Goal: Task Accomplishment & Management: Complete application form

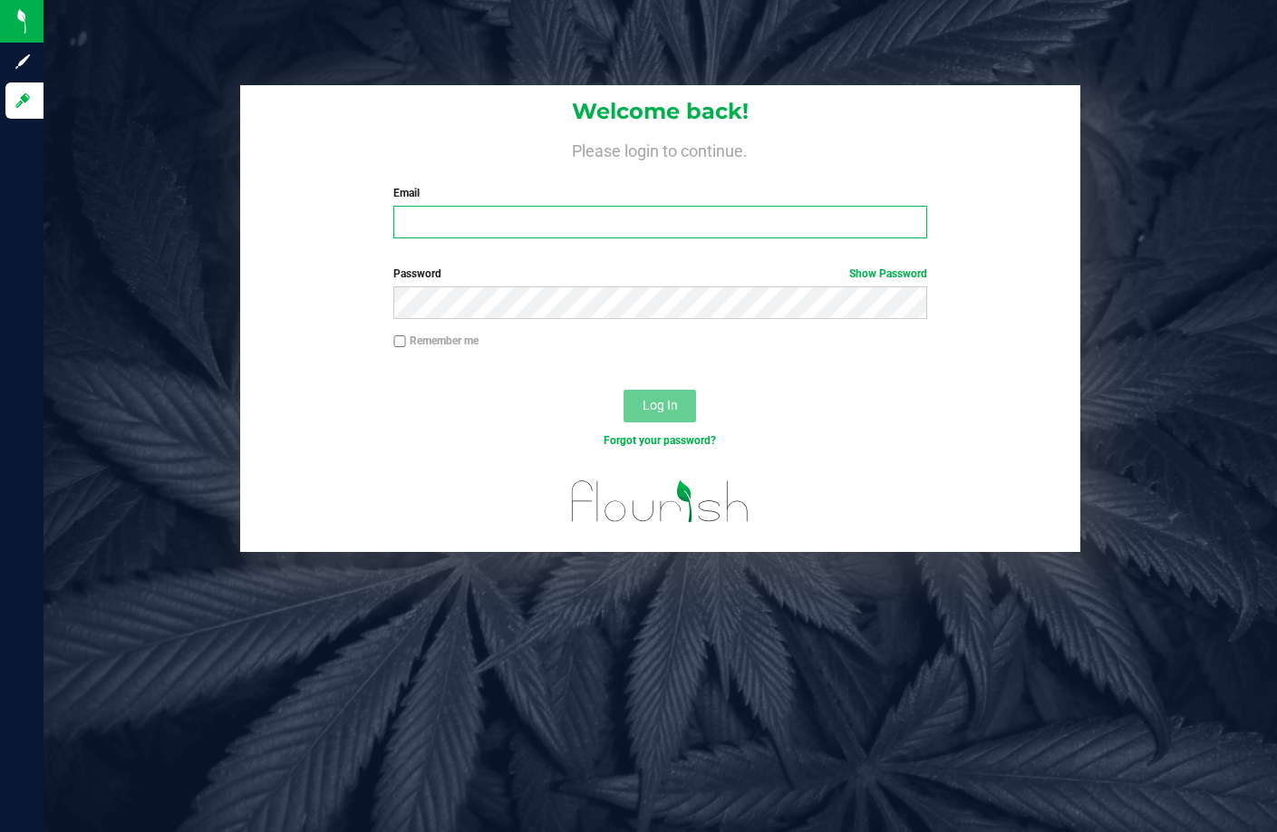
click at [563, 217] on input "Email" at bounding box center [659, 222] width 533 height 33
type input "ktomaskovich@Liveparallel.com"
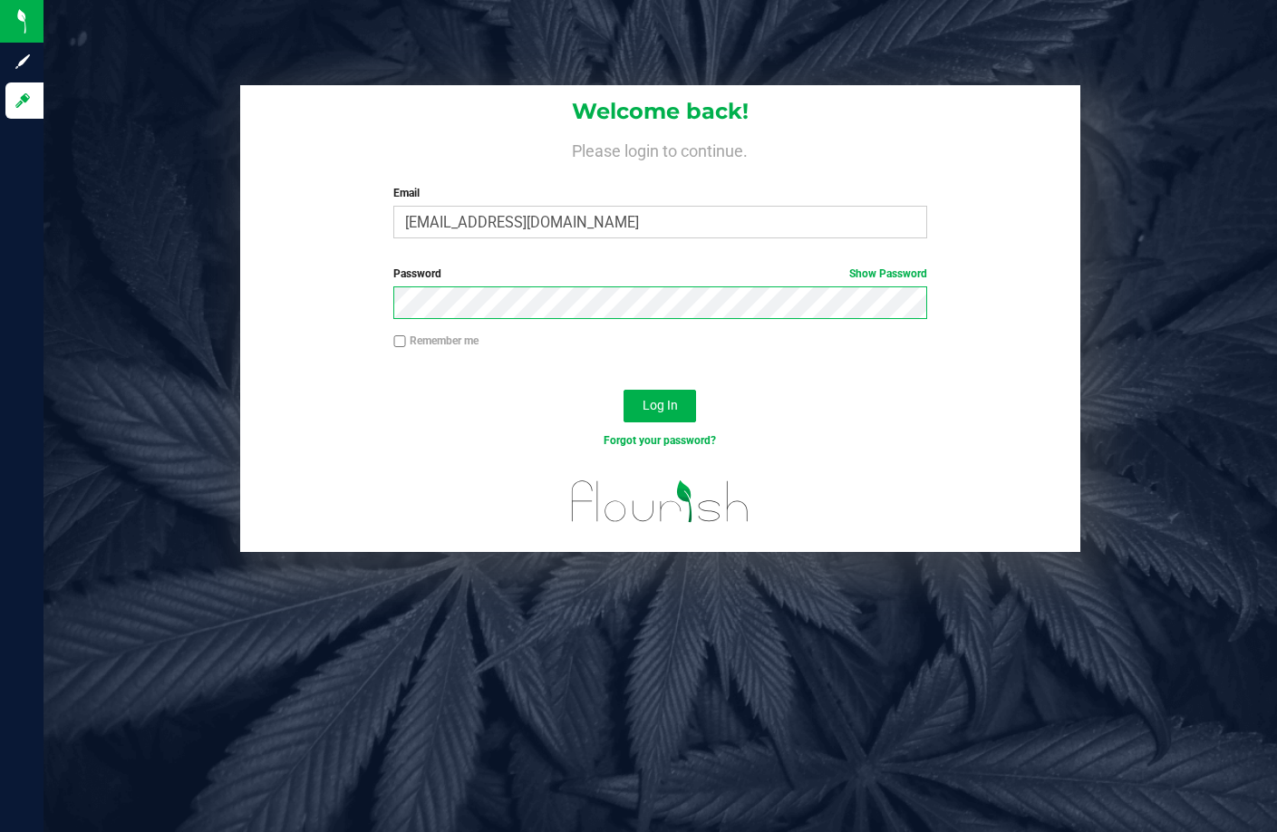
click at [624, 390] on button "Log In" at bounding box center [660, 406] width 73 height 33
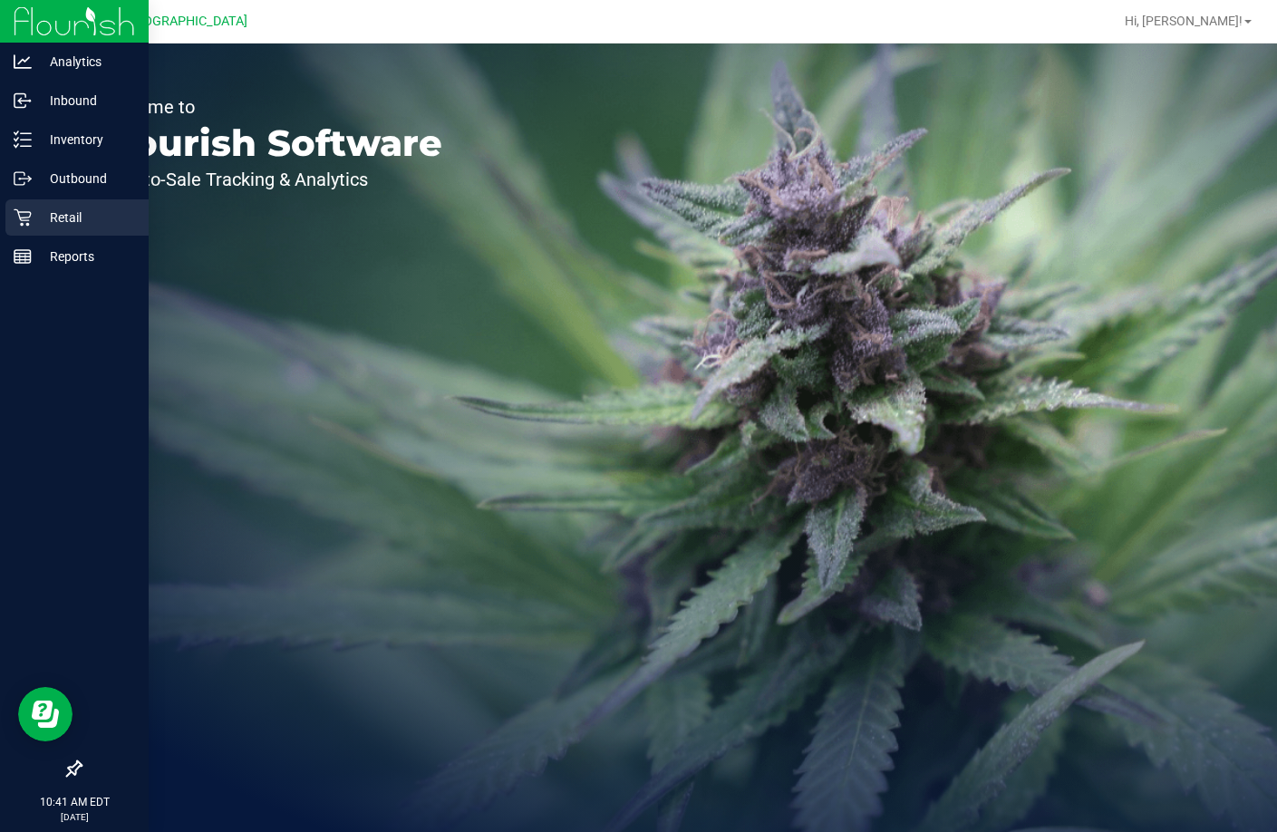
click at [80, 231] on div "Retail" at bounding box center [76, 217] width 143 height 36
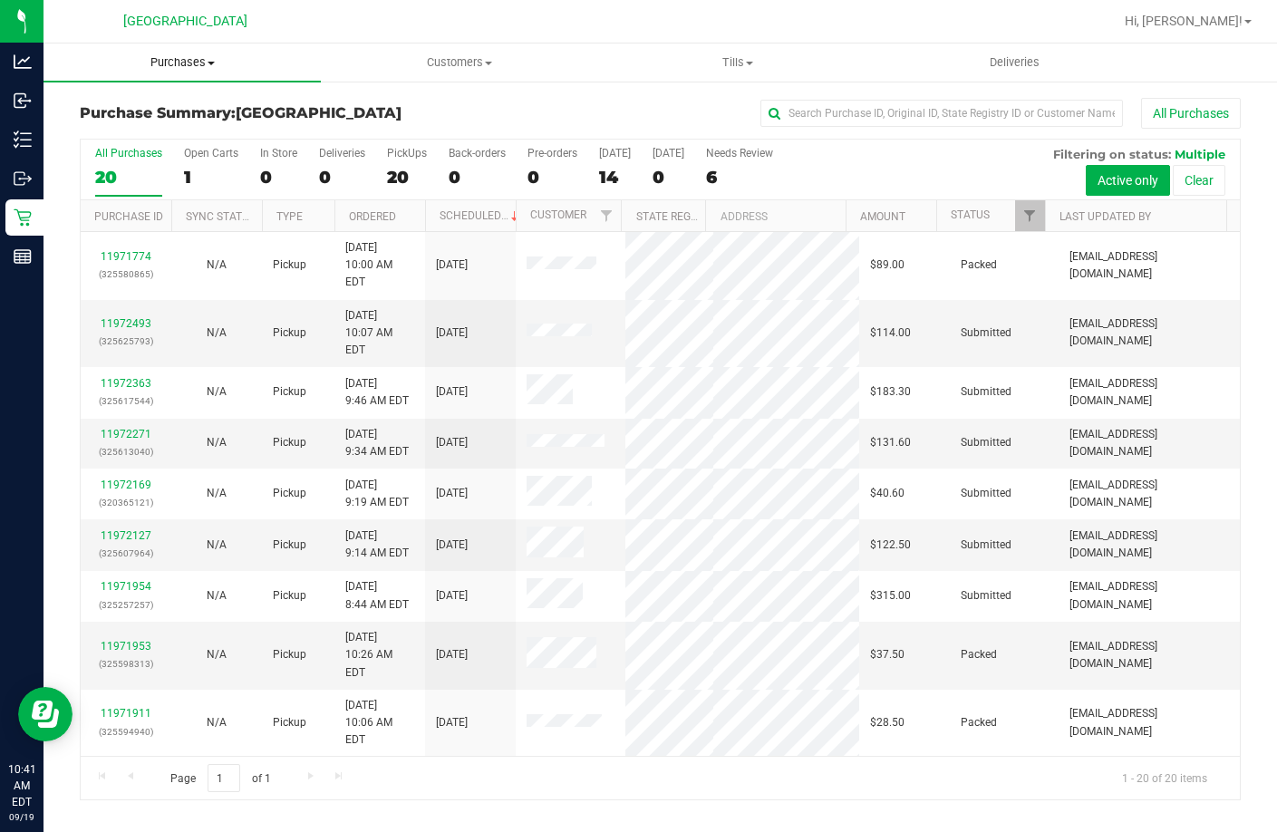
click at [197, 63] on span "Purchases" at bounding box center [182, 62] width 277 height 16
click at [184, 134] on li "Fulfillment" at bounding box center [182, 132] width 277 height 22
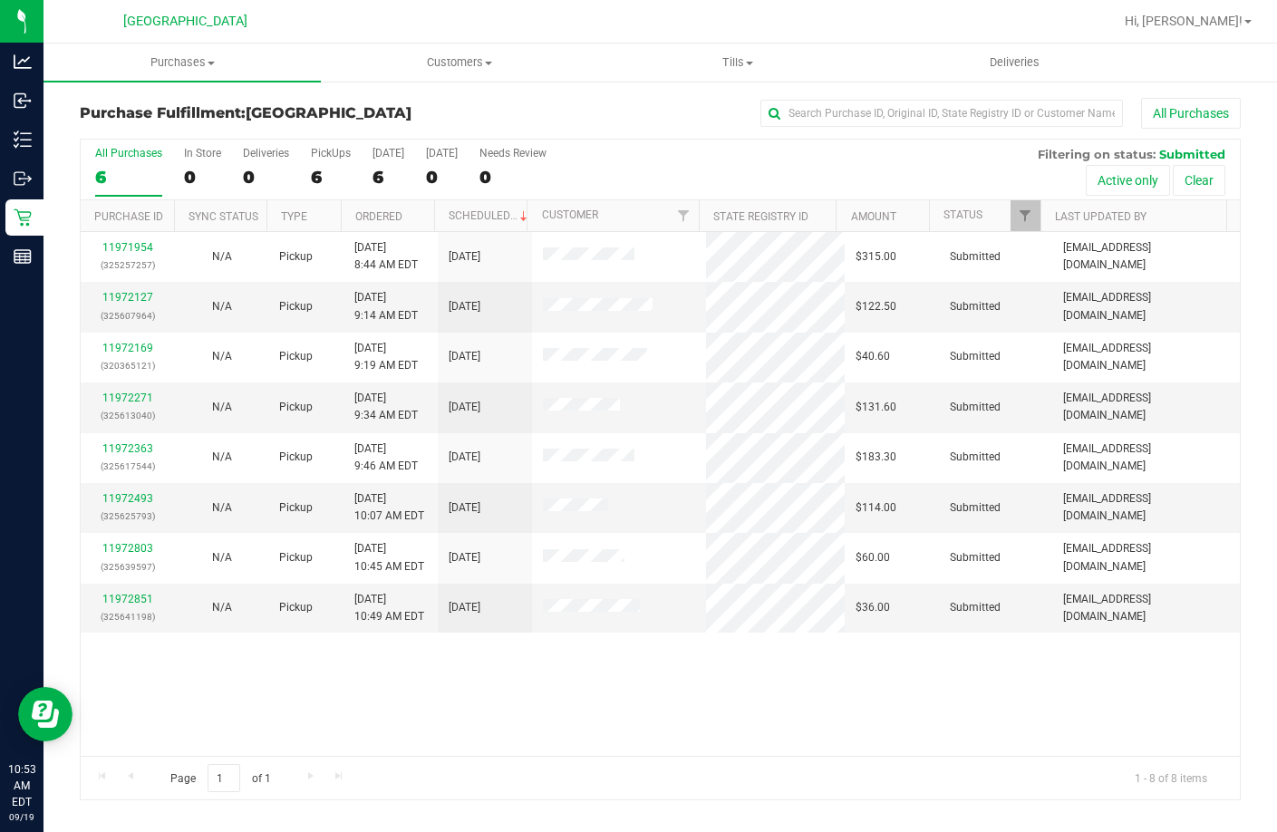
click at [410, 204] on th "Ordered" at bounding box center [387, 216] width 93 height 32
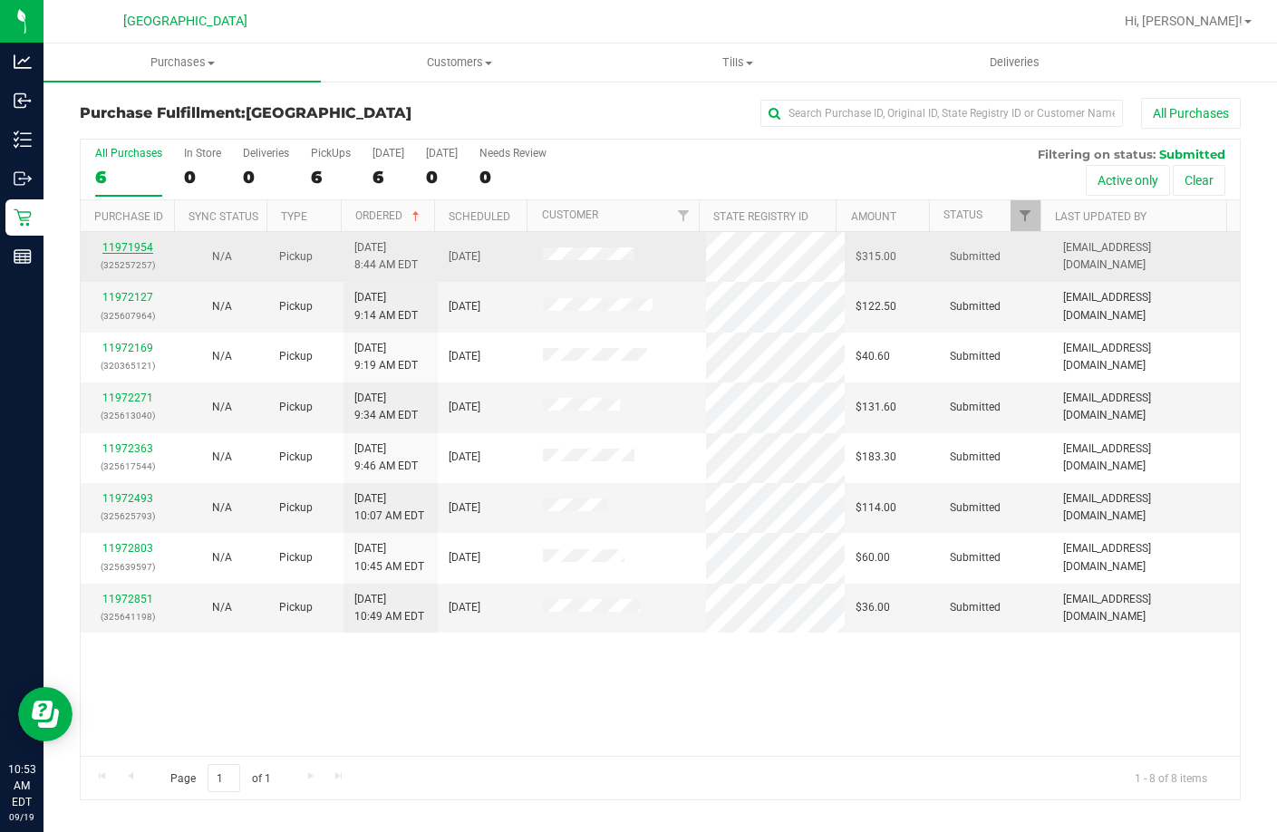
click at [122, 247] on link "11971954" at bounding box center [127, 247] width 51 height 13
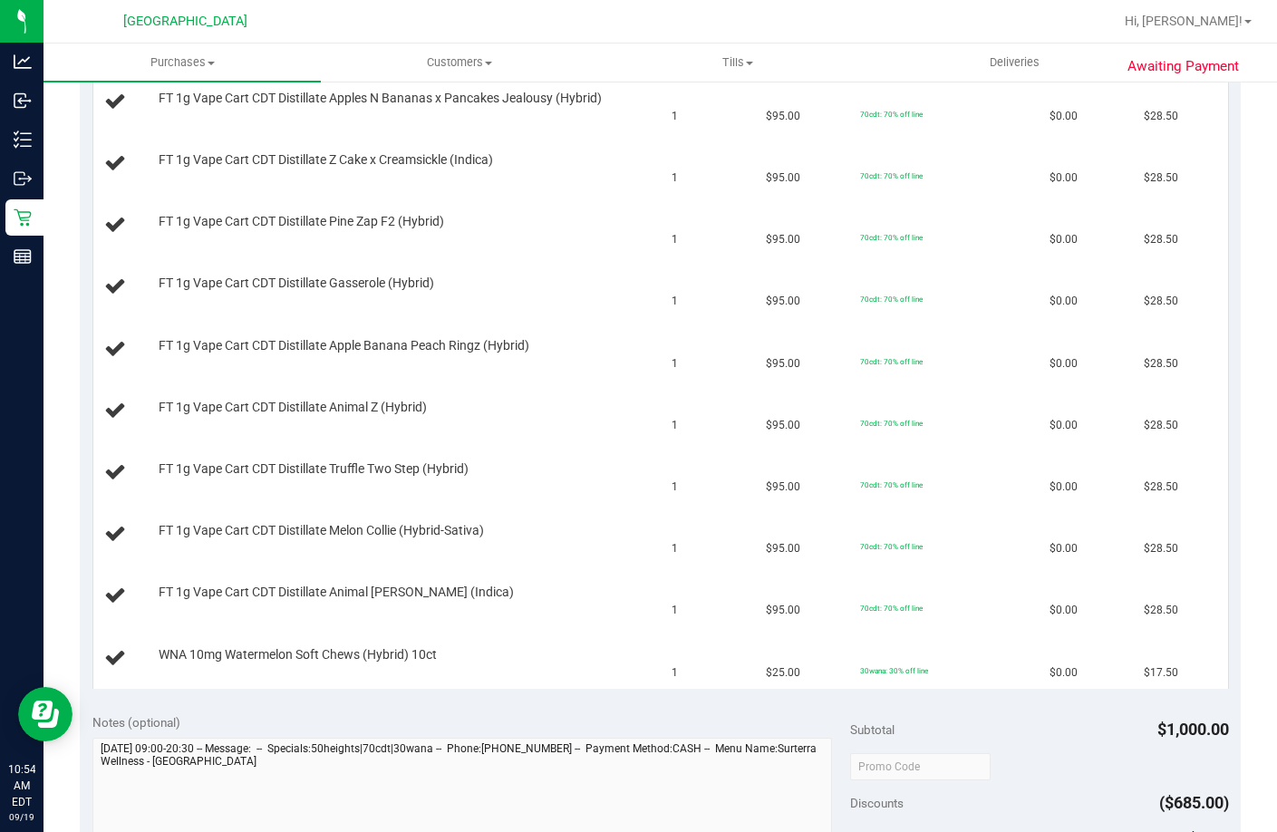
scroll to position [997, 0]
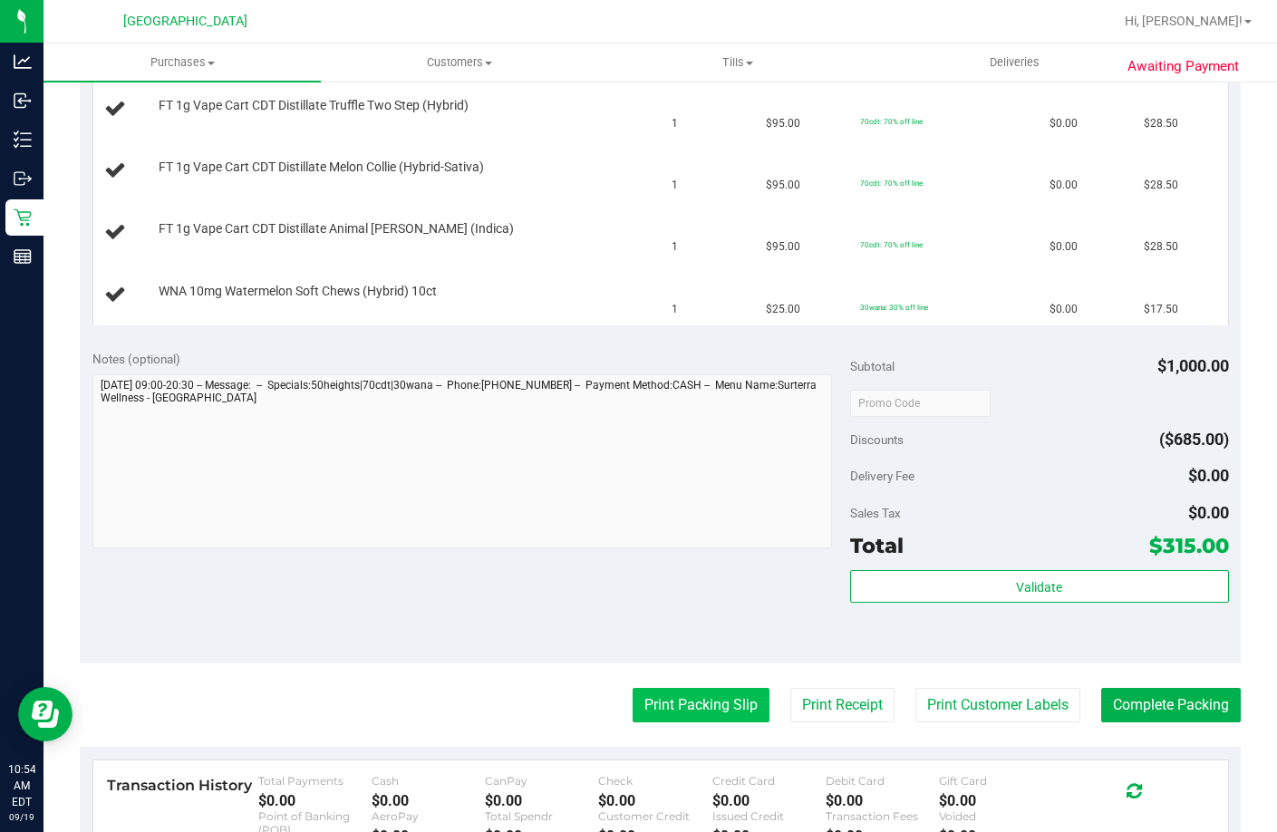
click at [698, 694] on button "Print Packing Slip" at bounding box center [701, 705] width 137 height 34
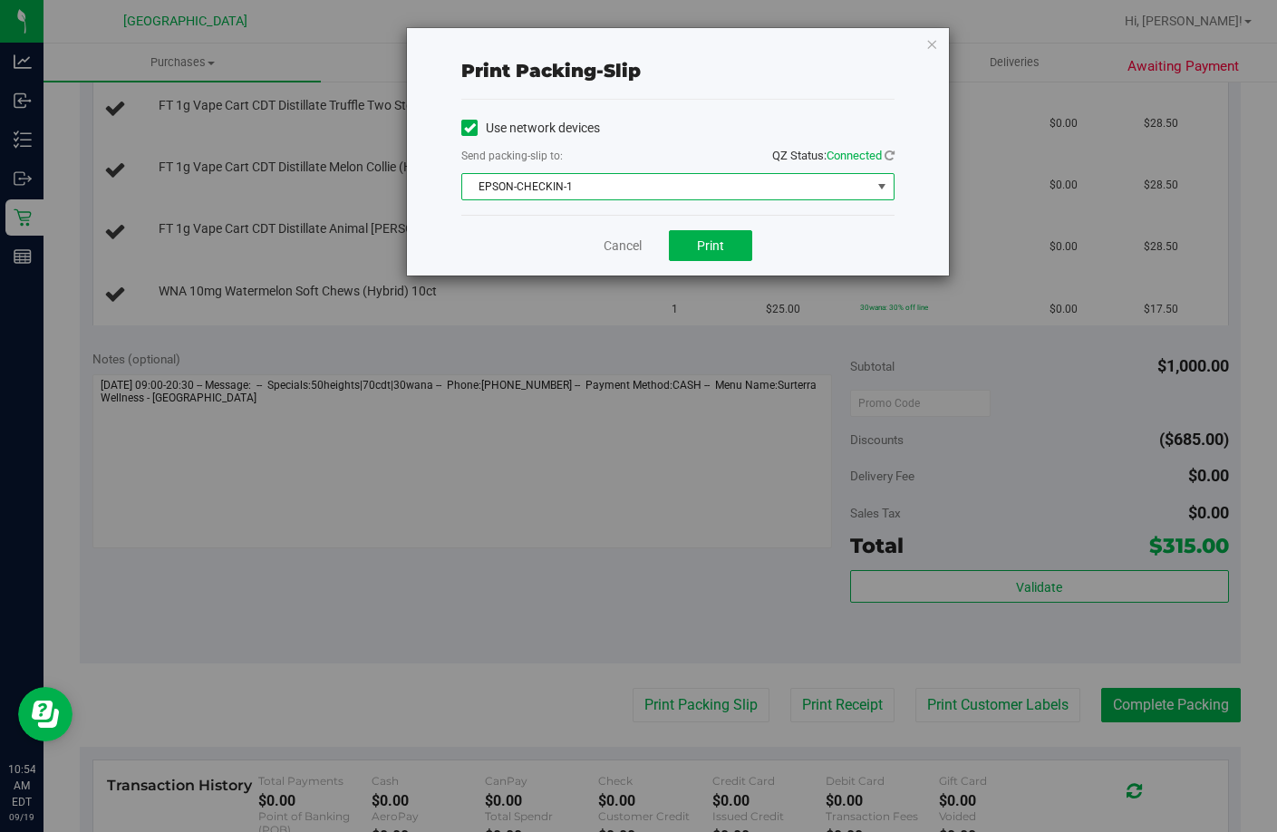
click at [644, 189] on span "EPSON-CHECKIN-1" at bounding box center [666, 186] width 409 height 25
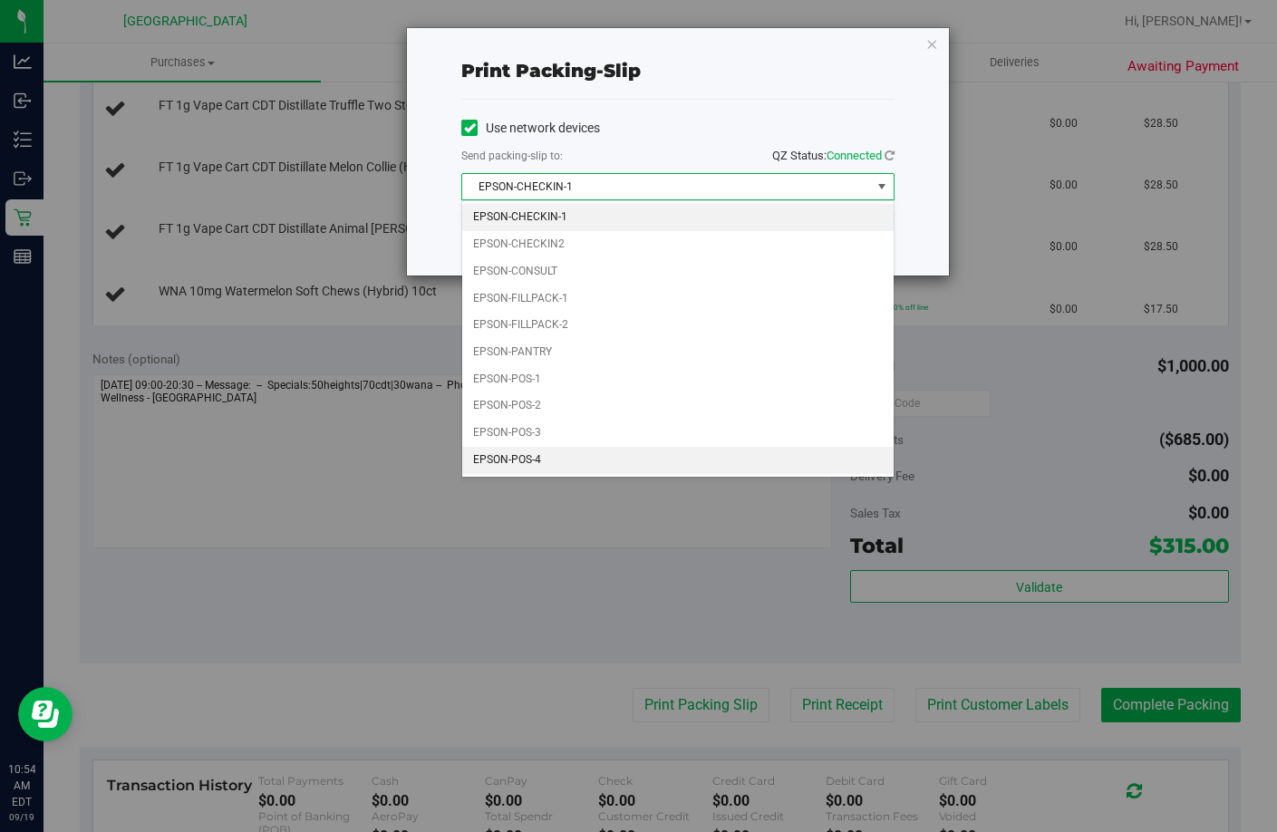
click at [520, 466] on li "EPSON-POS-4" at bounding box center [678, 460] width 432 height 27
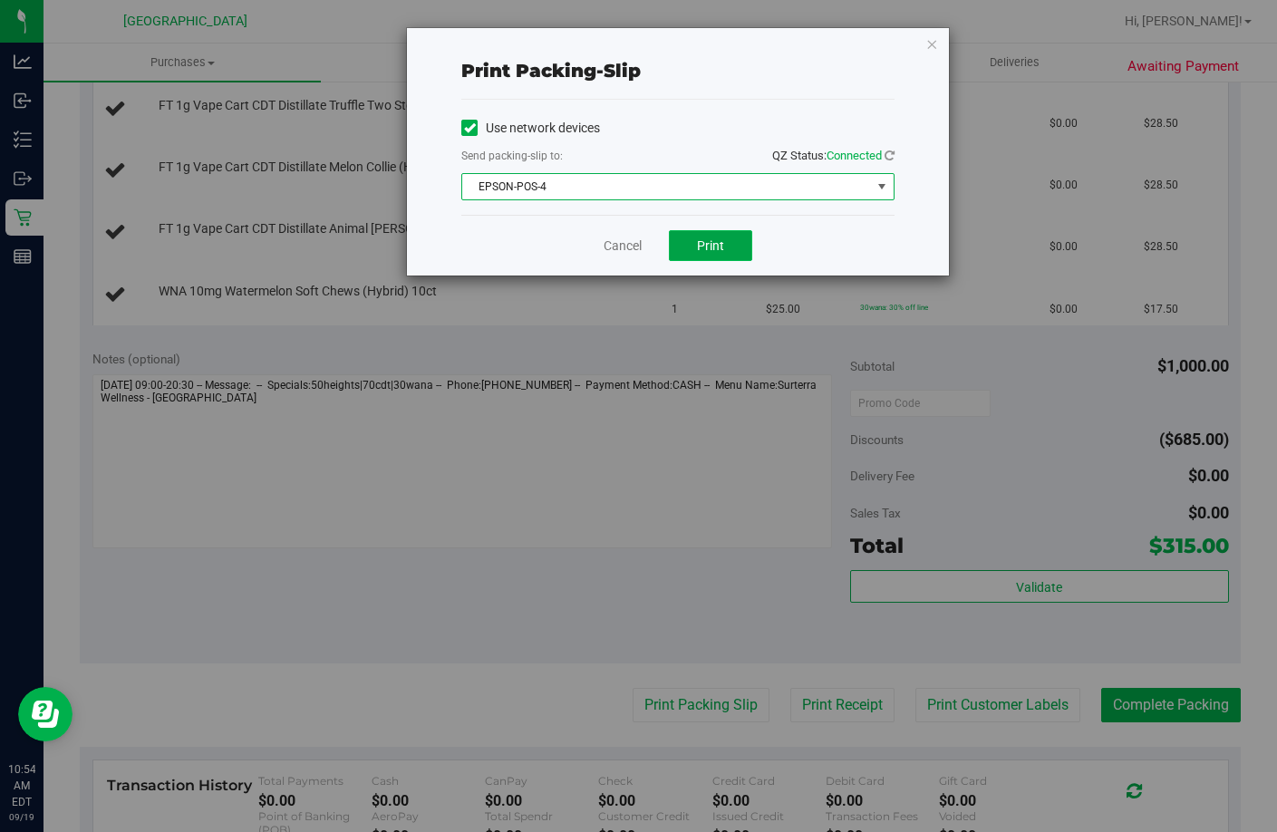
click at [710, 248] on span "Print" at bounding box center [710, 245] width 27 height 15
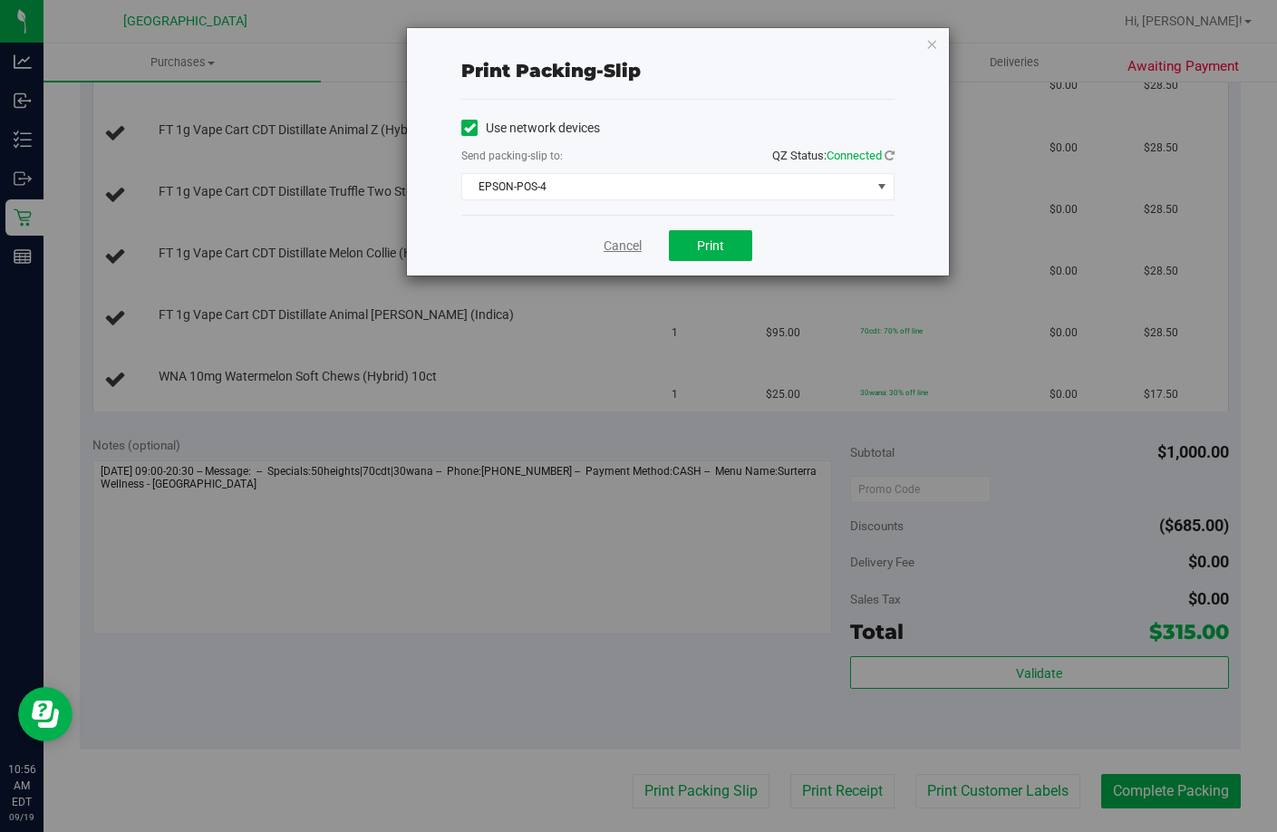
click at [621, 248] on link "Cancel" at bounding box center [623, 246] width 38 height 19
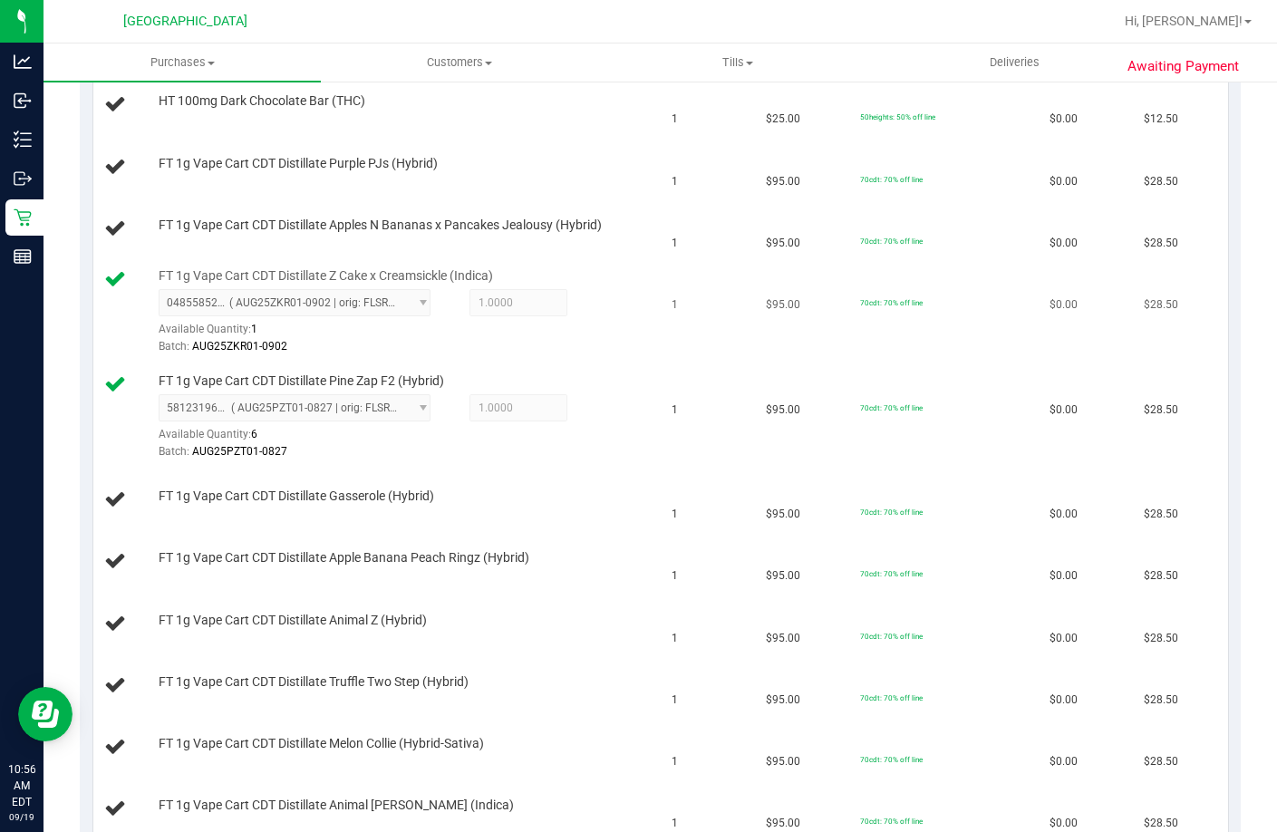
scroll to position [480, 0]
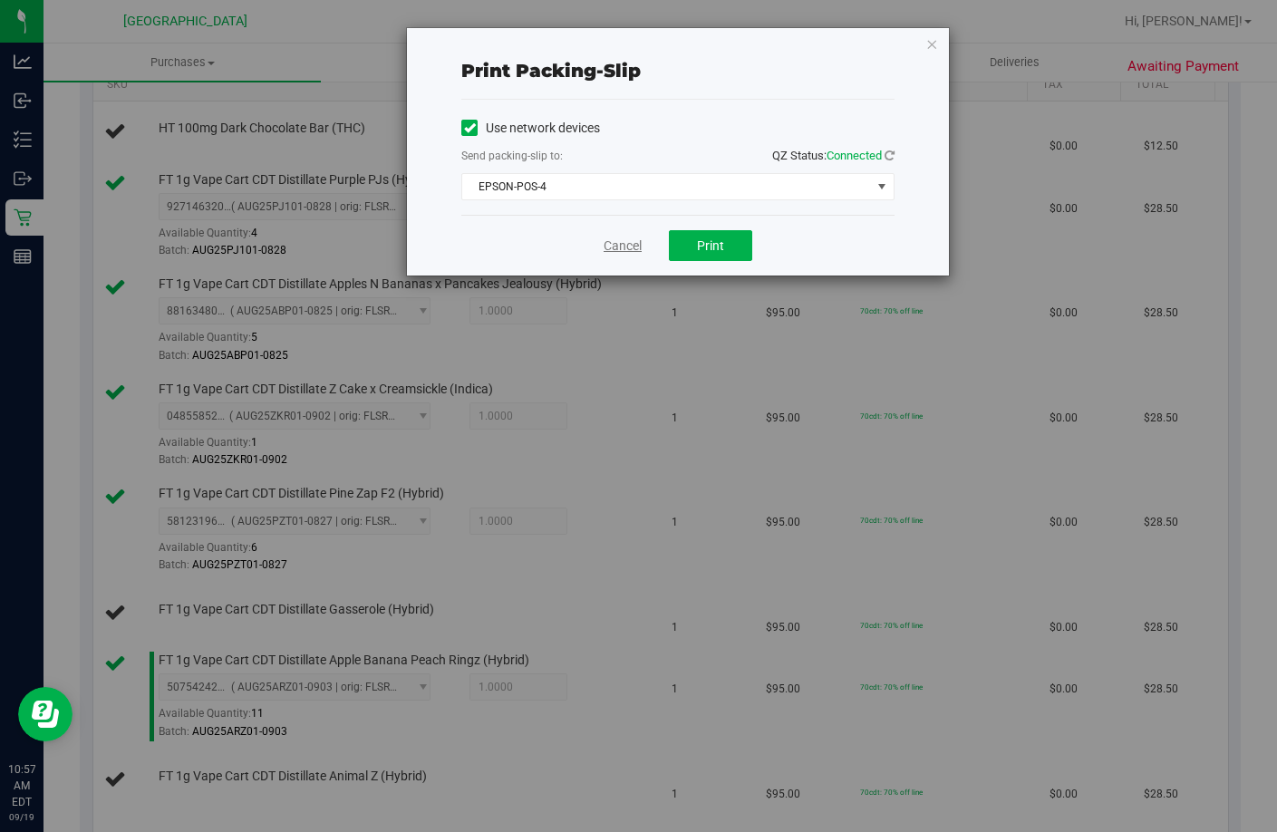
click at [628, 247] on link "Cancel" at bounding box center [623, 246] width 38 height 19
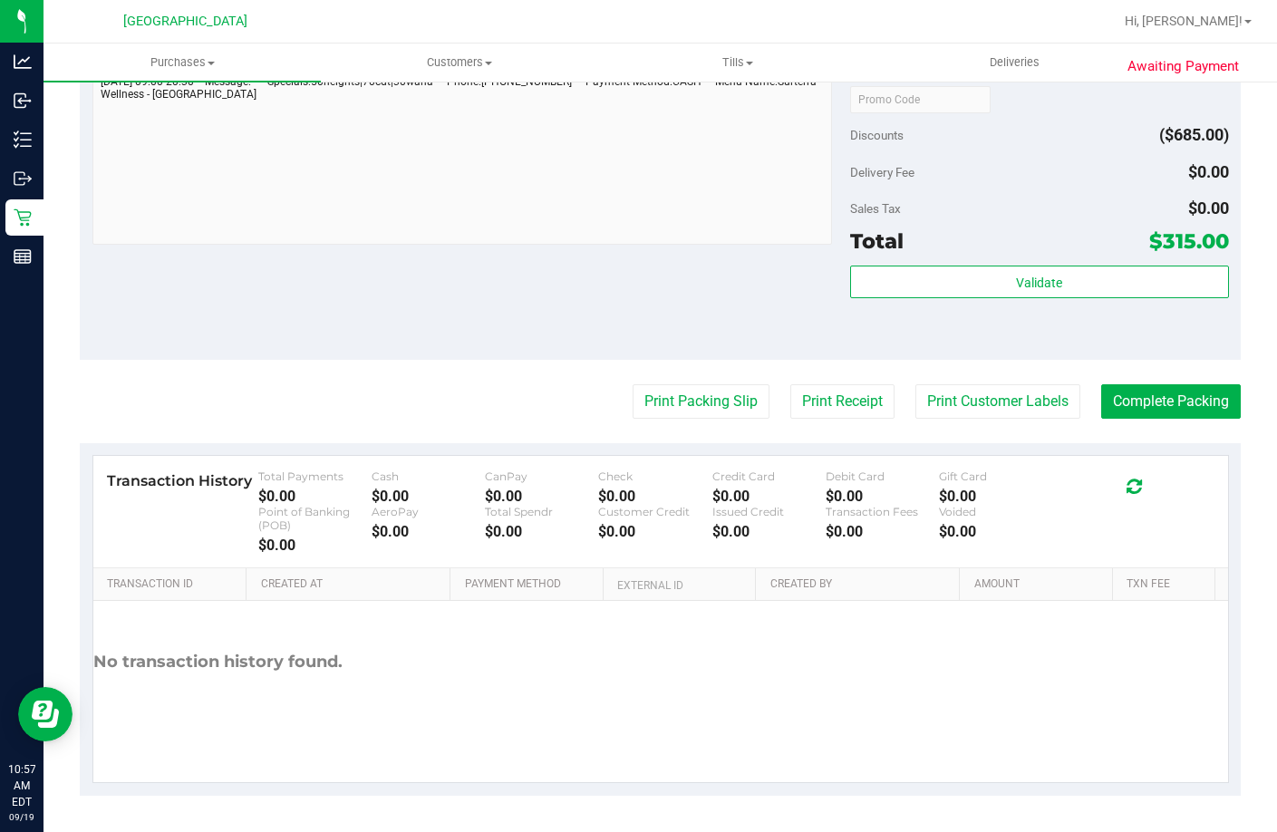
click at [622, 322] on div "Notes (optional) Subtotal $1,000.00 Discounts ($685.00) Delivery Fee $0.00 Sale…" at bounding box center [660, 197] width 1161 height 326
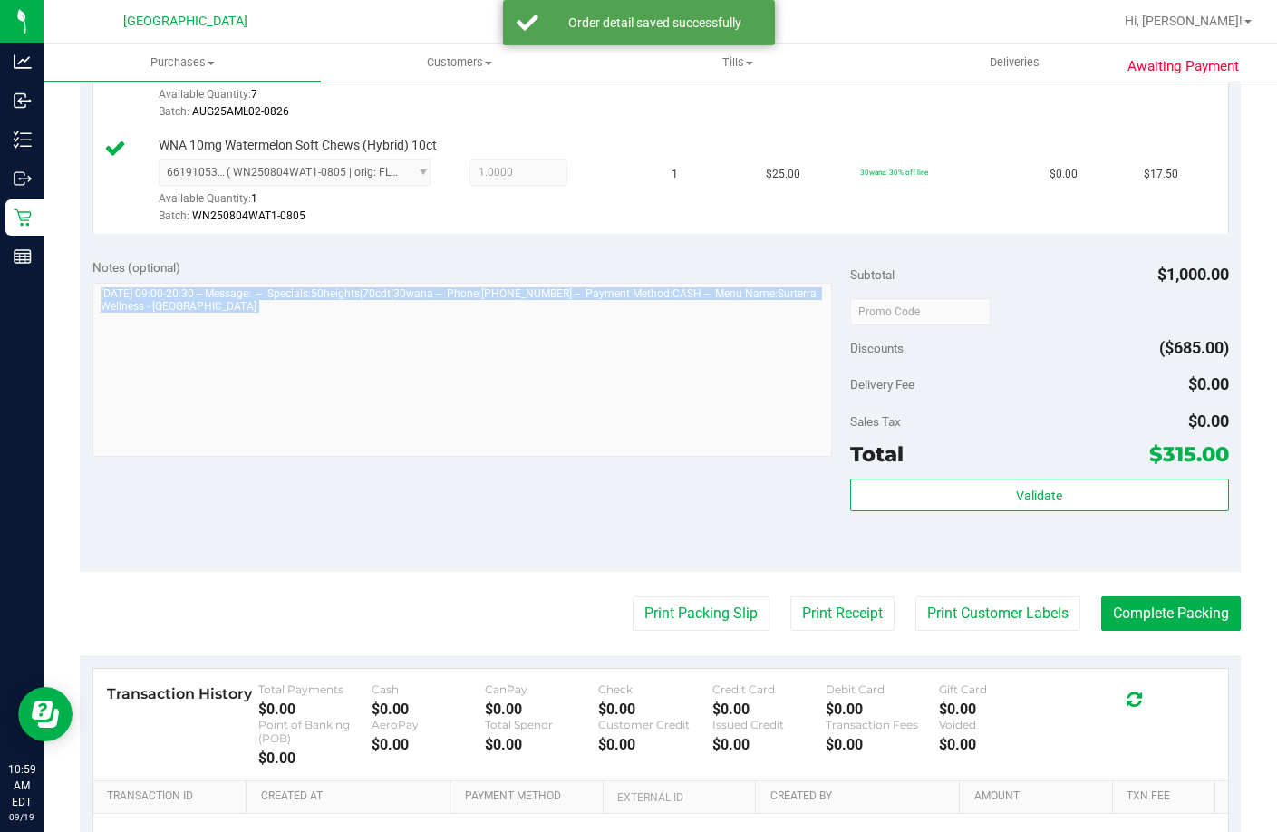
scroll to position [1761, 0]
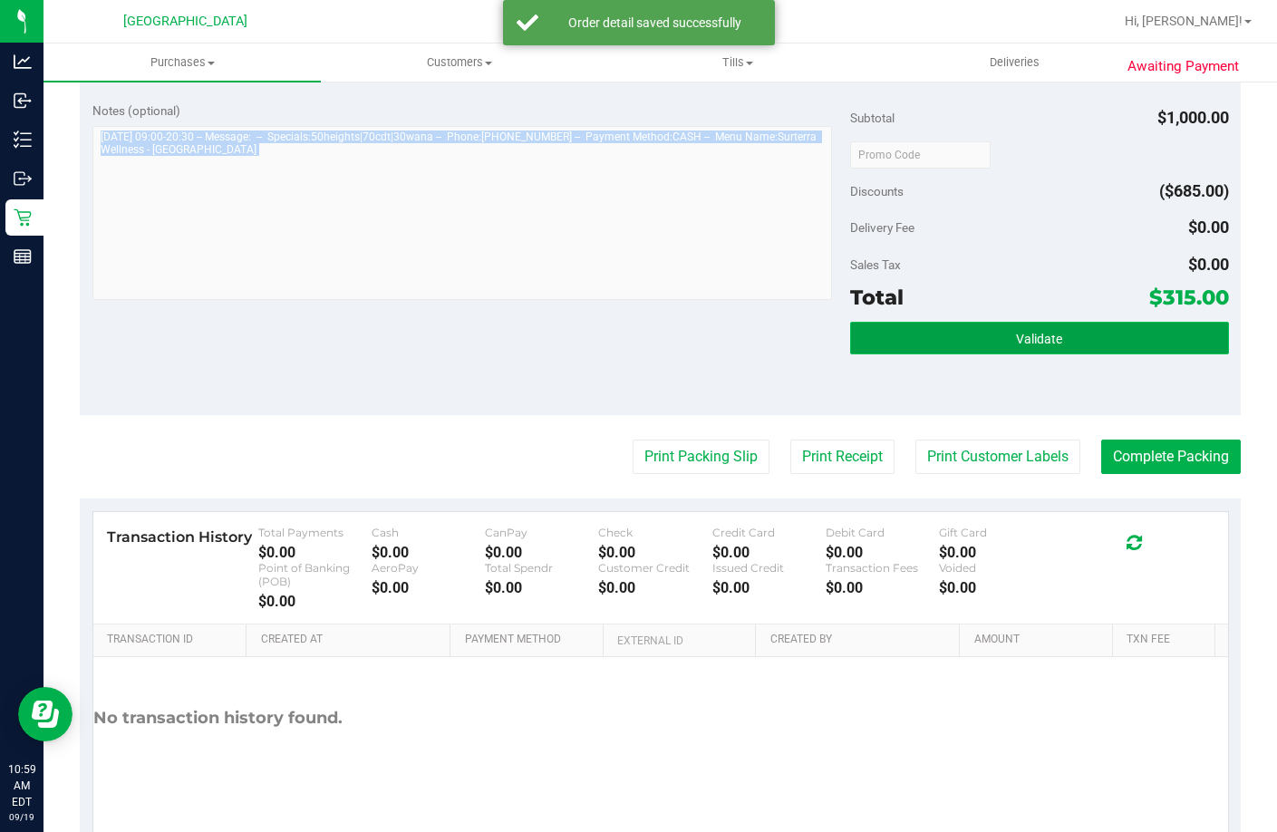
click at [929, 354] on button "Validate" at bounding box center [1039, 338] width 379 height 33
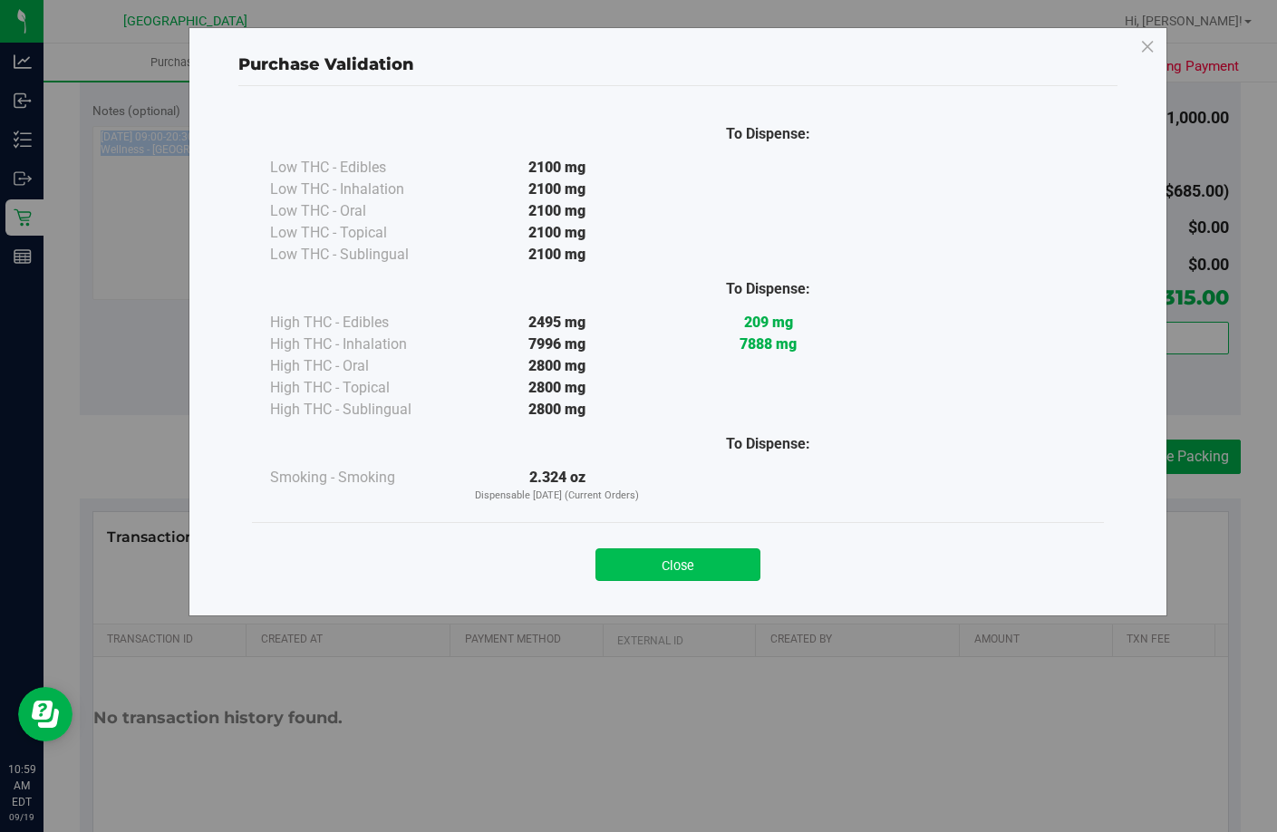
click at [729, 577] on button "Close" at bounding box center [678, 564] width 165 height 33
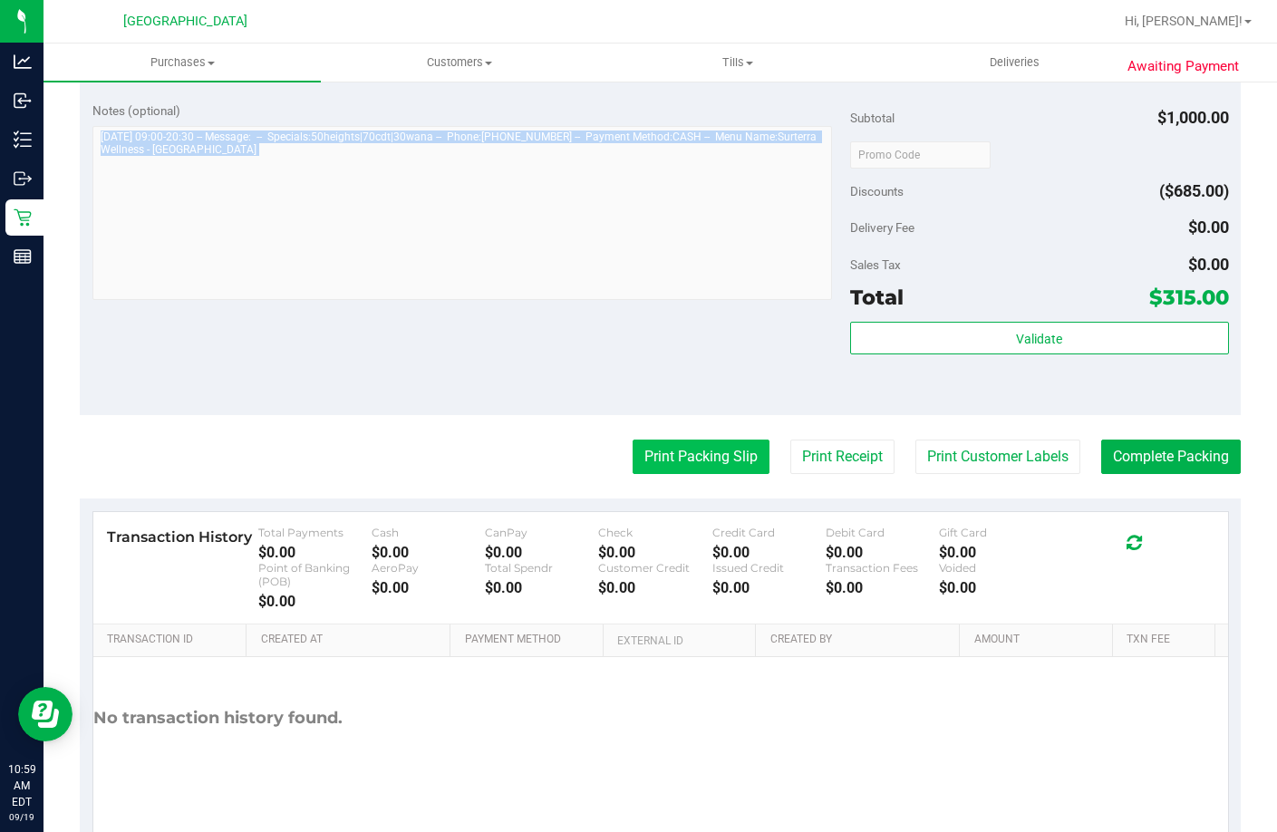
click at [655, 474] on button "Print Packing Slip" at bounding box center [701, 457] width 137 height 34
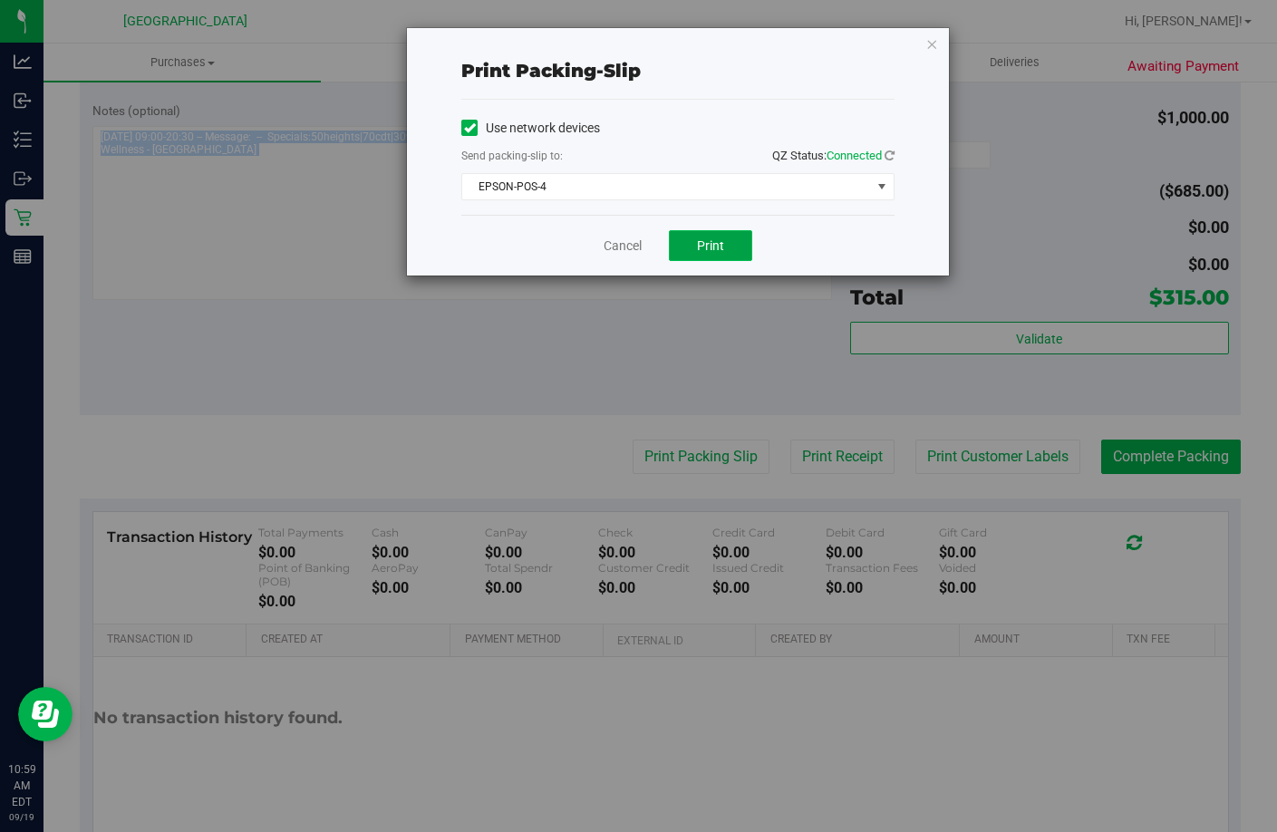
click at [711, 244] on span "Print" at bounding box center [710, 245] width 27 height 15
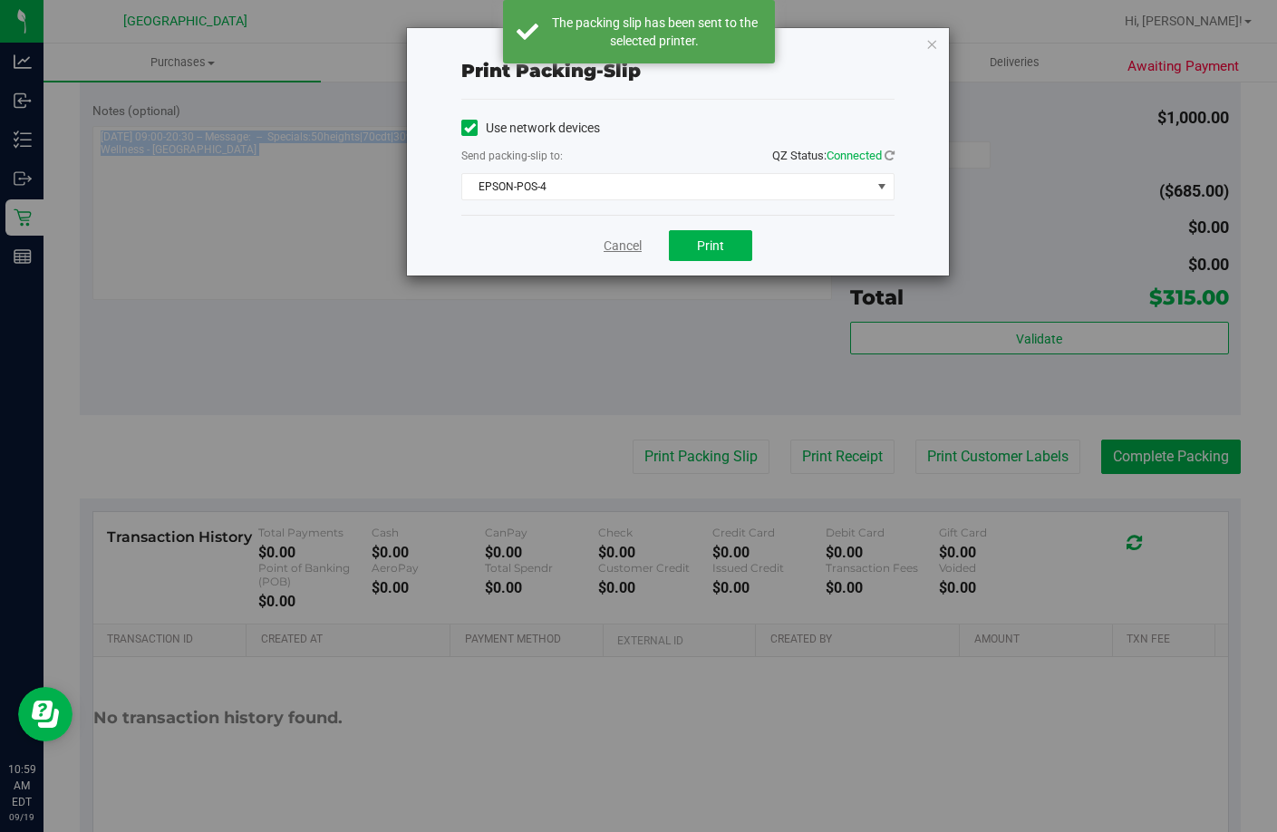
click at [616, 247] on link "Cancel" at bounding box center [623, 246] width 38 height 19
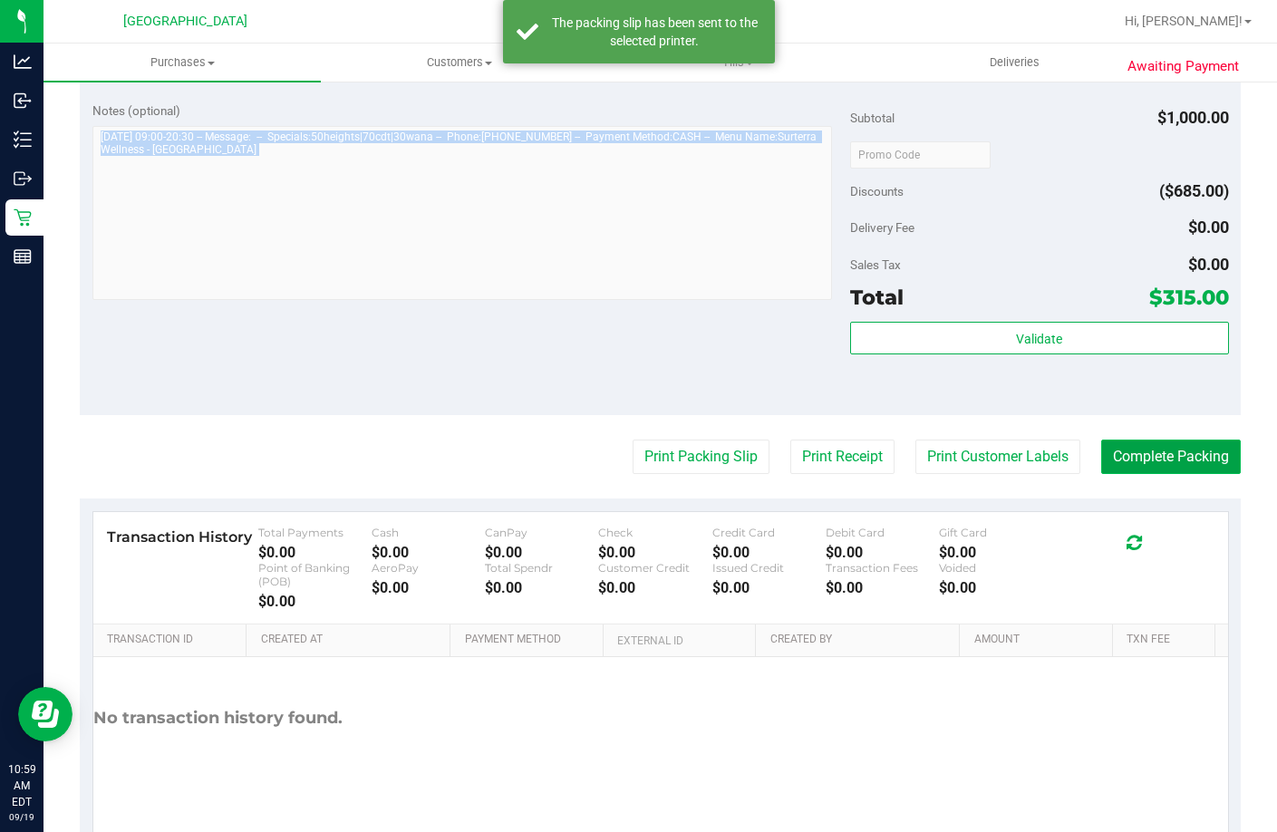
click at [1150, 474] on button "Complete Packing" at bounding box center [1171, 457] width 140 height 34
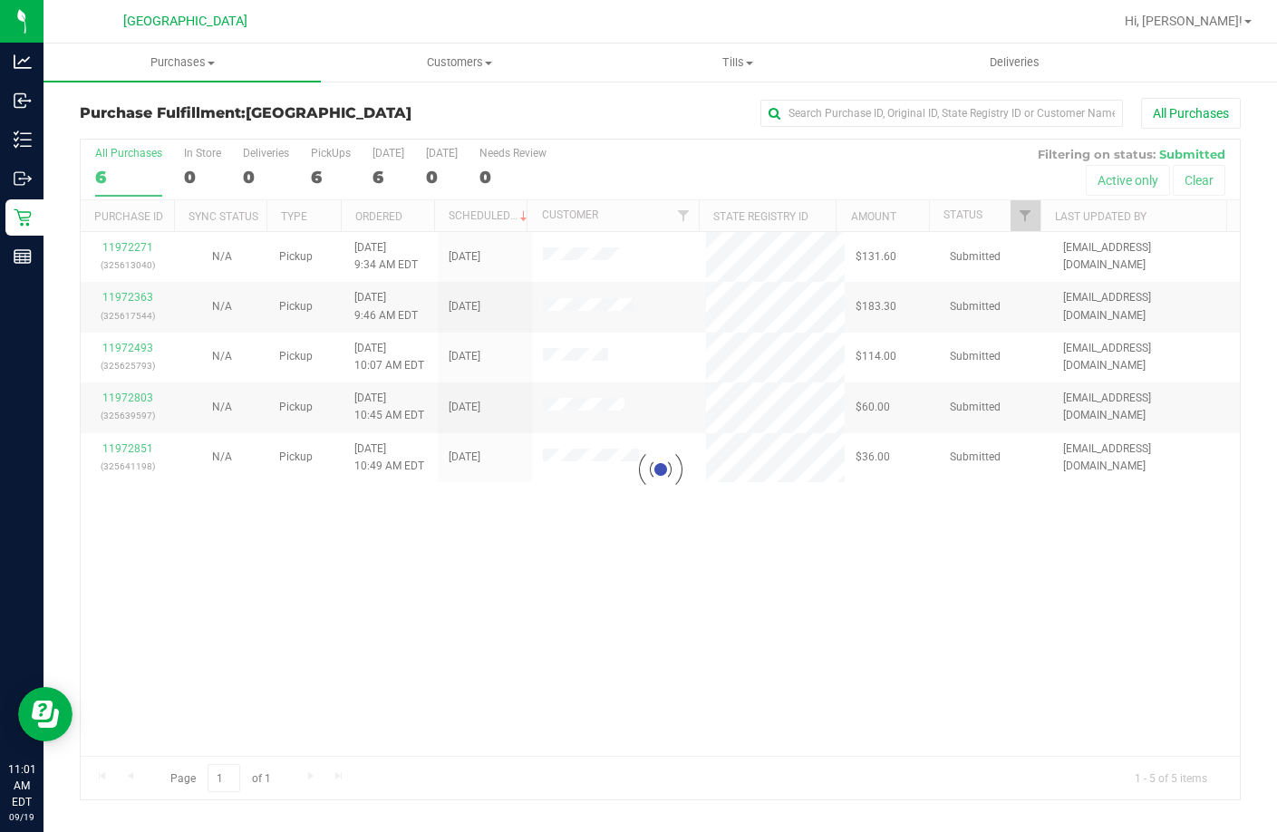
click at [424, 214] on th "Ordered" at bounding box center [387, 216] width 93 height 32
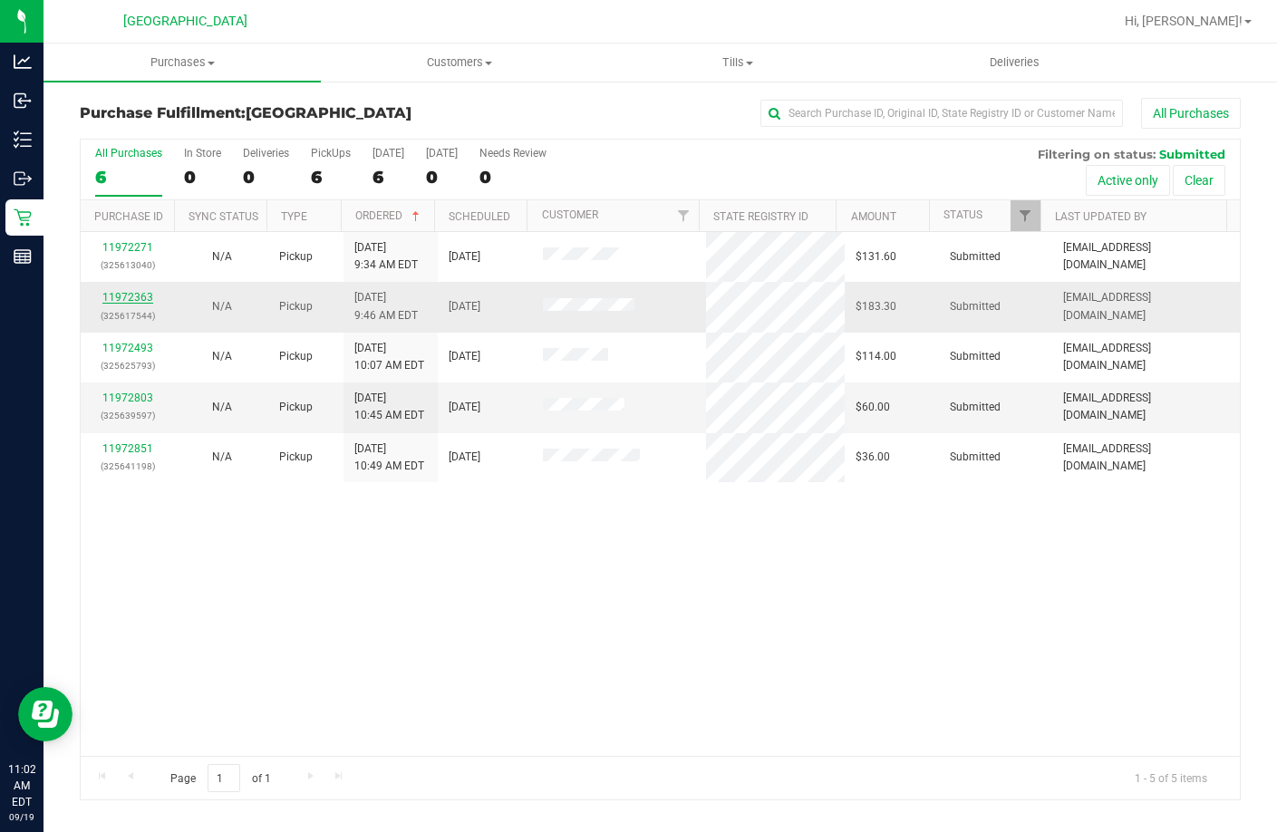
click at [126, 302] on link "11972363" at bounding box center [127, 297] width 51 height 13
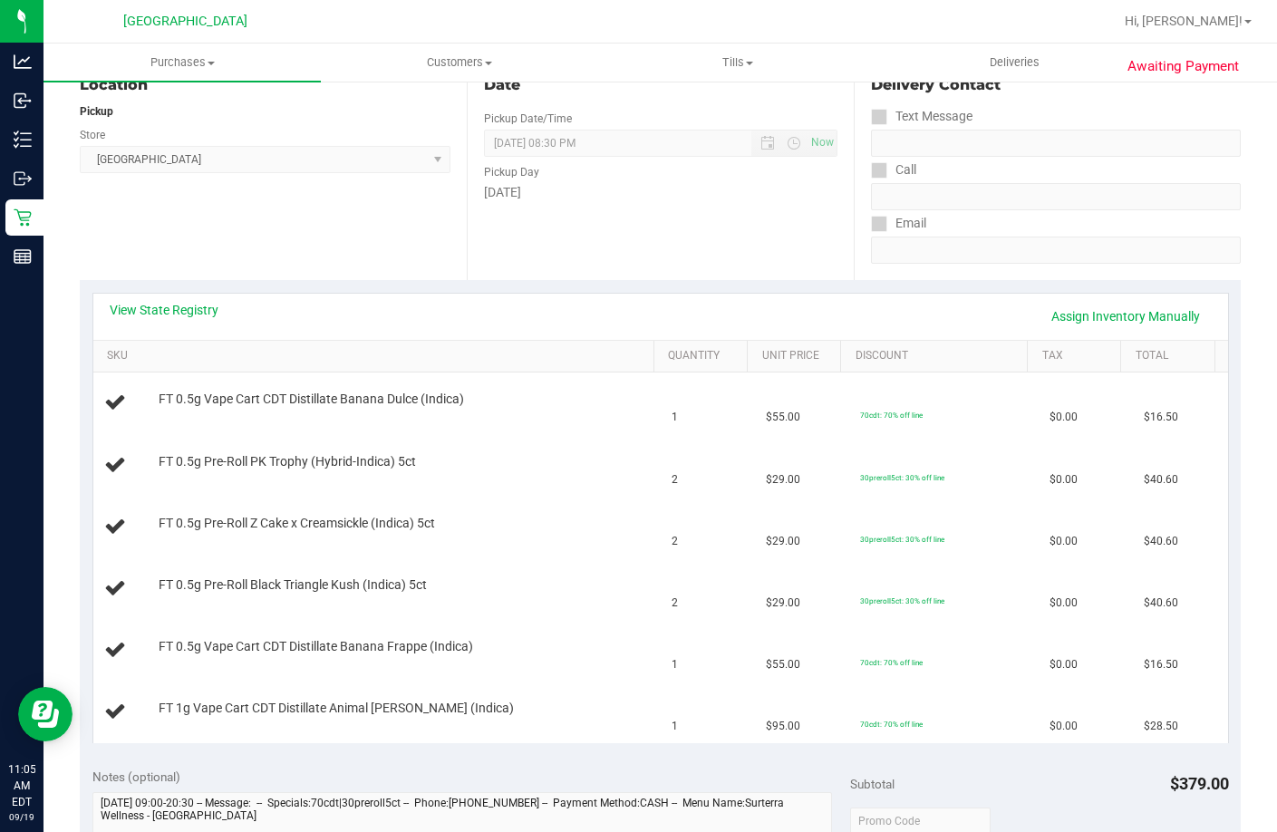
scroll to position [181, 0]
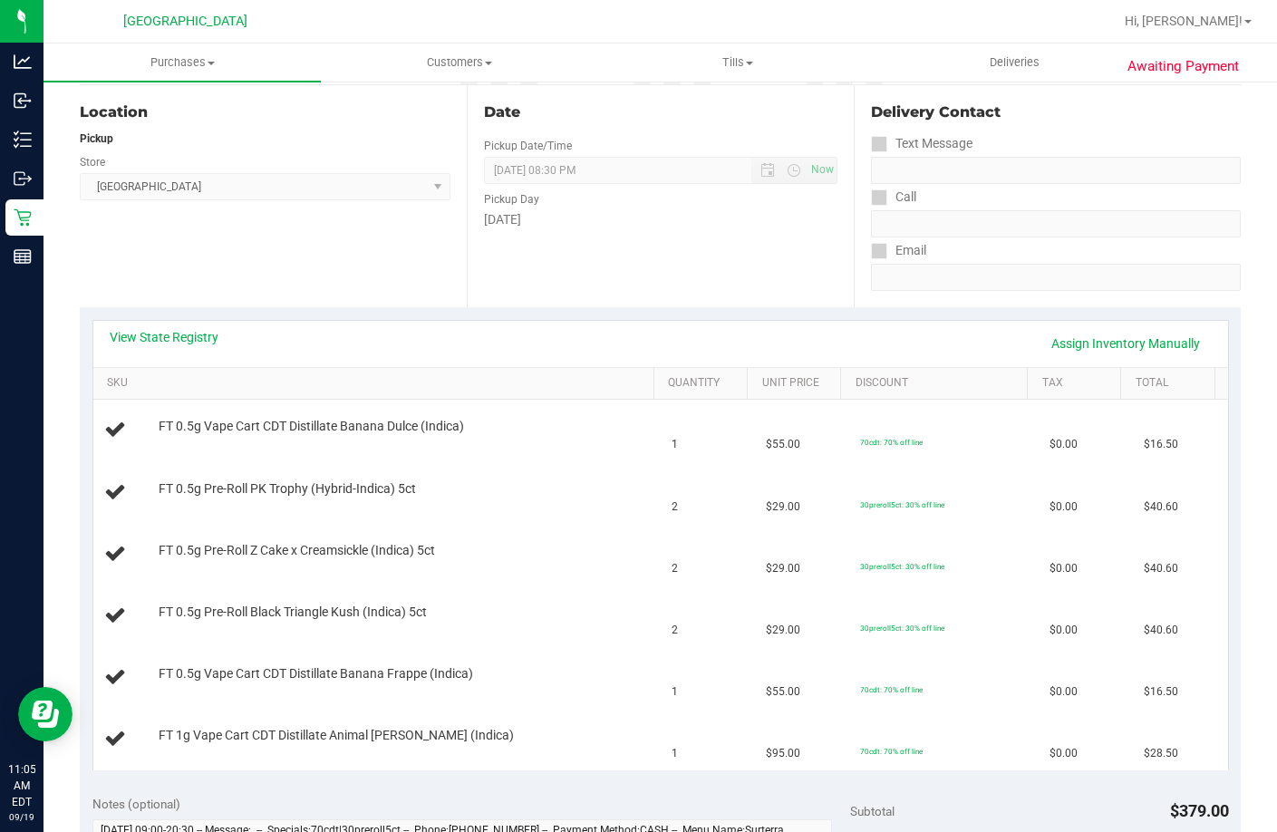
click at [557, 260] on div "Date Pickup Date/Time 09/19/2025 Now 09/19/2025 08:30 PM Now Pickup Day Friday" at bounding box center [660, 196] width 387 height 222
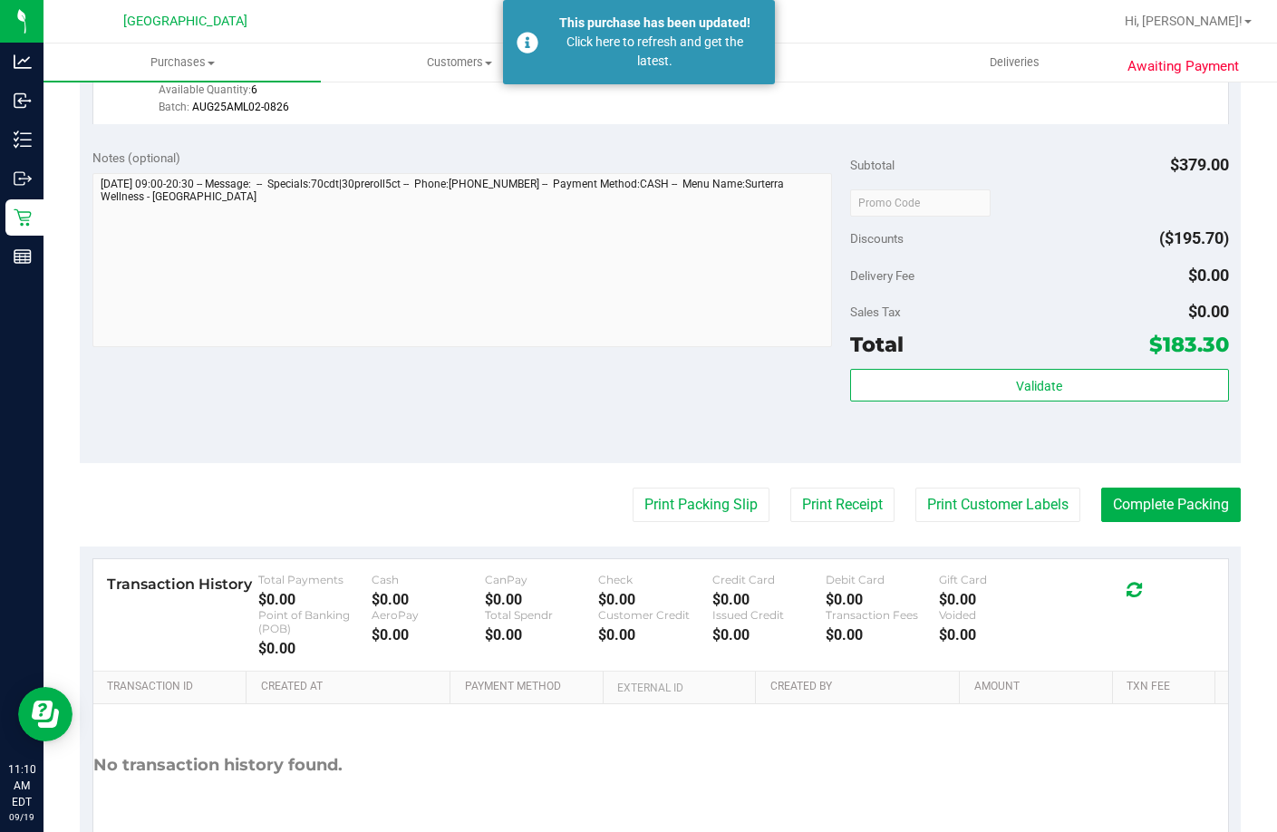
scroll to position [1179, 0]
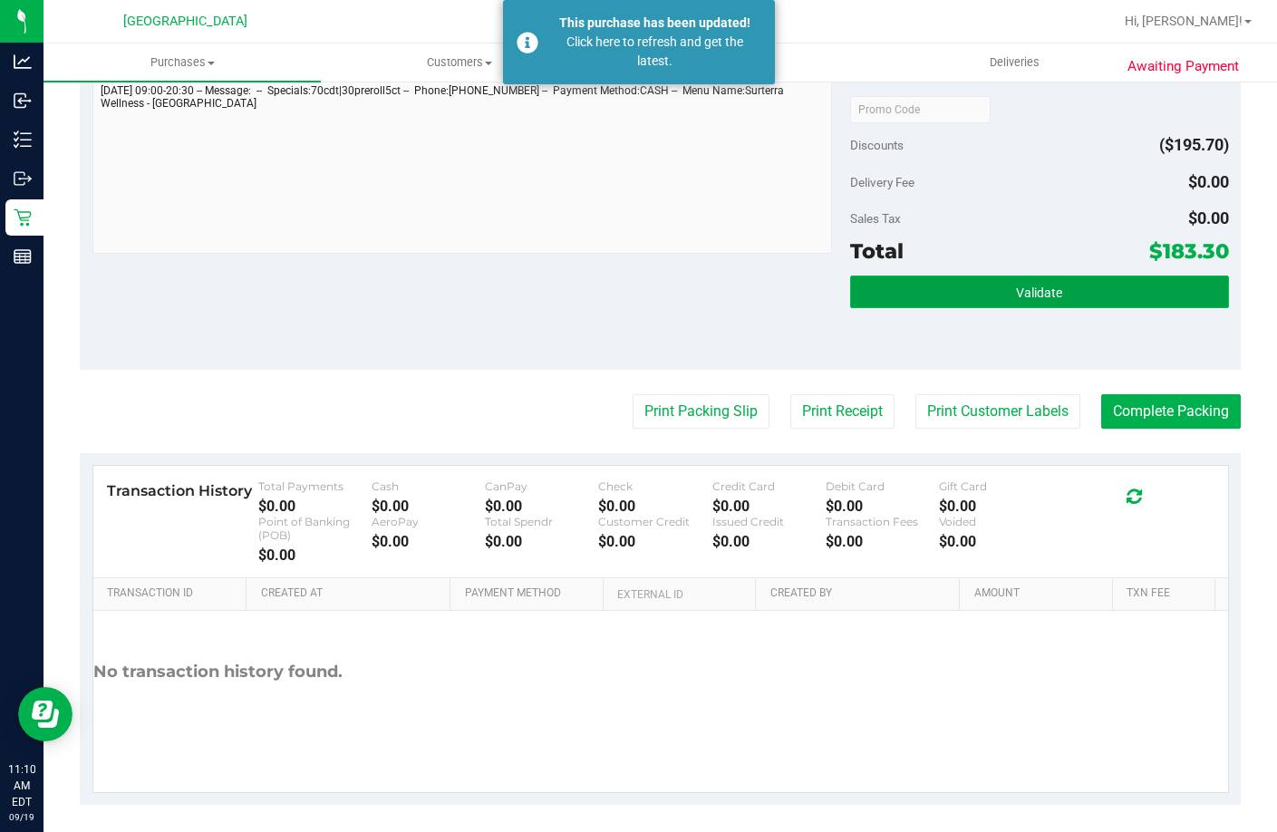
click at [1021, 308] on button "Validate" at bounding box center [1039, 292] width 379 height 33
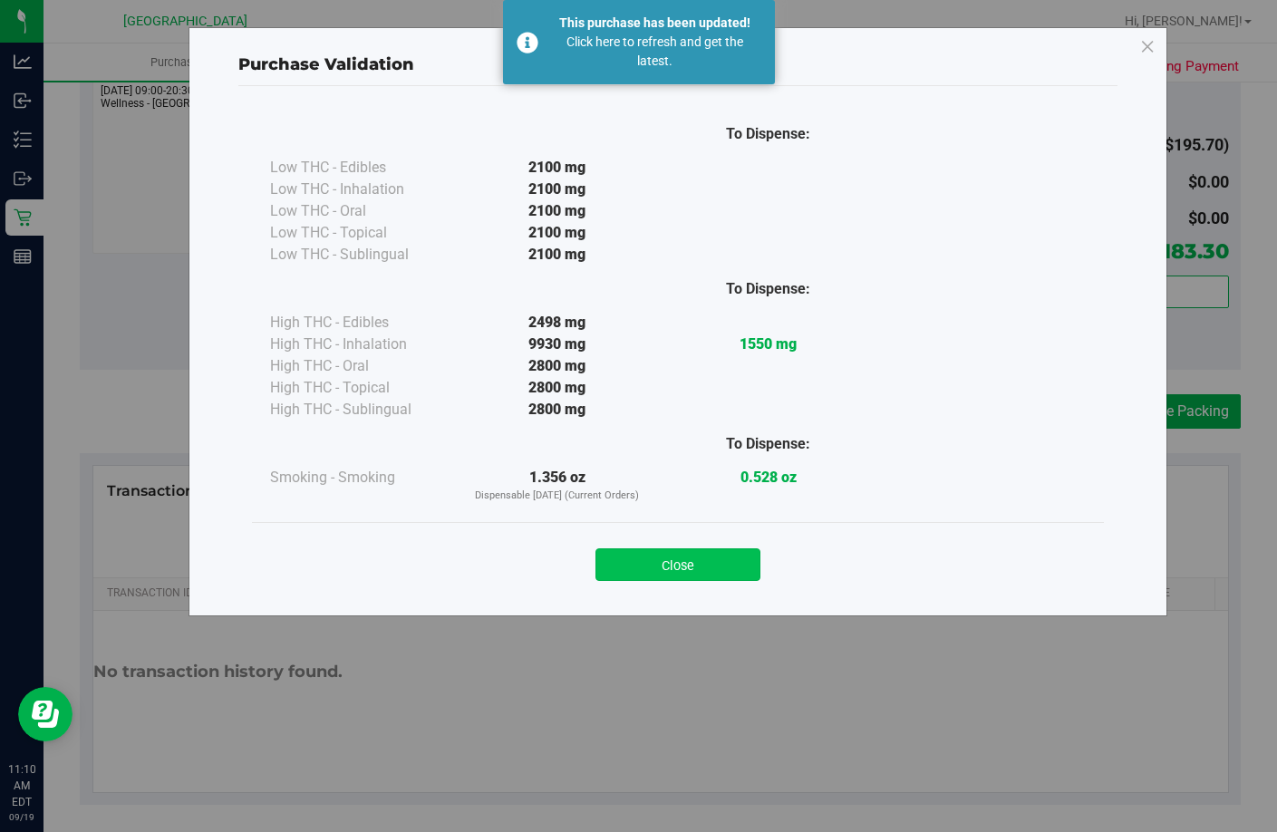
click at [684, 575] on button "Close" at bounding box center [678, 564] width 165 height 33
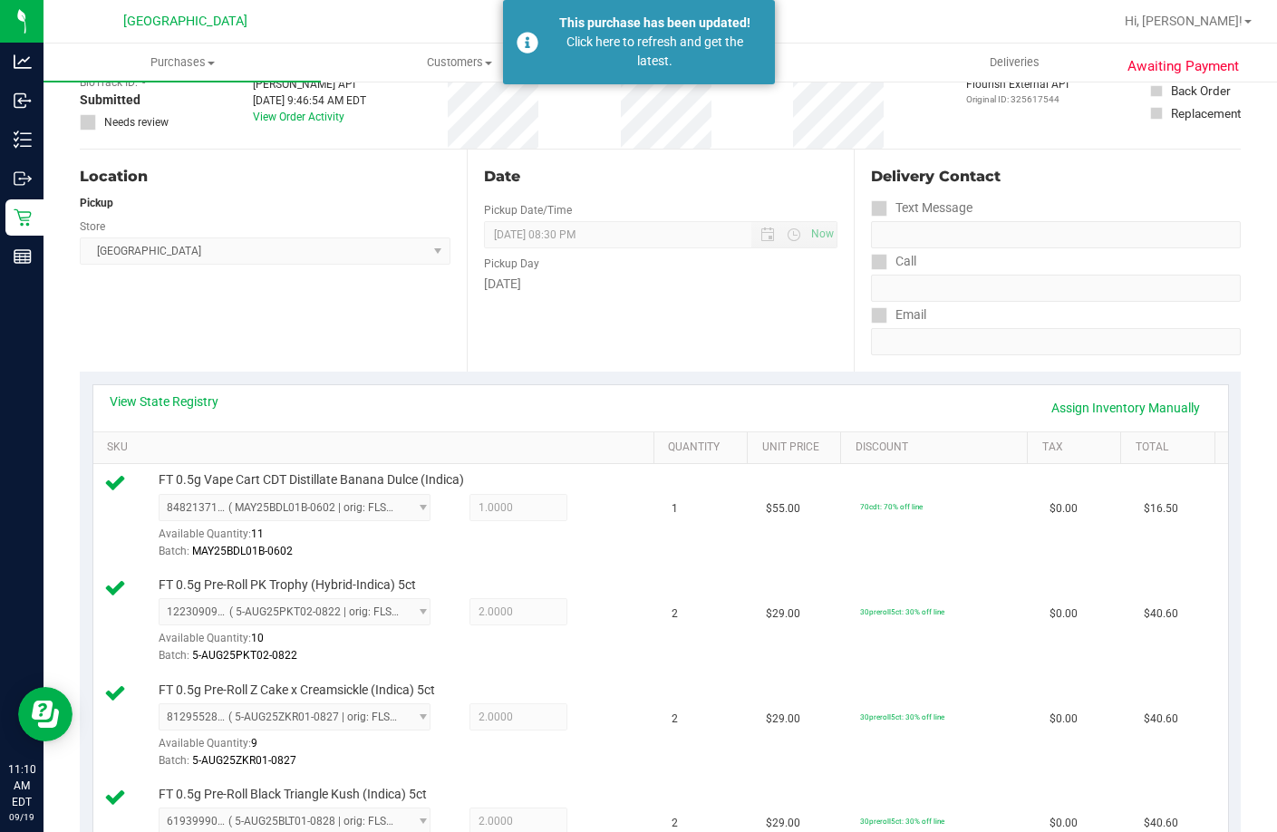
scroll to position [0, 0]
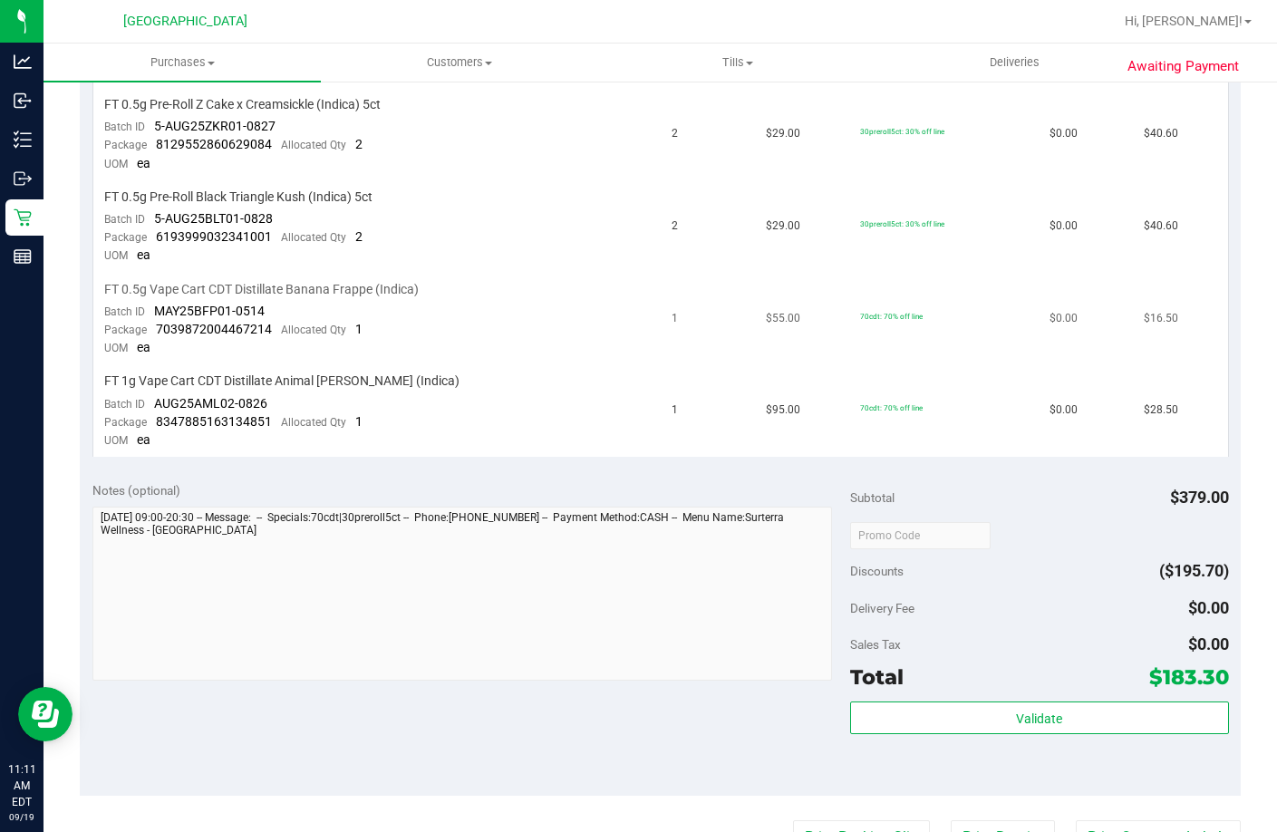
scroll to position [997, 0]
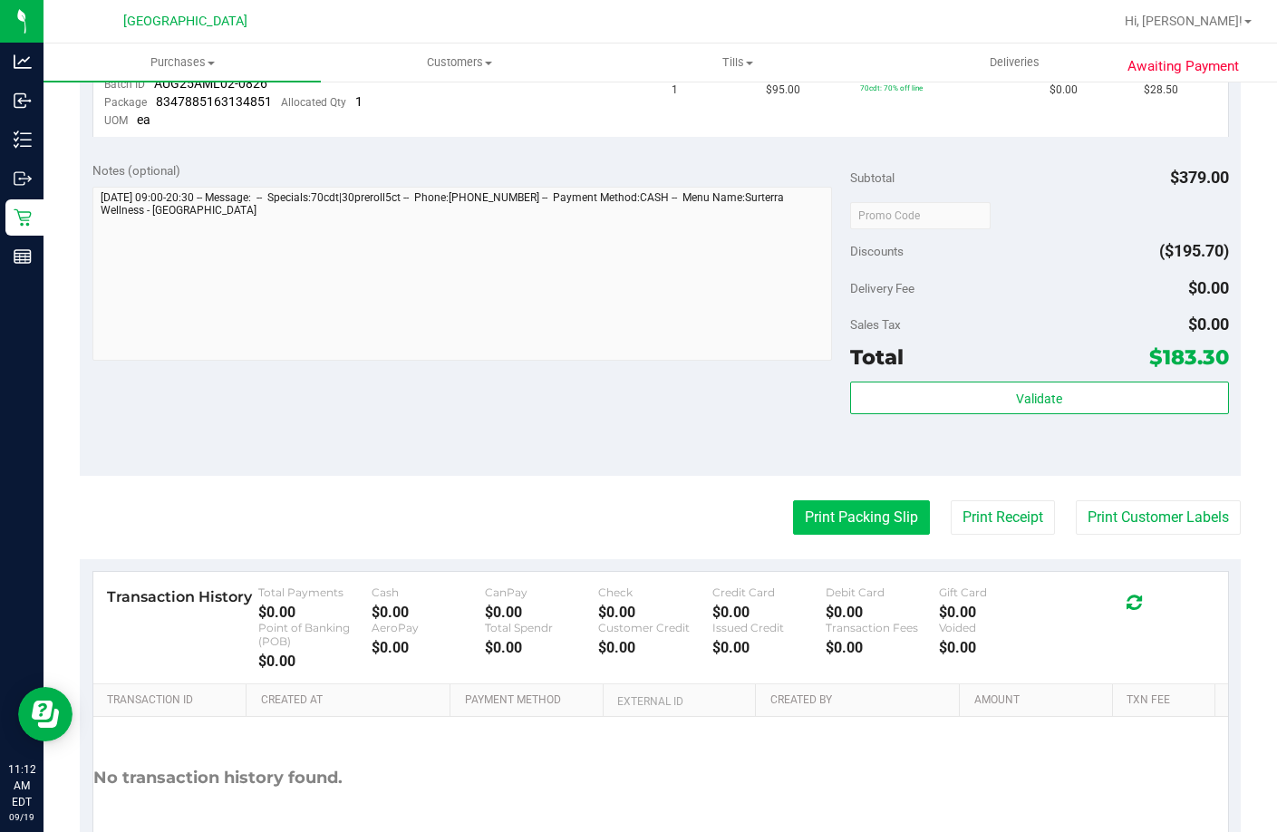
click at [862, 528] on button "Print Packing Slip" at bounding box center [861, 517] width 137 height 34
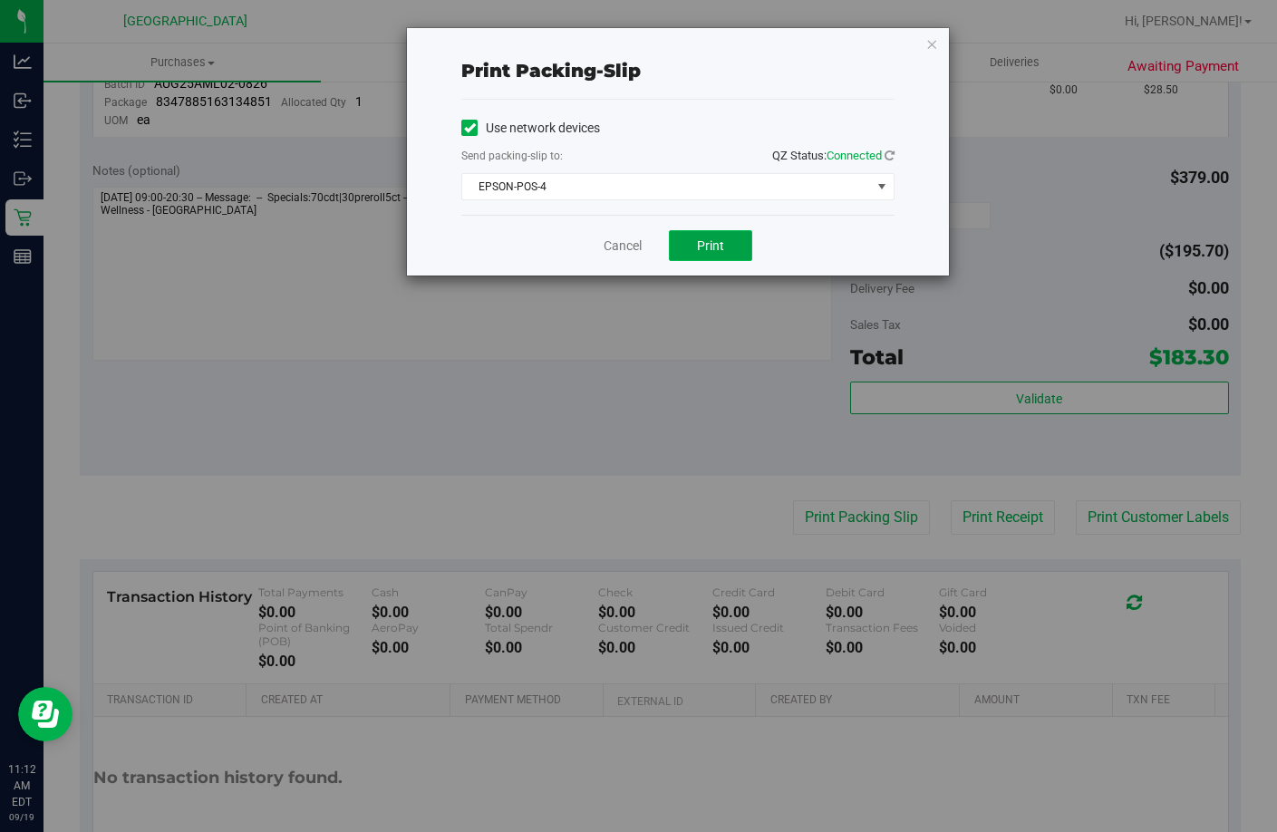
click at [700, 241] on span "Print" at bounding box center [710, 245] width 27 height 15
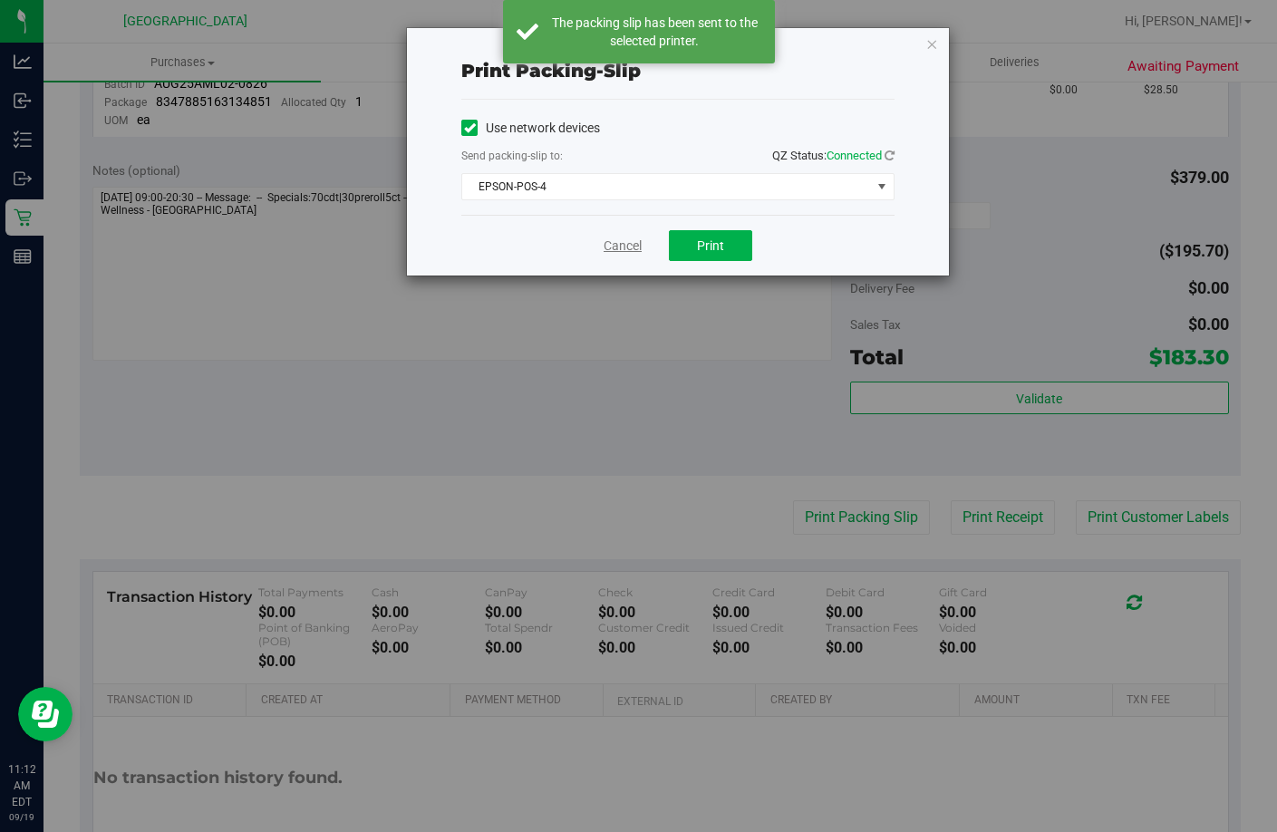
click at [618, 247] on link "Cancel" at bounding box center [623, 246] width 38 height 19
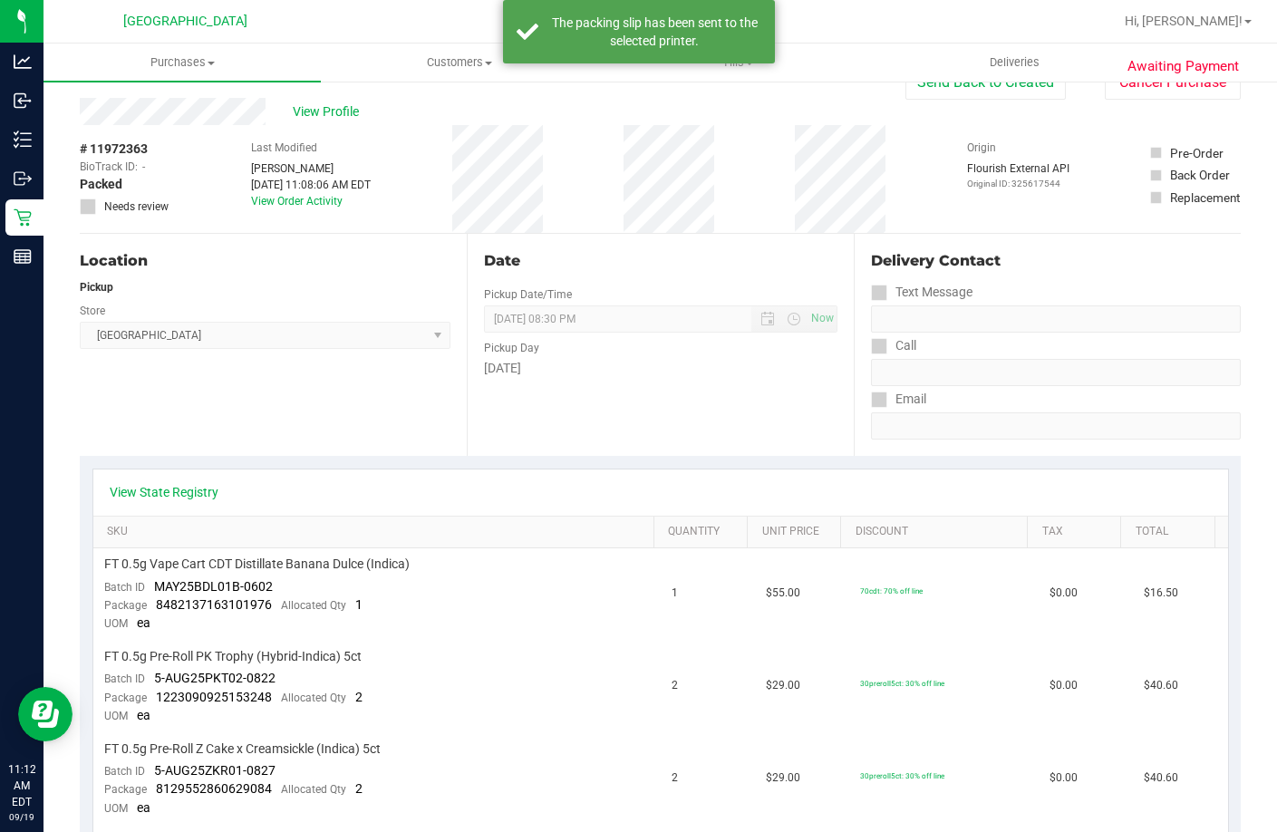
scroll to position [0, 0]
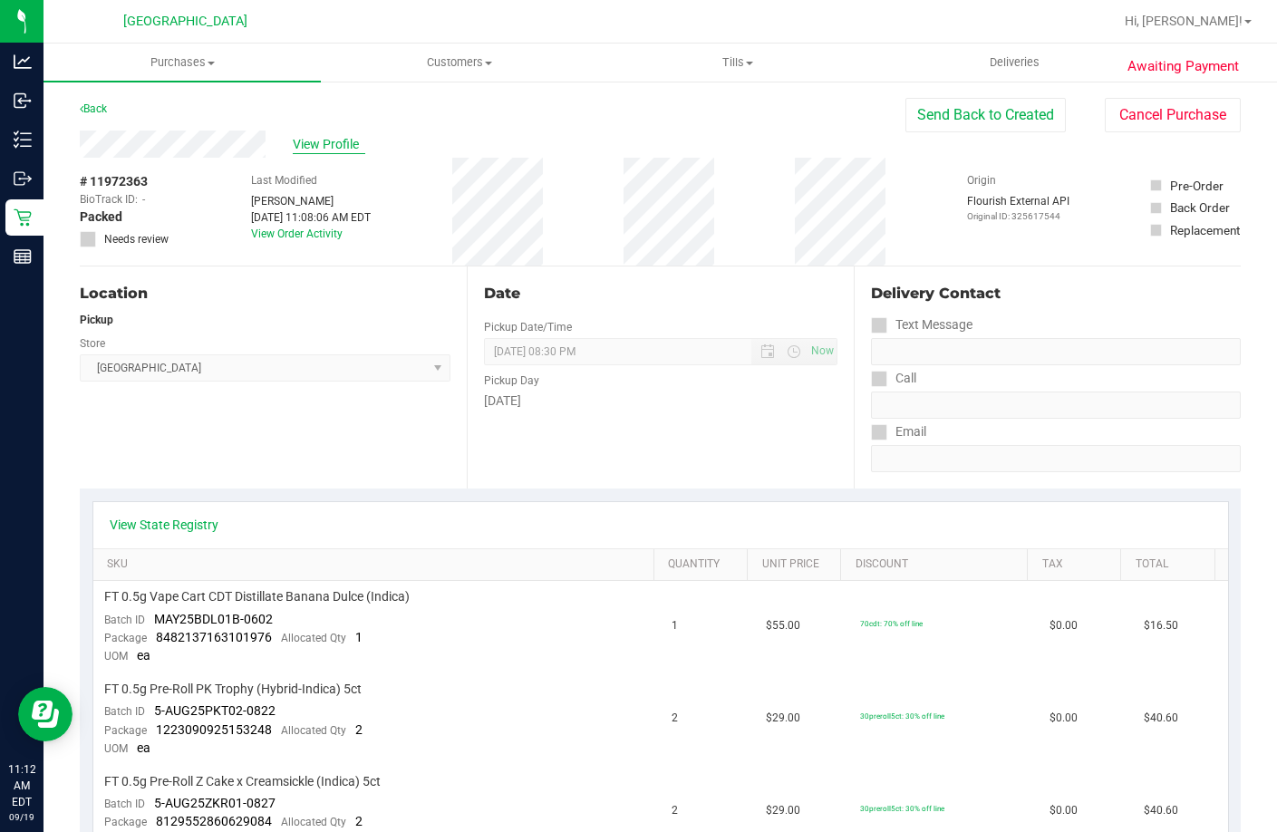
click at [325, 147] on span "View Profile" at bounding box center [329, 144] width 73 height 19
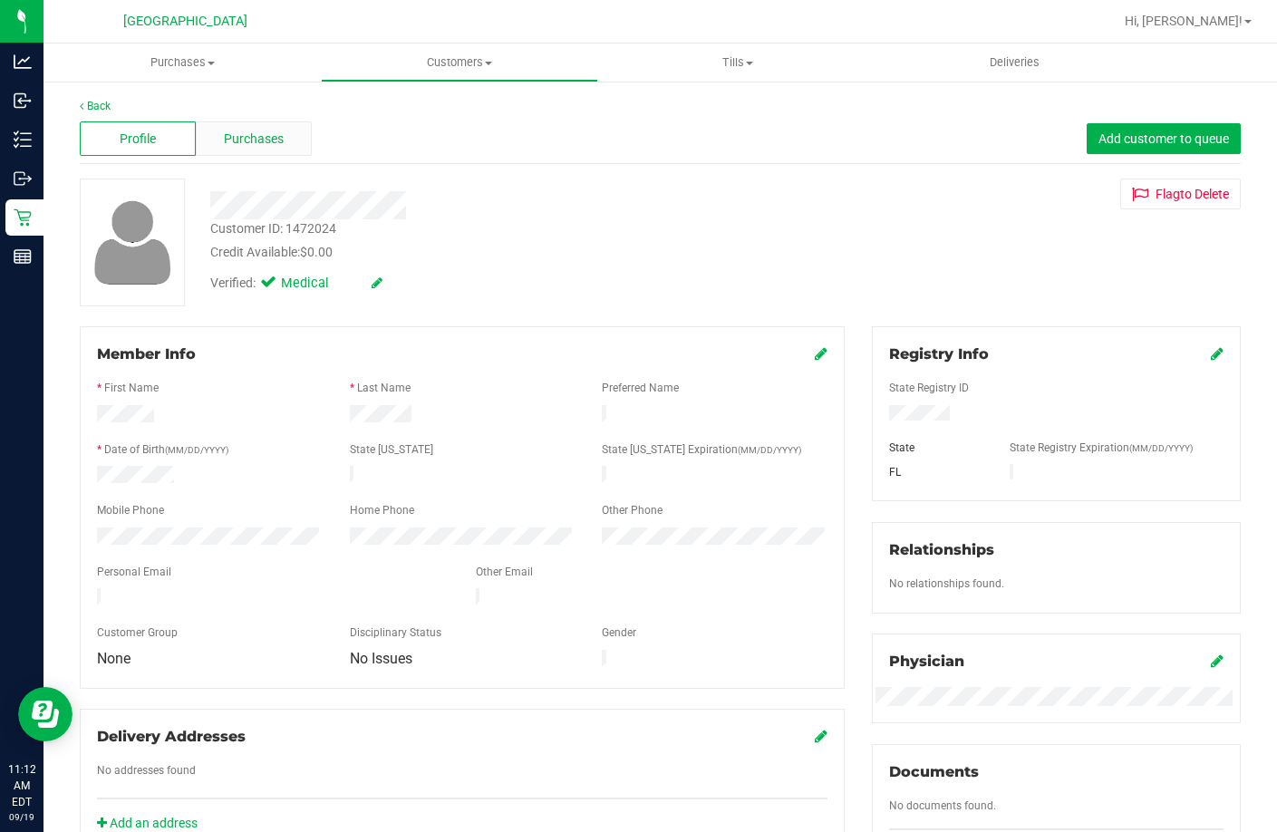
click at [270, 149] on div "Purchases" at bounding box center [254, 138] width 116 height 34
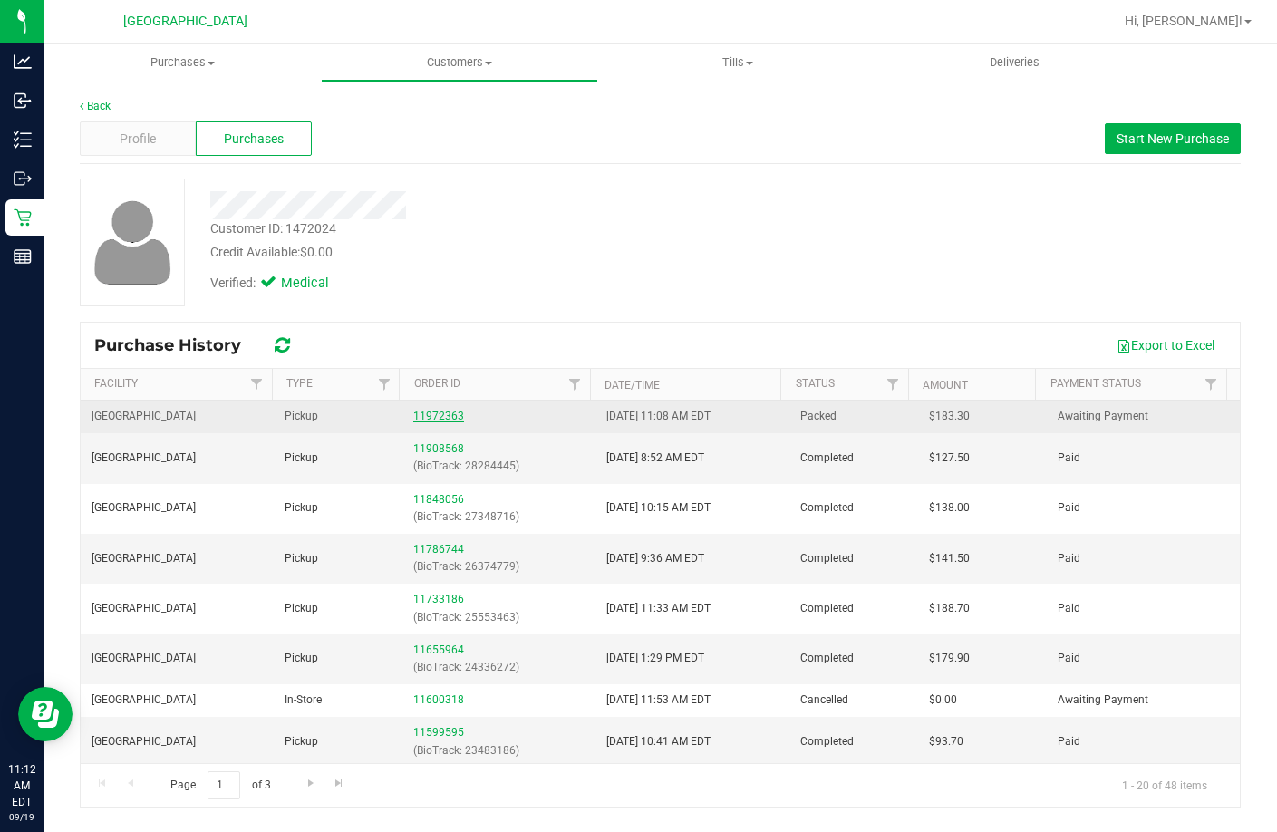
click at [424, 411] on link "11972363" at bounding box center [438, 416] width 51 height 13
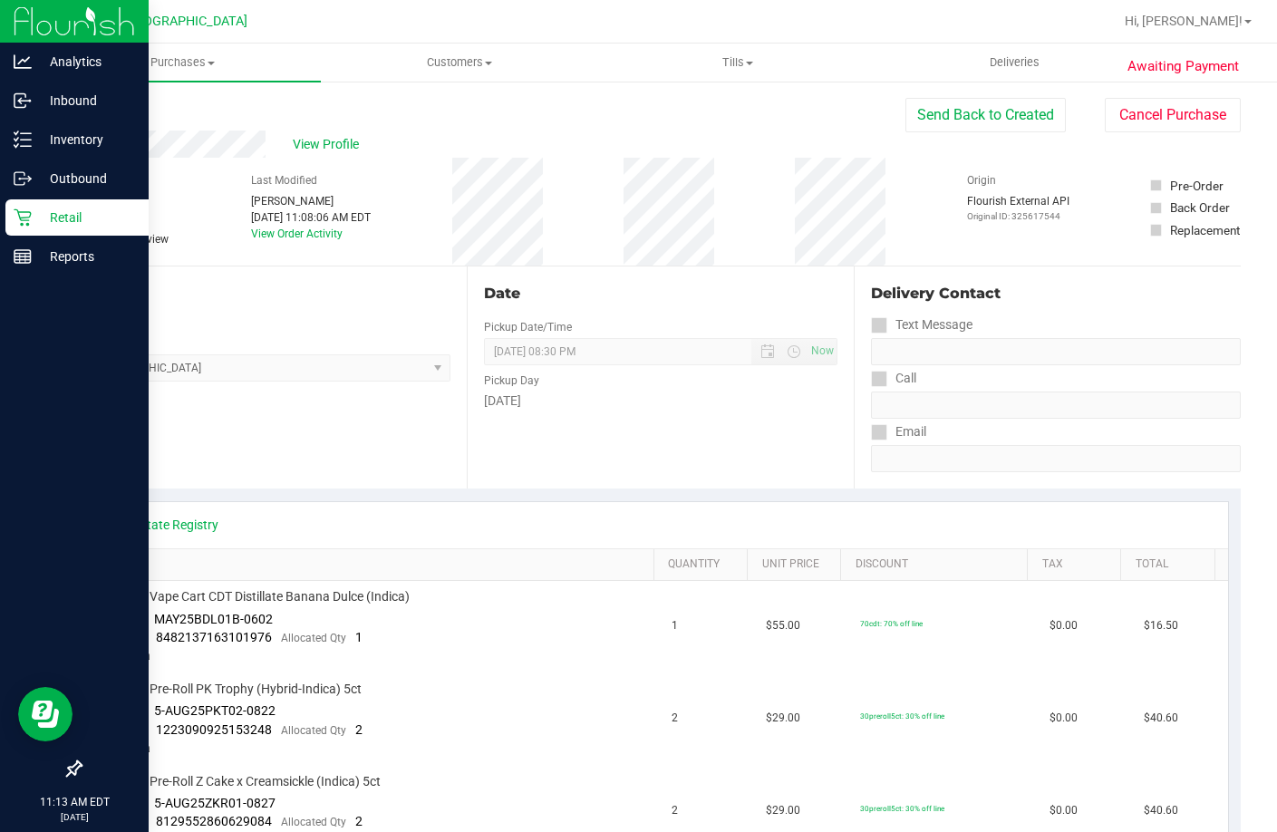
click at [53, 217] on p "Retail" at bounding box center [86, 218] width 109 height 22
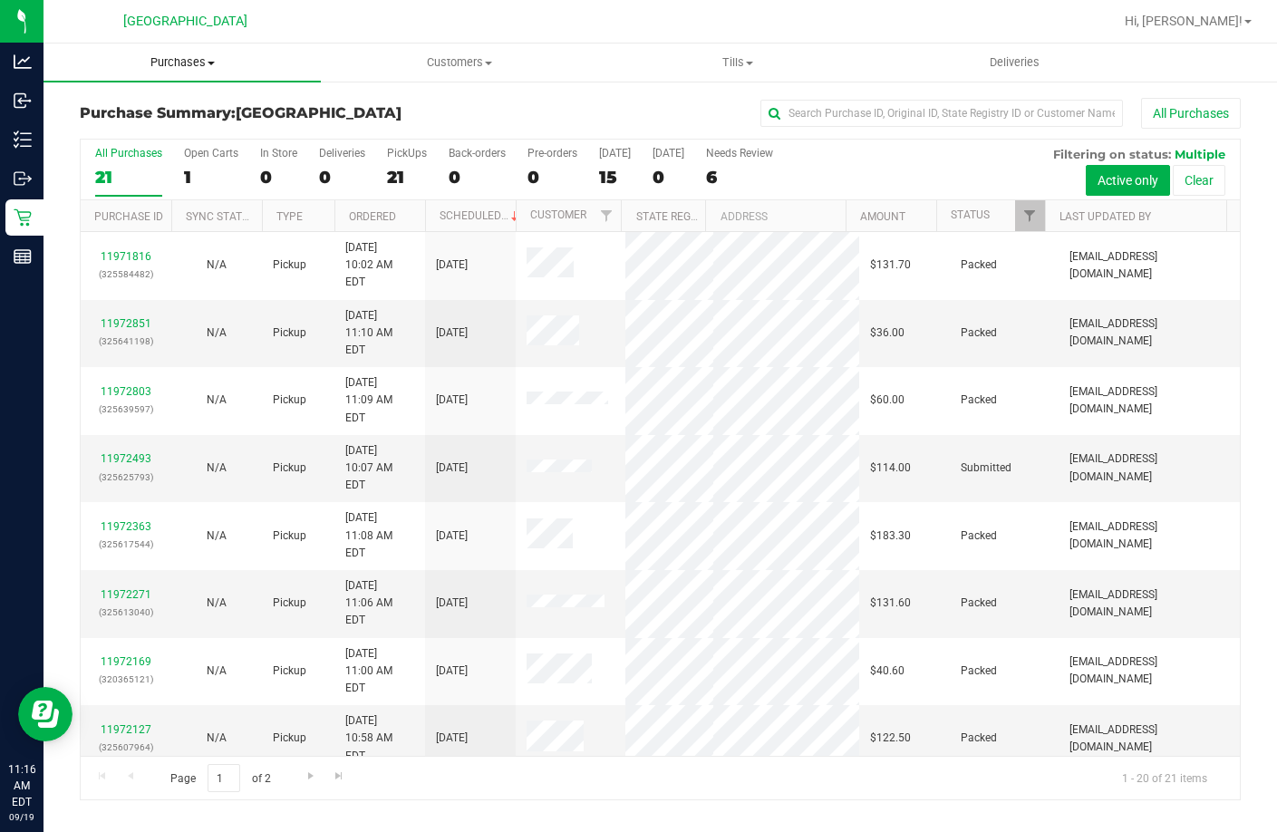
click at [201, 73] on uib-tab-heading "Purchases Summary of purchases Fulfillment All purchases" at bounding box center [182, 63] width 277 height 38
click at [205, 119] on li "Summary of purchases" at bounding box center [182, 110] width 277 height 22
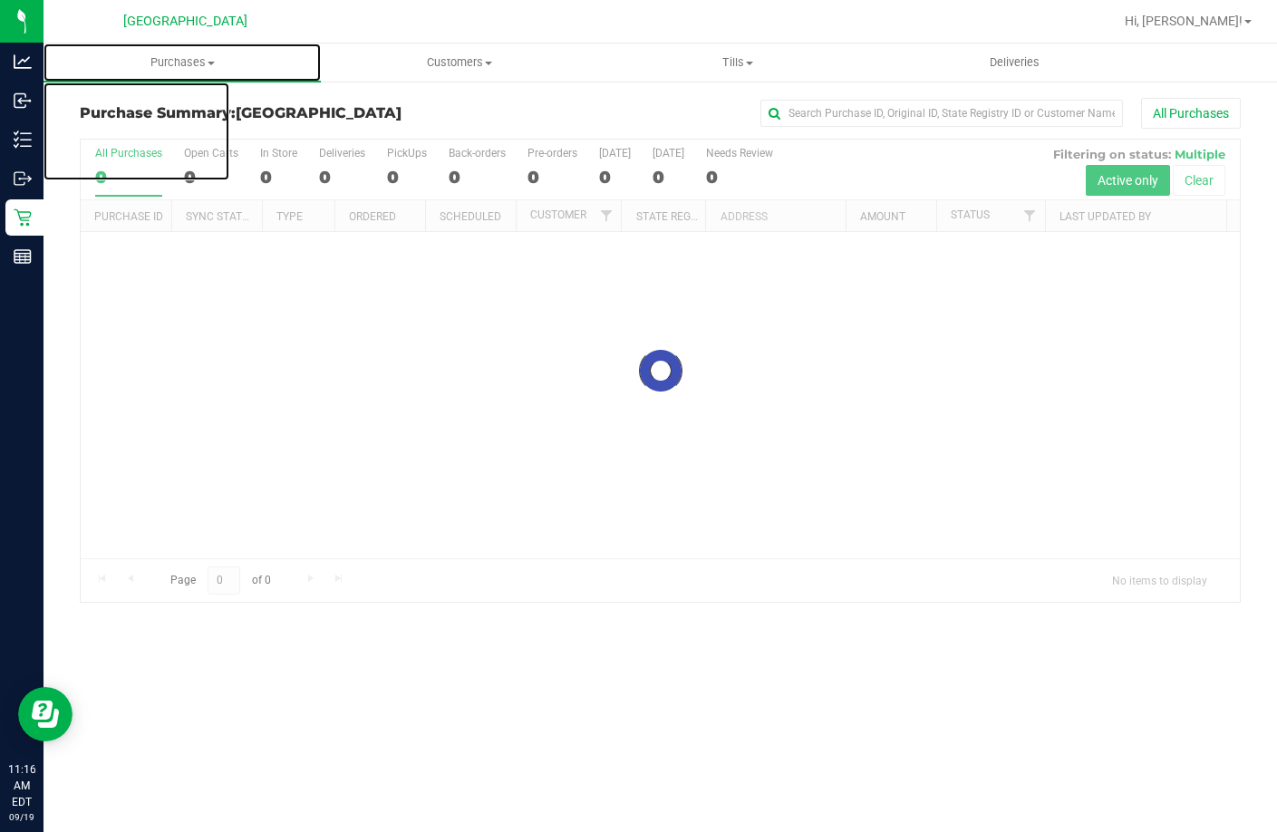
click at [216, 65] on span "Purchases" at bounding box center [182, 62] width 277 height 16
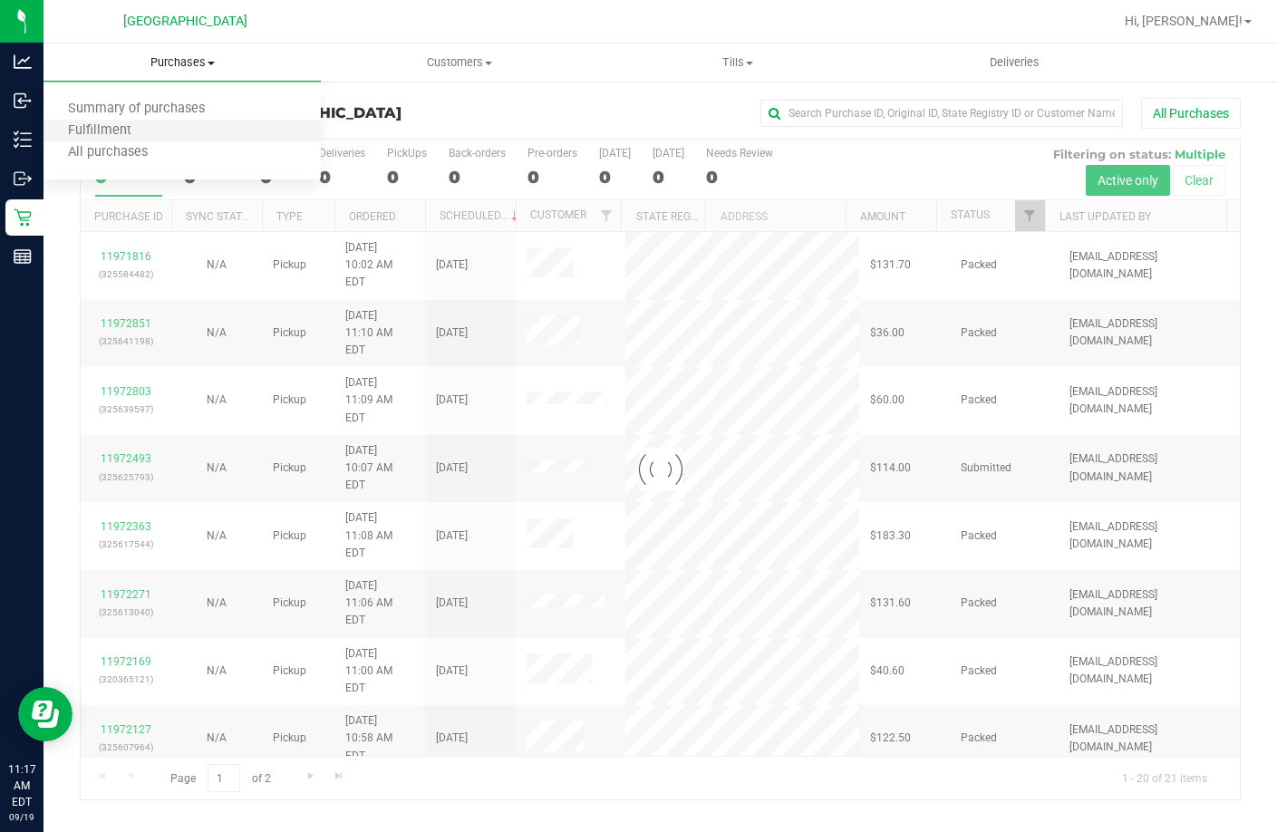
click at [202, 127] on li "Fulfillment" at bounding box center [182, 132] width 277 height 22
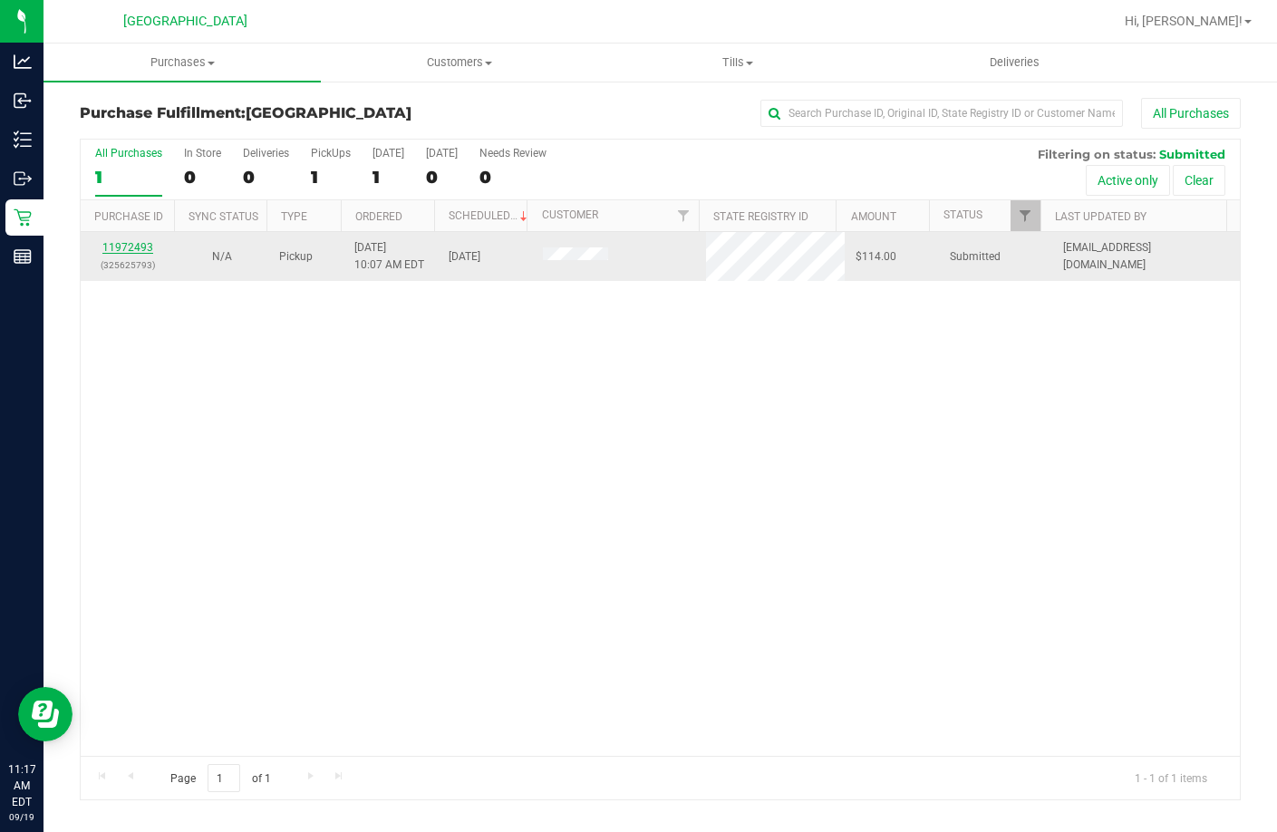
click at [143, 246] on link "11972493" at bounding box center [127, 247] width 51 height 13
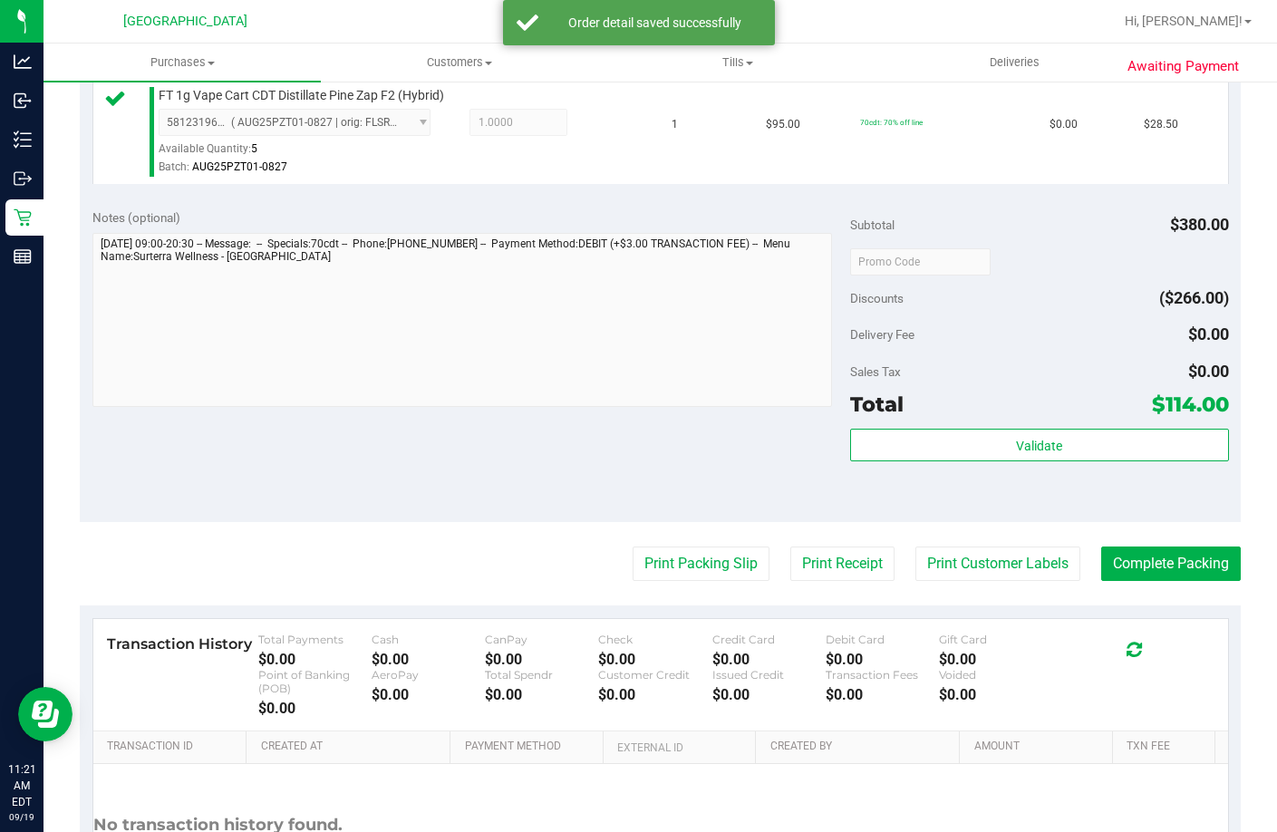
scroll to position [830, 0]
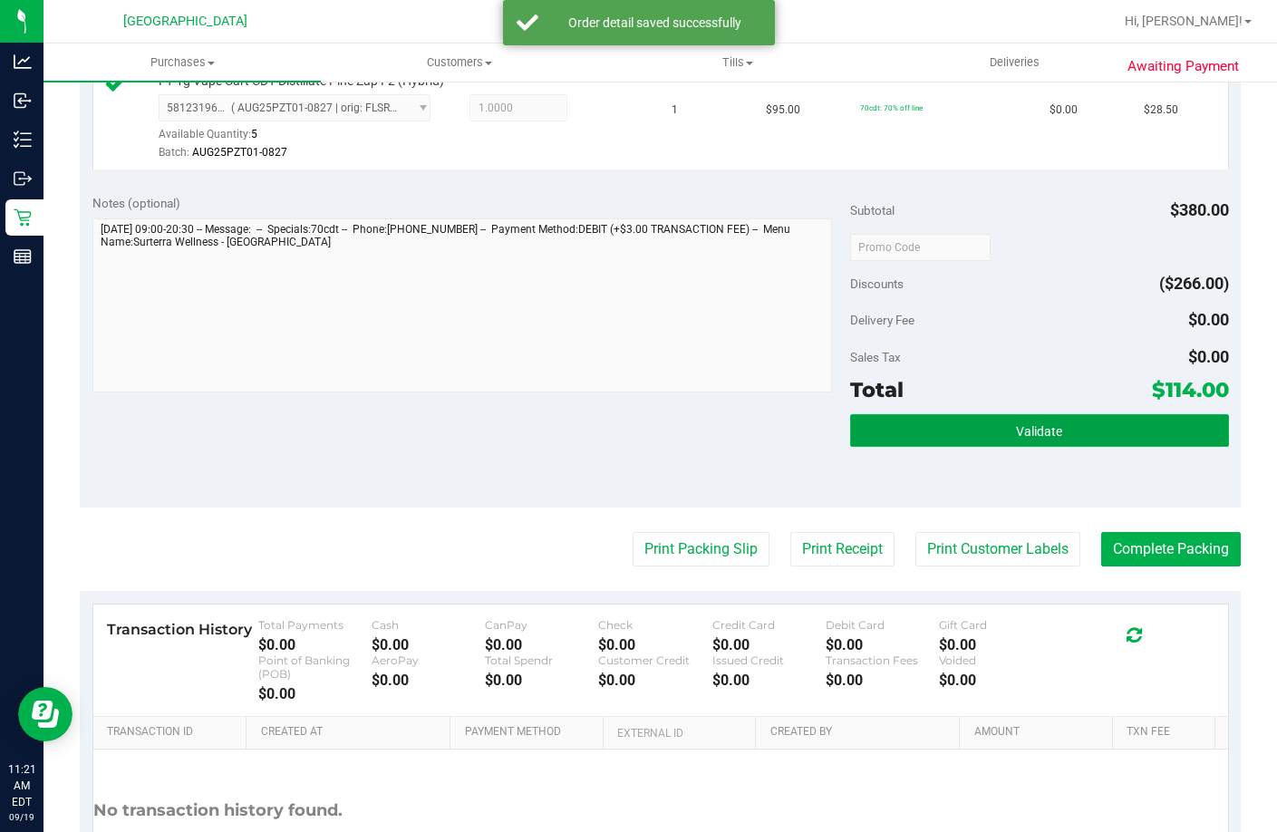
click at [960, 447] on button "Validate" at bounding box center [1039, 430] width 379 height 33
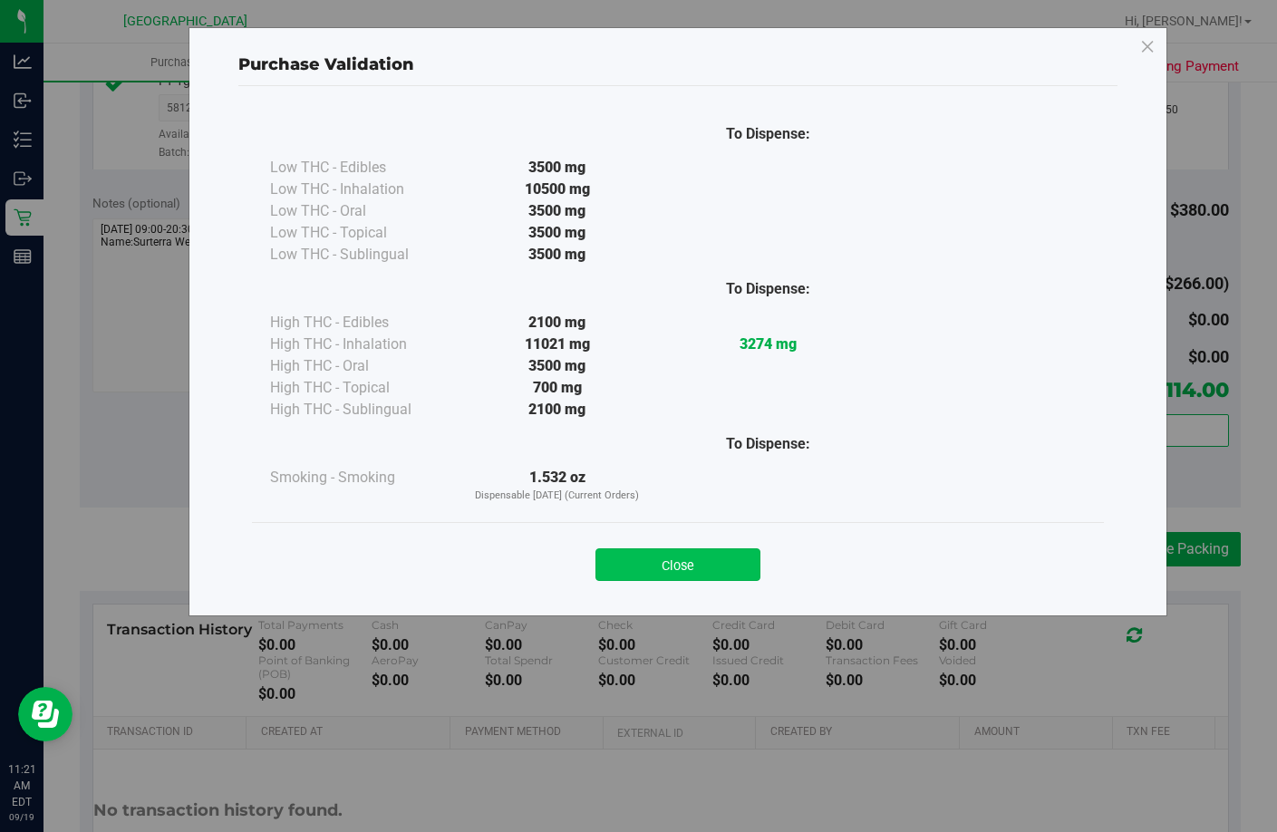
click at [713, 559] on button "Close" at bounding box center [678, 564] width 165 height 33
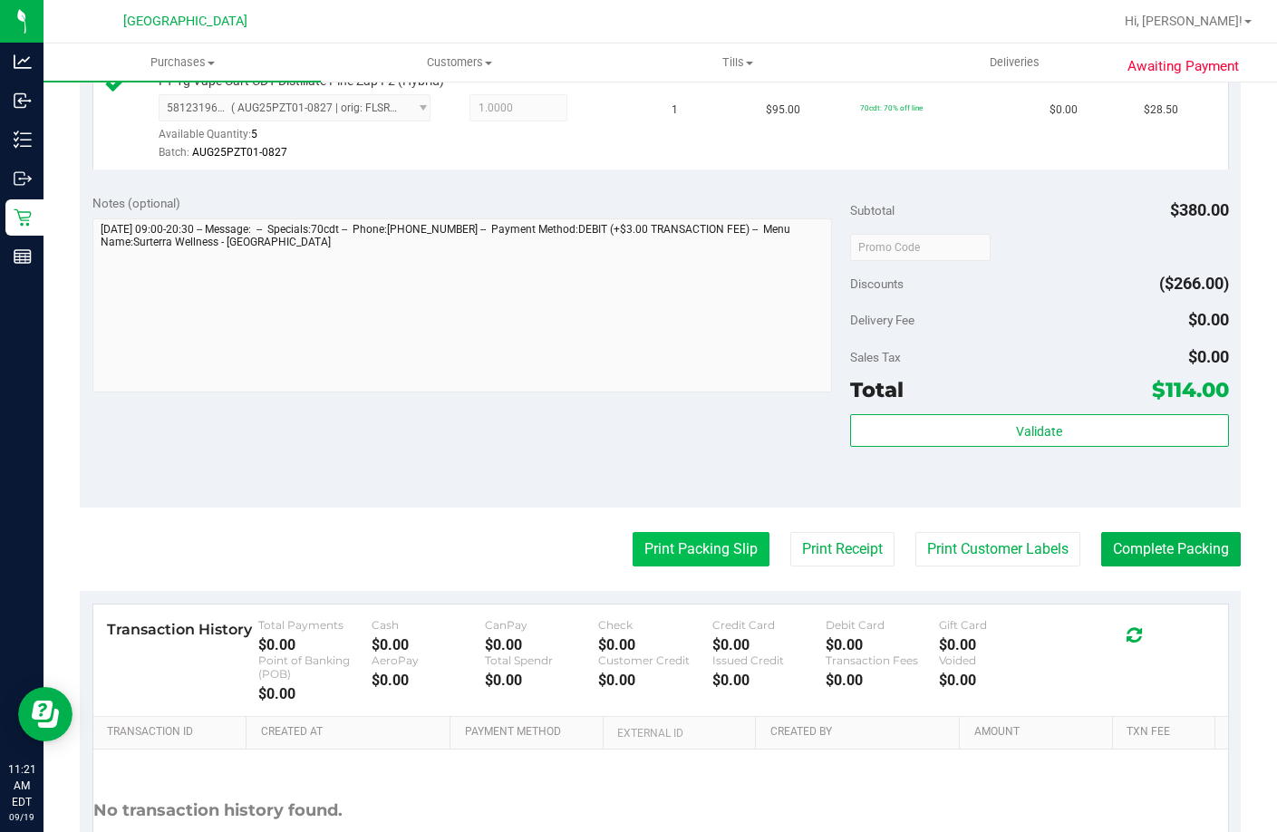
click at [703, 567] on button "Print Packing Slip" at bounding box center [701, 549] width 137 height 34
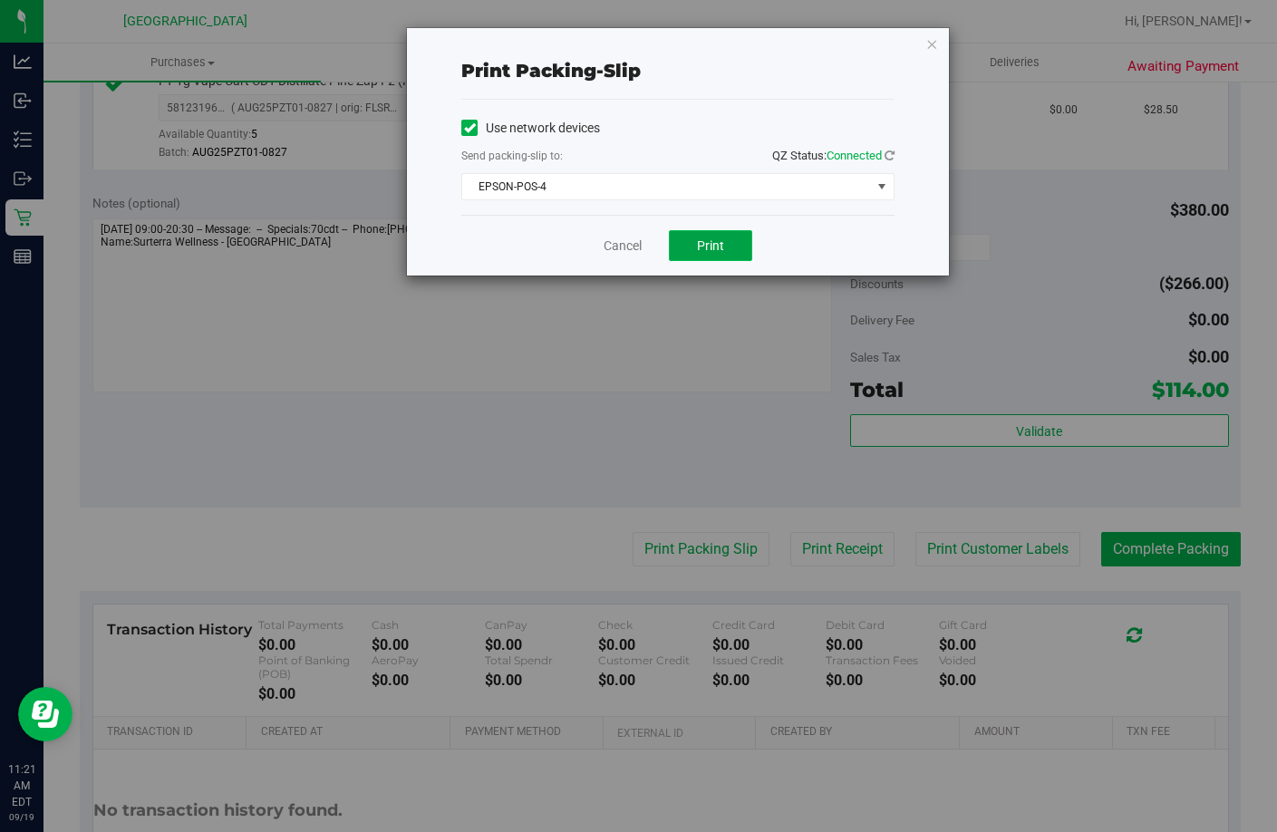
click at [730, 243] on button "Print" at bounding box center [710, 245] width 83 height 31
click at [633, 245] on link "Cancel" at bounding box center [623, 246] width 38 height 19
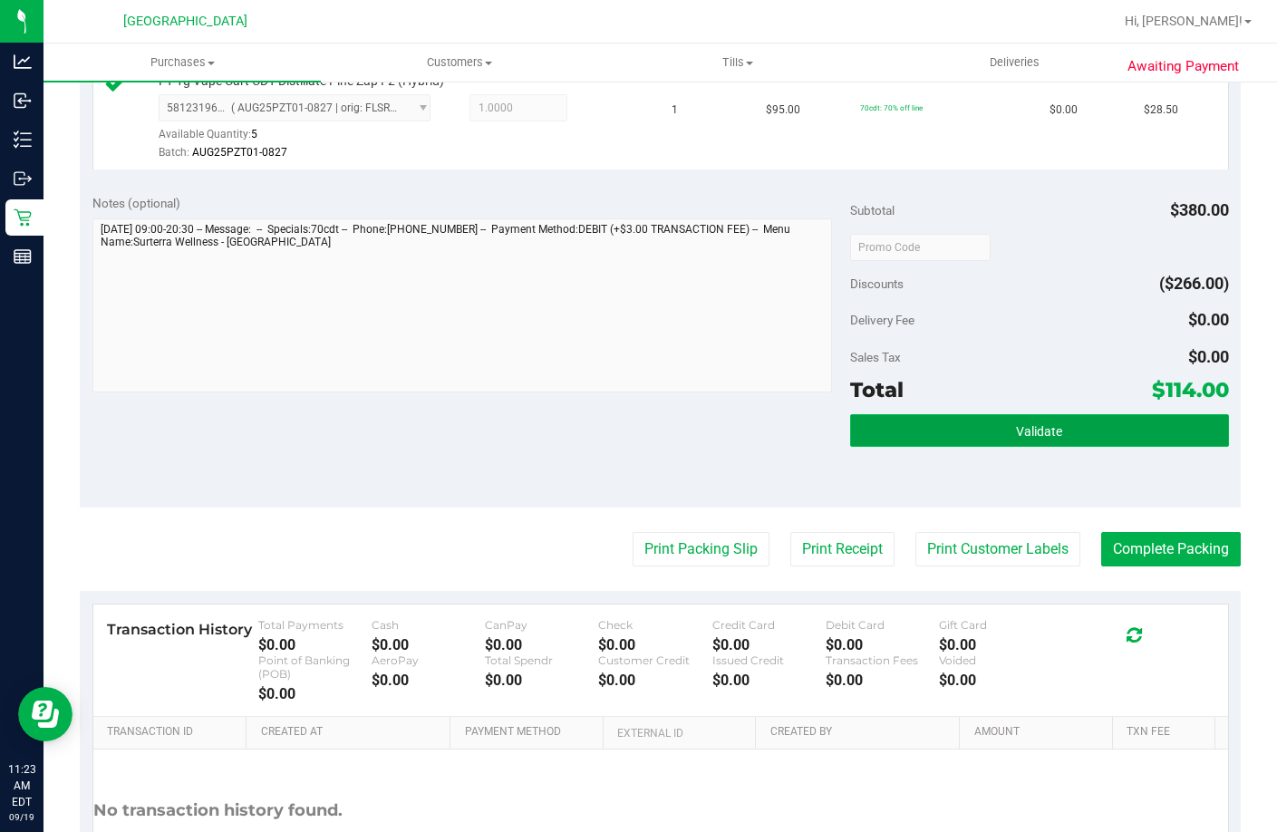
click at [1049, 447] on button "Validate" at bounding box center [1039, 430] width 379 height 33
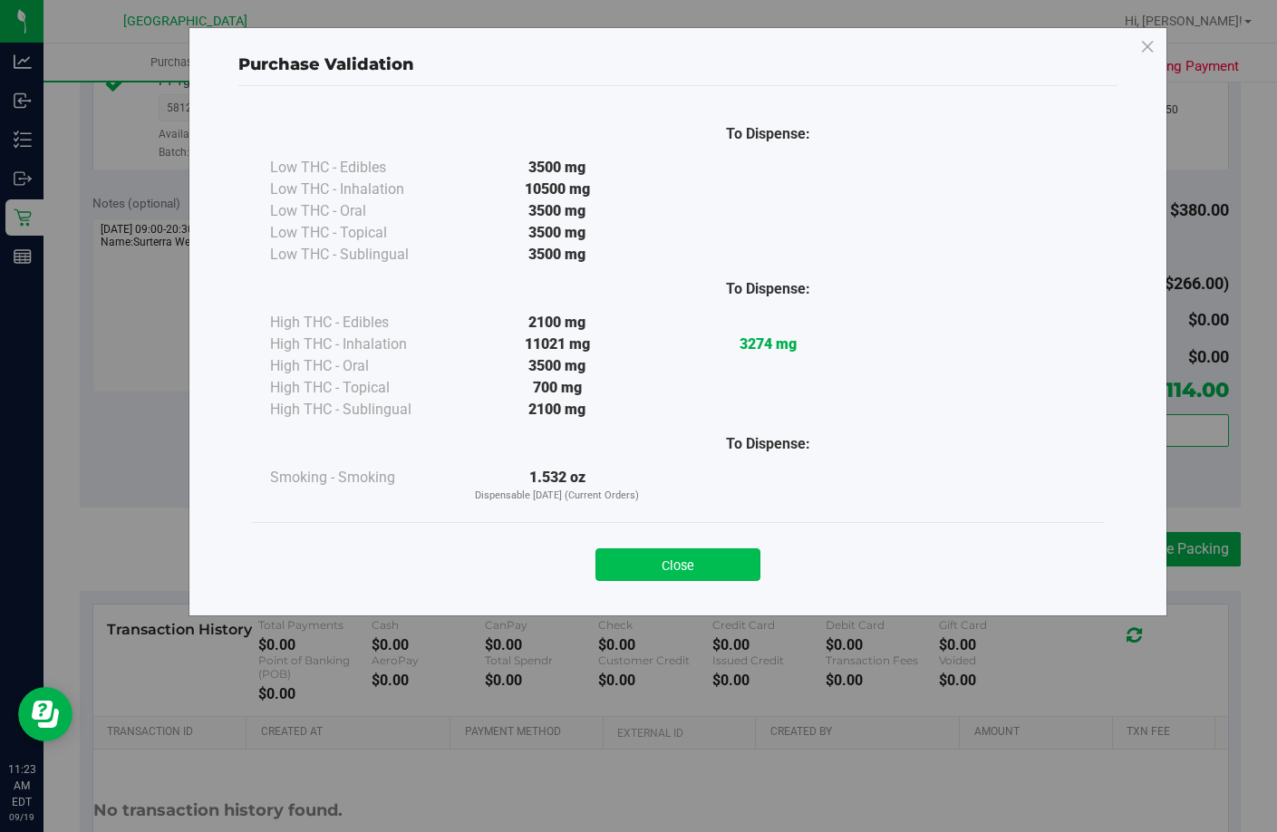
click at [687, 579] on button "Close" at bounding box center [678, 564] width 165 height 33
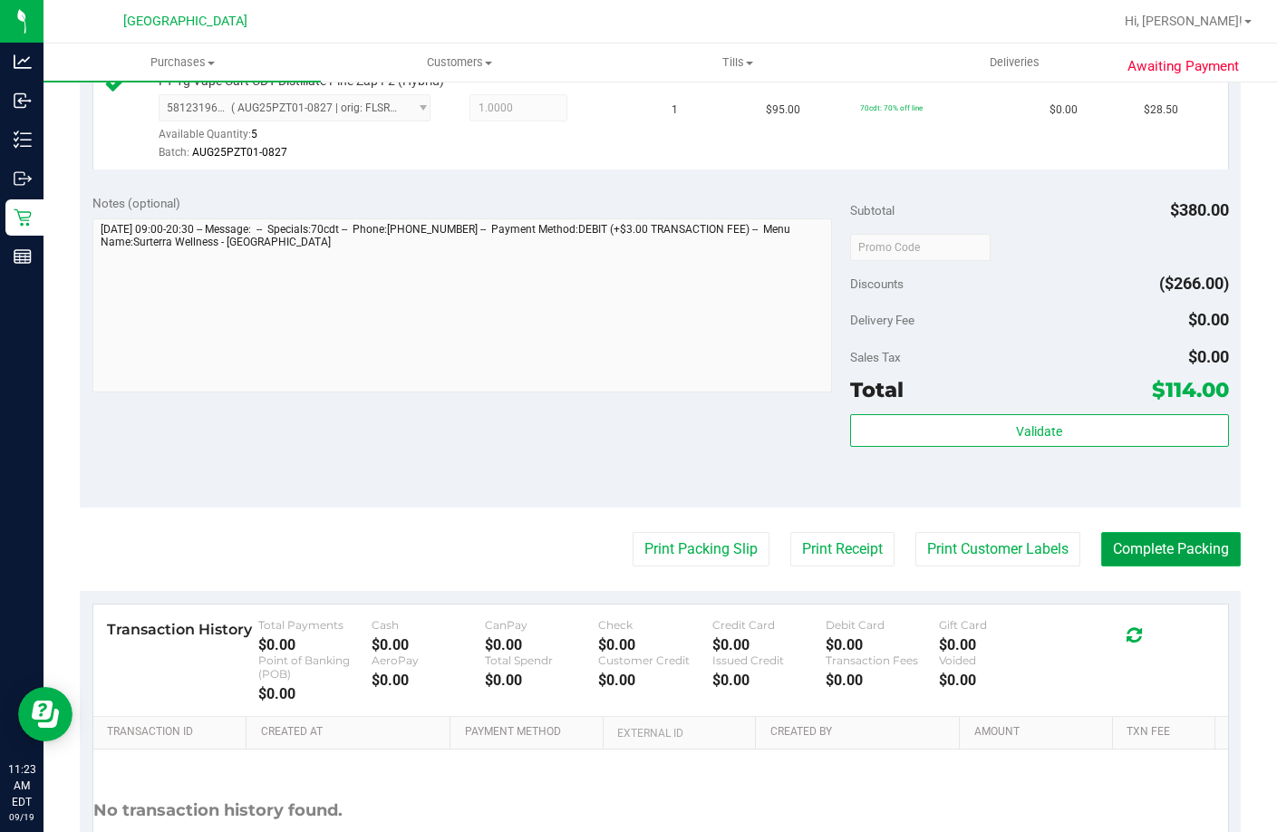
click at [1200, 567] on button "Complete Packing" at bounding box center [1171, 549] width 140 height 34
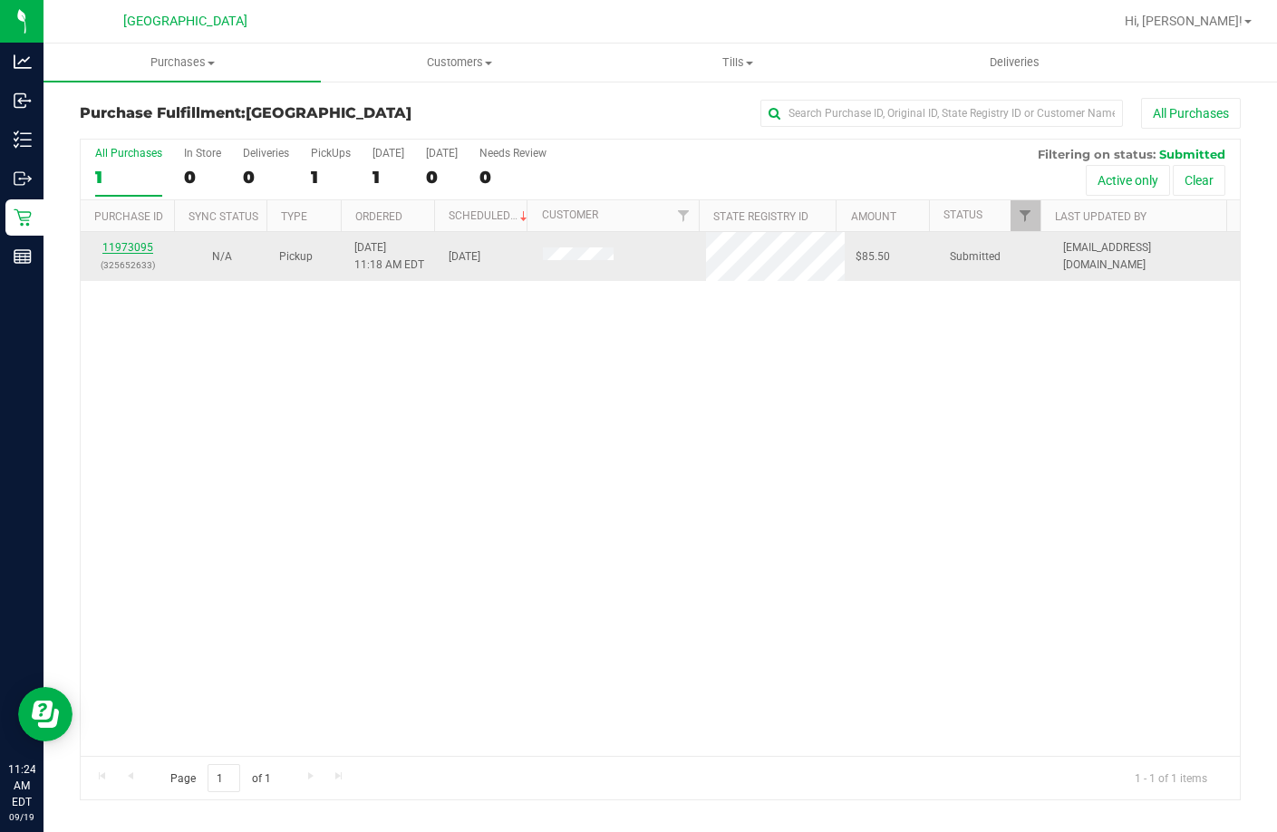
click at [131, 246] on link "11973095" at bounding box center [127, 247] width 51 height 13
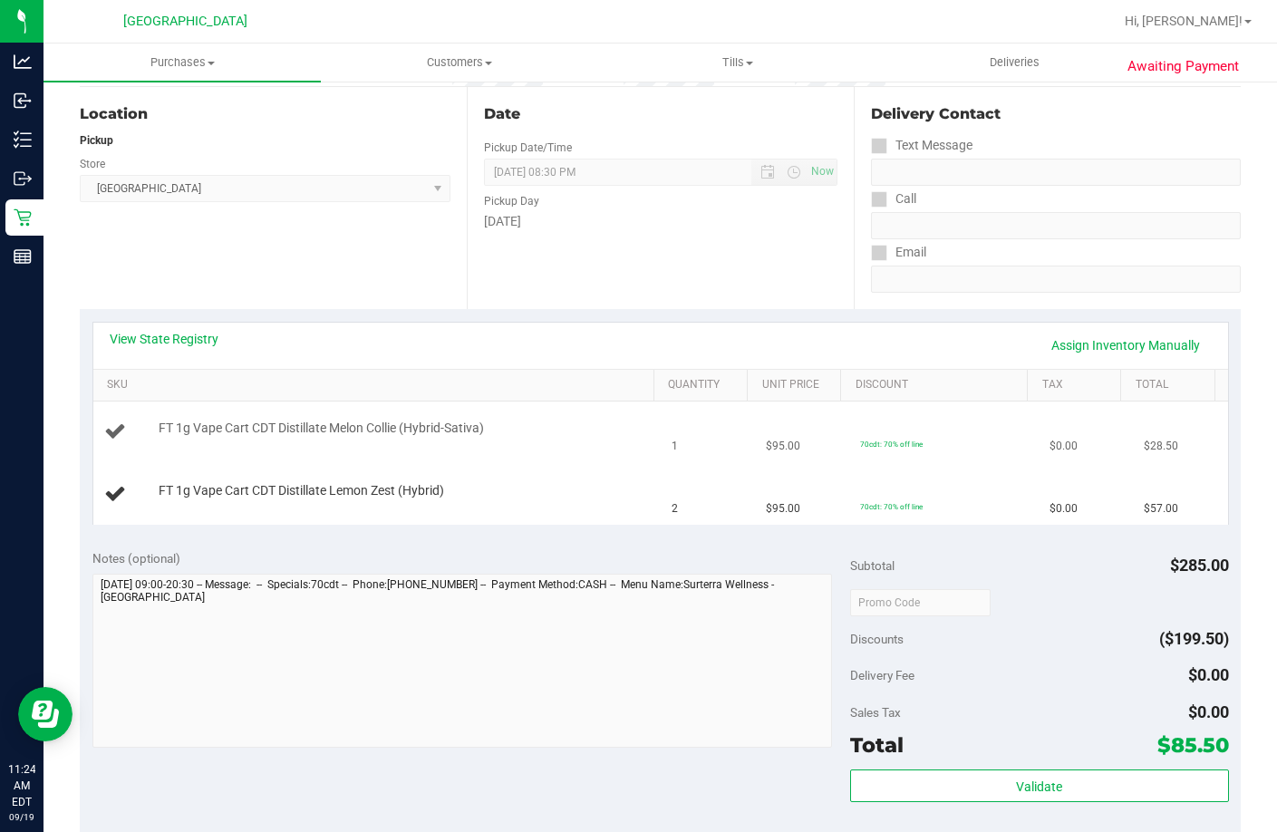
scroll to position [181, 0]
click at [204, 345] on link "View State Registry" at bounding box center [164, 337] width 109 height 18
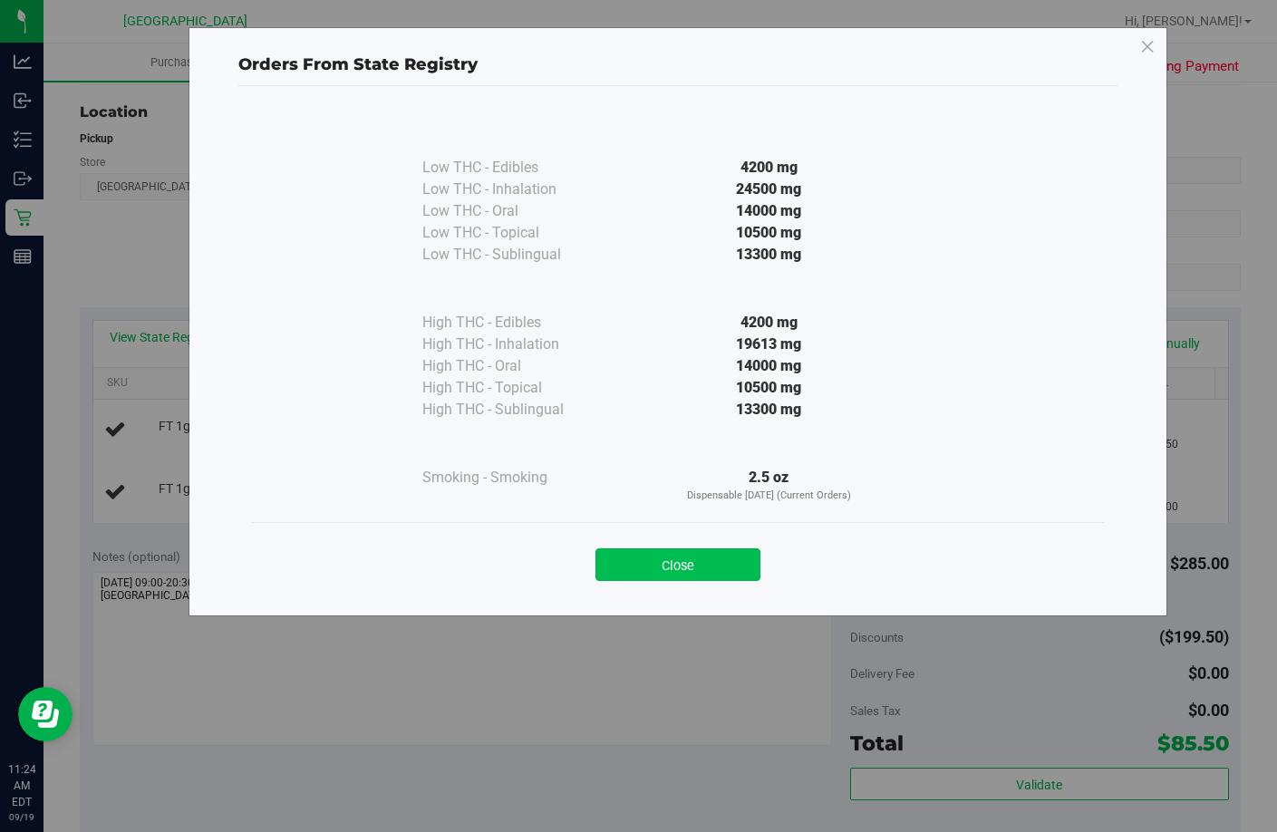
click at [724, 567] on button "Close" at bounding box center [678, 564] width 165 height 33
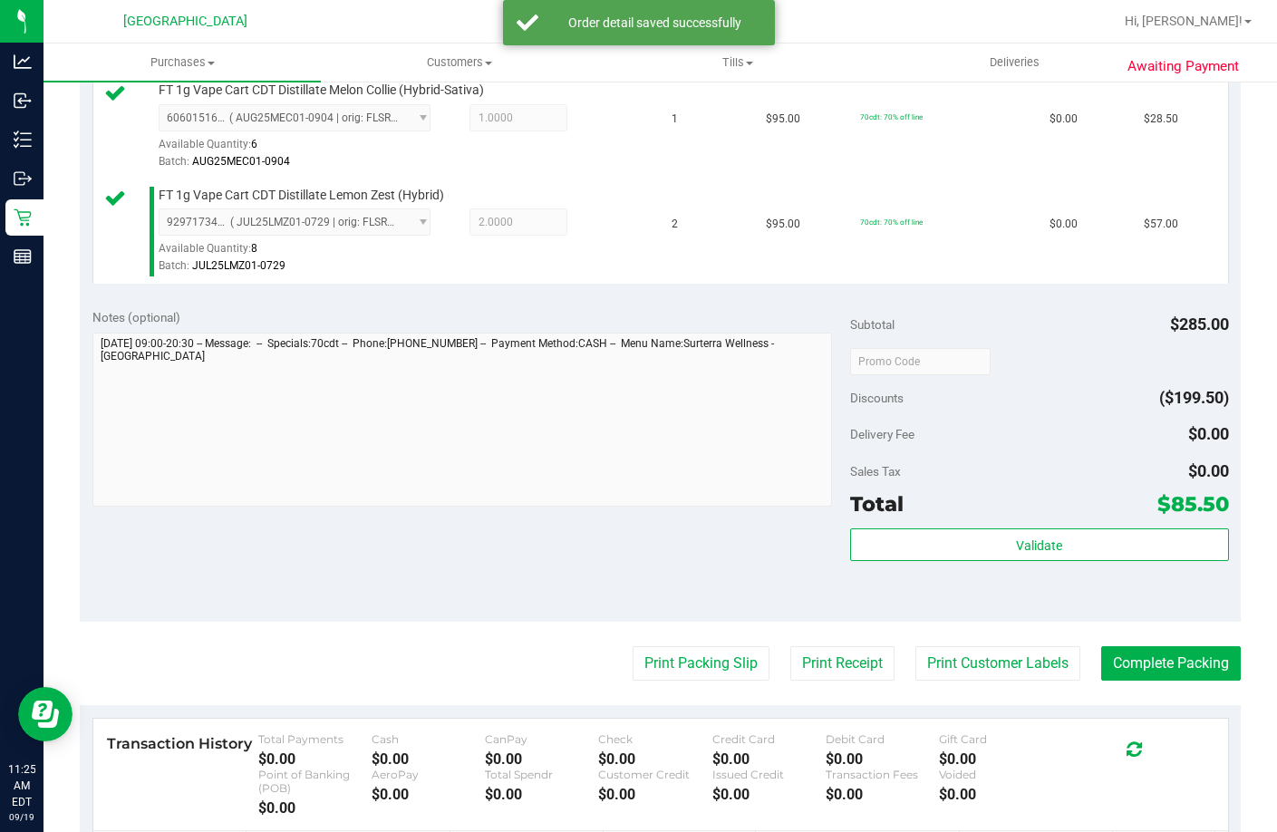
scroll to position [544, 0]
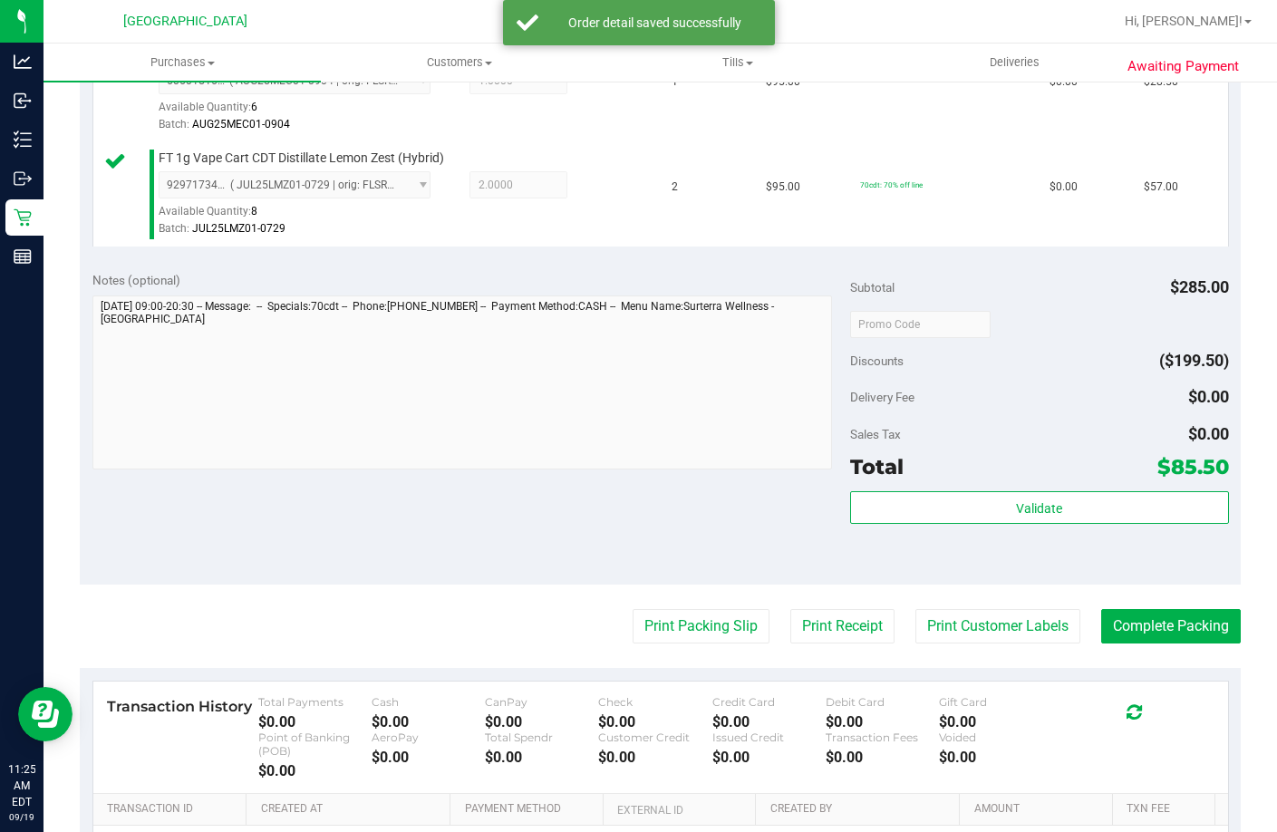
click at [877, 573] on div "Validate" at bounding box center [1039, 532] width 379 height 82
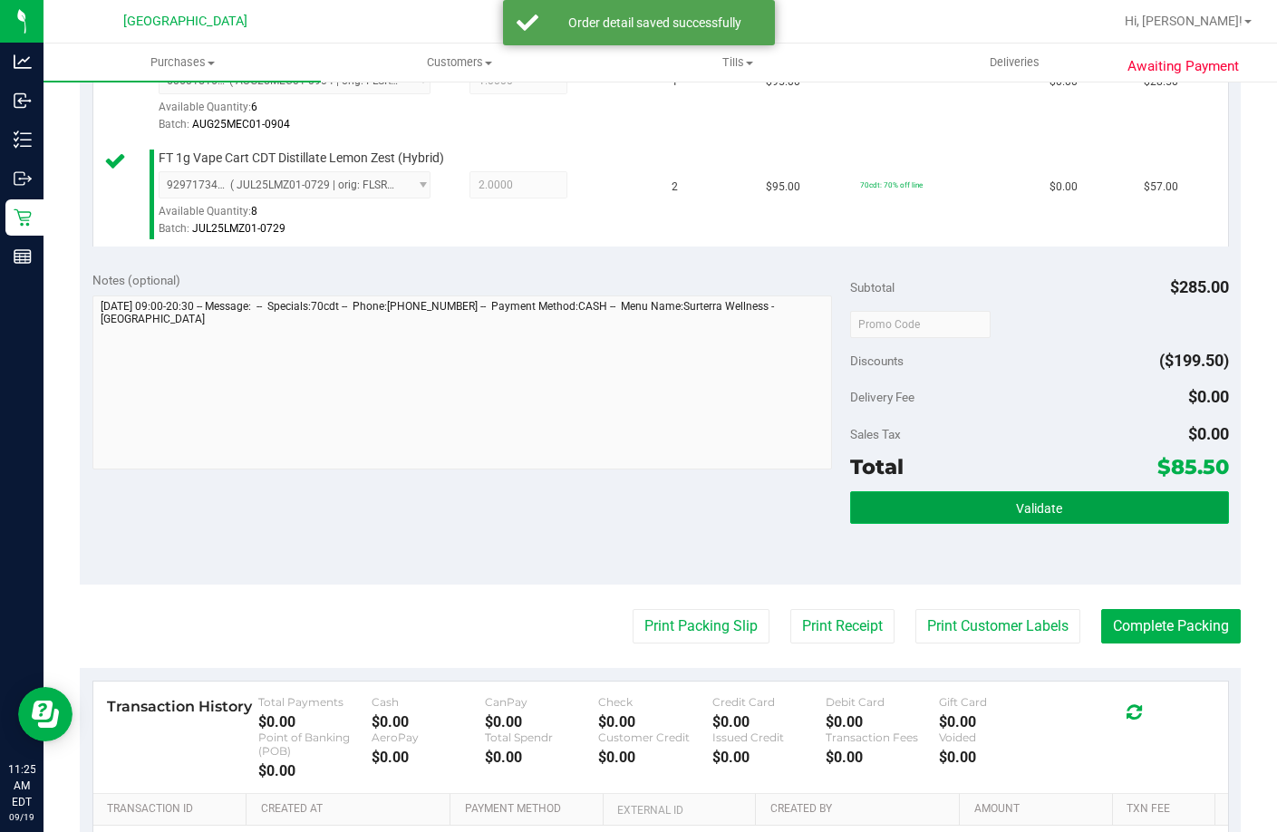
click at [878, 524] on button "Validate" at bounding box center [1039, 507] width 379 height 33
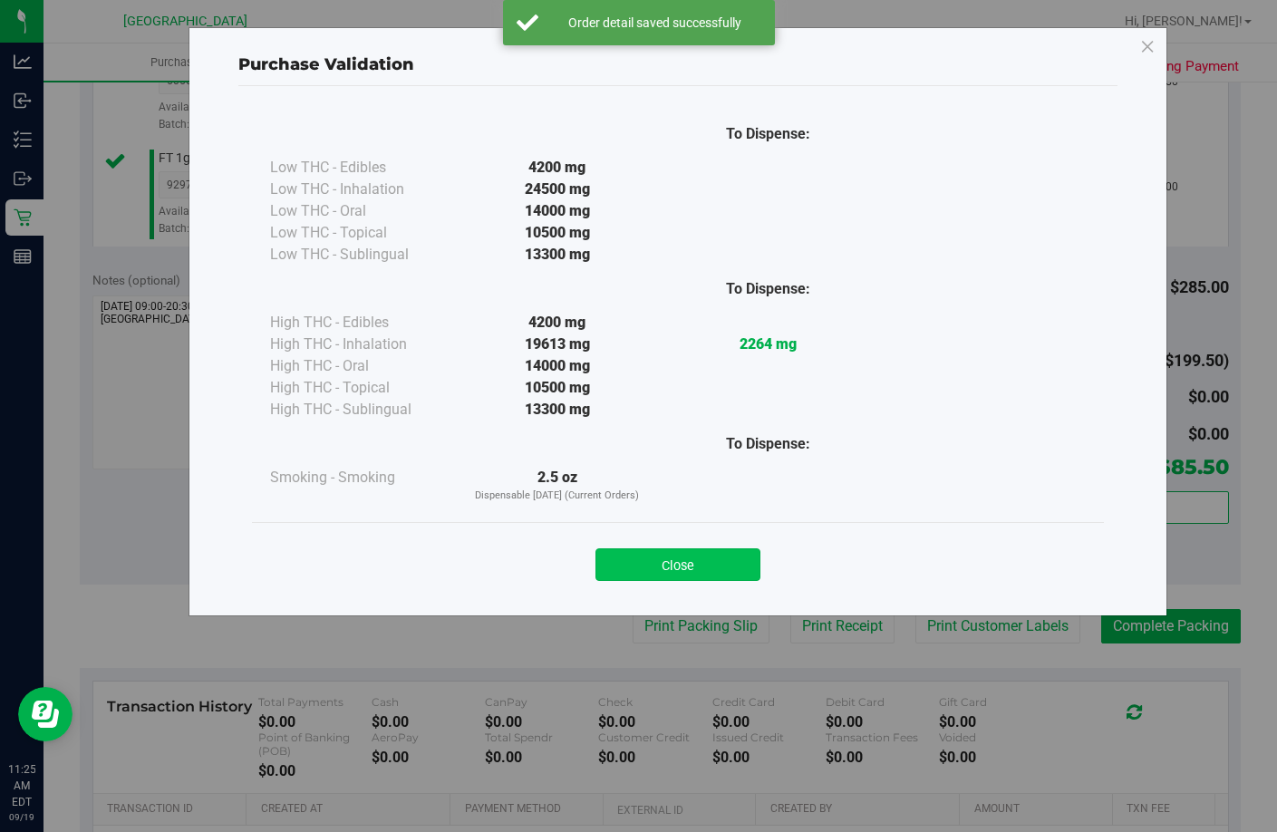
click at [662, 573] on button "Close" at bounding box center [678, 564] width 165 height 33
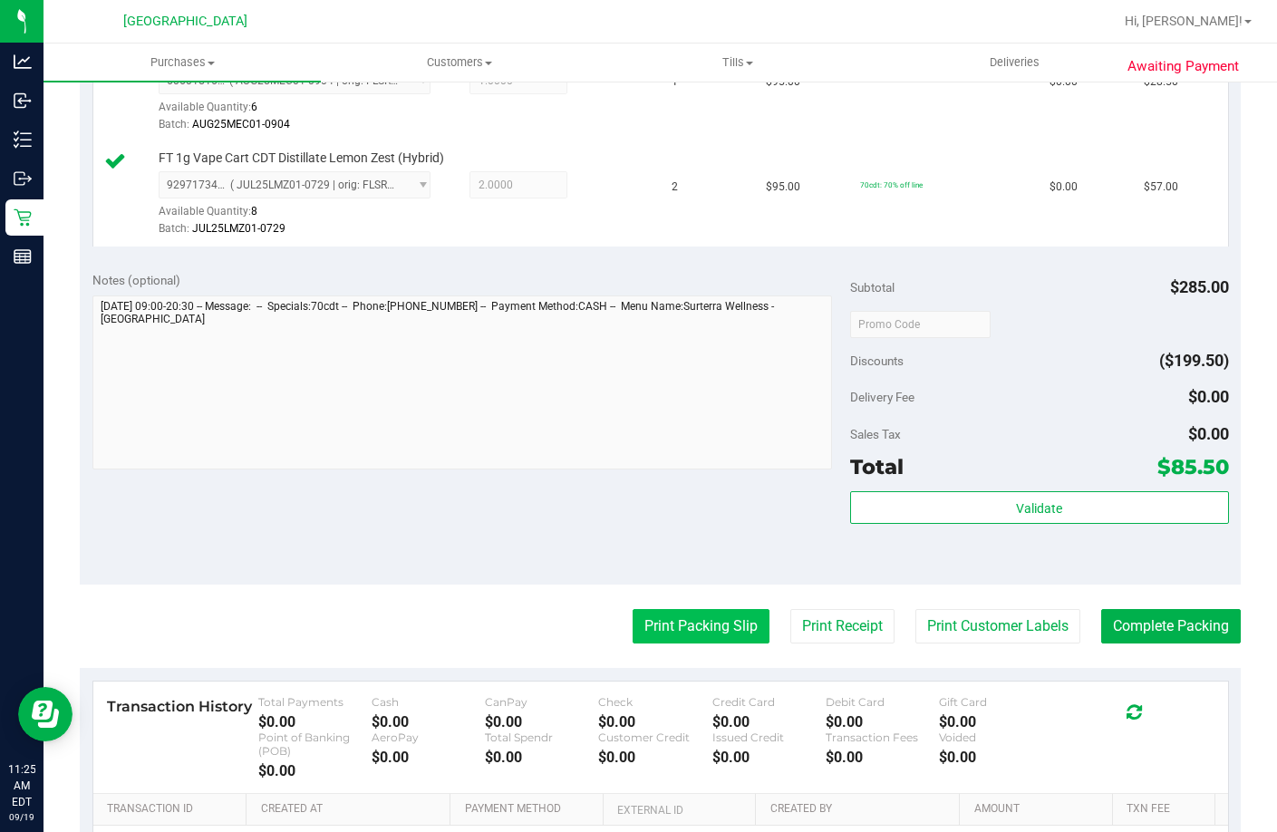
click at [713, 644] on button "Print Packing Slip" at bounding box center [701, 626] width 137 height 34
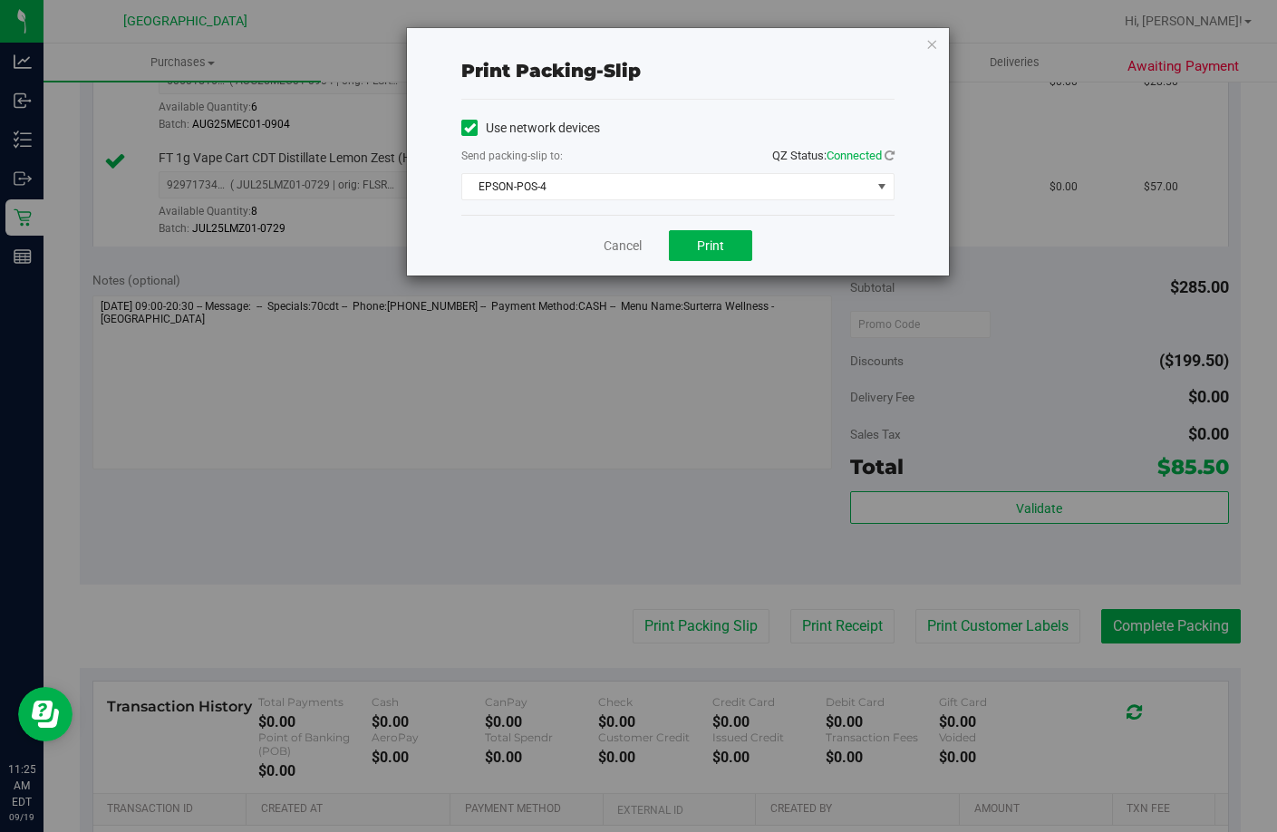
click at [696, 226] on div "Cancel Print" at bounding box center [677, 245] width 433 height 61
click at [695, 244] on button "Print" at bounding box center [710, 245] width 83 height 31
drag, startPoint x: 613, startPoint y: 250, endPoint x: 820, endPoint y: 438, distance: 279.2
click at [615, 249] on link "Cancel" at bounding box center [623, 246] width 38 height 19
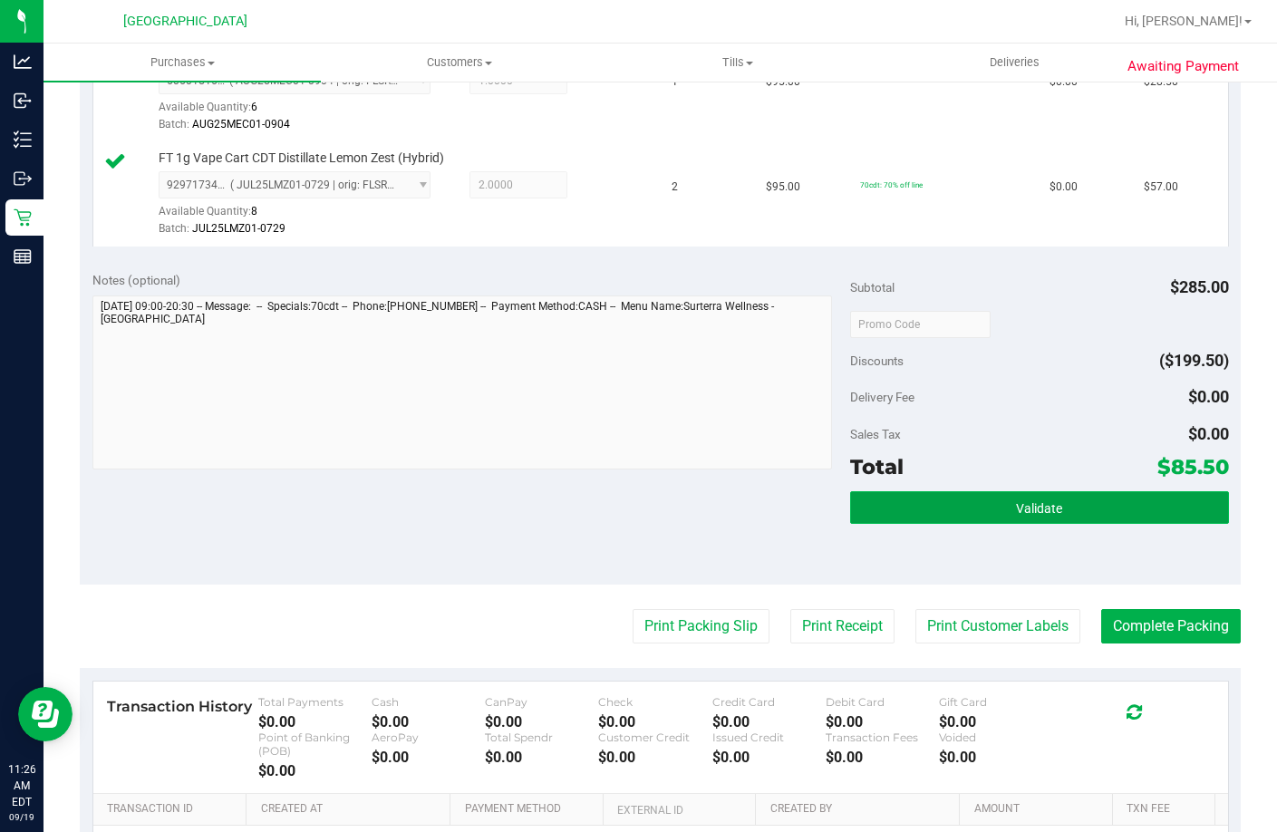
click at [899, 524] on button "Validate" at bounding box center [1039, 507] width 379 height 33
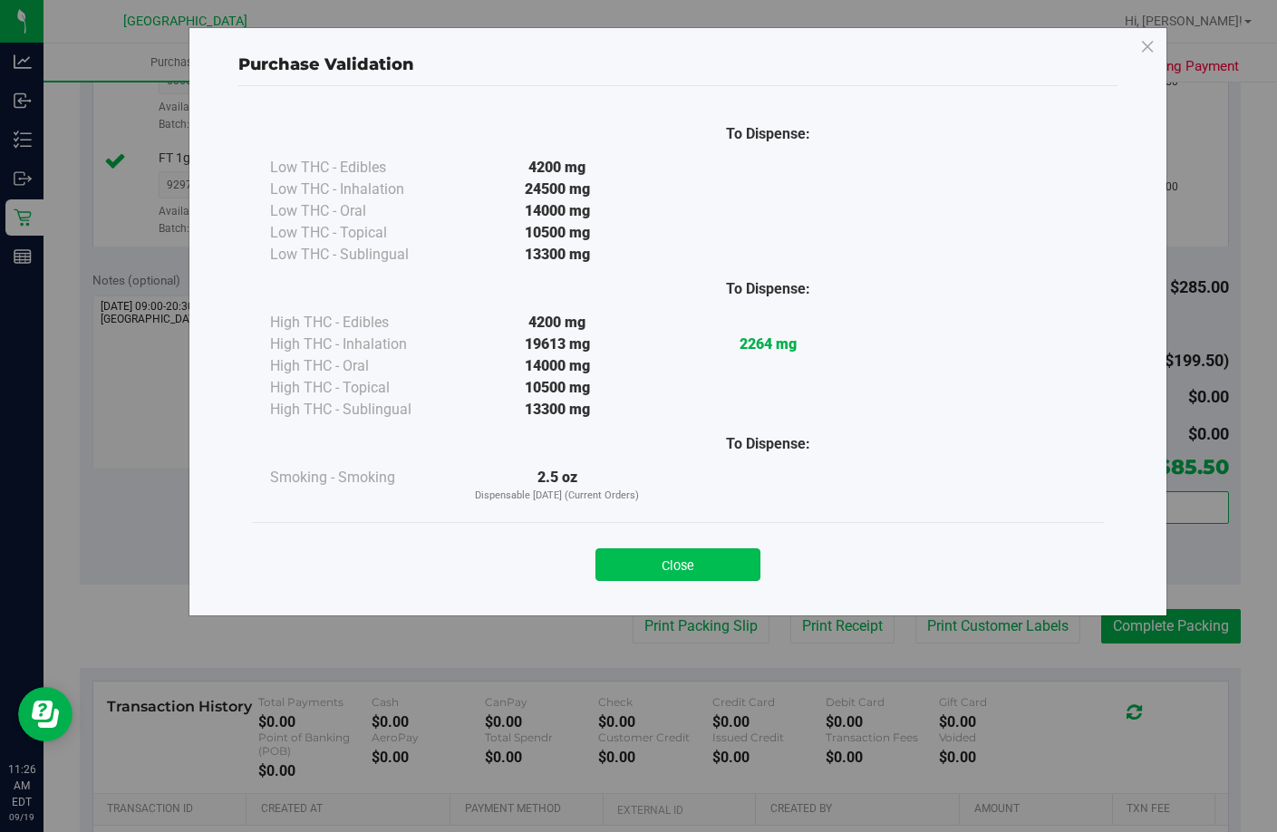
click at [682, 552] on button "Close" at bounding box center [678, 564] width 165 height 33
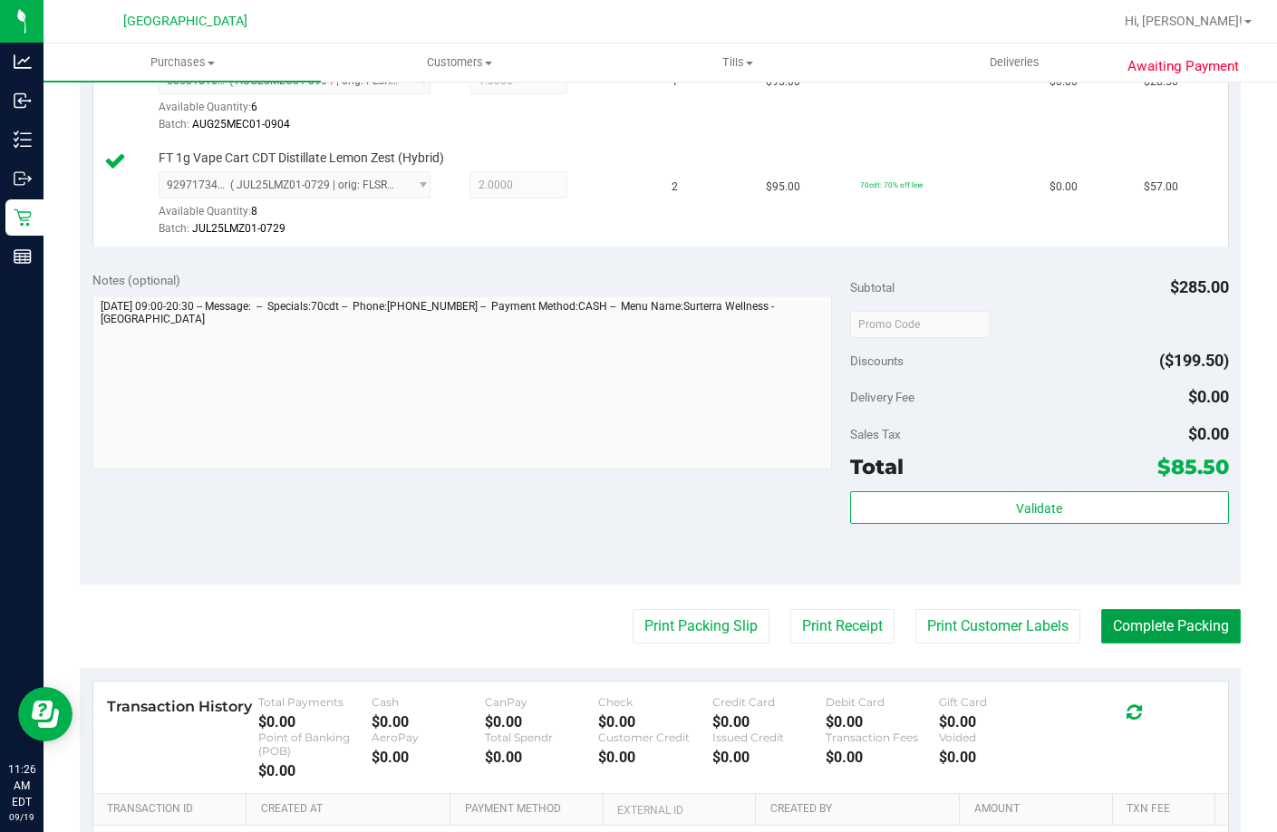
click at [1131, 644] on button "Complete Packing" at bounding box center [1171, 626] width 140 height 34
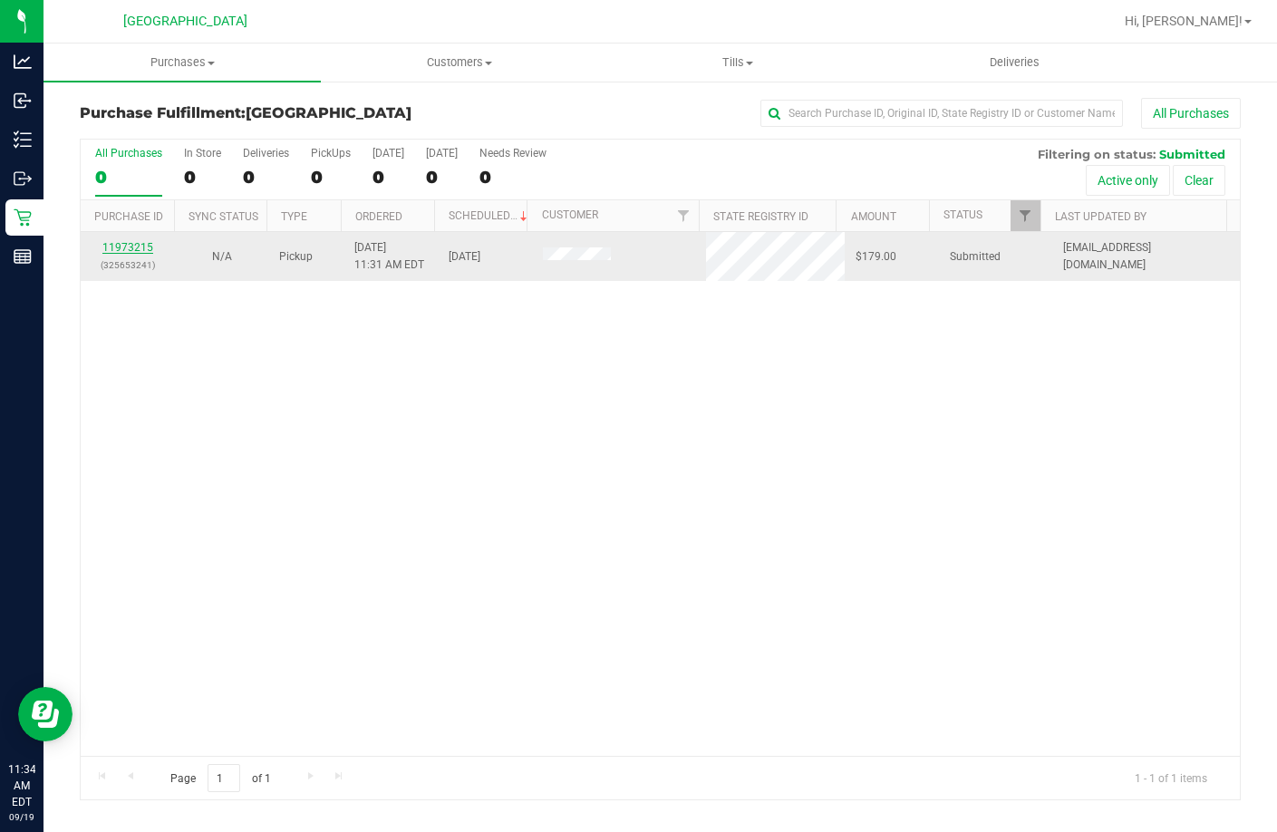
click at [108, 251] on link "11973215" at bounding box center [127, 247] width 51 height 13
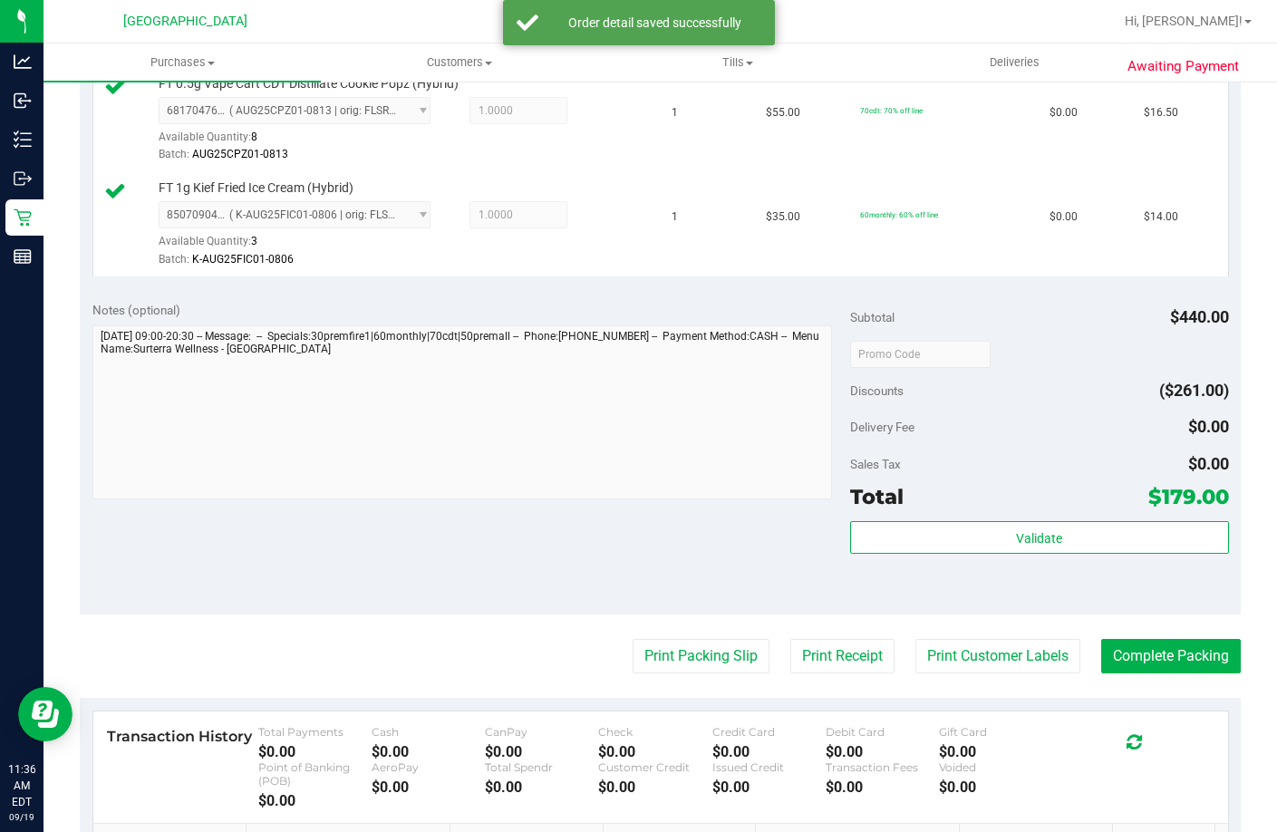
scroll to position [1256, 0]
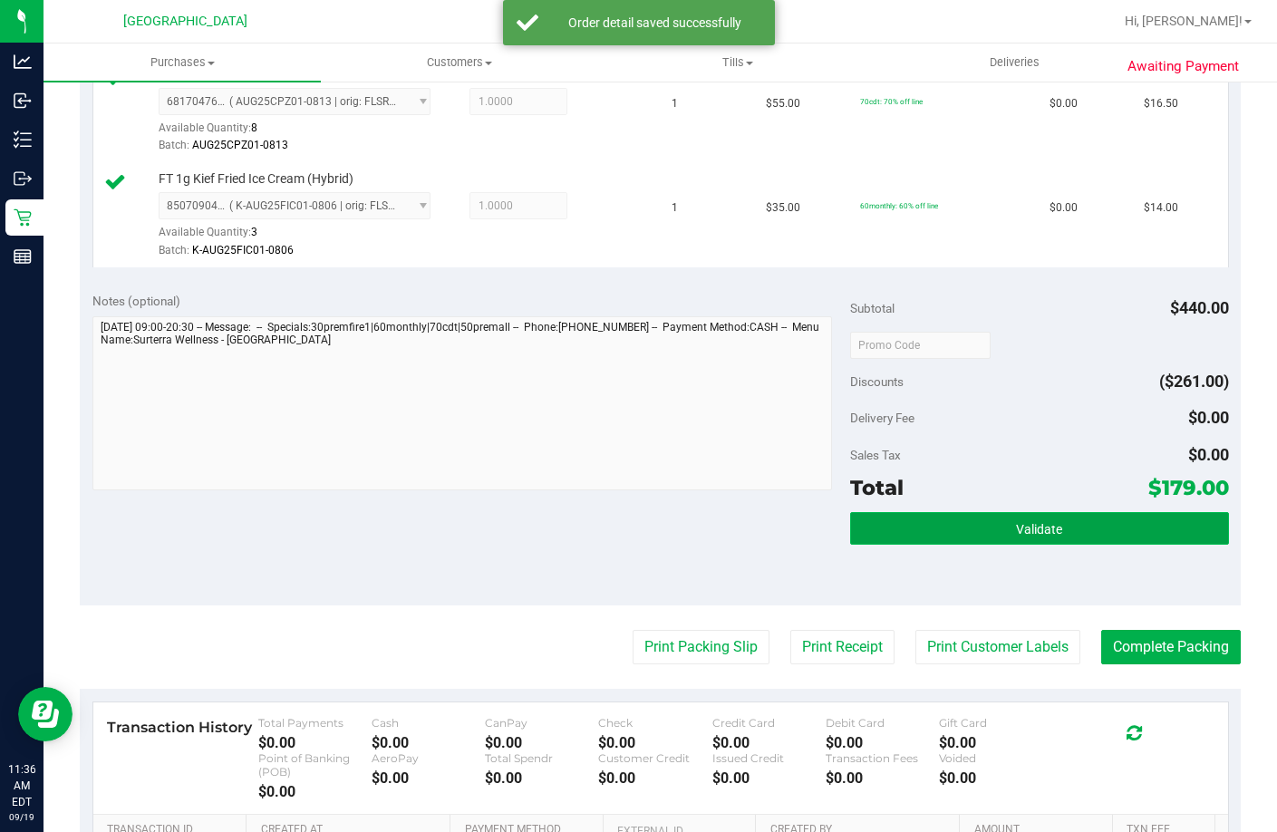
click at [957, 545] on button "Validate" at bounding box center [1039, 528] width 379 height 33
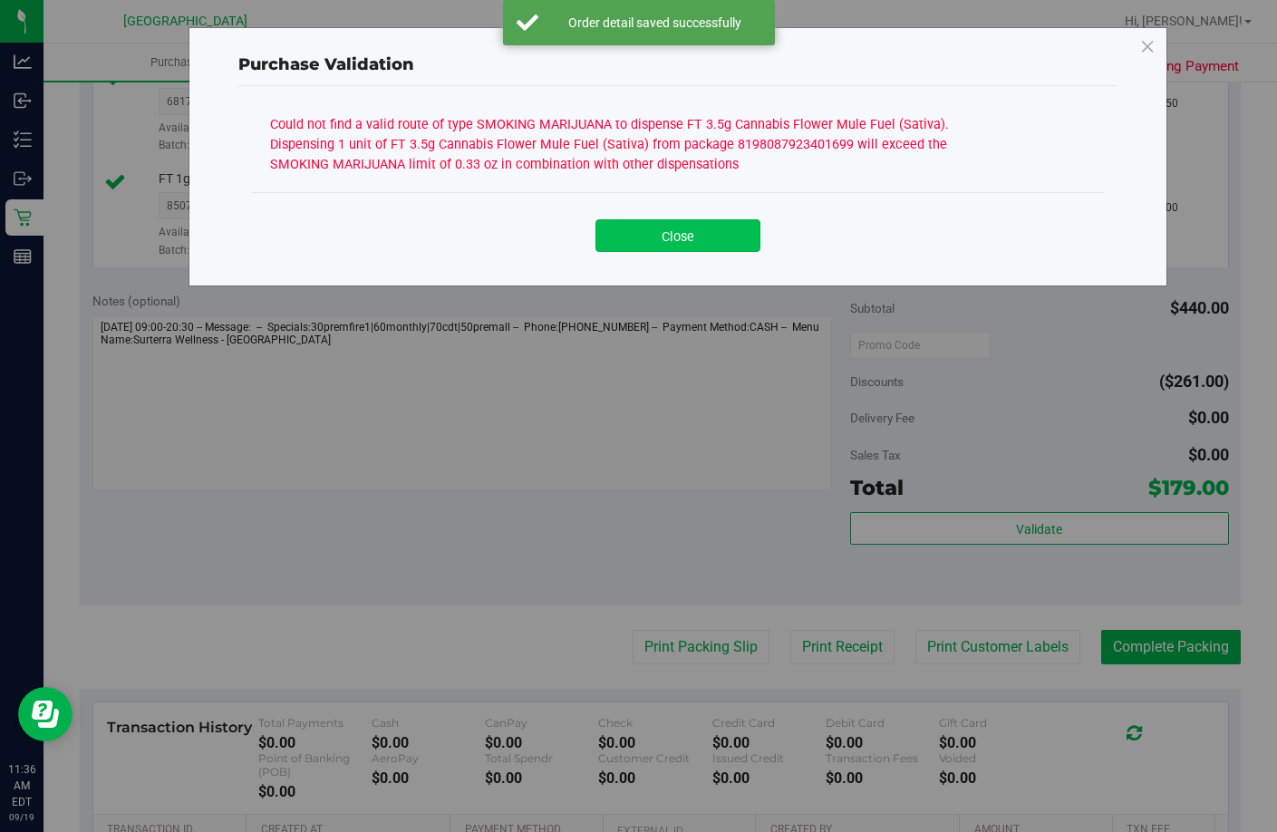
click at [661, 240] on button "Close" at bounding box center [678, 235] width 165 height 33
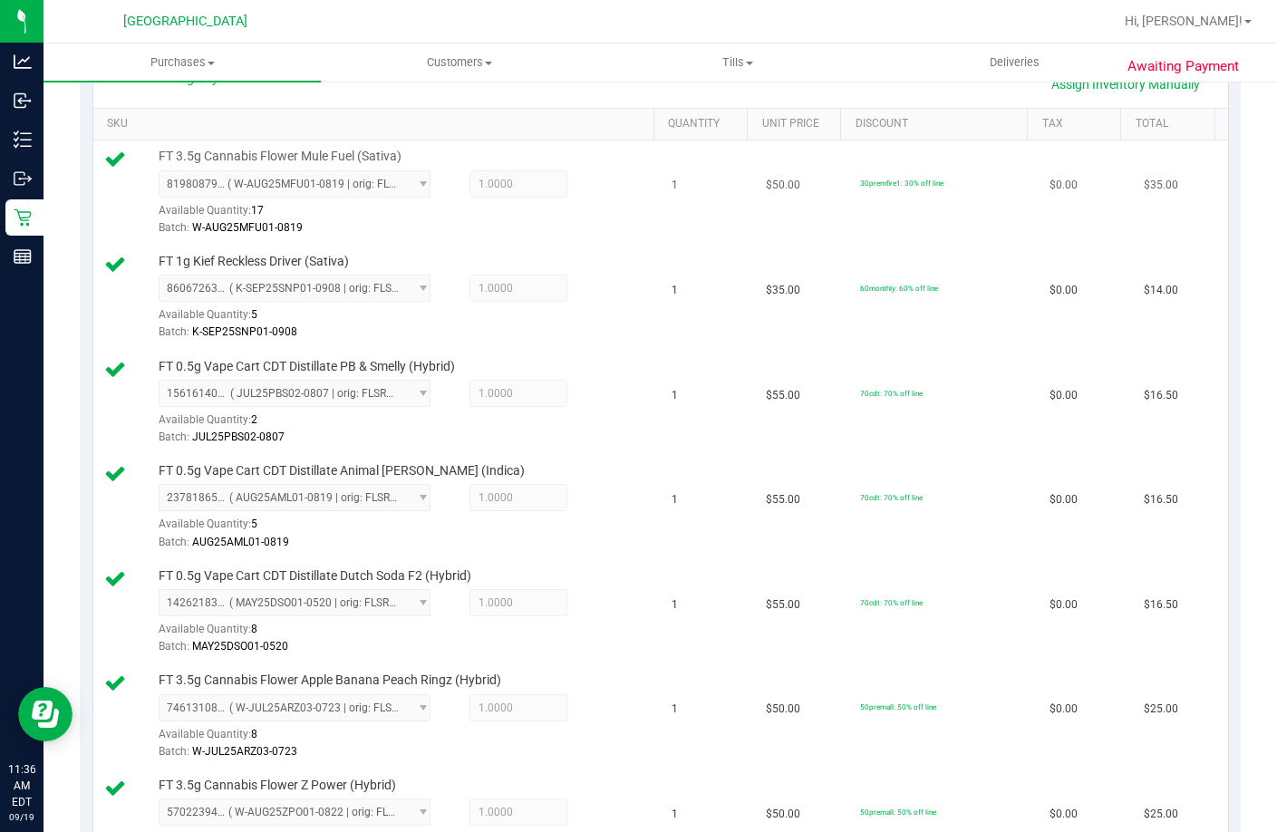
scroll to position [78, 0]
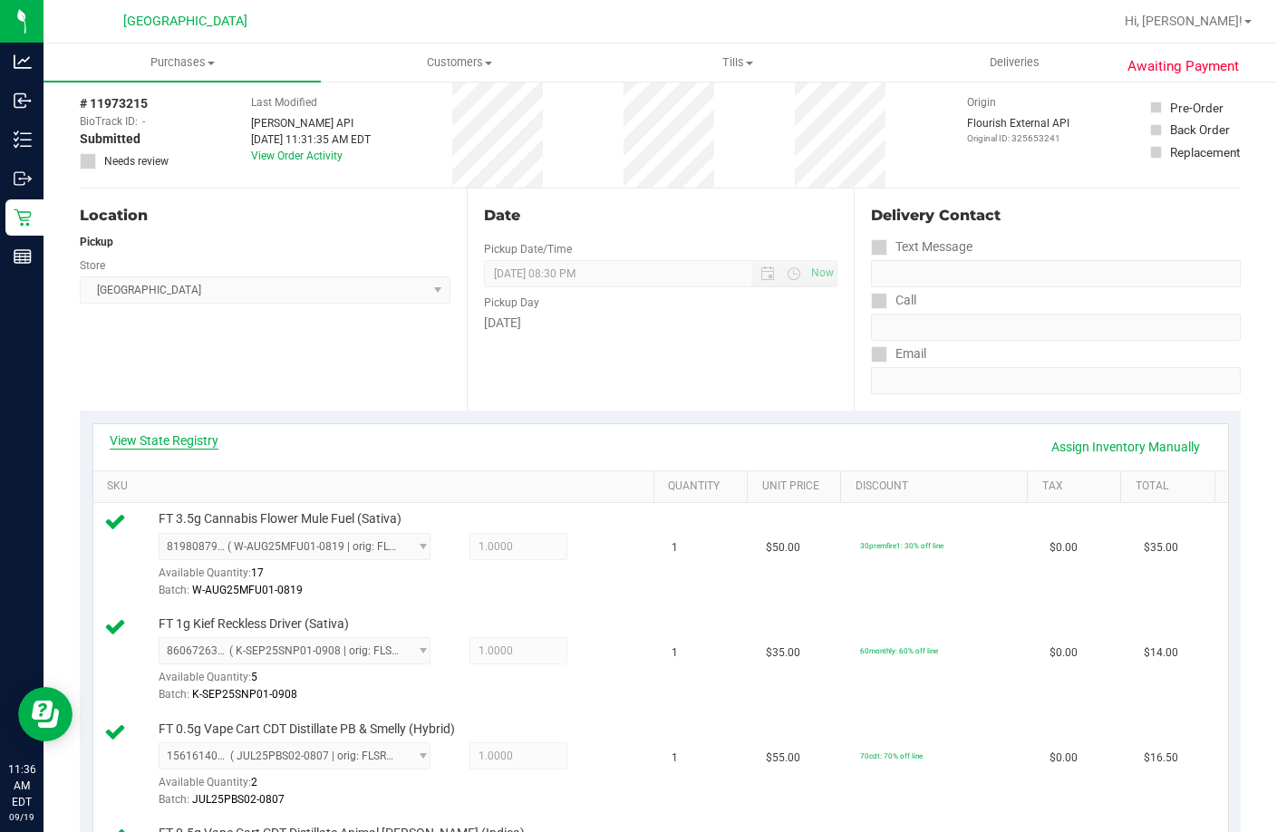
click at [212, 439] on link "View State Registry" at bounding box center [164, 441] width 109 height 18
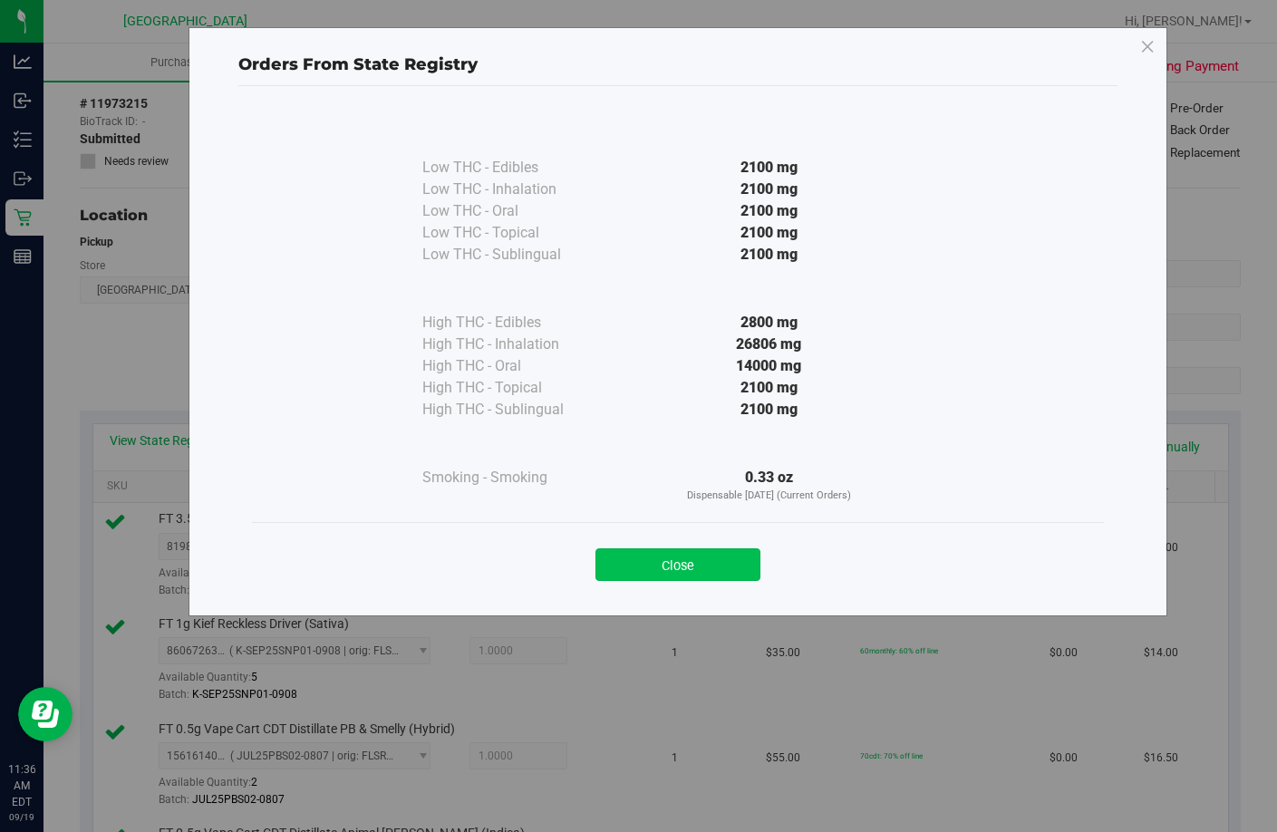
click at [678, 553] on button "Close" at bounding box center [678, 564] width 165 height 33
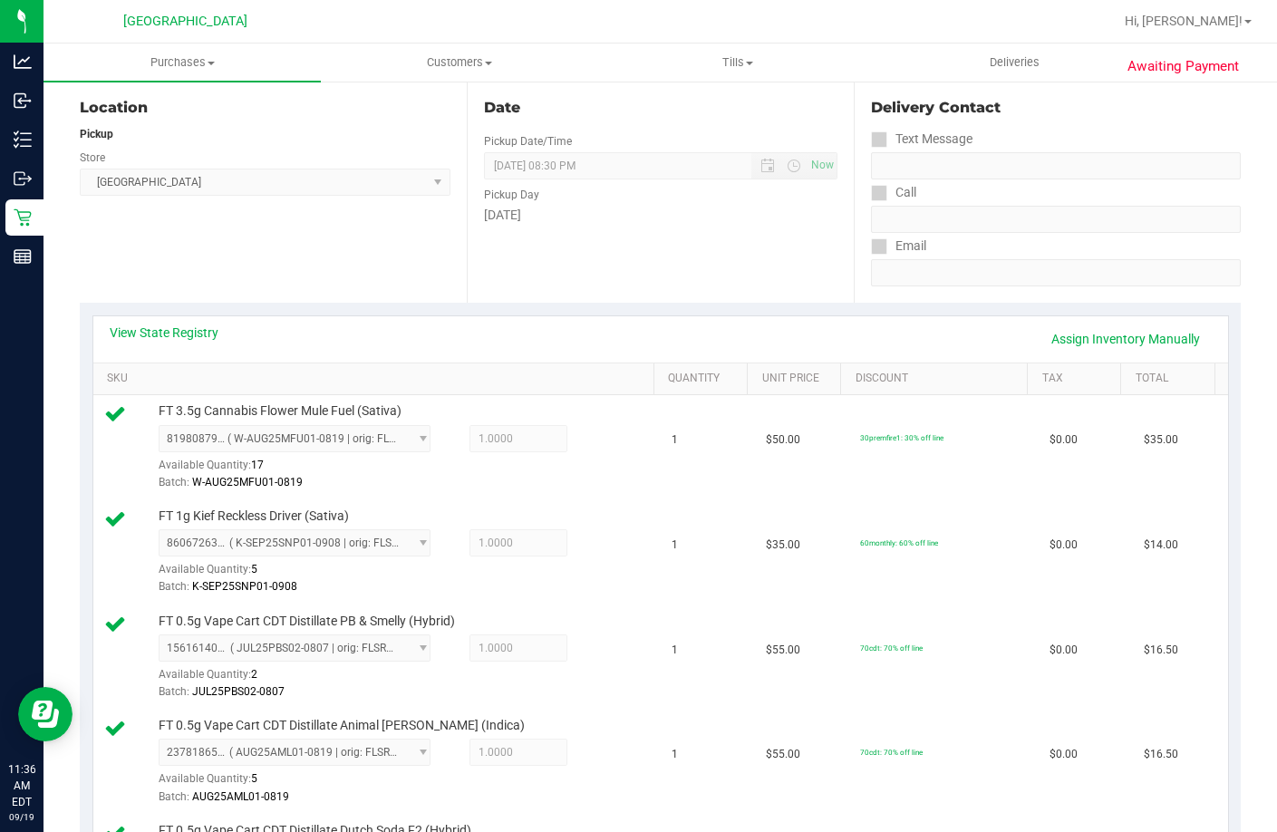
scroll to position [0, 0]
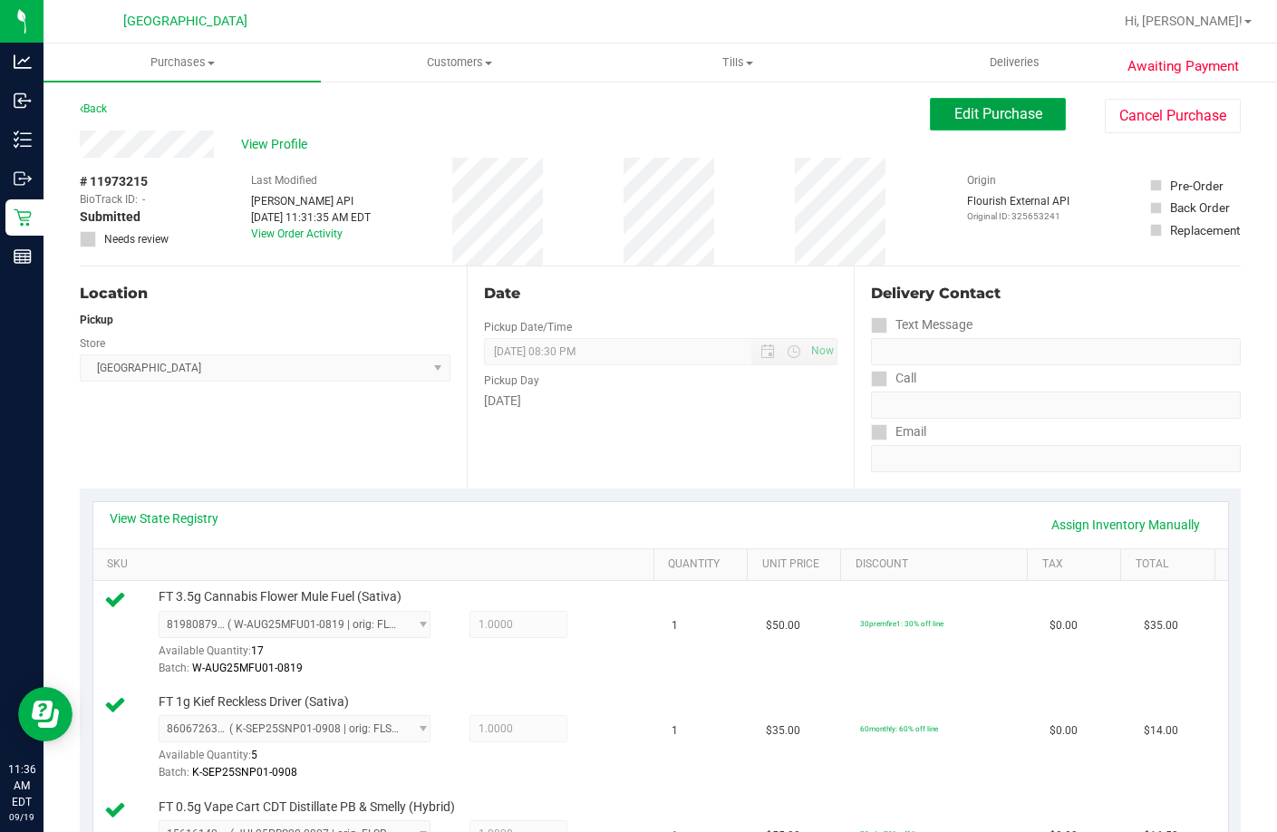
click at [1021, 113] on span "Edit Purchase" at bounding box center [999, 113] width 88 height 17
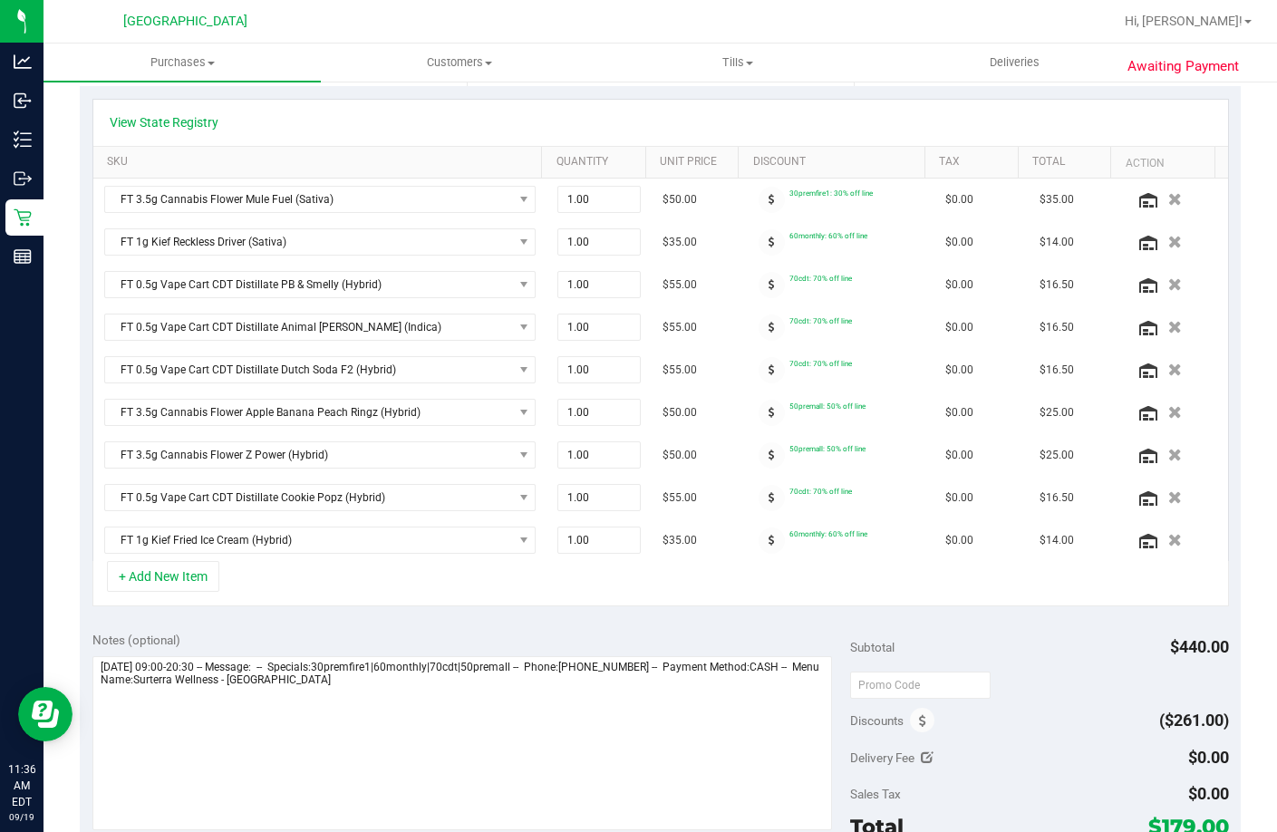
scroll to position [453, 0]
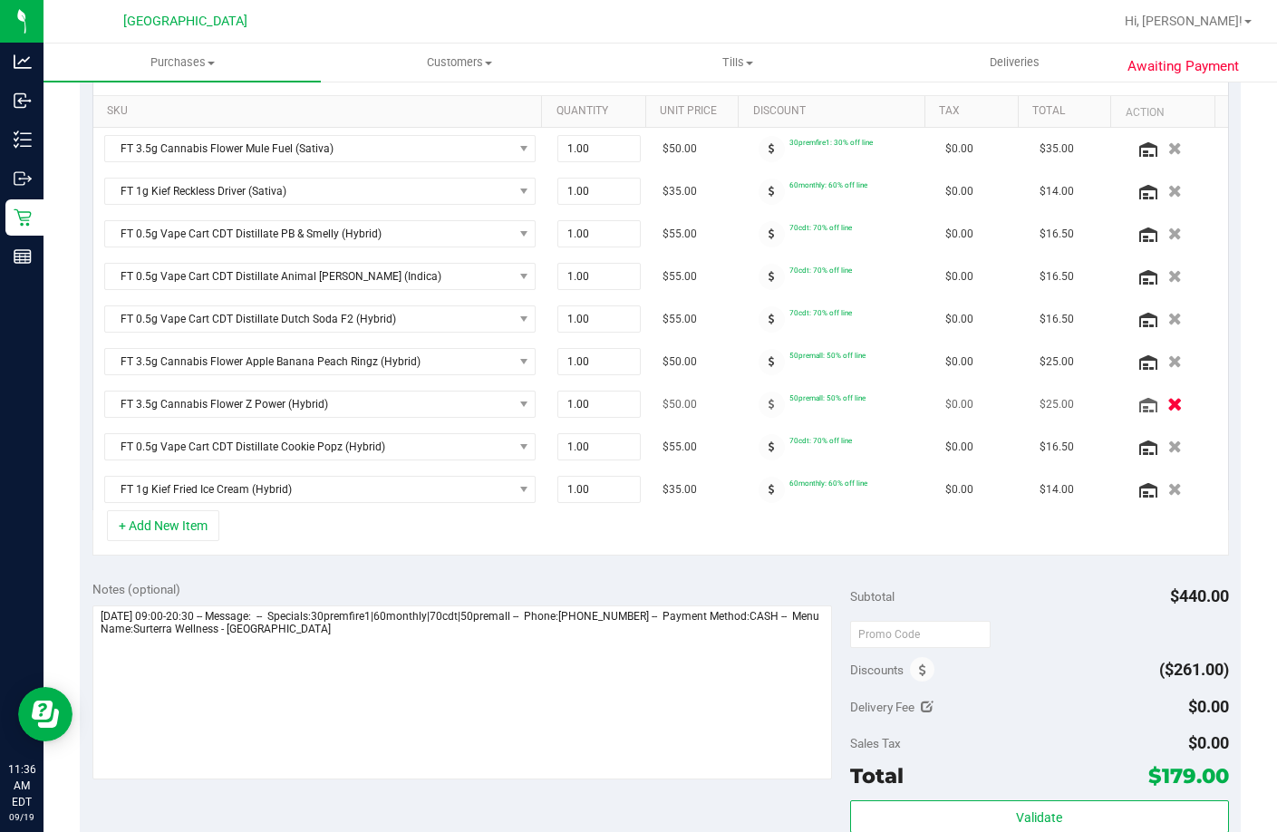
click at [1168, 405] on icon "button" at bounding box center [1175, 405] width 15 height 14
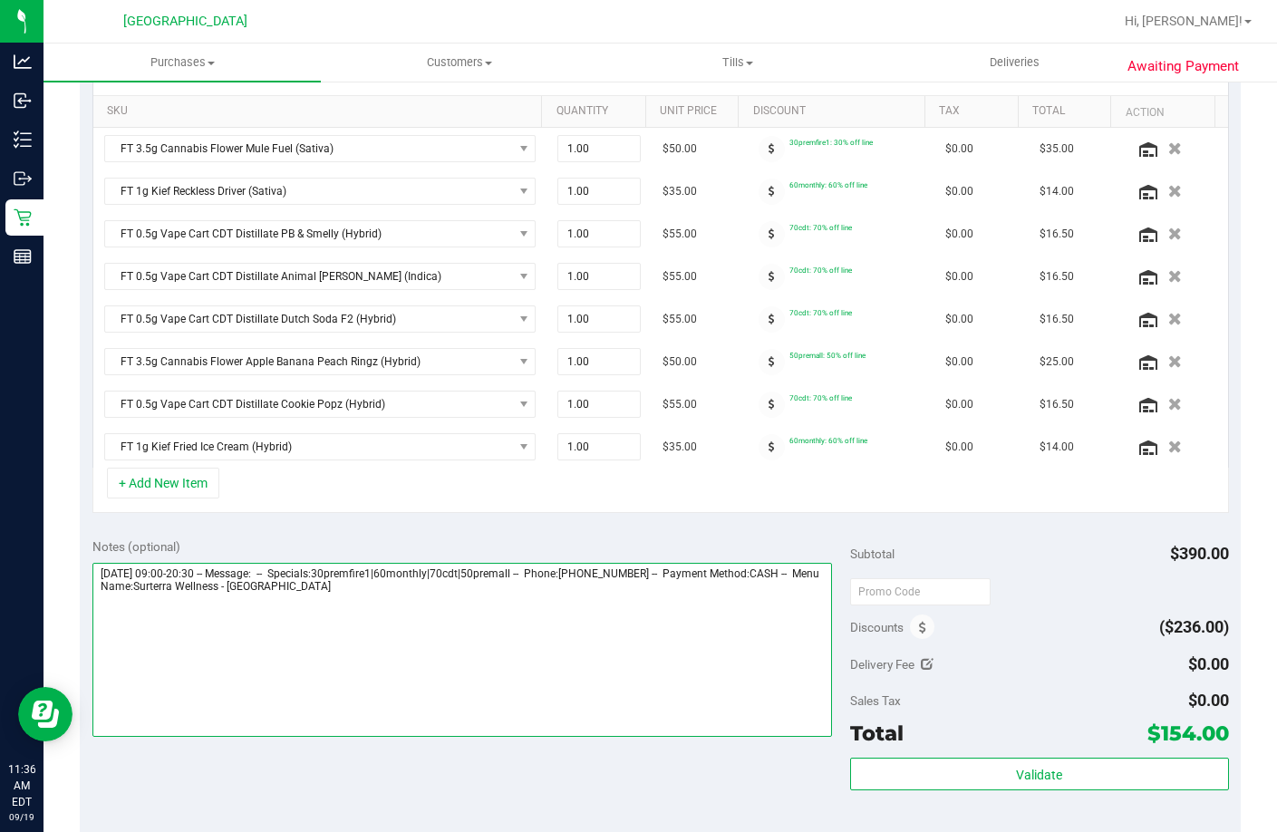
click at [355, 636] on textarea at bounding box center [462, 650] width 740 height 174
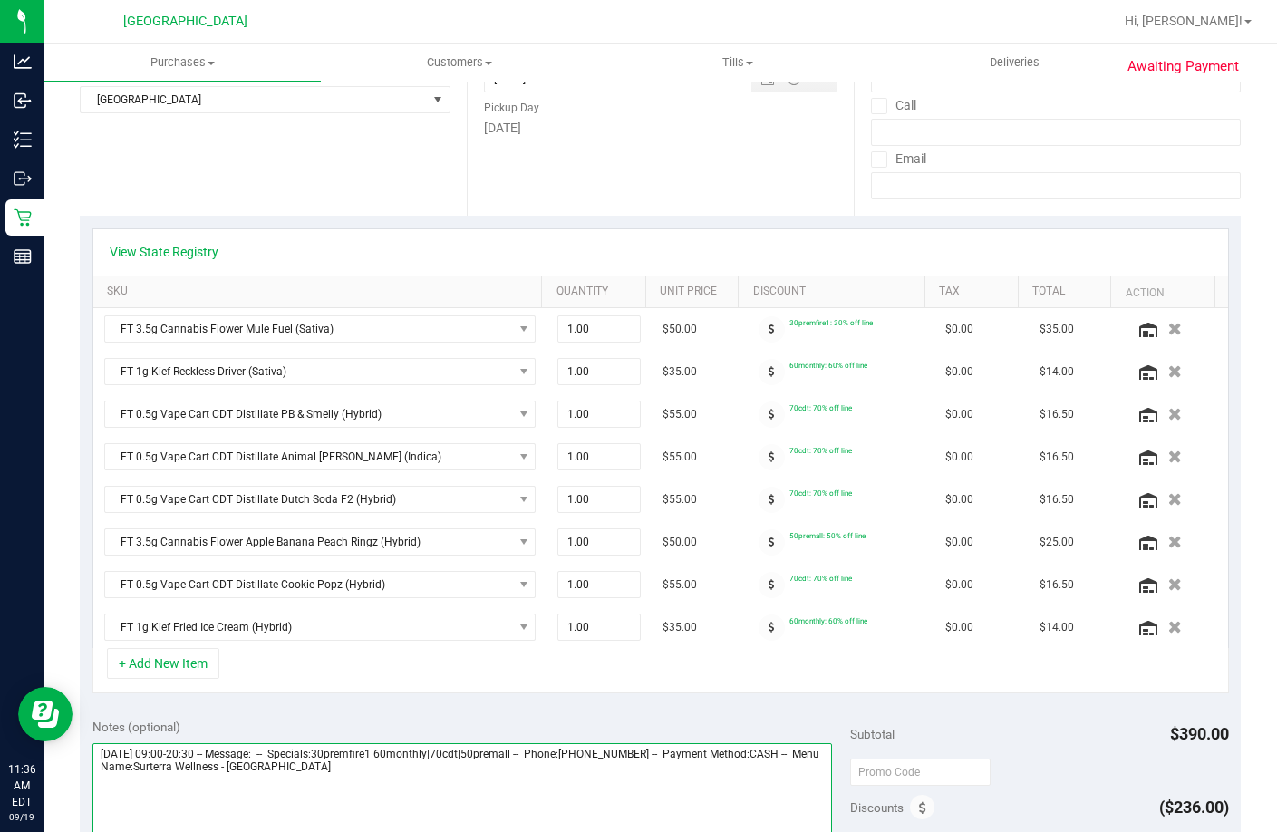
scroll to position [272, 0]
click at [144, 250] on link "View State Registry" at bounding box center [164, 253] width 109 height 18
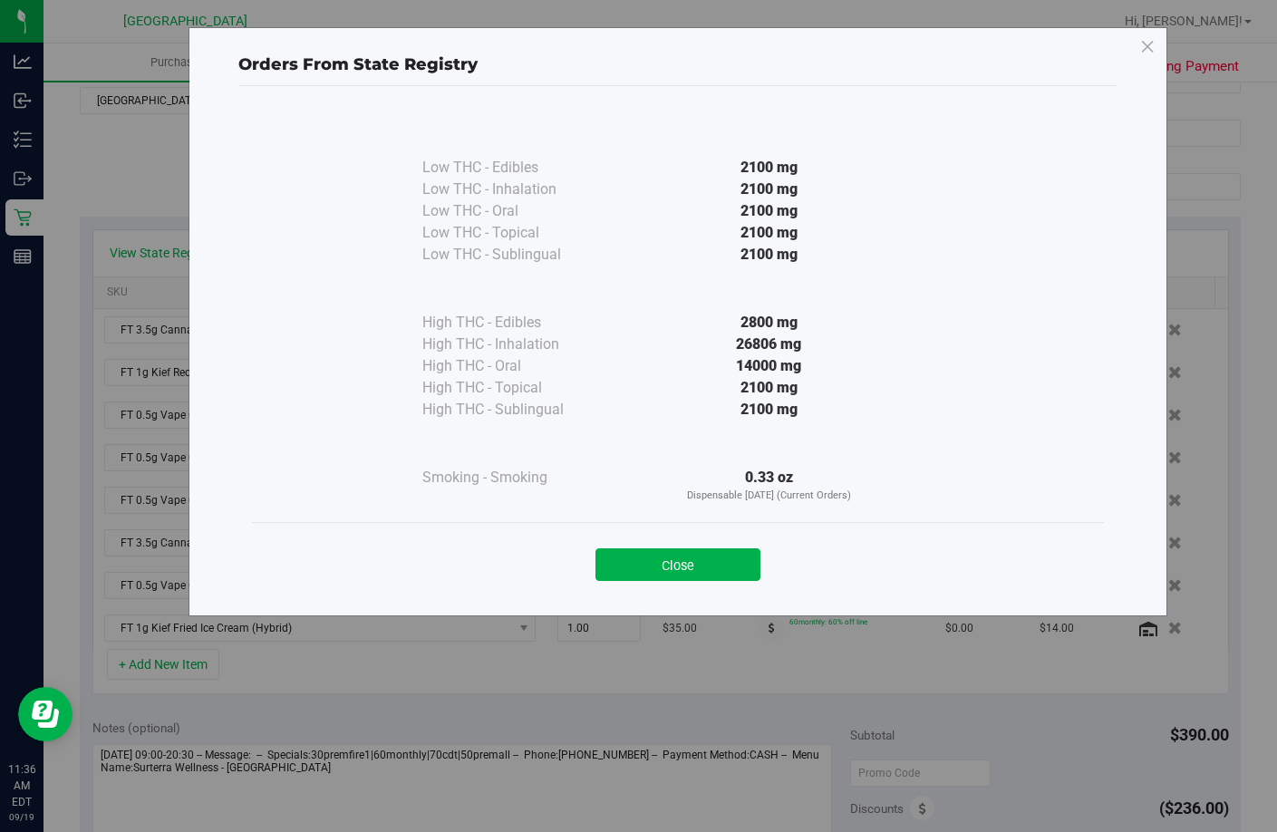
click at [755, 474] on div "0.33 oz Dispensable Today (Current Orders)" at bounding box center [769, 485] width 330 height 37
copy div "0.33 oz"
click at [722, 560] on button "Close" at bounding box center [678, 564] width 165 height 33
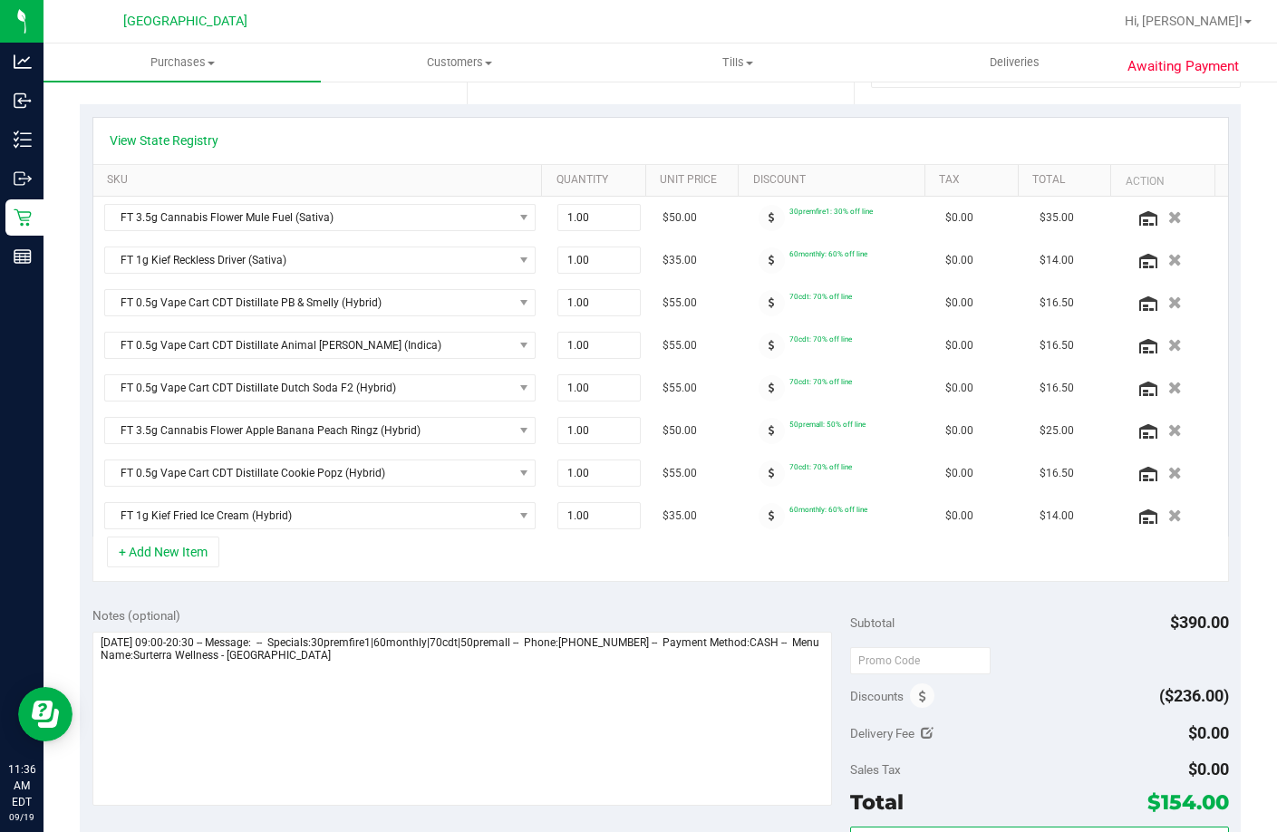
scroll to position [544, 0]
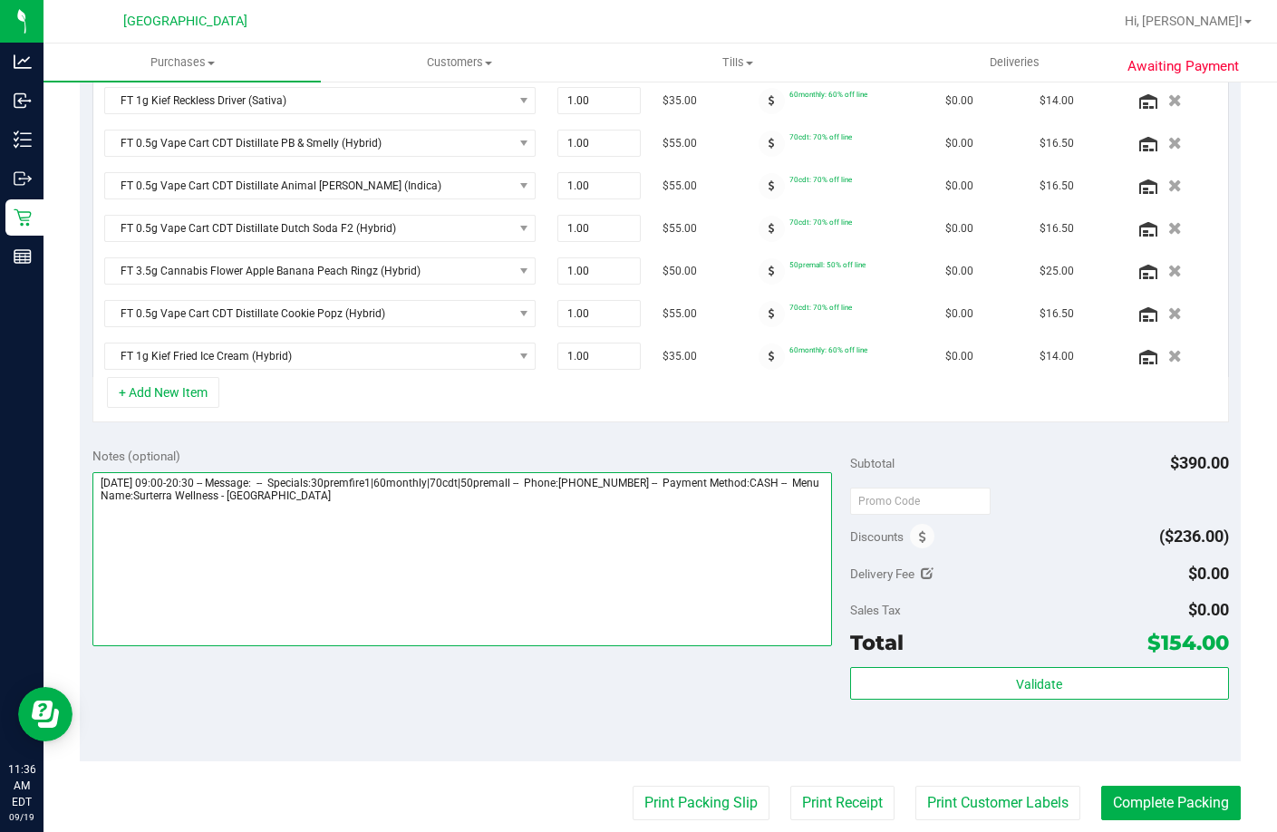
click at [237, 584] on textarea at bounding box center [462, 559] width 740 height 174
paste textarea "0.33 oz"
click at [370, 533] on textarea at bounding box center [462, 559] width 740 height 174
click at [372, 535] on textarea at bounding box center [462, 559] width 740 height 174
click at [663, 526] on textarea at bounding box center [462, 559] width 740 height 174
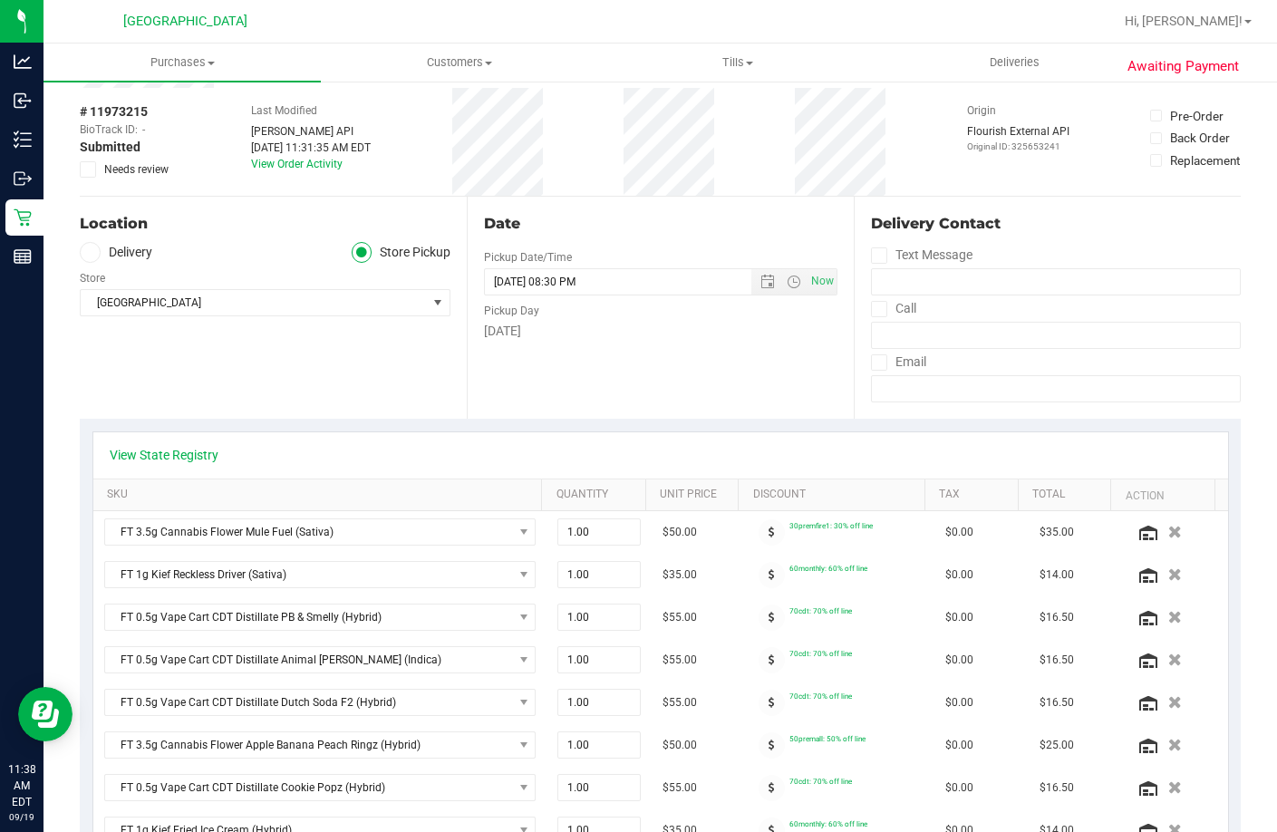
scroll to position [0, 0]
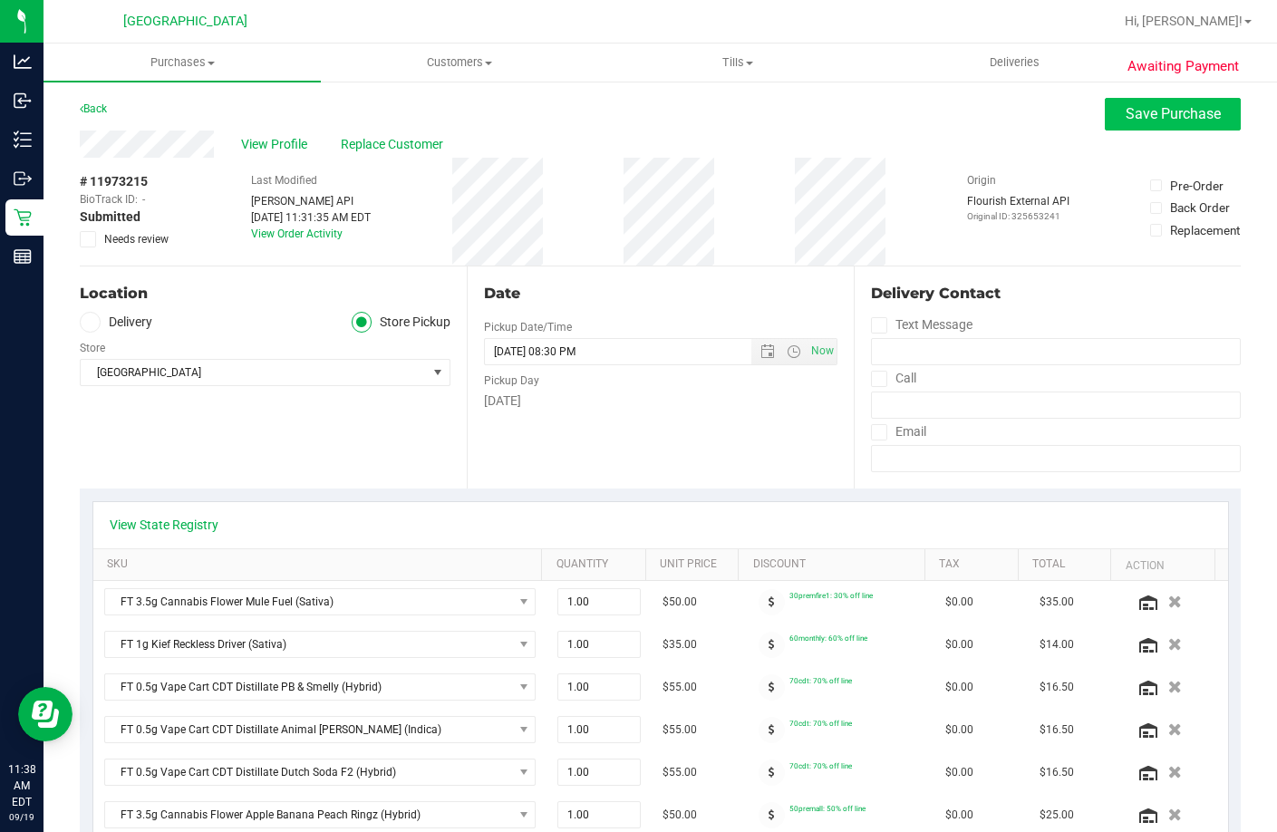
type textarea "Friday 09/19/2025 09:00-20:30 -- Message: -- Specials:30premfire1|60monthly|70c…"
click at [1140, 114] on span "Save Purchase" at bounding box center [1173, 113] width 95 height 17
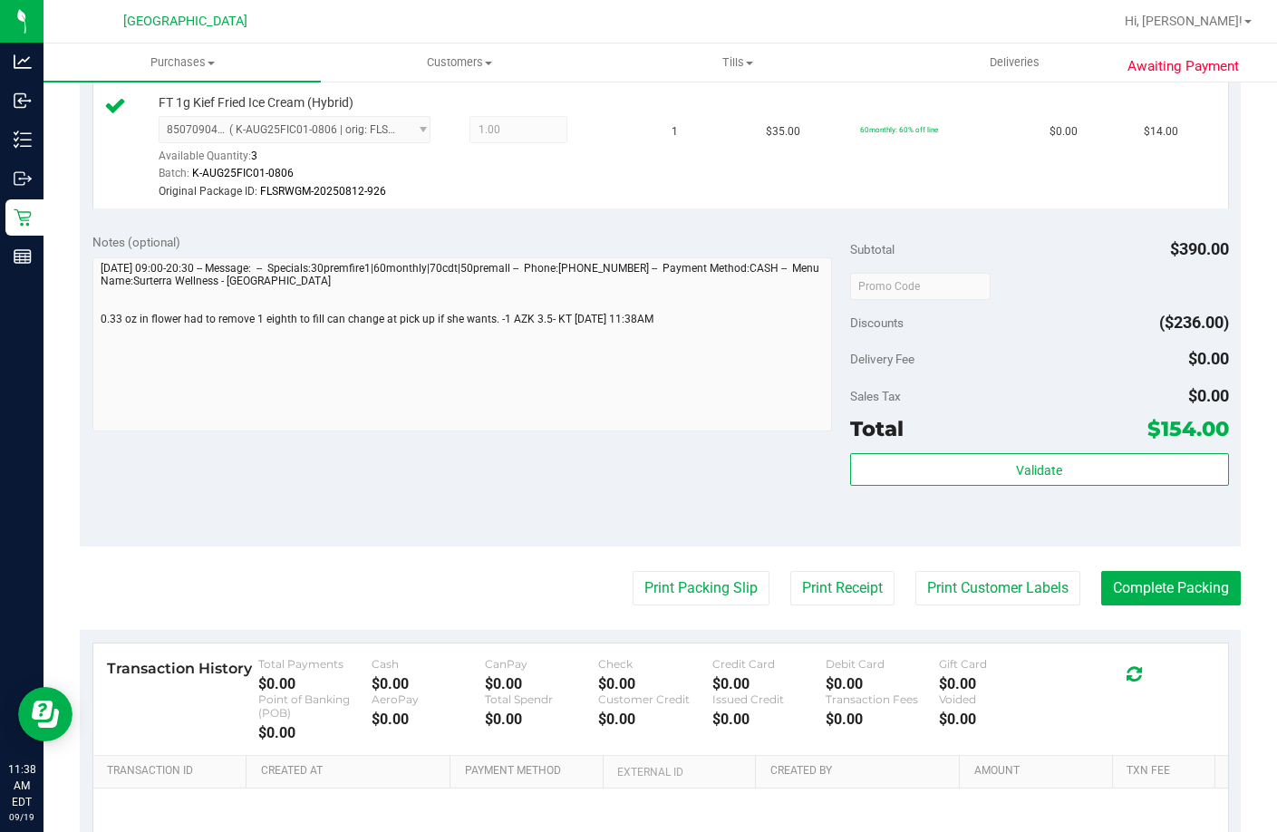
scroll to position [1541, 0]
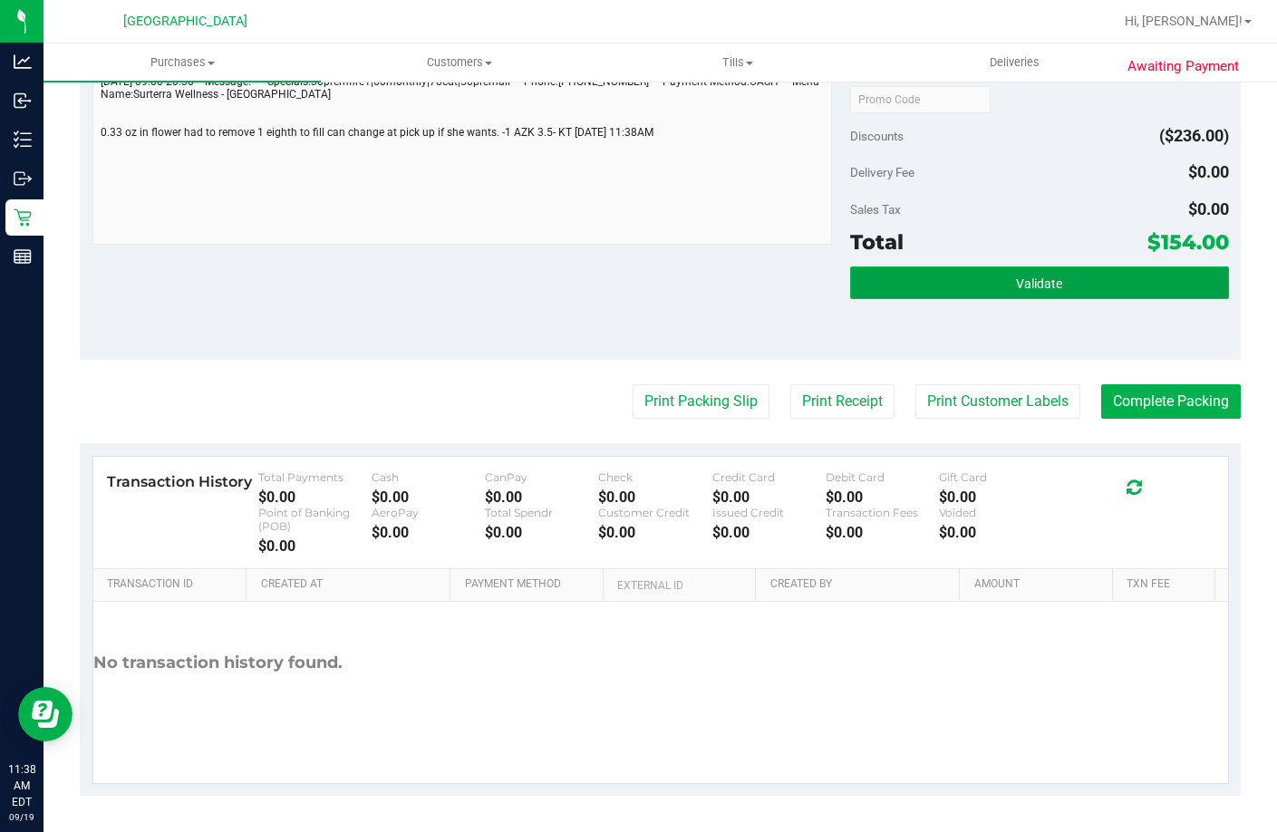
click at [997, 299] on button "Validate" at bounding box center [1039, 283] width 379 height 33
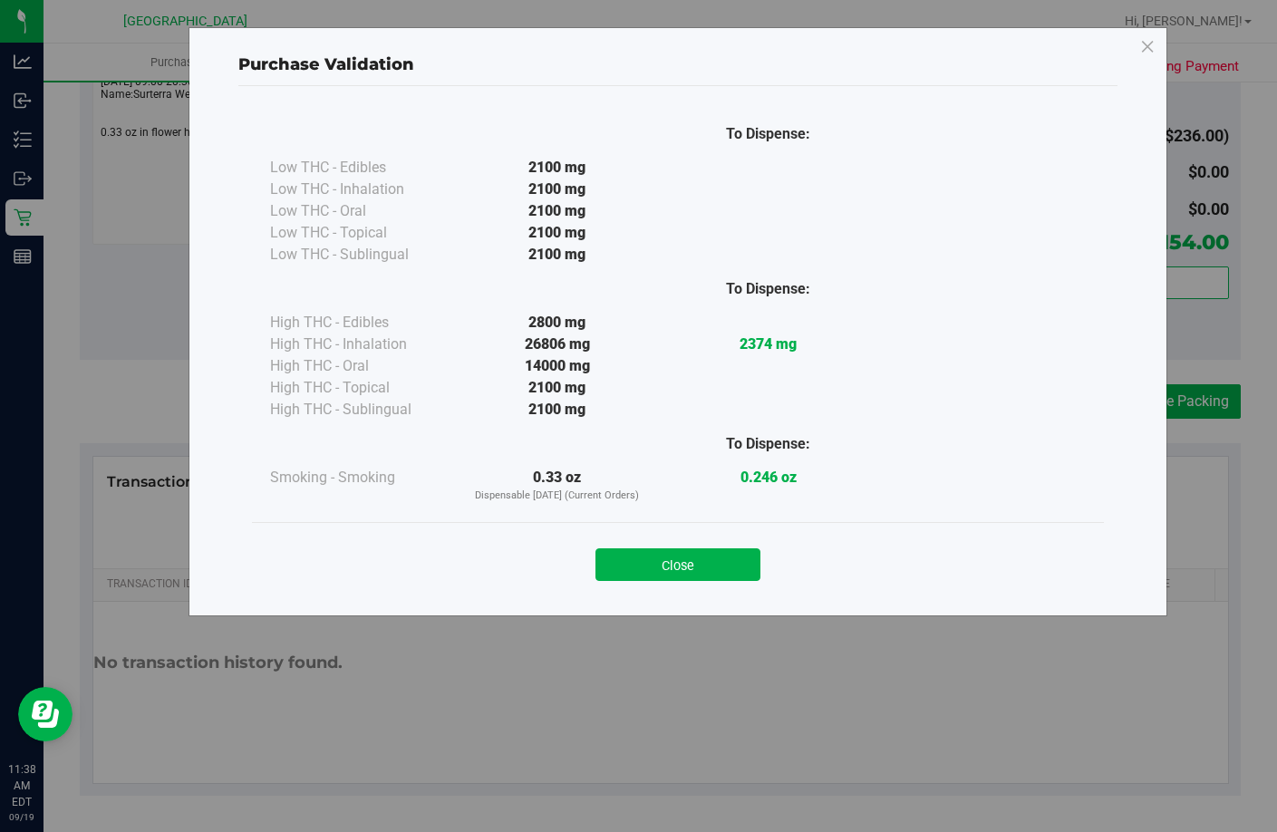
click at [733, 562] on button "Close" at bounding box center [678, 564] width 165 height 33
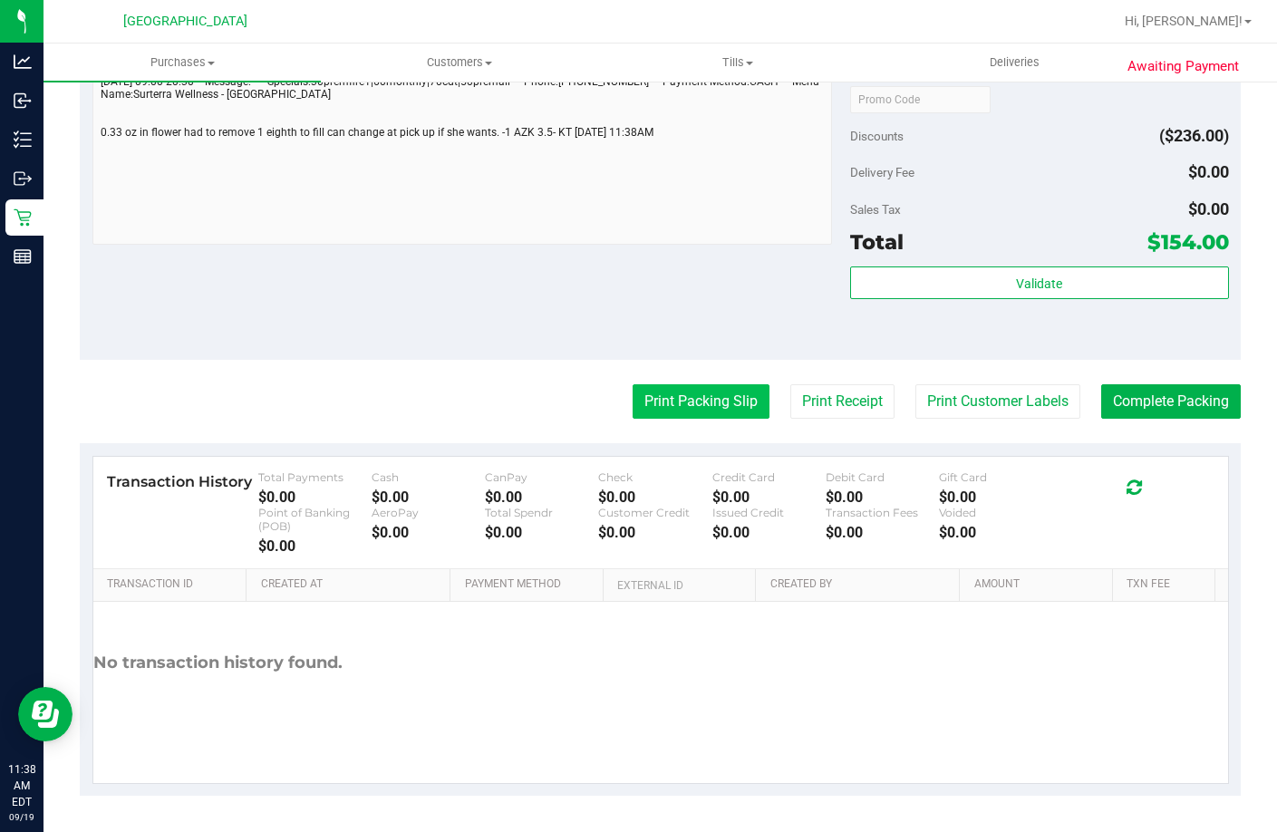
click at [707, 419] on button "Print Packing Slip" at bounding box center [701, 401] width 137 height 34
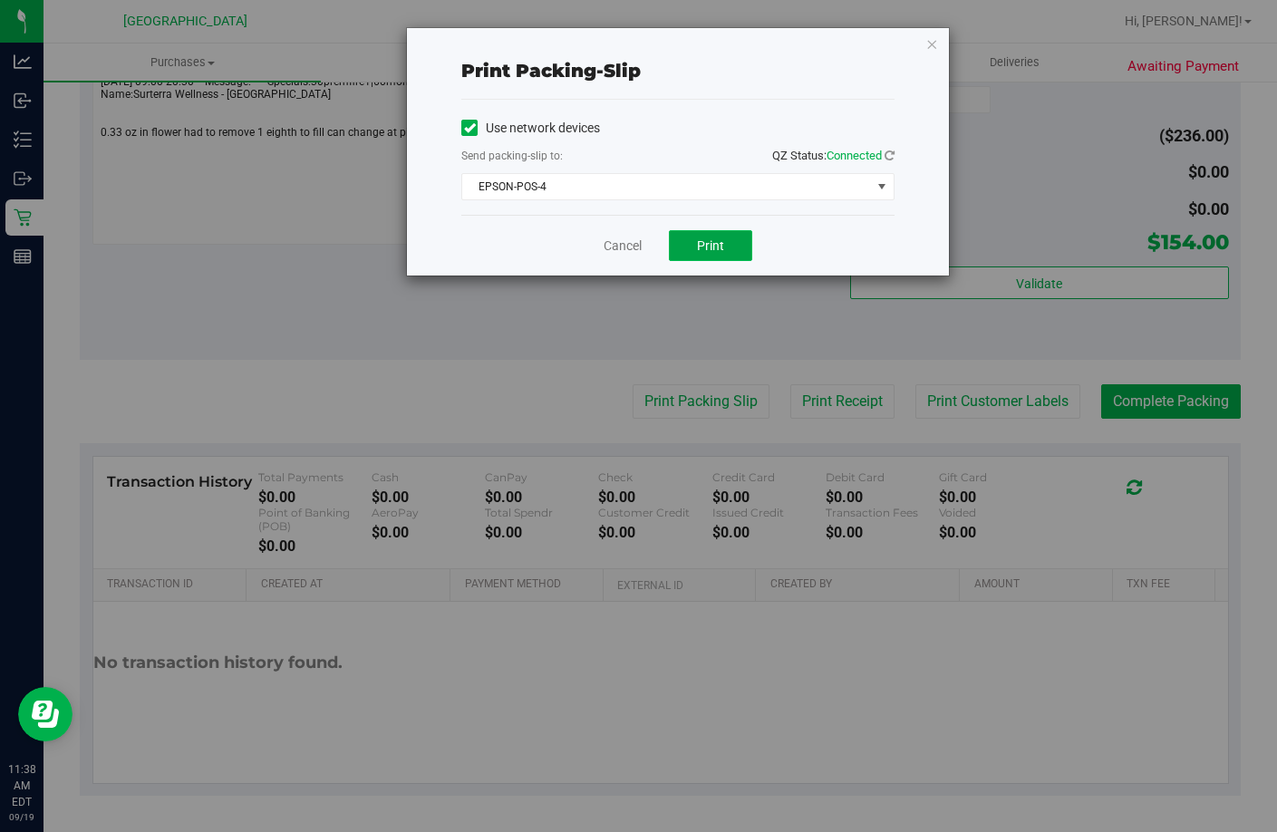
click at [710, 242] on span "Print" at bounding box center [710, 245] width 27 height 15
click at [618, 255] on link "Cancel" at bounding box center [623, 246] width 38 height 19
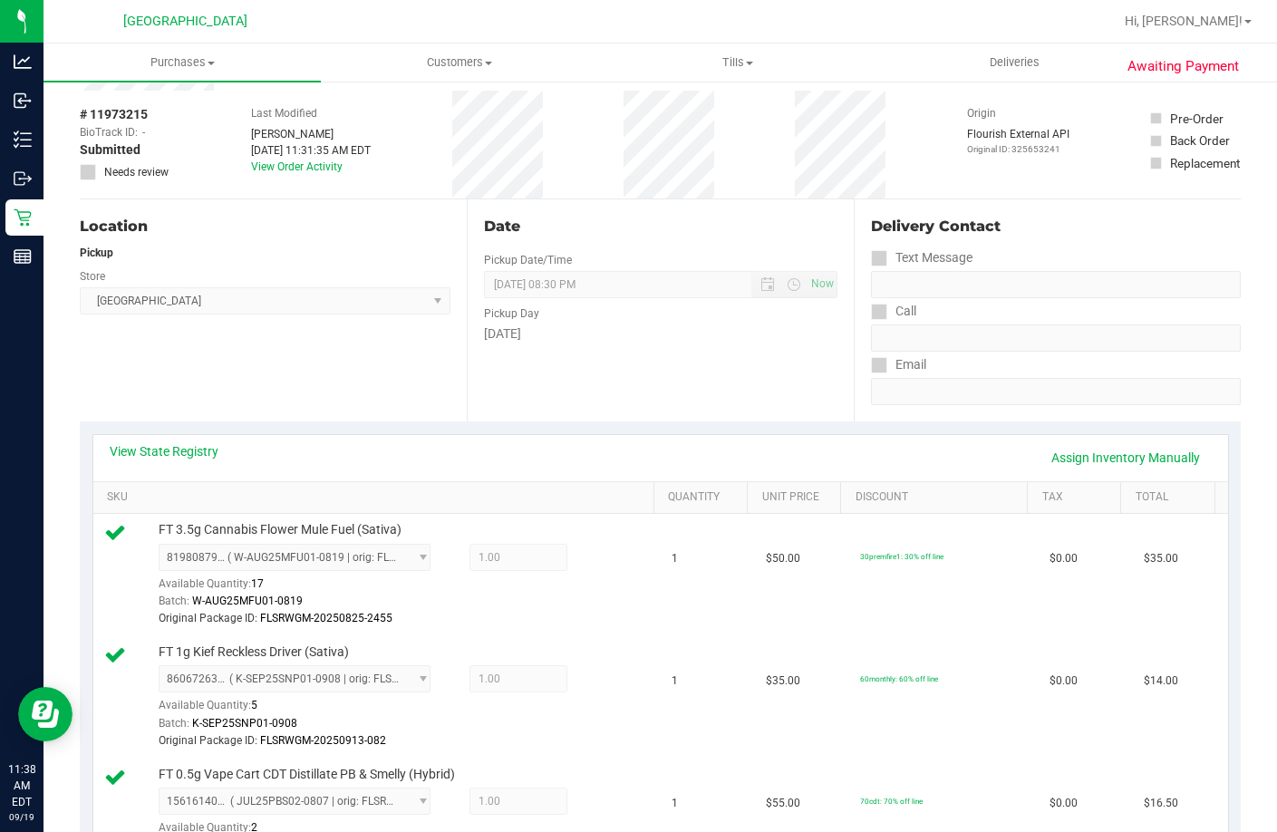
scroll to position [0, 0]
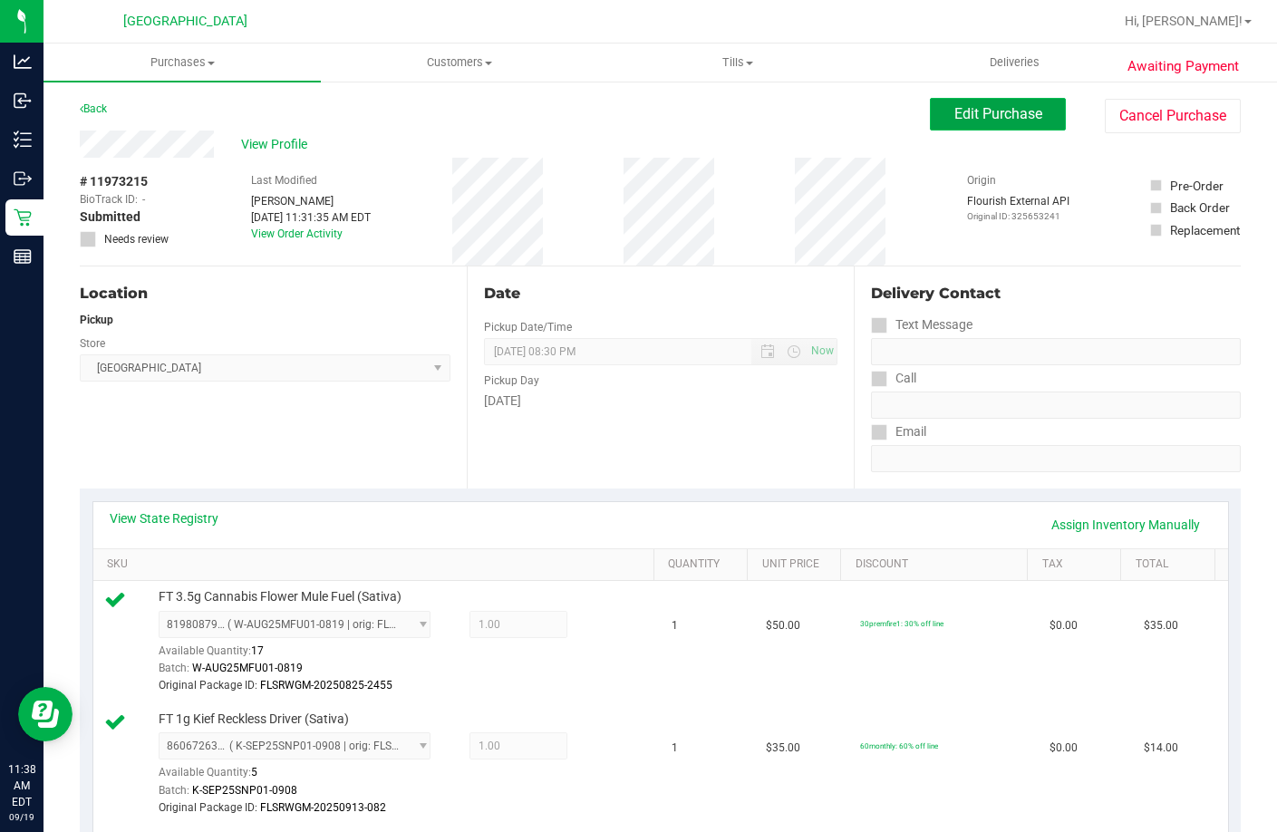
click at [953, 127] on button "Edit Purchase" at bounding box center [998, 114] width 136 height 33
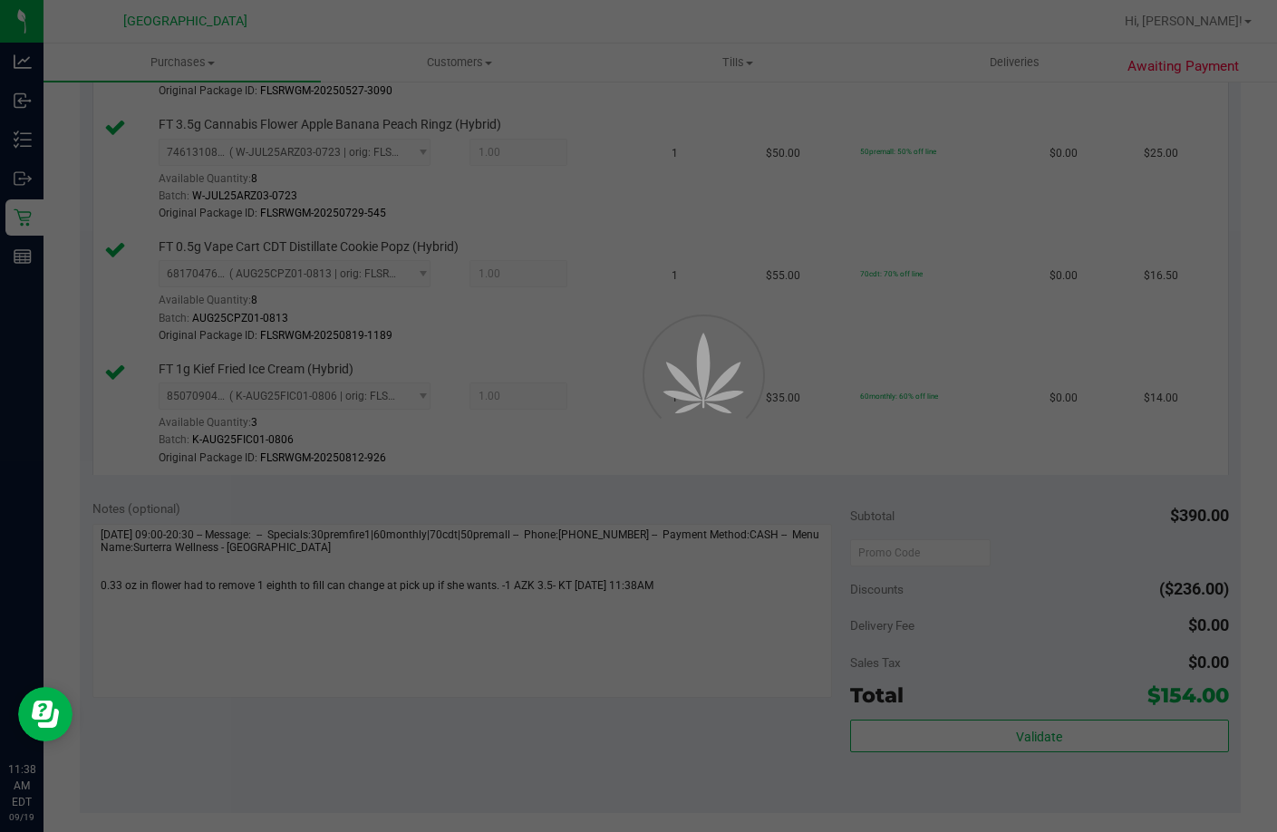
scroll to position [1088, 0]
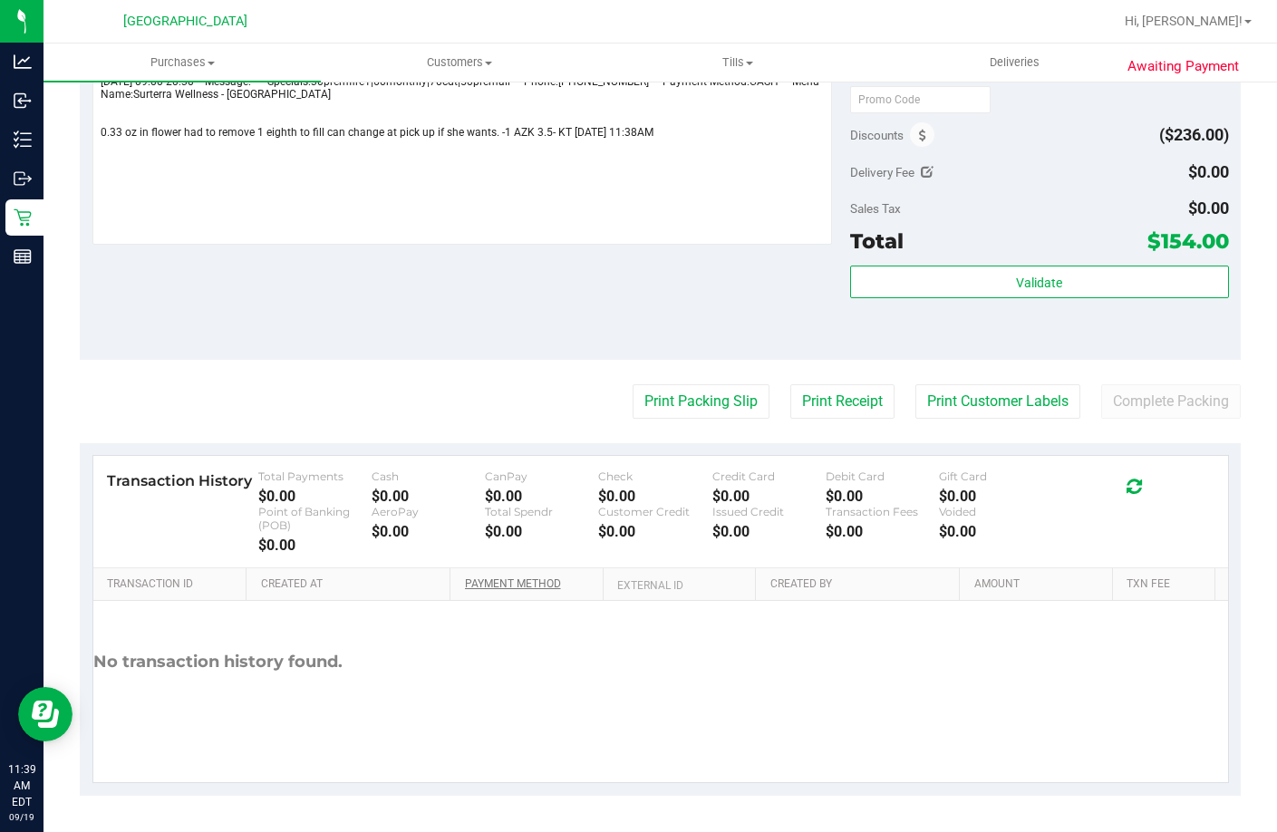
scroll to position [946, 0]
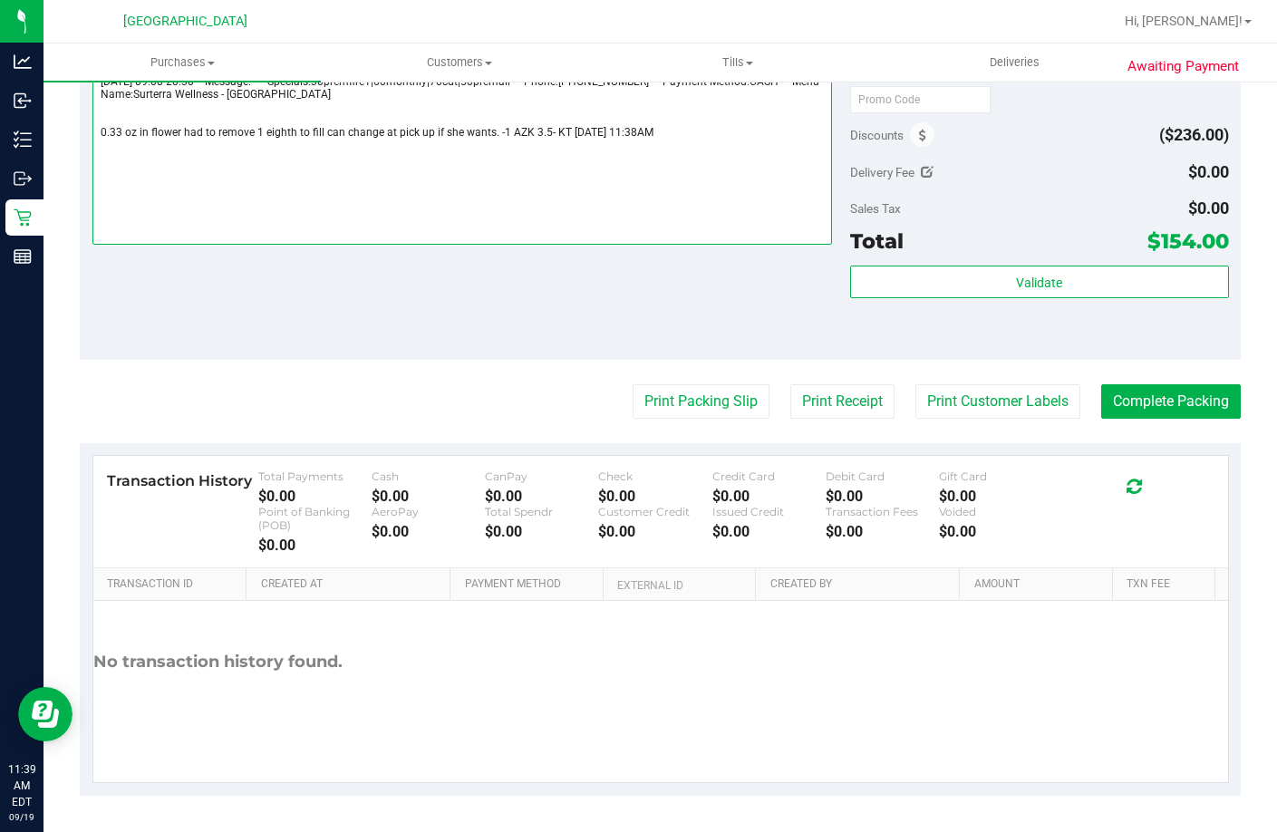
click at [507, 127] on textarea at bounding box center [462, 158] width 740 height 174
click at [510, 132] on textarea at bounding box center [462, 158] width 740 height 174
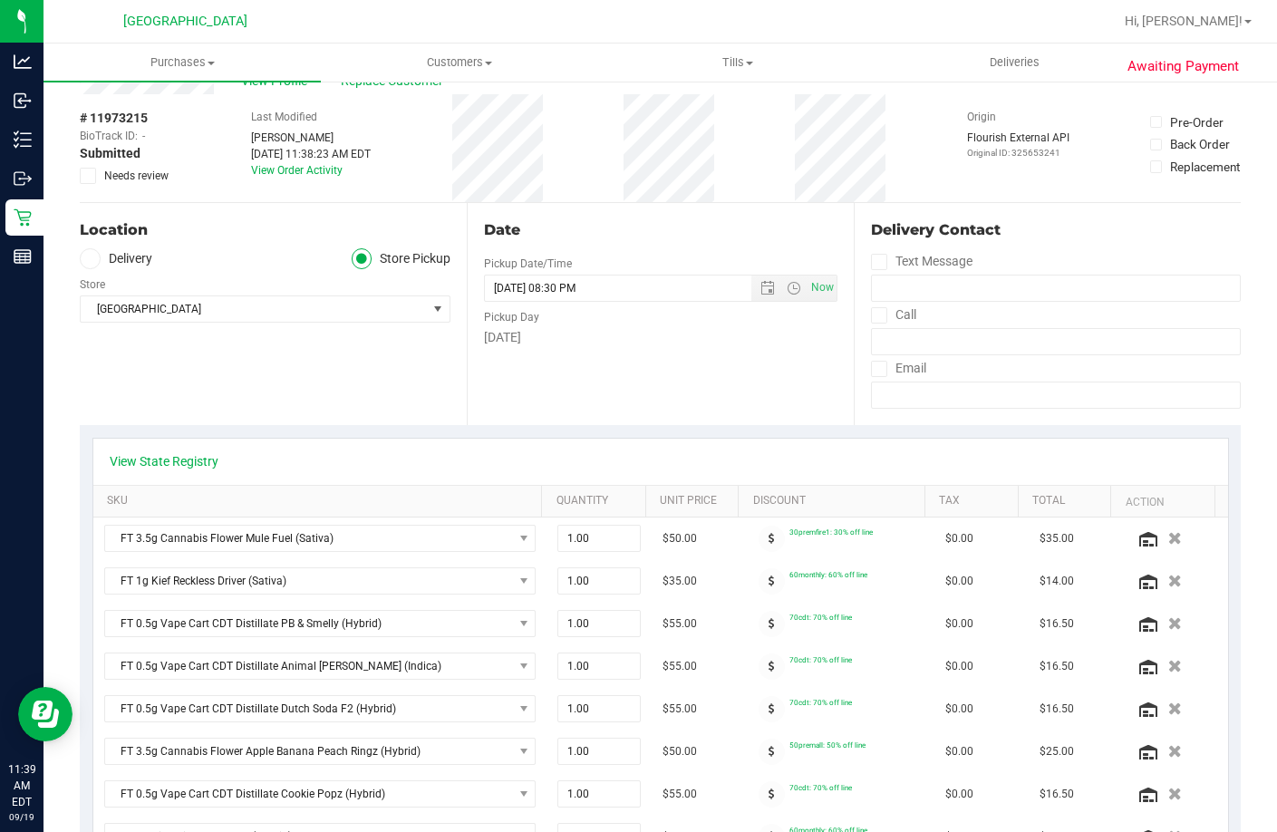
scroll to position [0, 0]
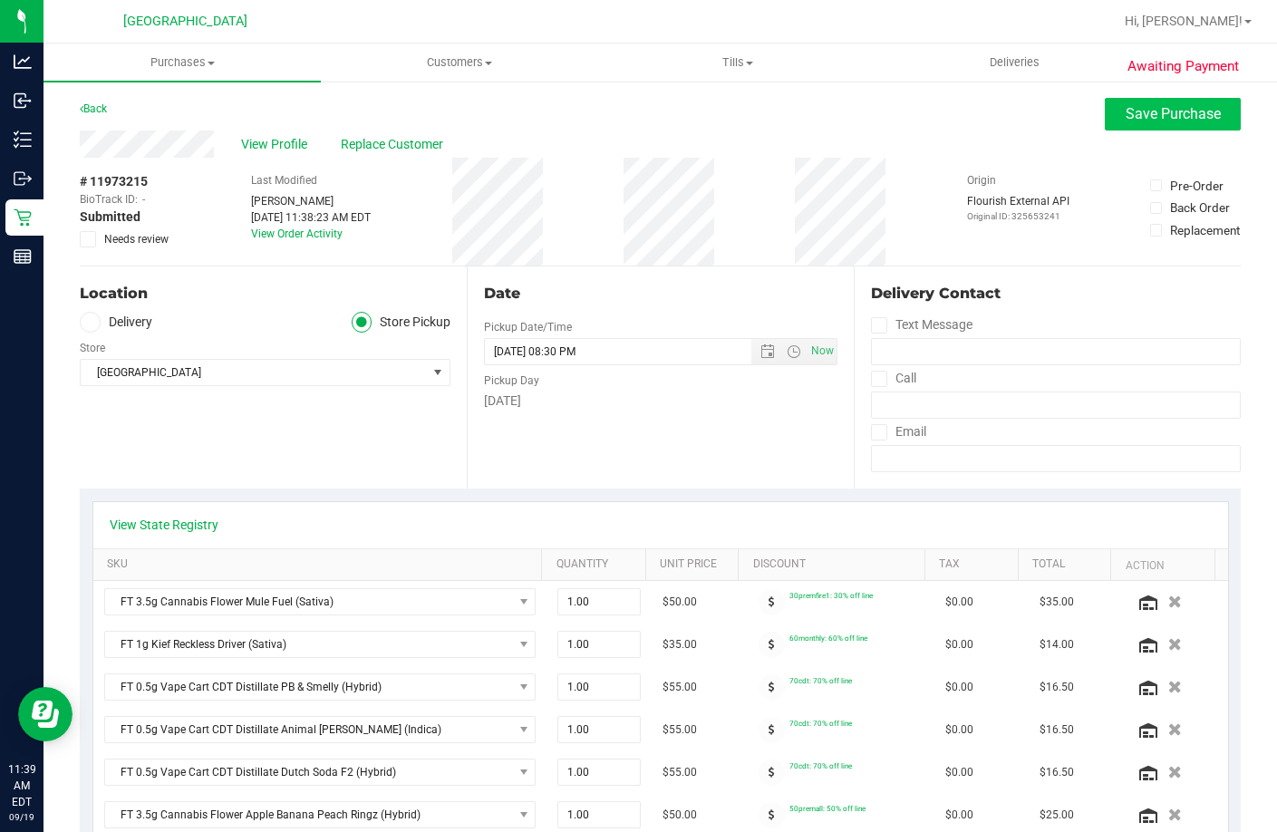
type textarea "Friday 09/19/2025 09:00-20:30 -- Message: -- Specials:30premfire1|60monthly|70c…"
click at [1133, 102] on button "Save Purchase" at bounding box center [1173, 114] width 136 height 33
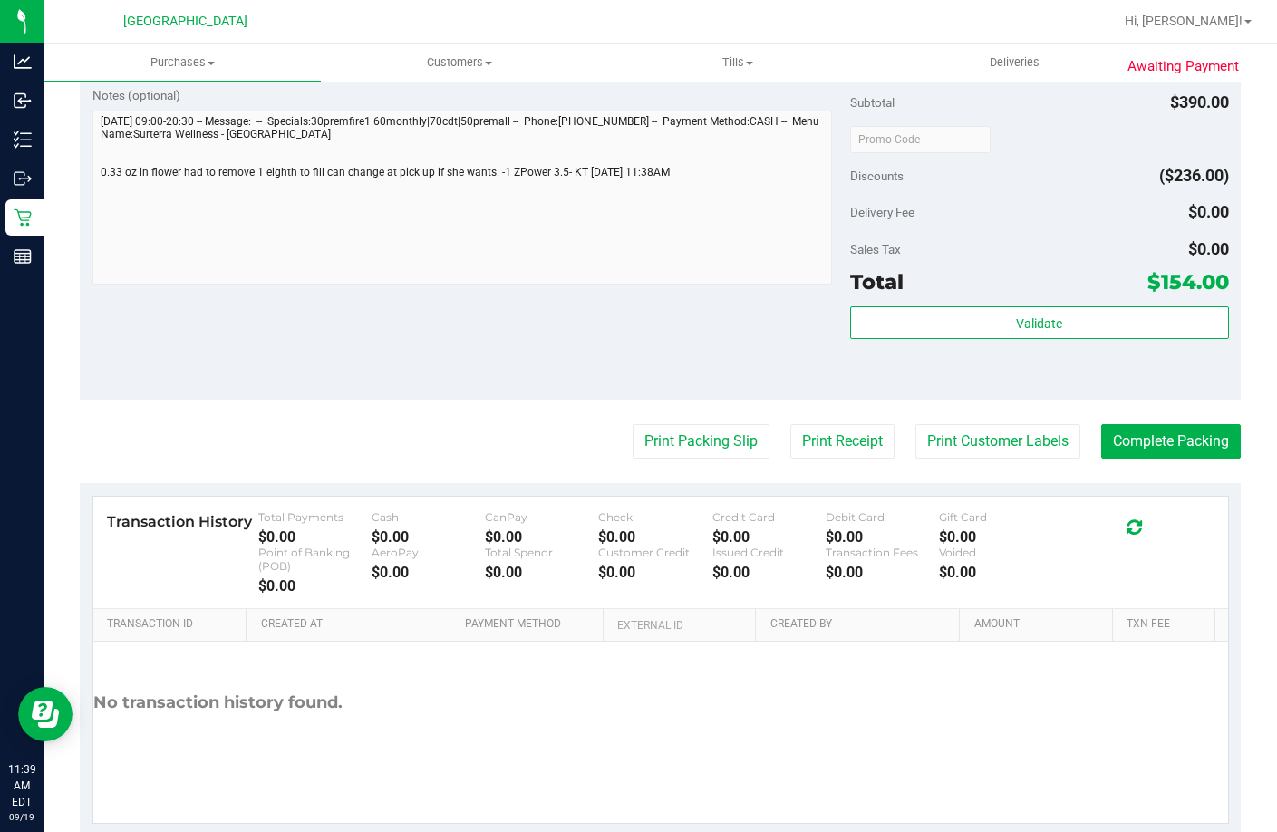
scroll to position [1734, 0]
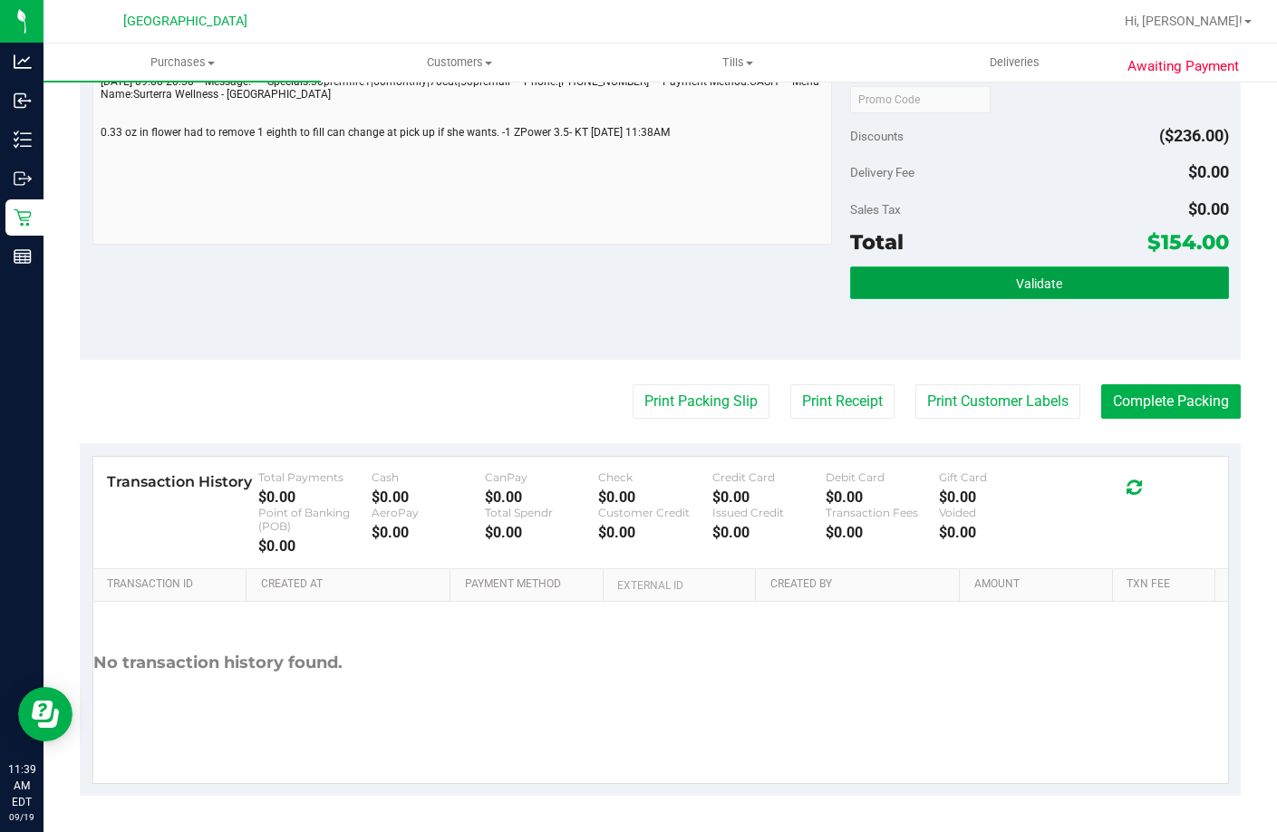
click at [921, 280] on button "Validate" at bounding box center [1039, 283] width 379 height 33
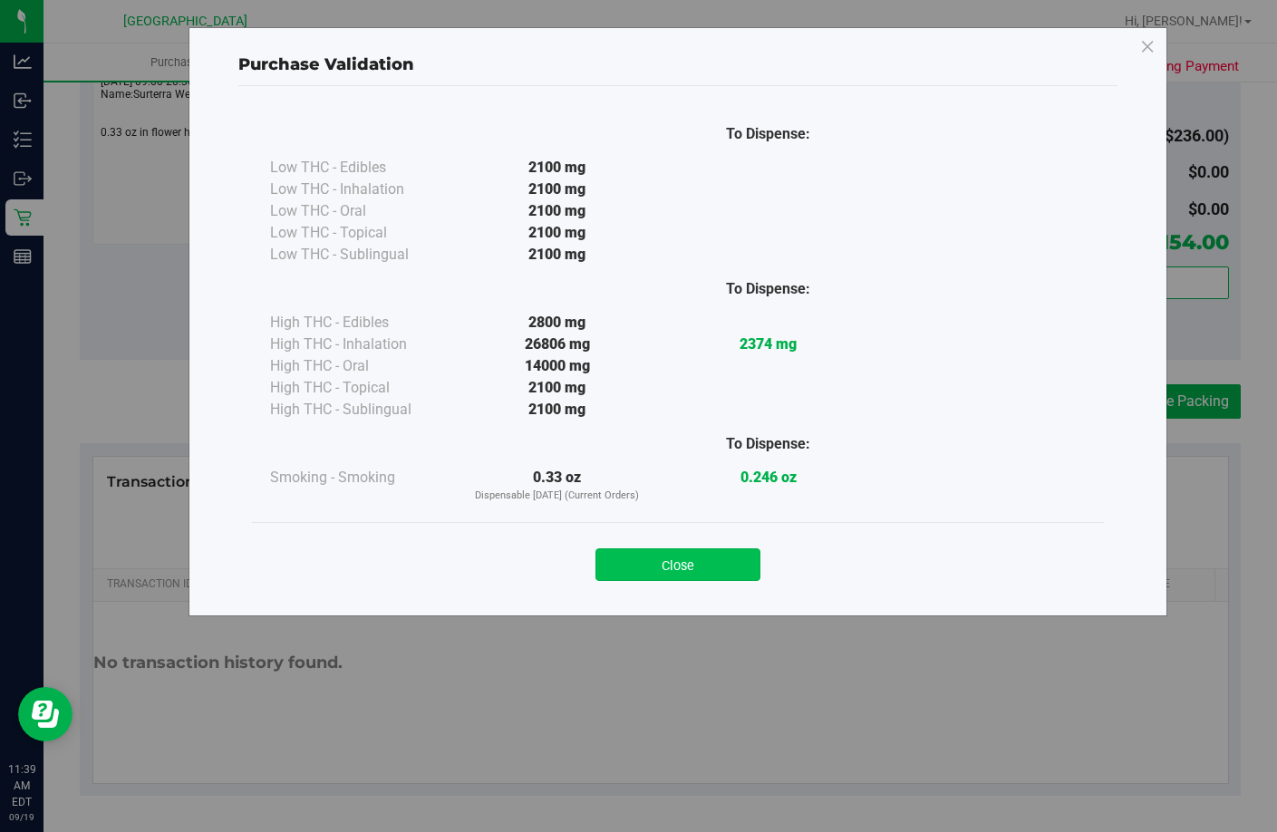
click at [652, 568] on button "Close" at bounding box center [678, 564] width 165 height 33
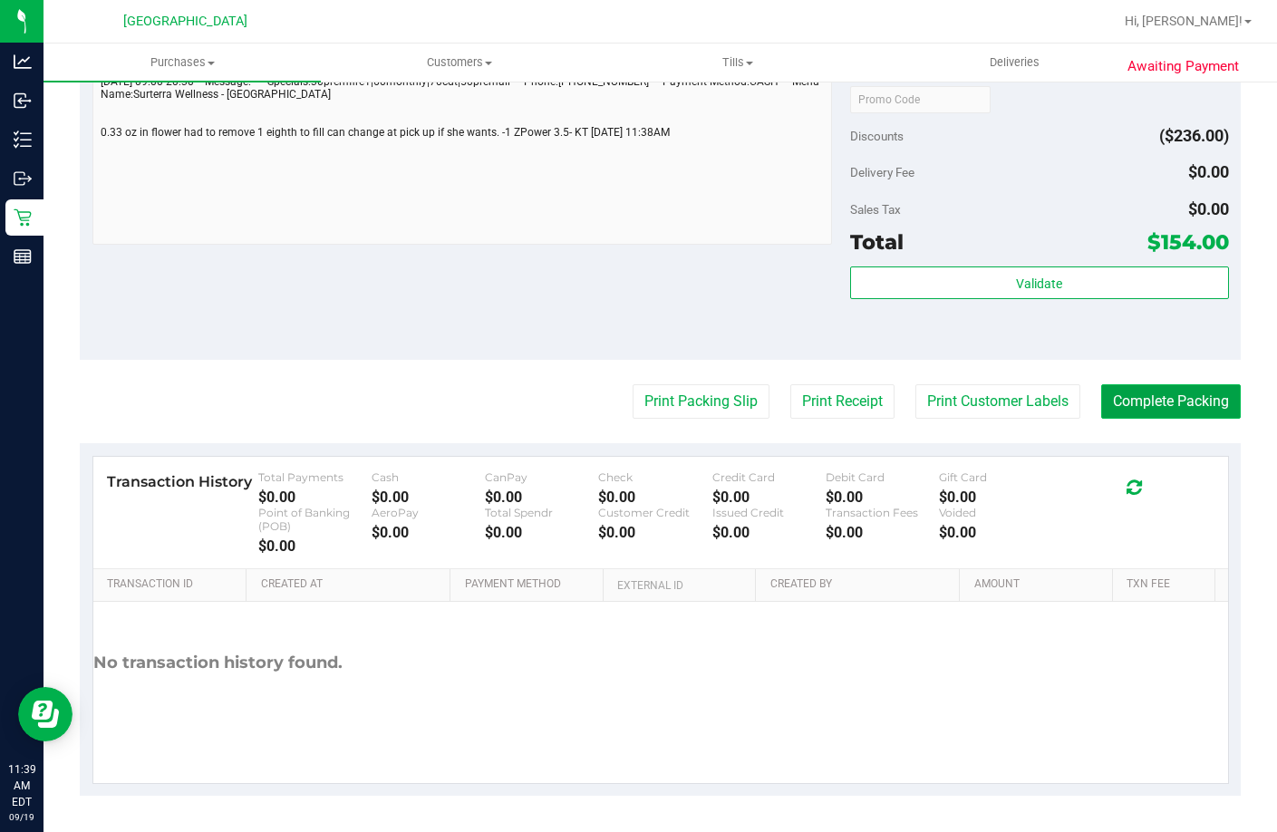
click at [1154, 398] on button "Complete Packing" at bounding box center [1171, 401] width 140 height 34
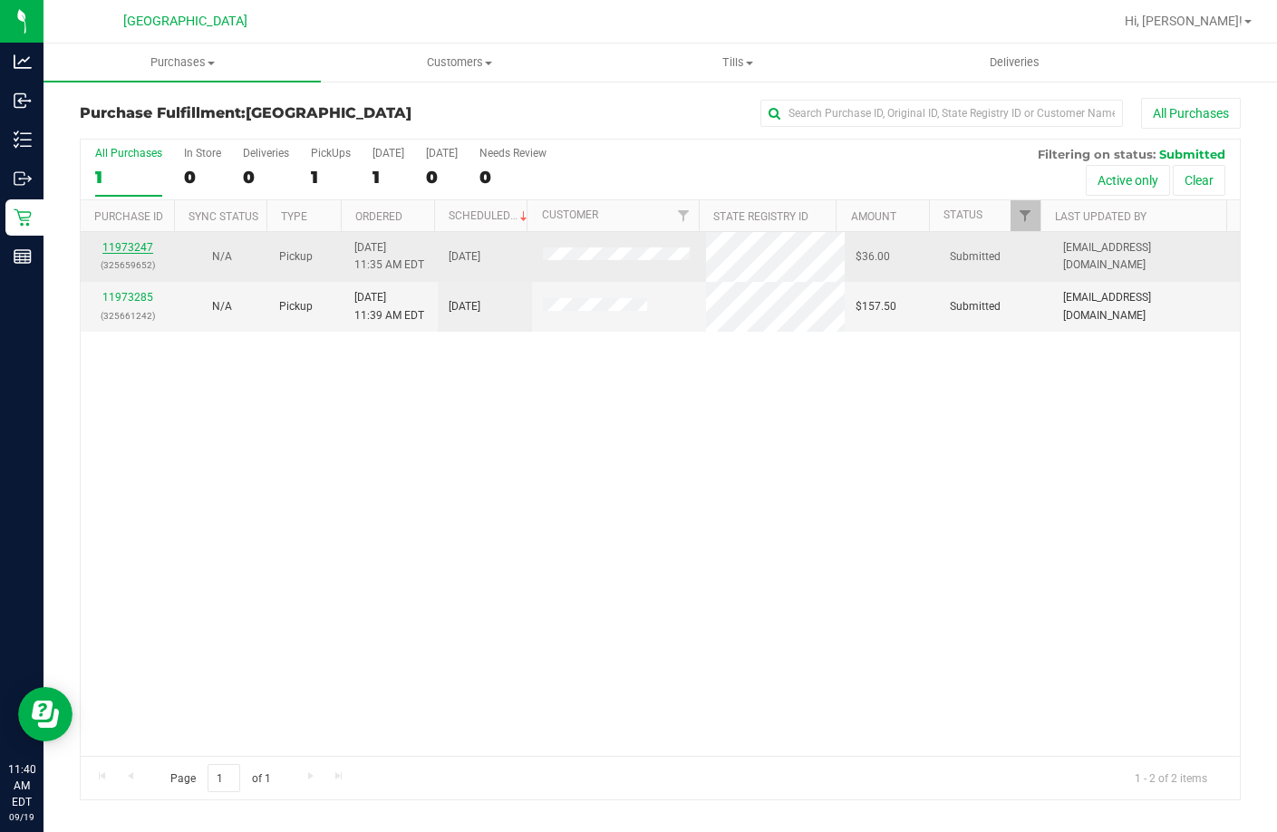
click at [134, 247] on link "11973247" at bounding box center [127, 247] width 51 height 13
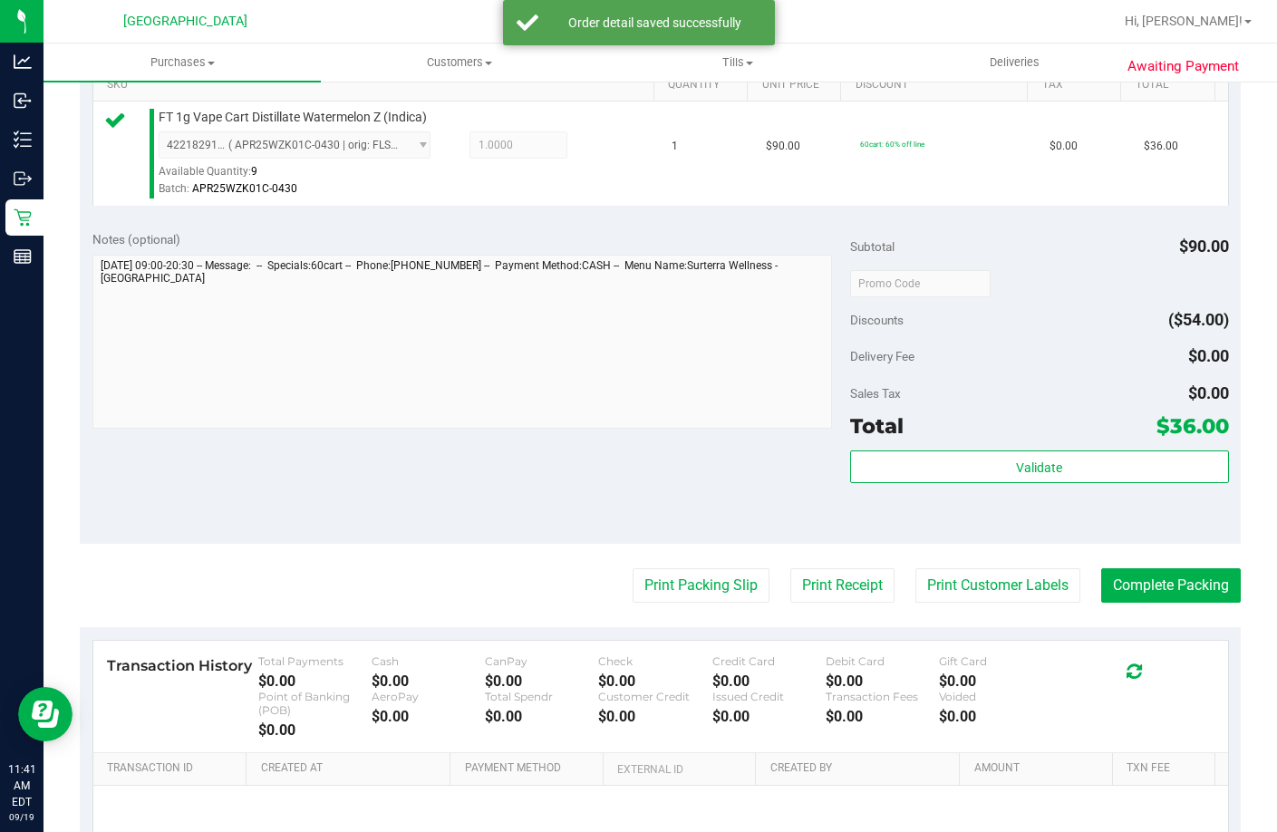
scroll to position [468, 0]
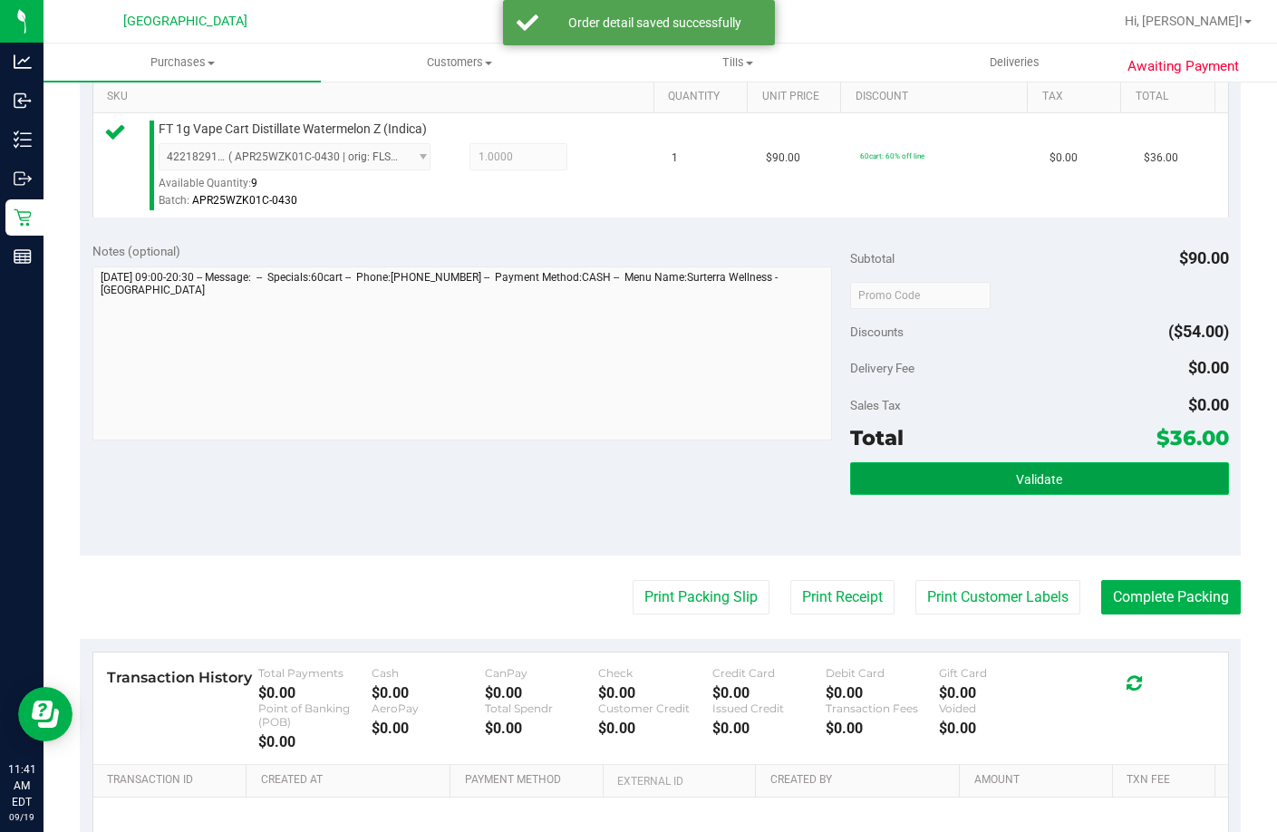
click at [1023, 487] on span "Validate" at bounding box center [1039, 479] width 46 height 15
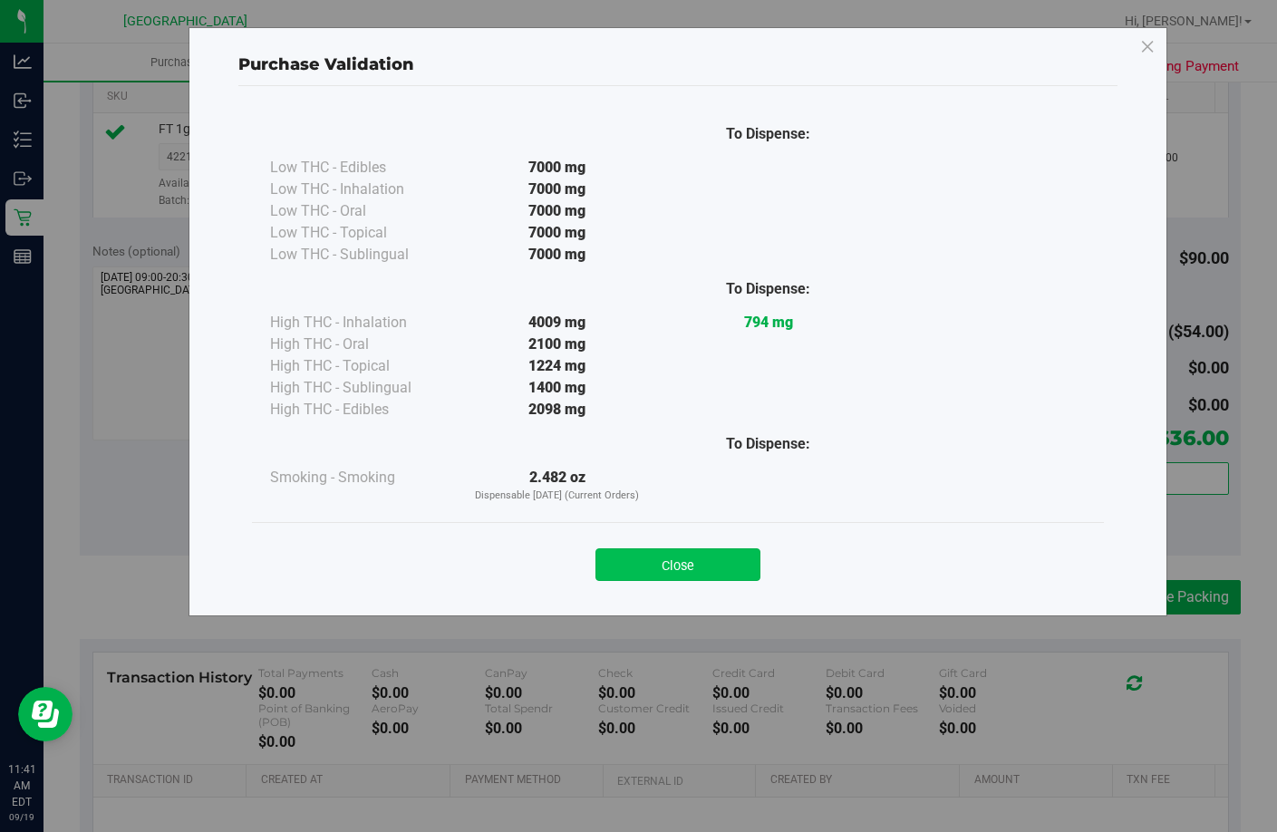
click at [718, 562] on button "Close" at bounding box center [678, 564] width 165 height 33
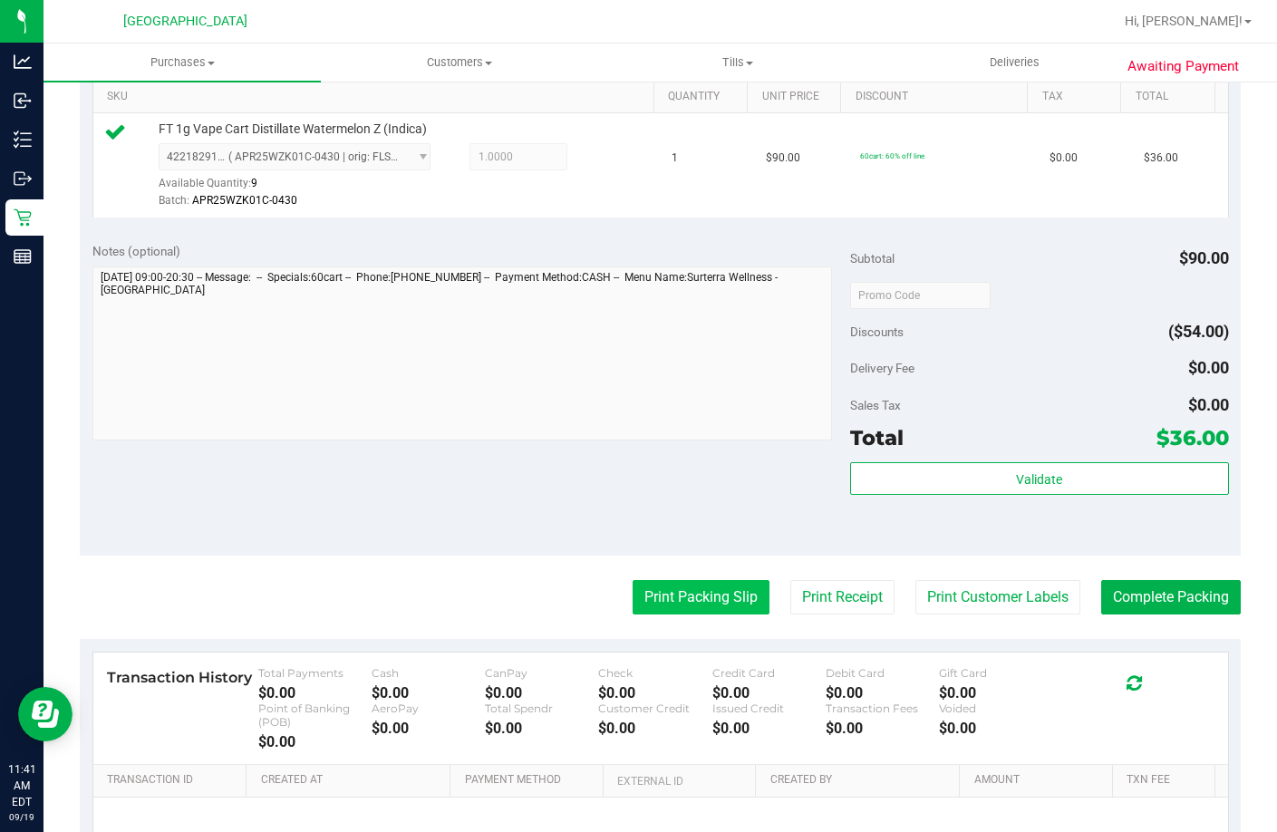
click at [691, 615] on button "Print Packing Slip" at bounding box center [701, 597] width 137 height 34
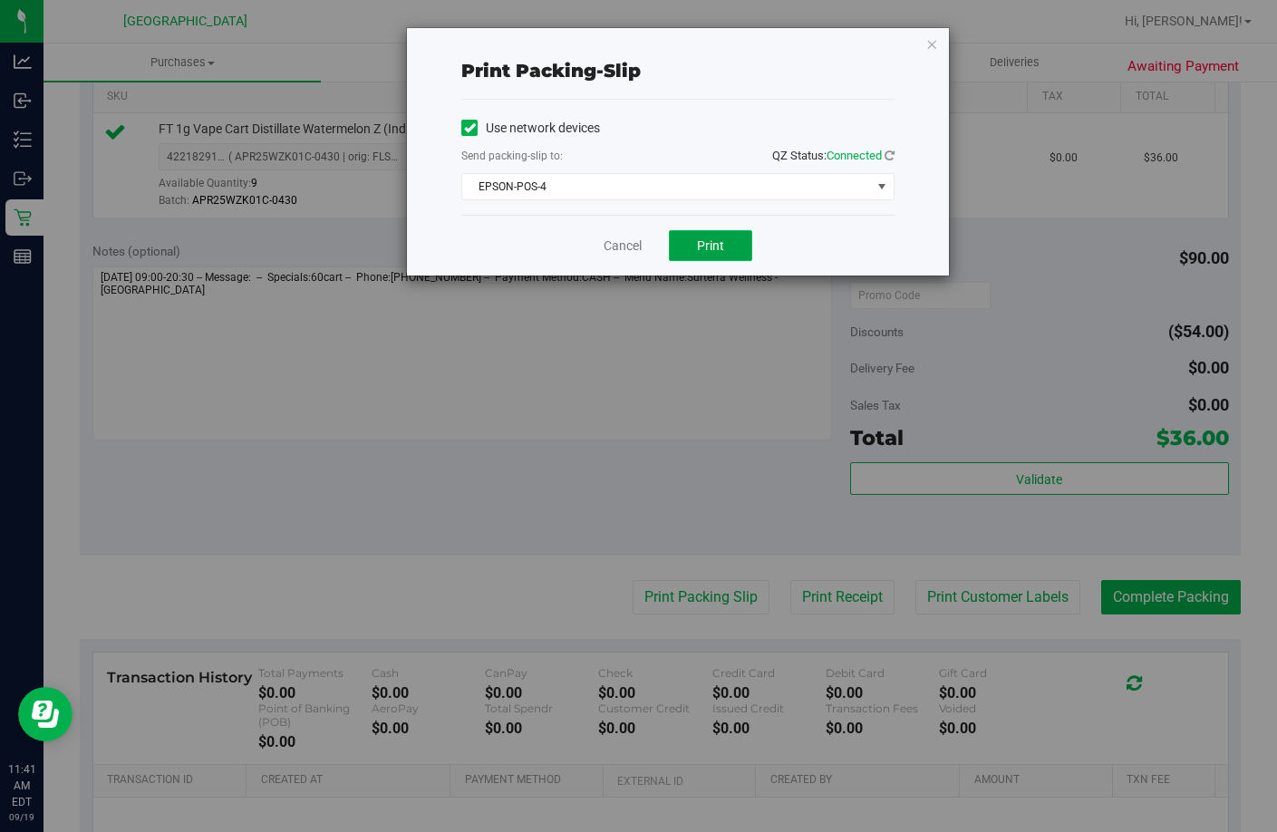
click at [723, 242] on span "Print" at bounding box center [710, 245] width 27 height 15
click at [604, 246] on link "Cancel" at bounding box center [623, 246] width 38 height 19
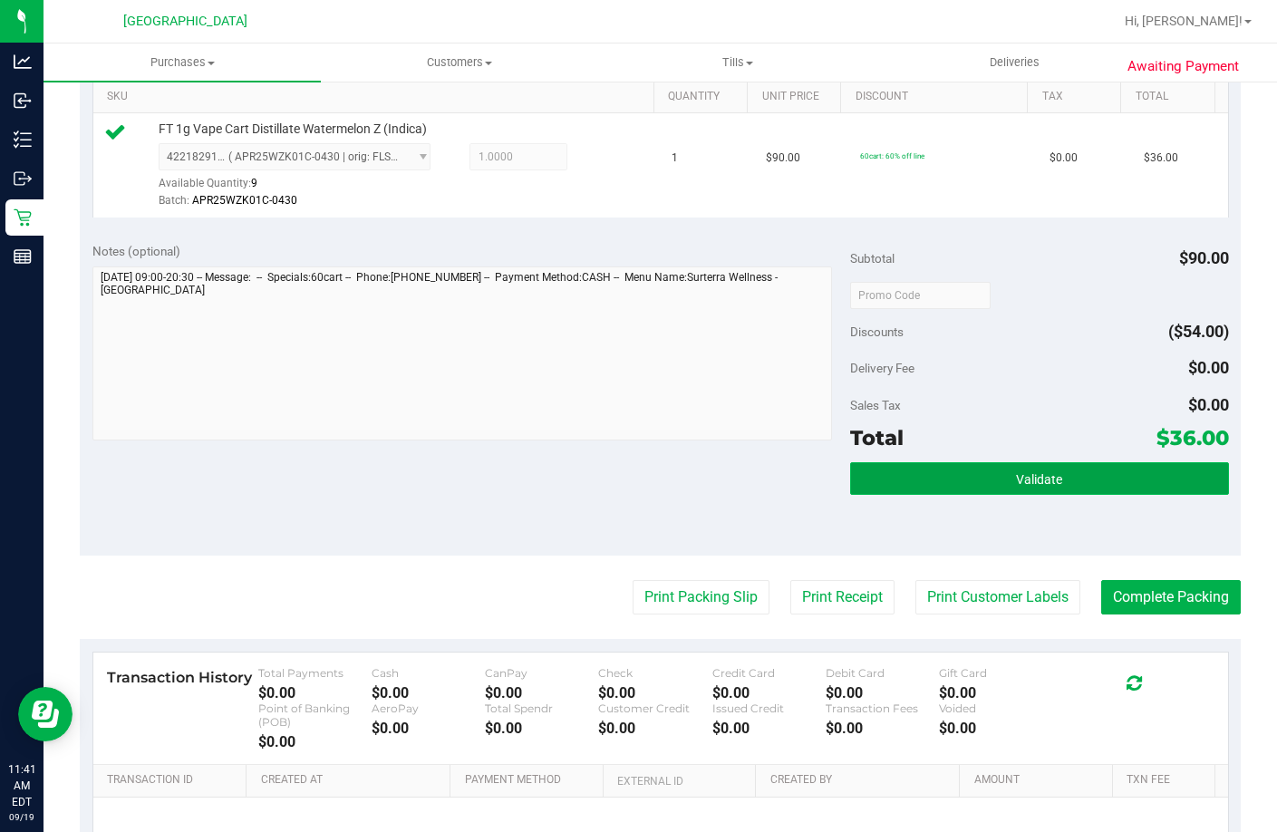
click at [1080, 495] on button "Validate" at bounding box center [1039, 478] width 379 height 33
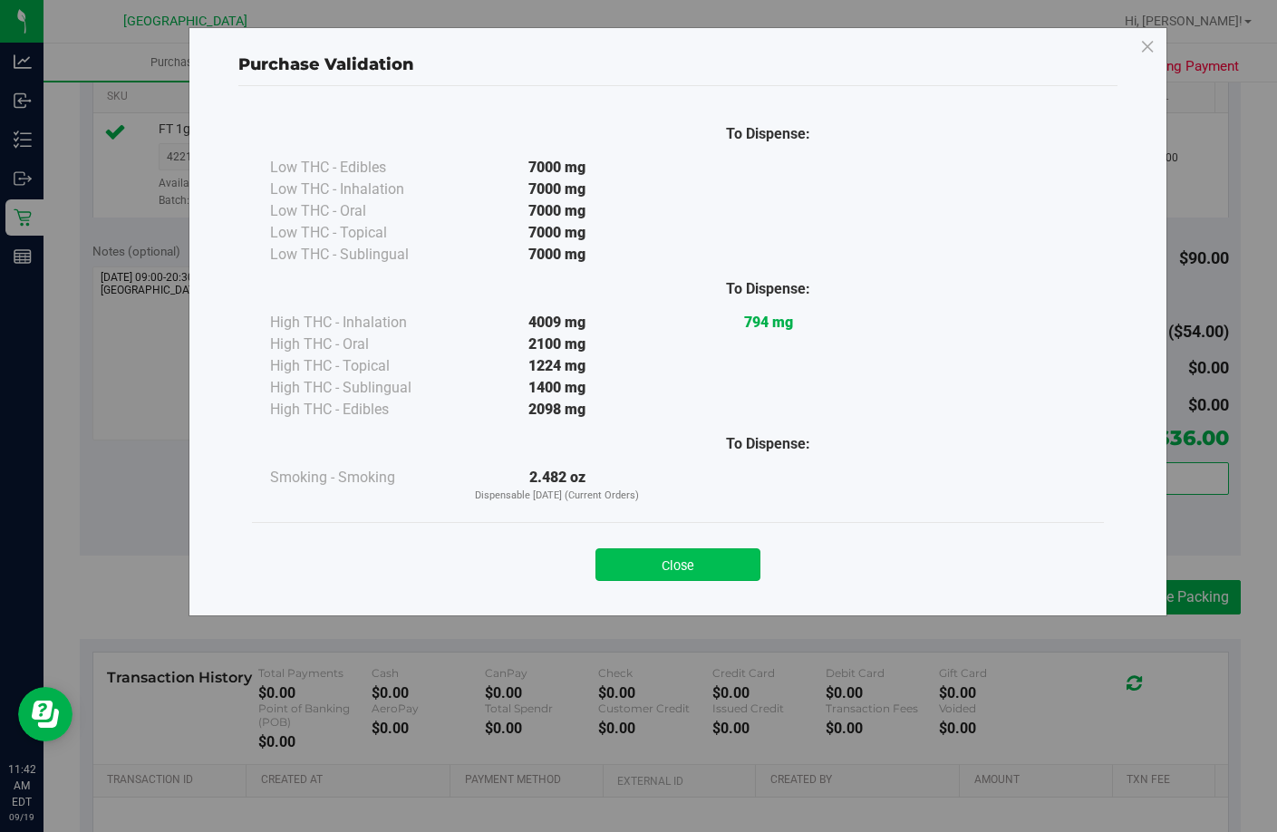
click at [713, 565] on button "Close" at bounding box center [678, 564] width 165 height 33
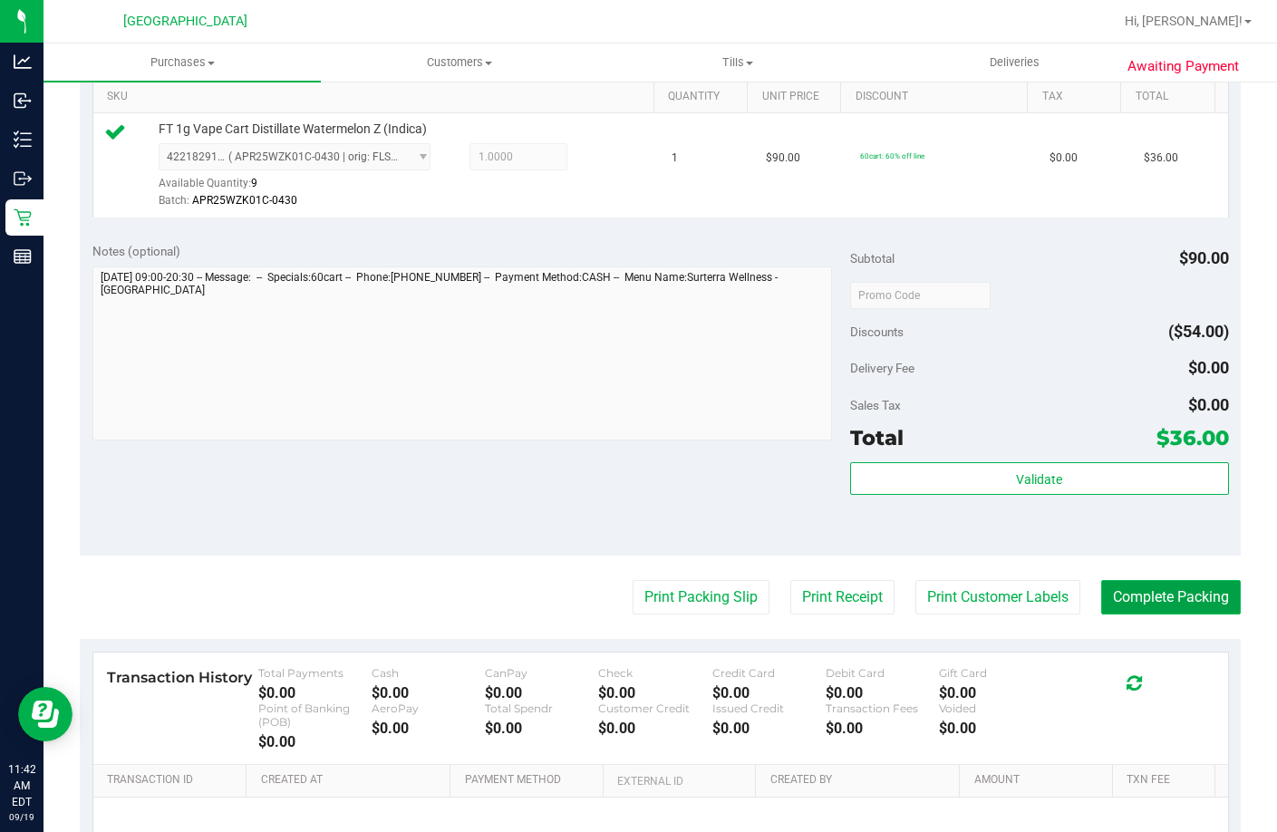
click at [1191, 615] on button "Complete Packing" at bounding box center [1171, 597] width 140 height 34
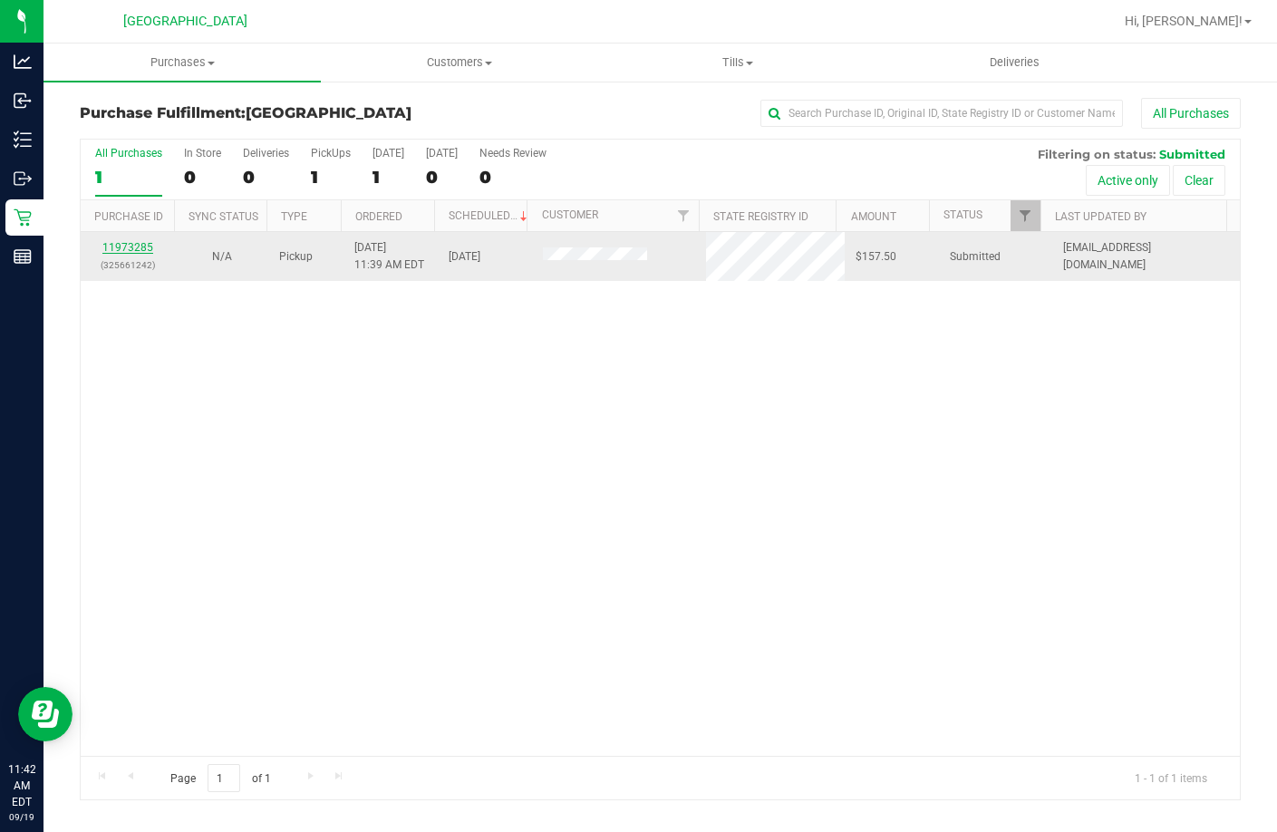
click at [127, 247] on link "11973285" at bounding box center [127, 247] width 51 height 13
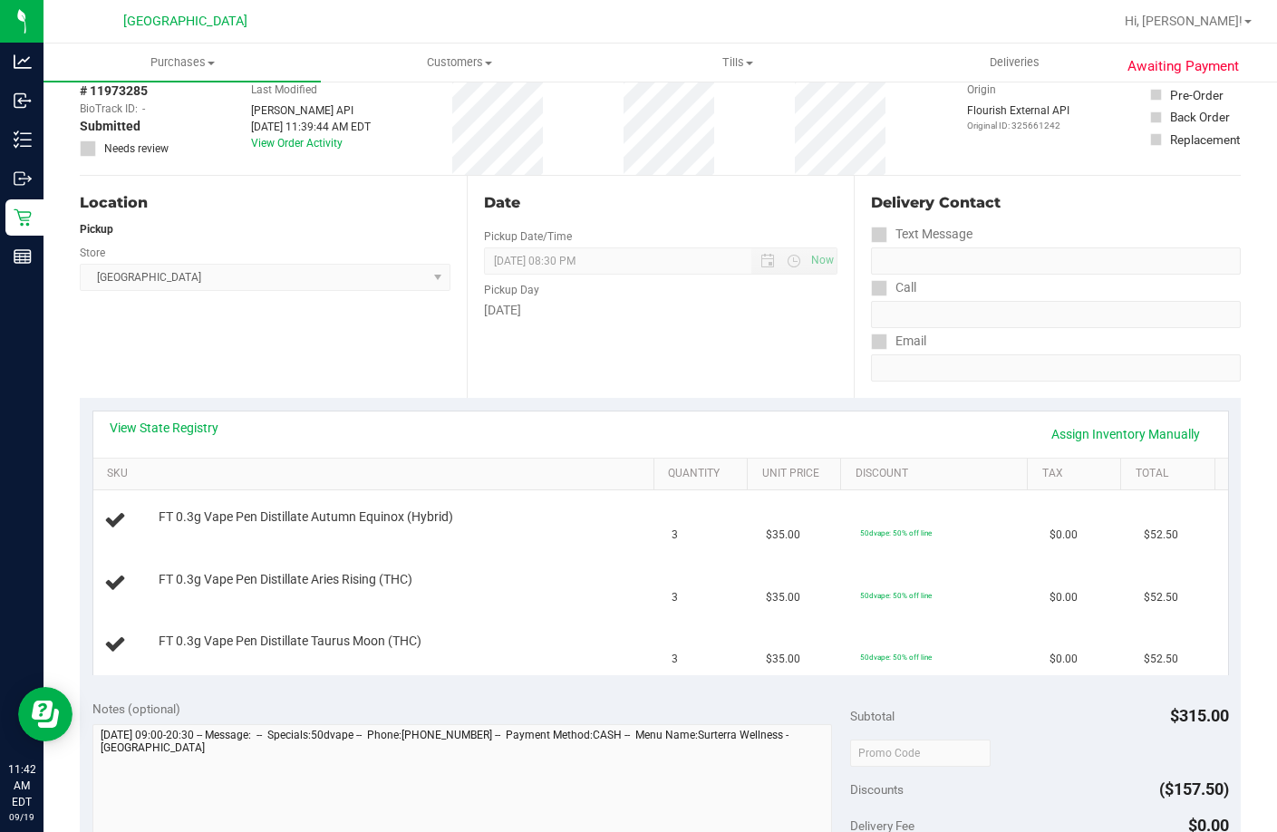
scroll to position [181, 0]
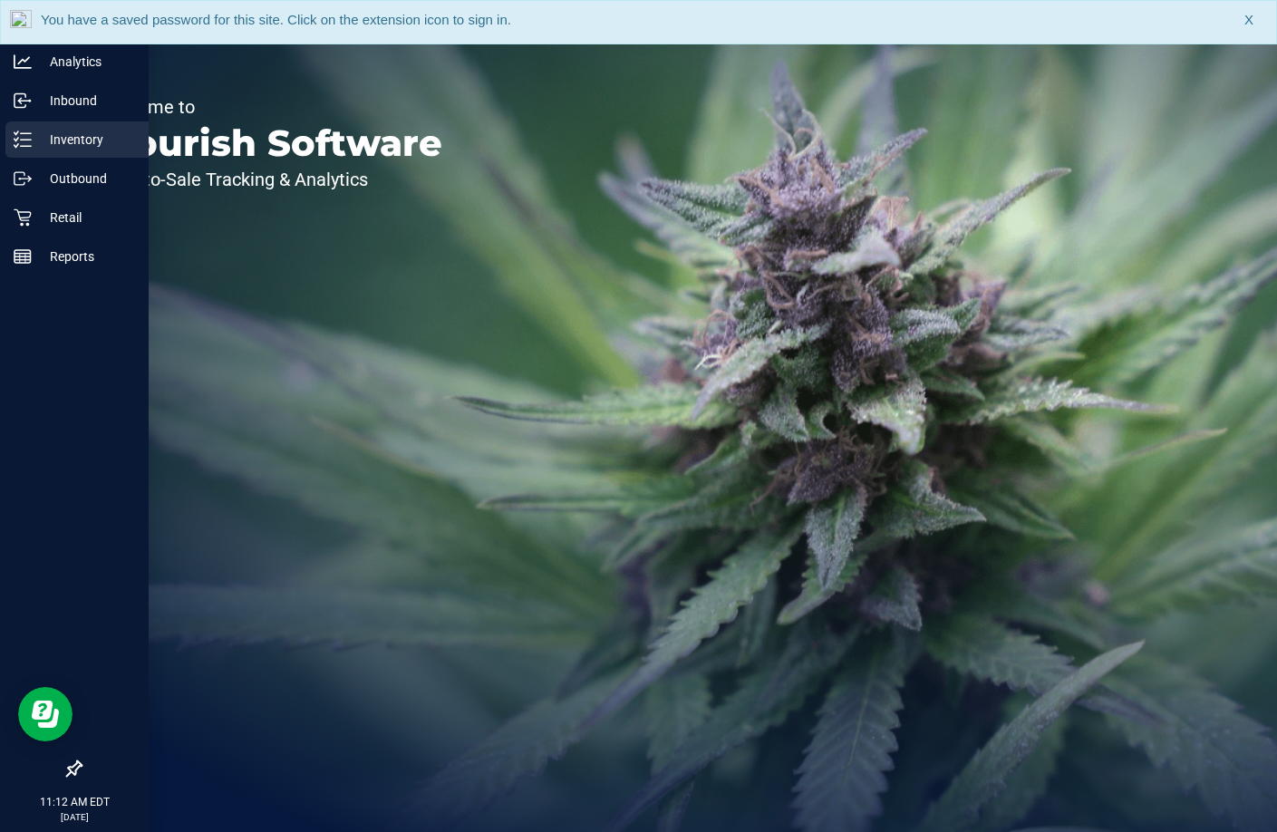
click at [49, 139] on p "Inventory" at bounding box center [86, 140] width 109 height 22
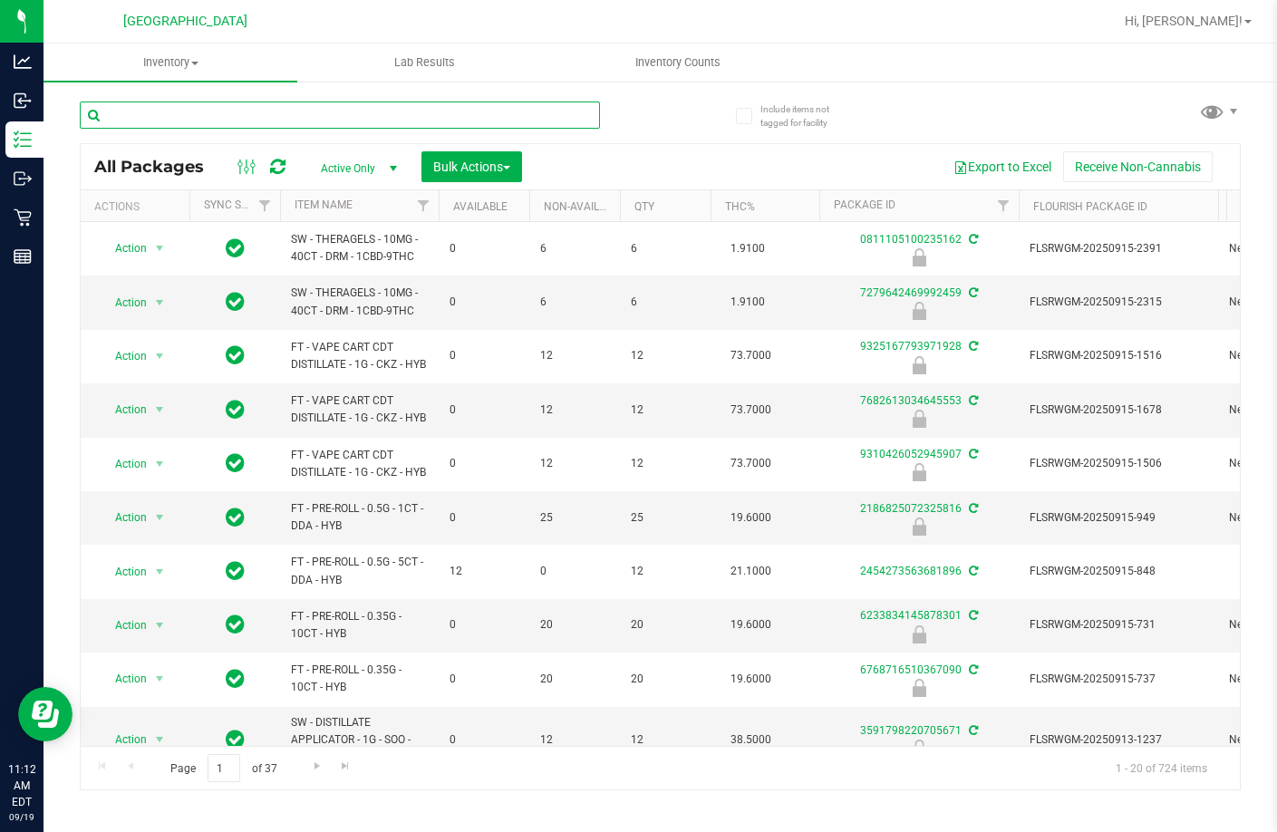
click at [499, 112] on input "text" at bounding box center [340, 115] width 520 height 27
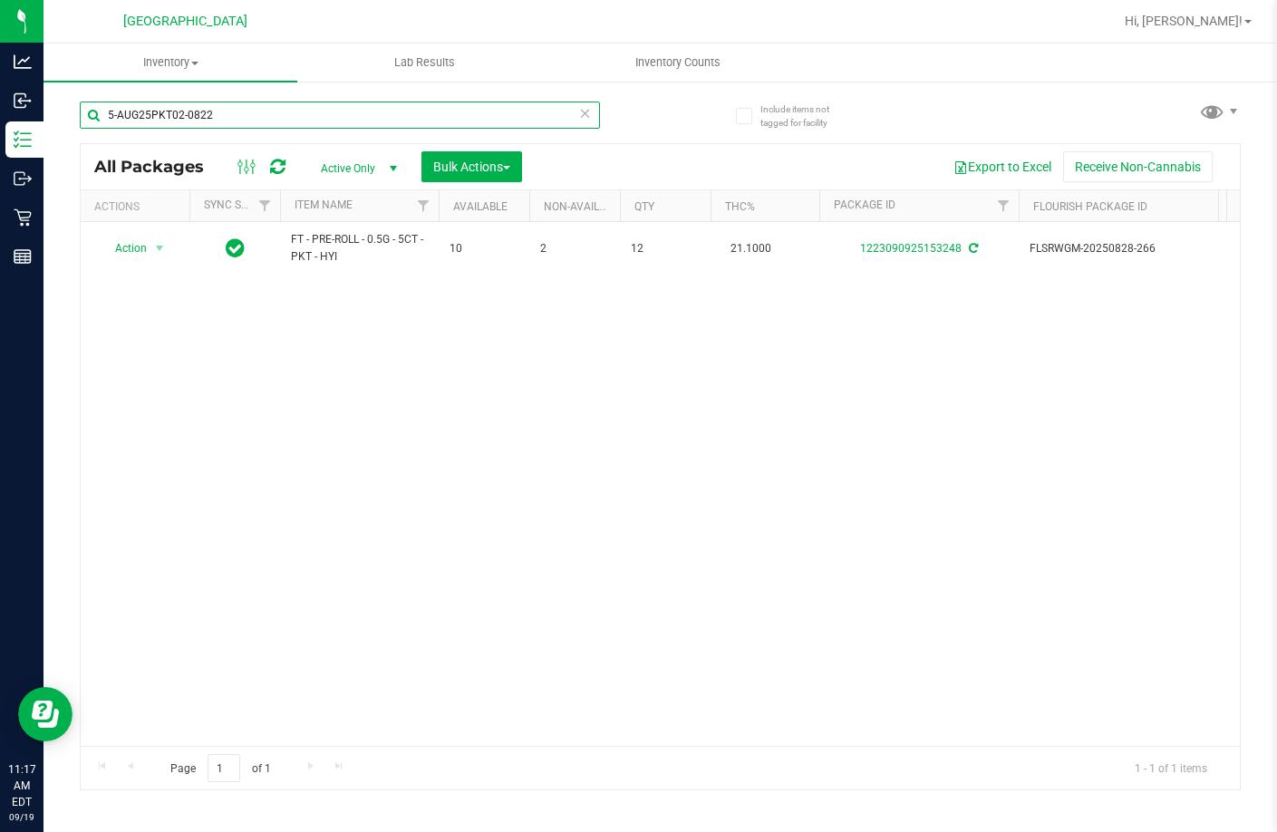
click at [306, 121] on input "5-AUG25PKT02-0822" at bounding box center [340, 115] width 520 height 27
click at [392, 121] on input "5-AUG25PKT02-0822" at bounding box center [340, 115] width 520 height 27
click at [391, 121] on input "5-AUG25PKT02-0822" at bounding box center [340, 115] width 520 height 27
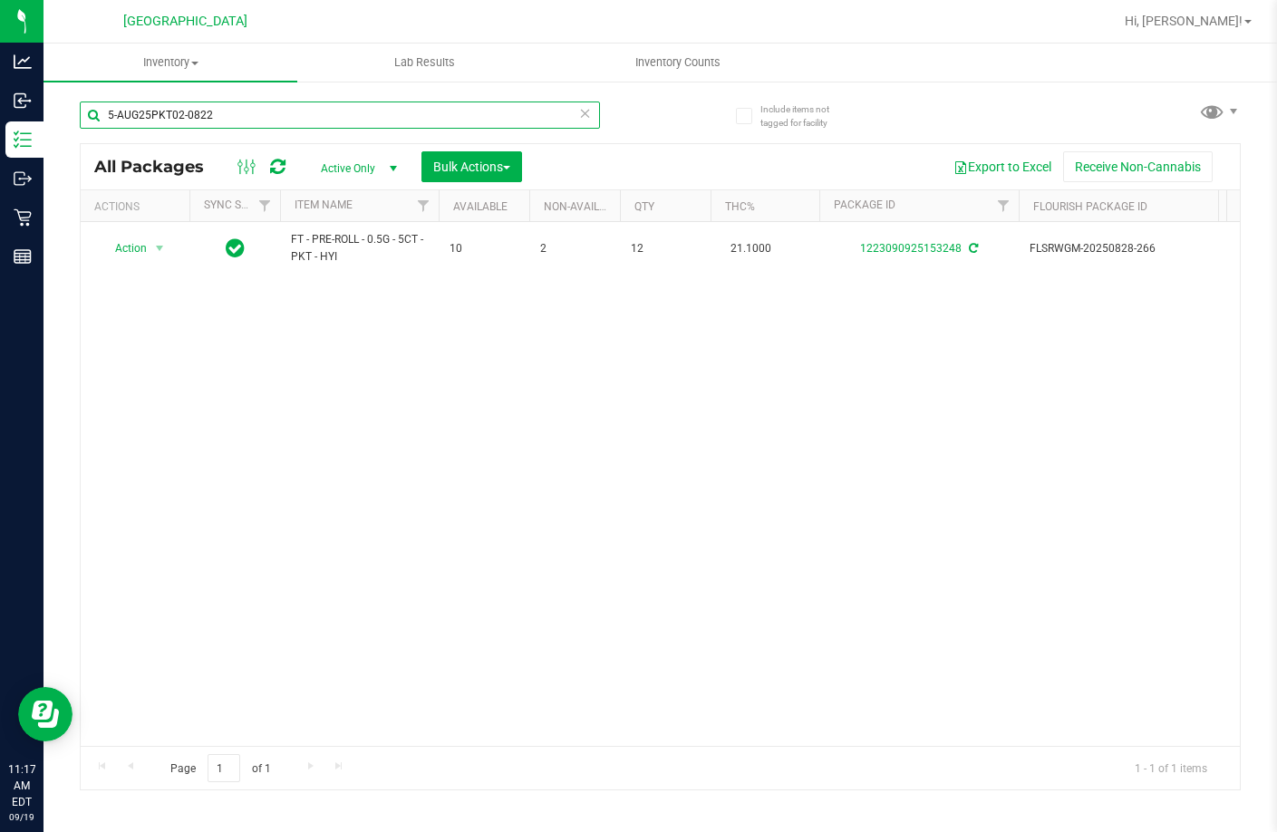
click at [391, 121] on input "5-AUG25PKT02-0822" at bounding box center [340, 115] width 520 height 27
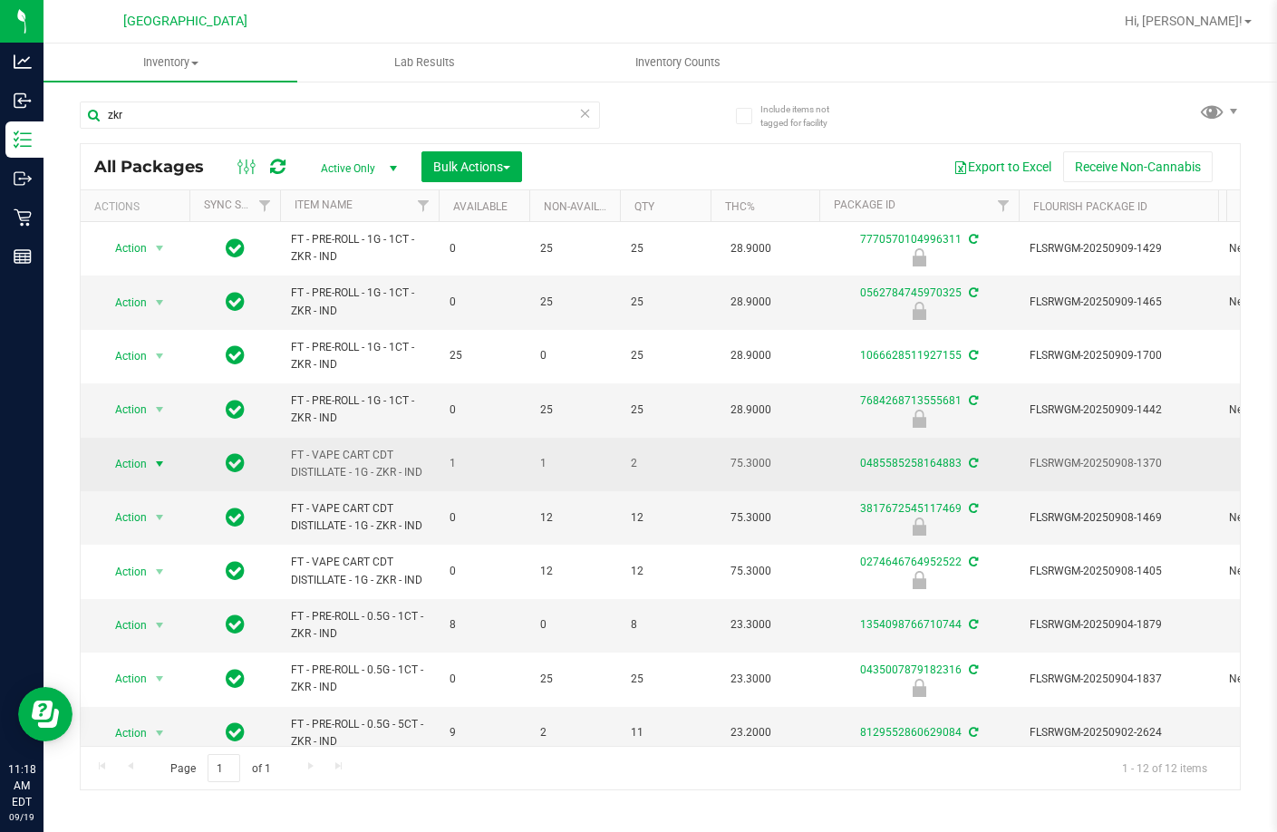
click at [124, 457] on span "Action" at bounding box center [123, 463] width 49 height 25
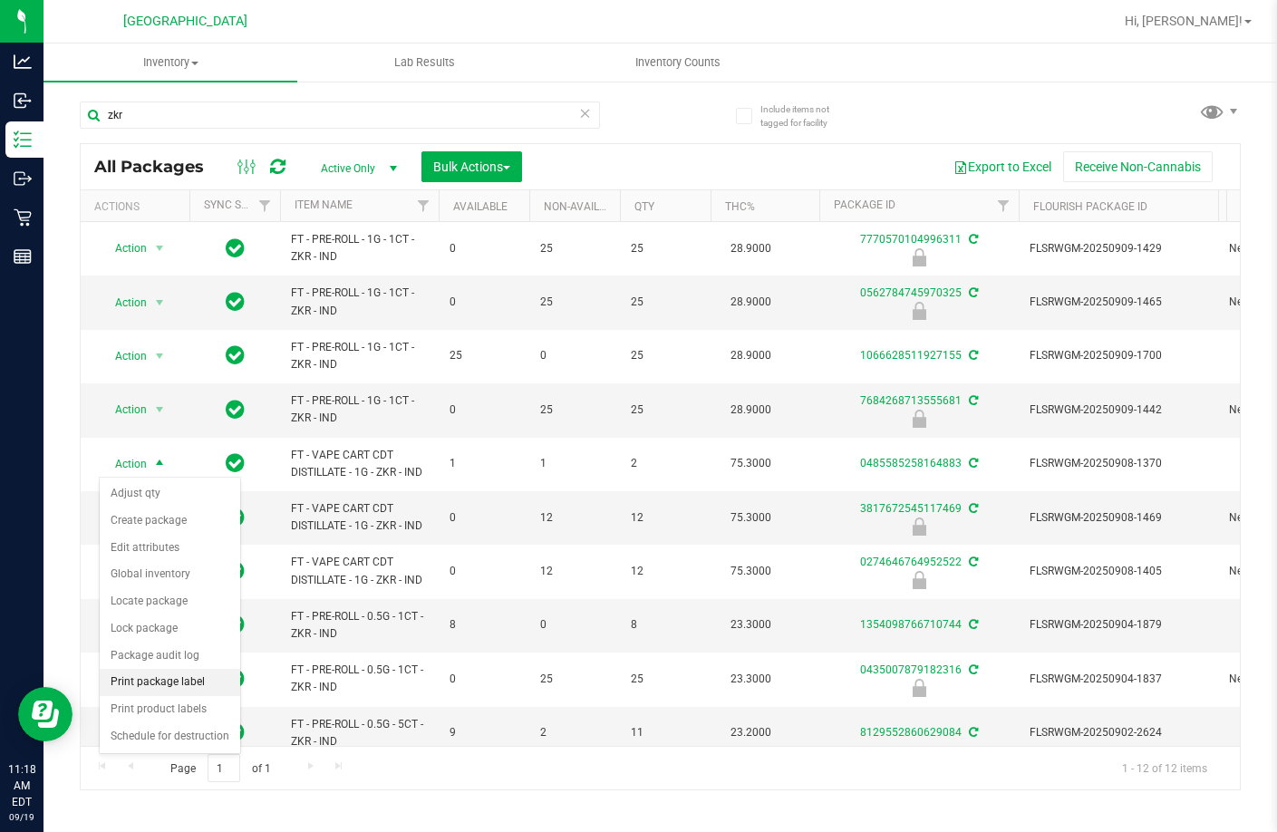
click at [198, 685] on li "Print package label" at bounding box center [170, 682] width 141 height 27
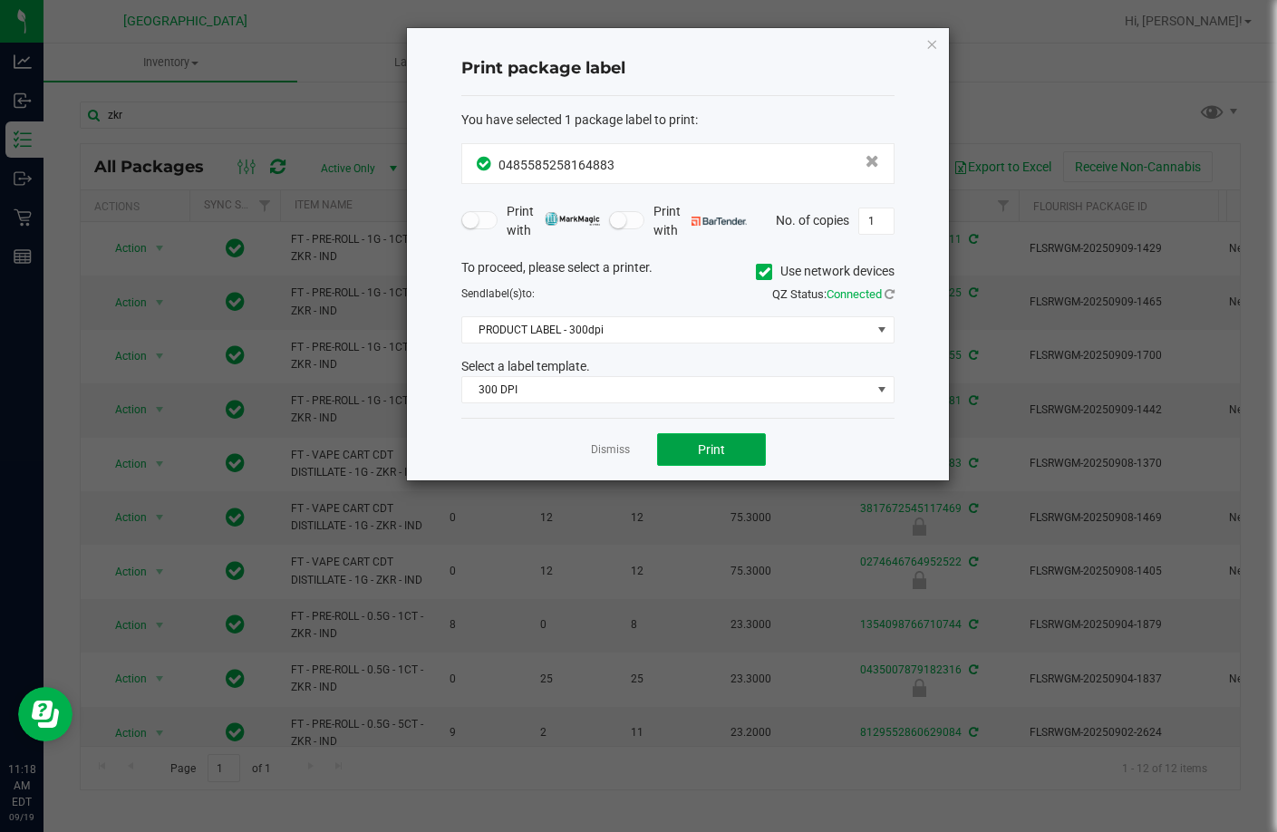
click at [684, 441] on button "Print" at bounding box center [711, 449] width 109 height 33
click at [608, 454] on link "Dismiss" at bounding box center [610, 449] width 39 height 15
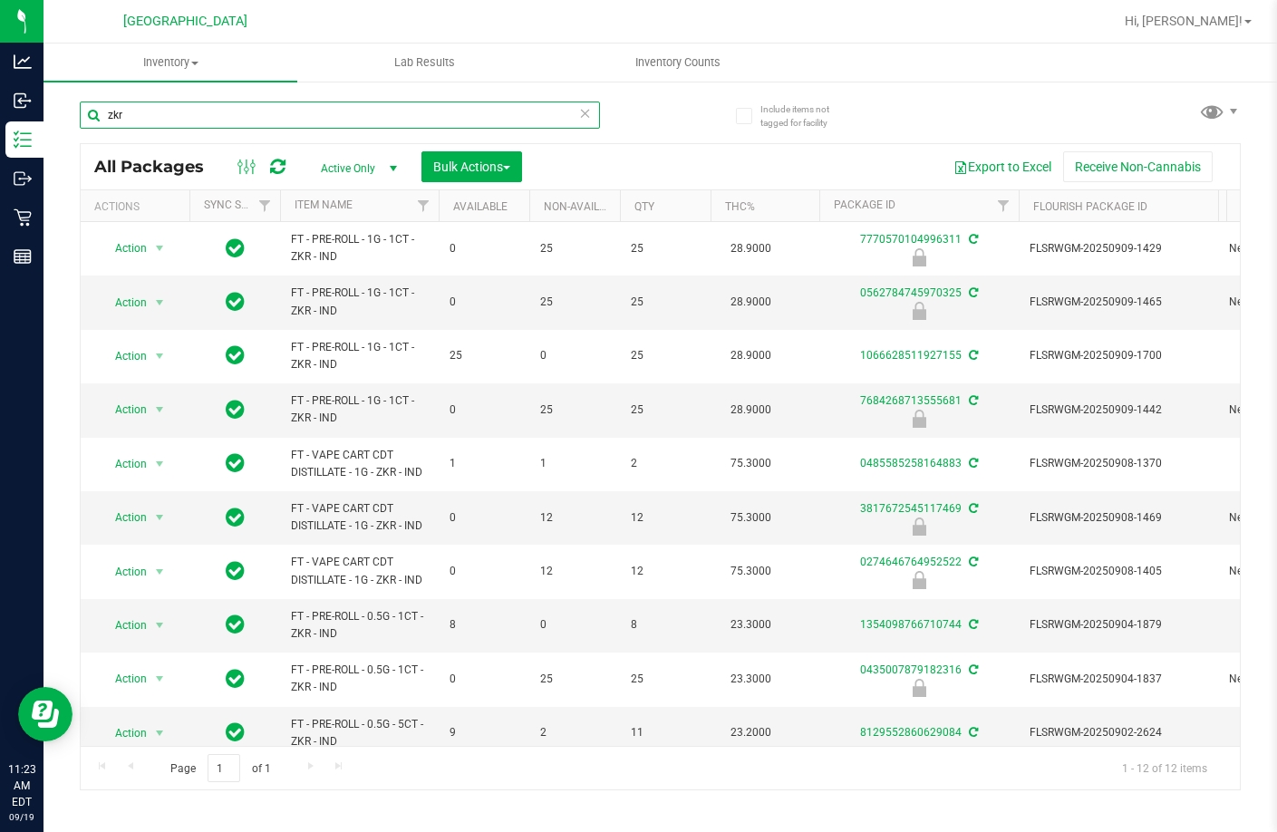
click at [298, 110] on input "zkr" at bounding box center [340, 115] width 520 height 27
type input "0274646764952522"
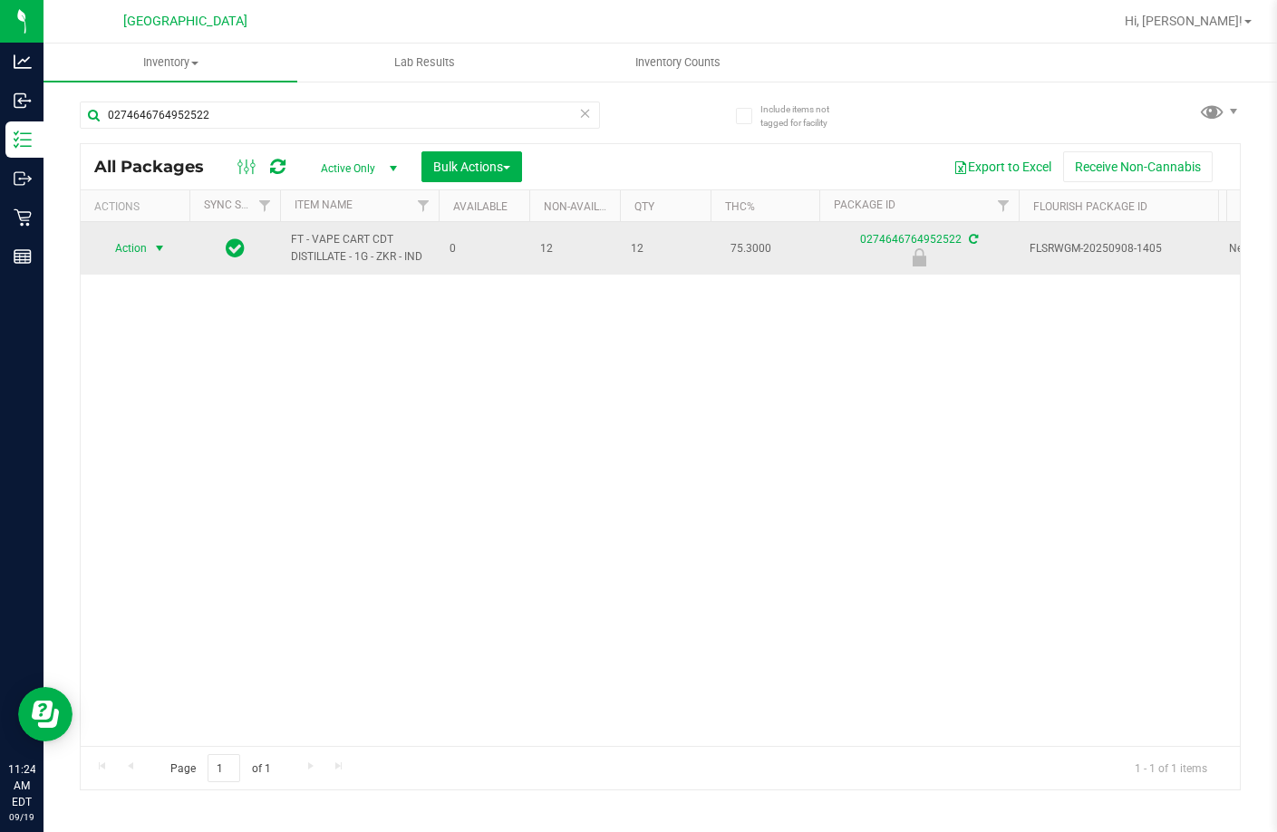
click at [155, 248] on span "select" at bounding box center [159, 248] width 15 height 15
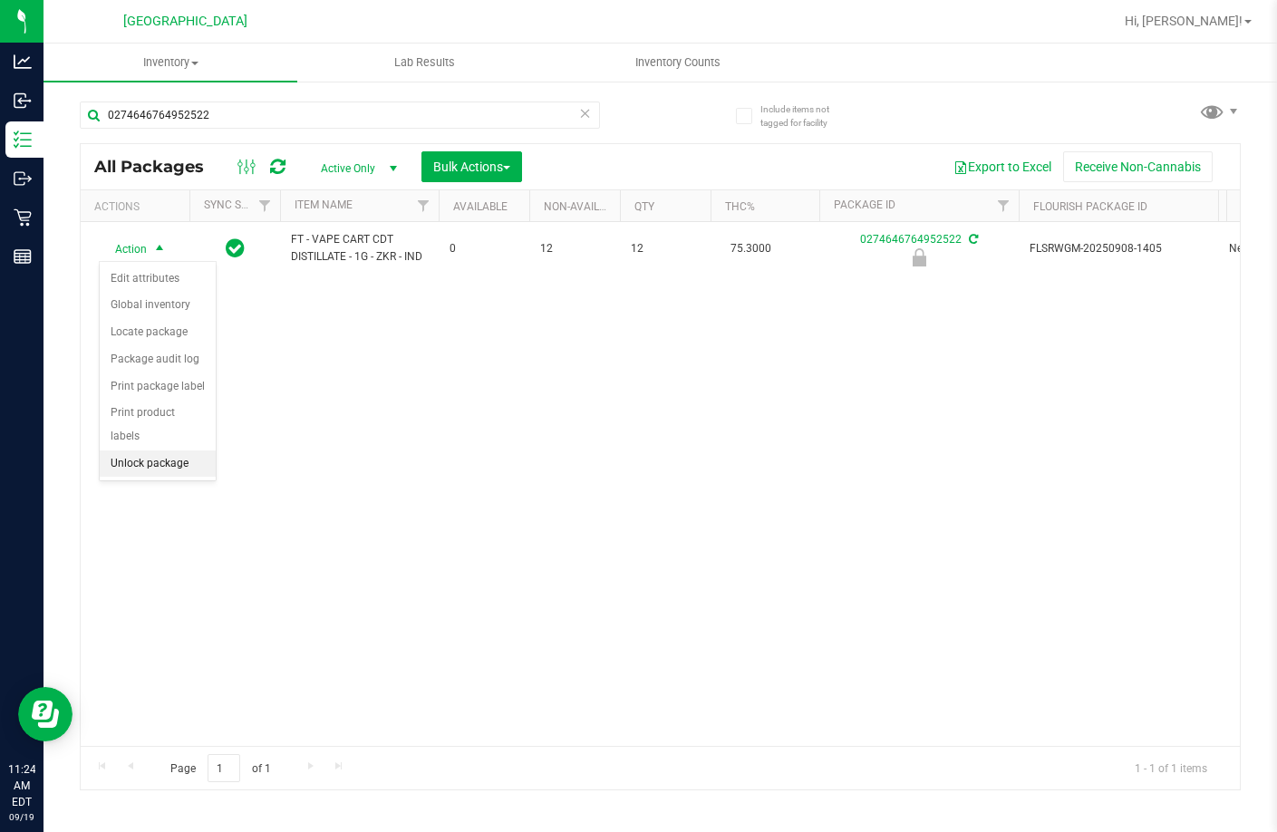
click at [170, 451] on li "Unlock package" at bounding box center [158, 464] width 116 height 27
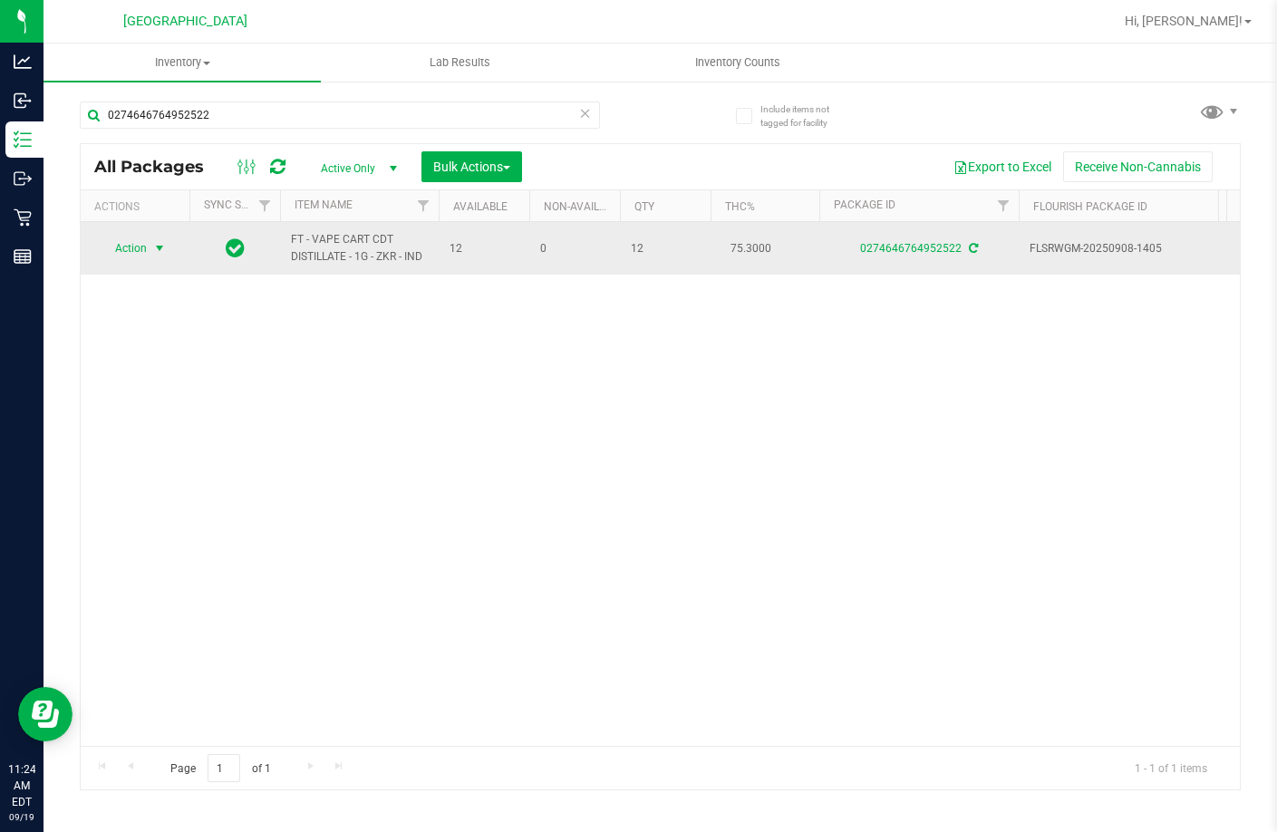
click at [155, 248] on span "select" at bounding box center [159, 248] width 15 height 15
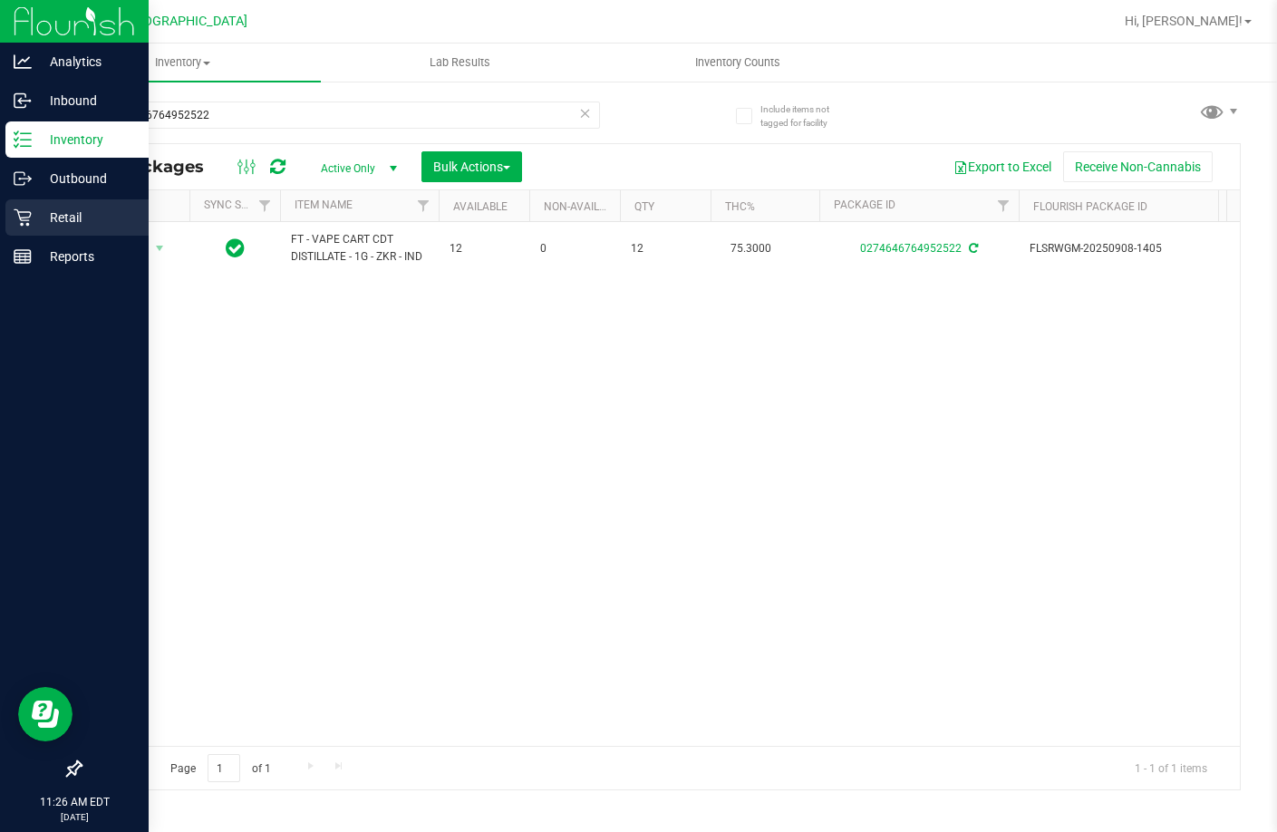
click at [93, 219] on p "Retail" at bounding box center [86, 218] width 109 height 22
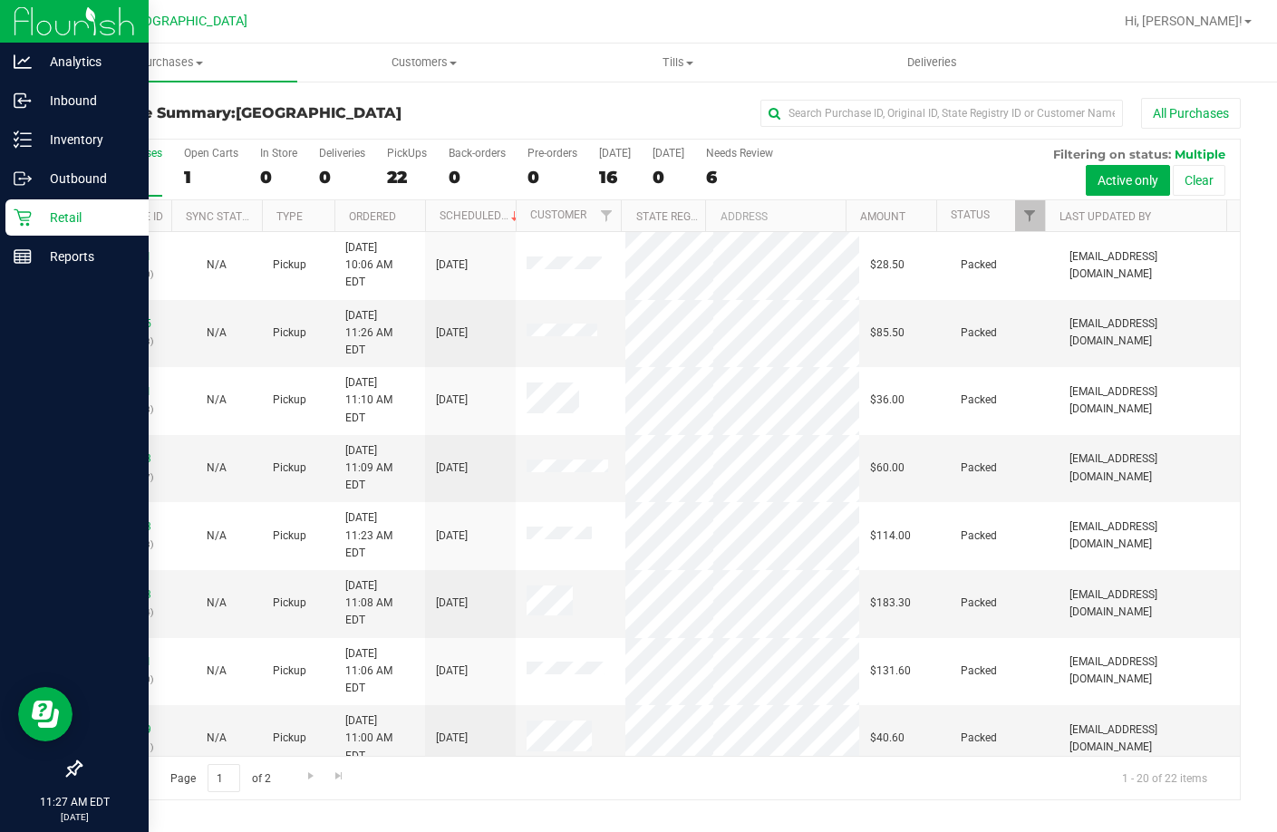
click at [54, 224] on p "Retail" at bounding box center [86, 218] width 109 height 22
click at [18, 139] on icon at bounding box center [17, 139] width 4 height 3
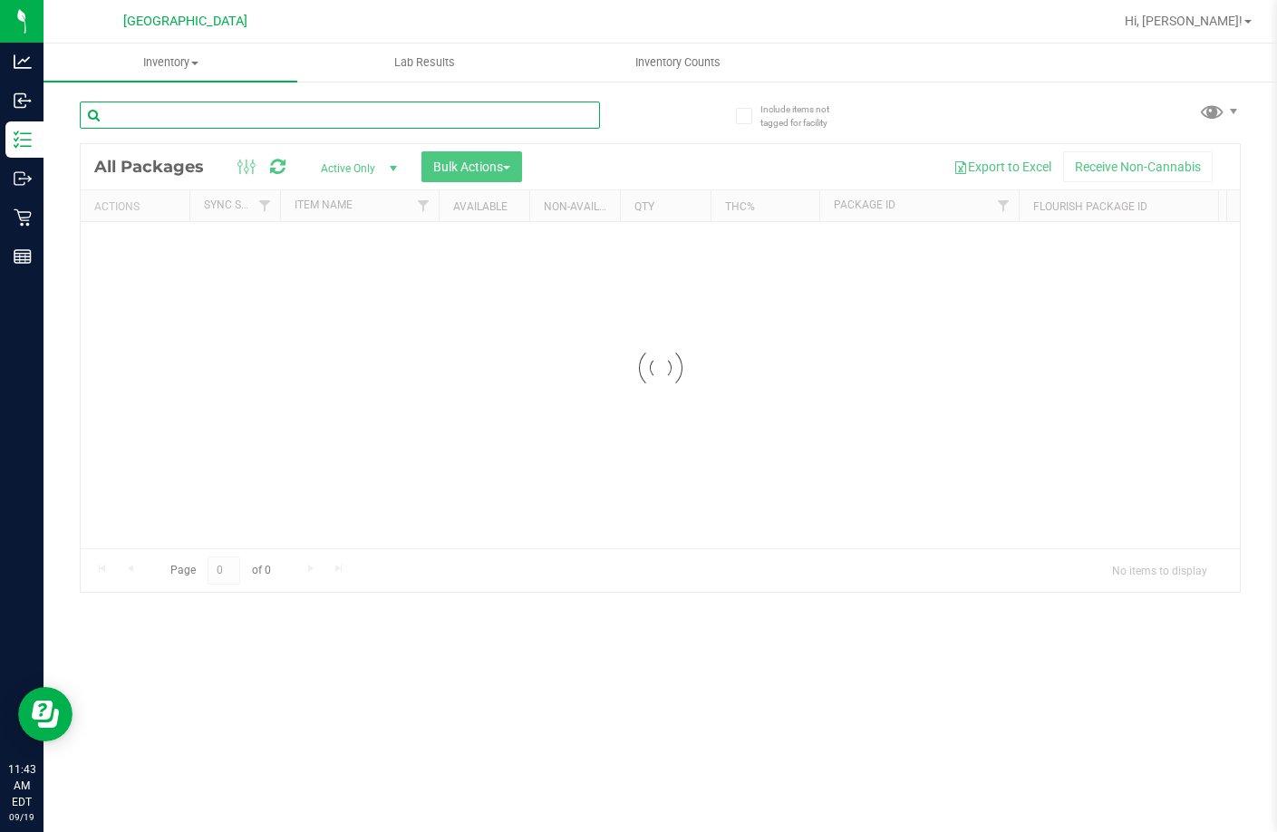
click at [544, 113] on input "text" at bounding box center [340, 115] width 520 height 27
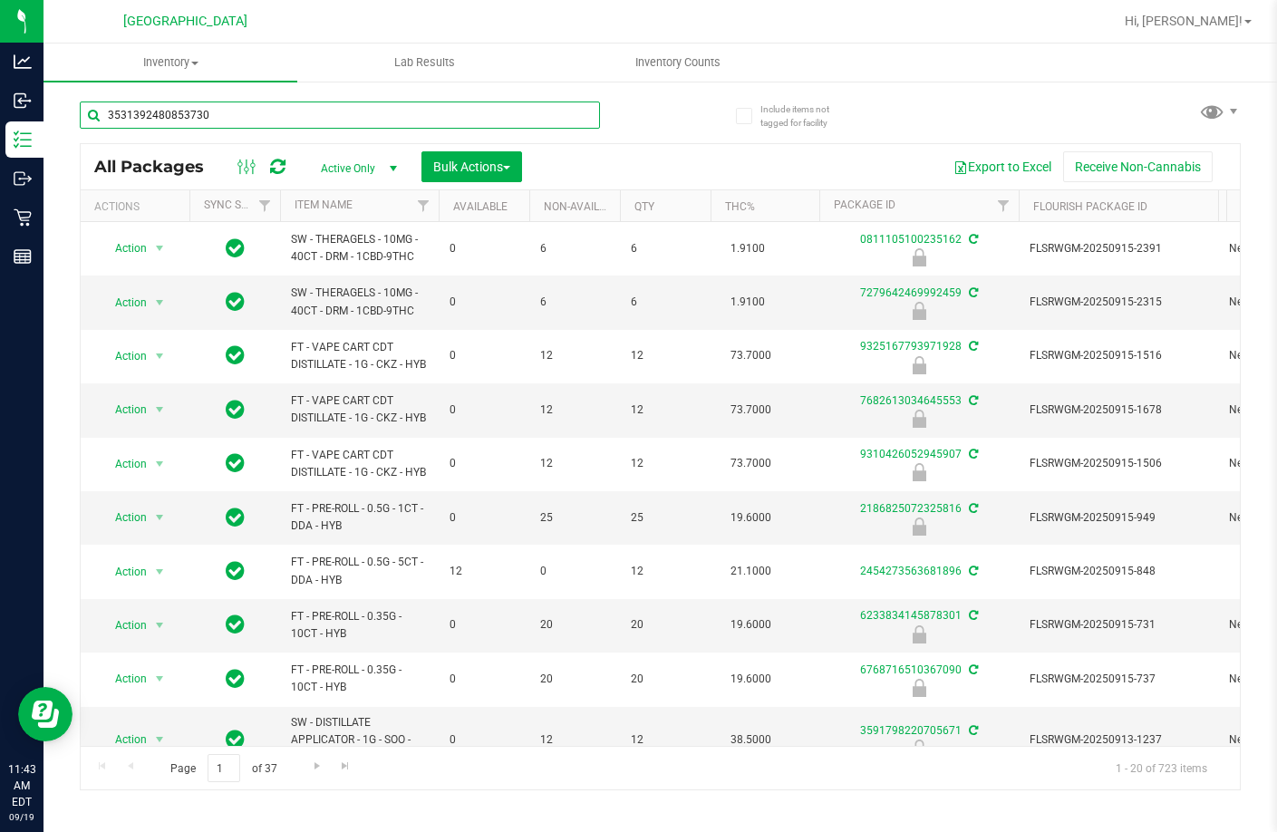
type input "3531392480853730"
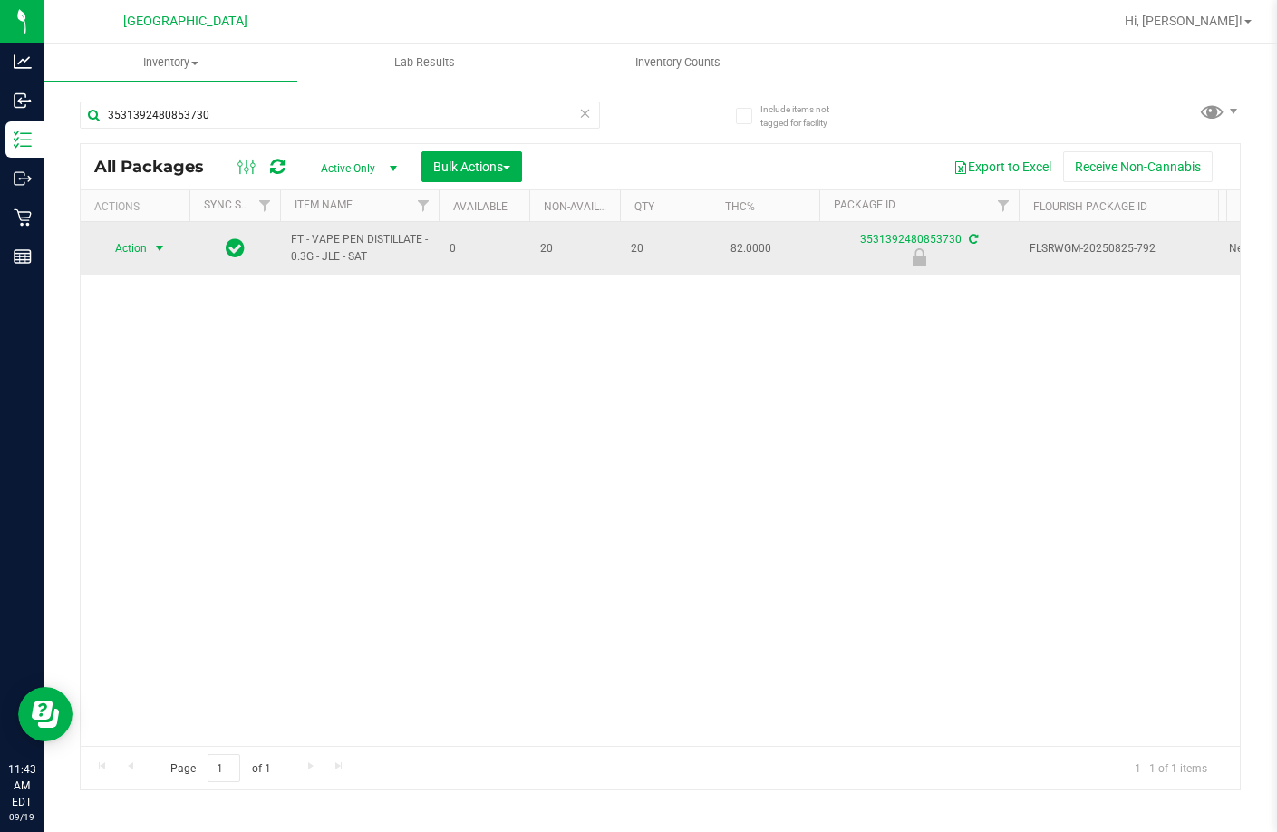
click at [133, 247] on span "Action" at bounding box center [123, 248] width 49 height 25
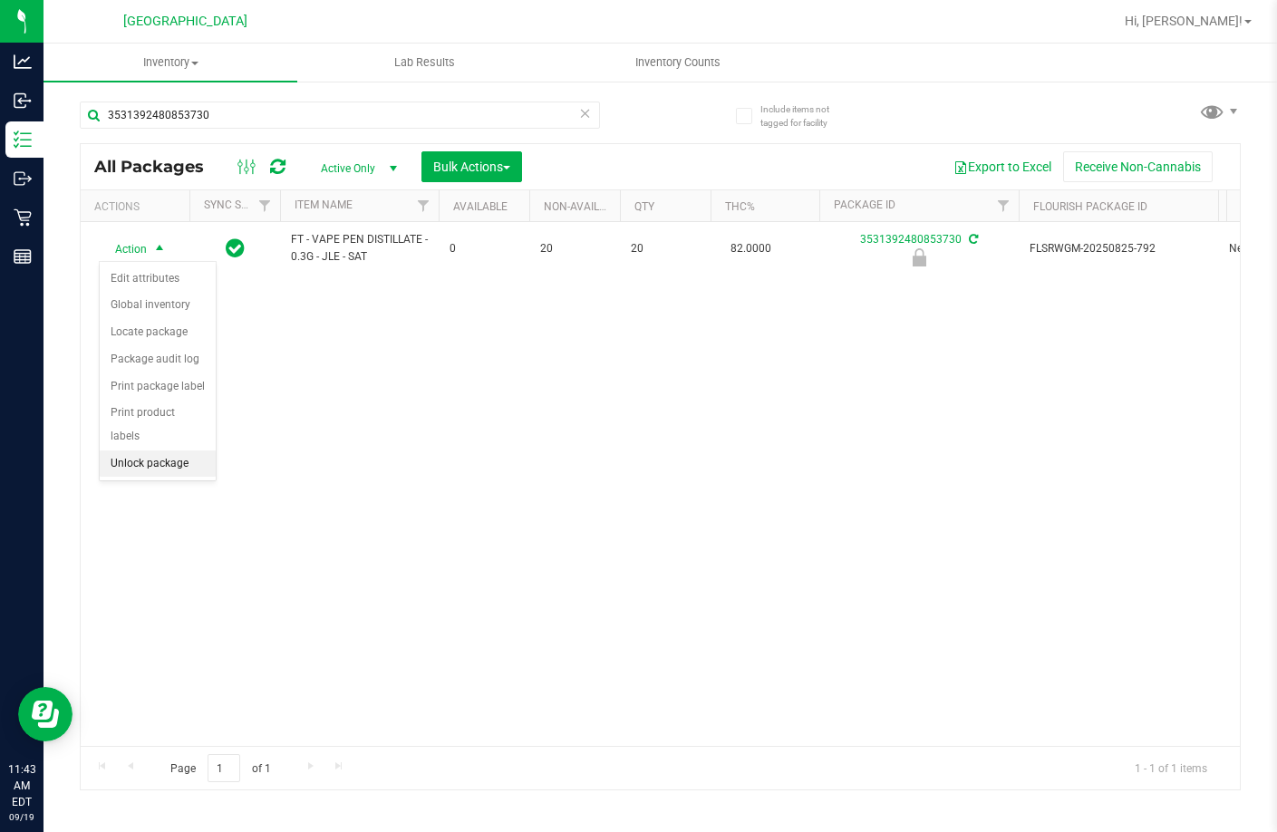
click at [159, 451] on li "Unlock package" at bounding box center [158, 464] width 116 height 27
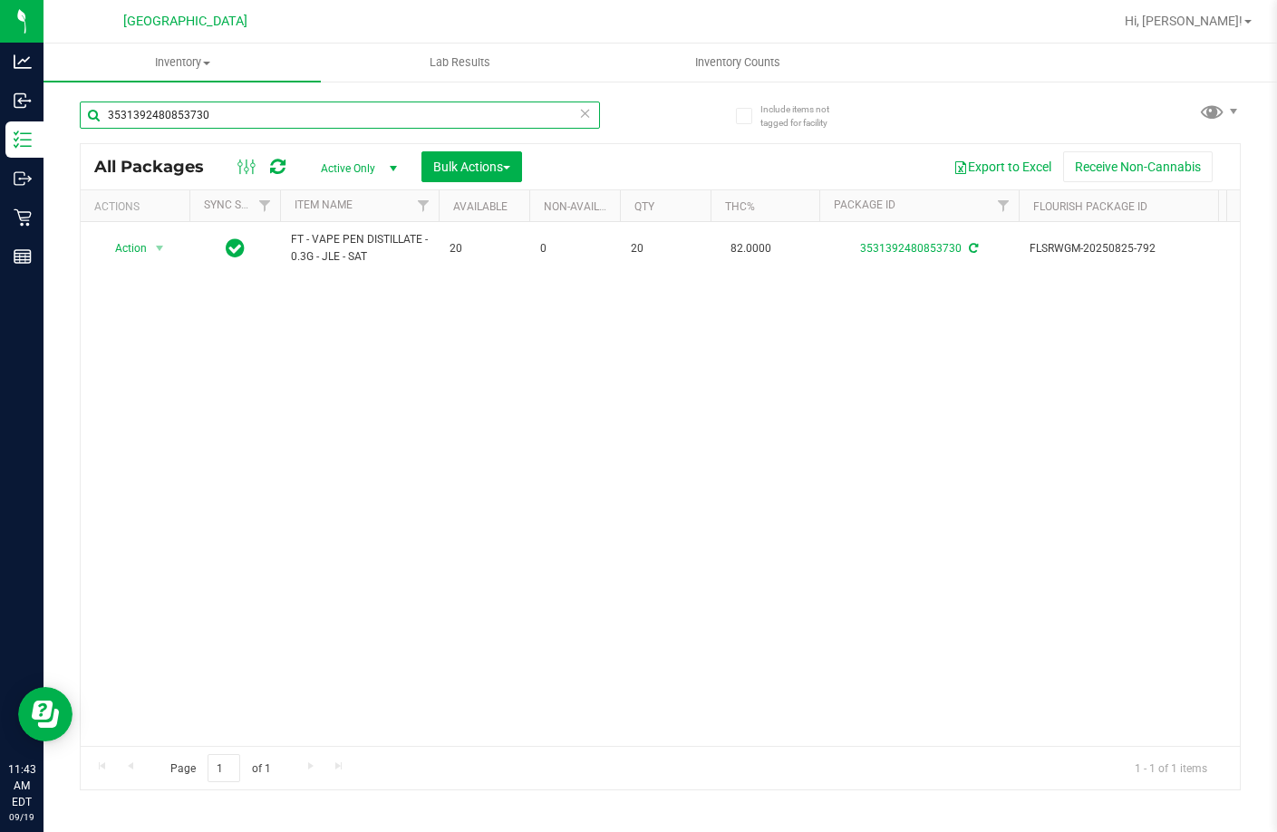
click at [237, 113] on input "3531392480853730" at bounding box center [340, 115] width 520 height 27
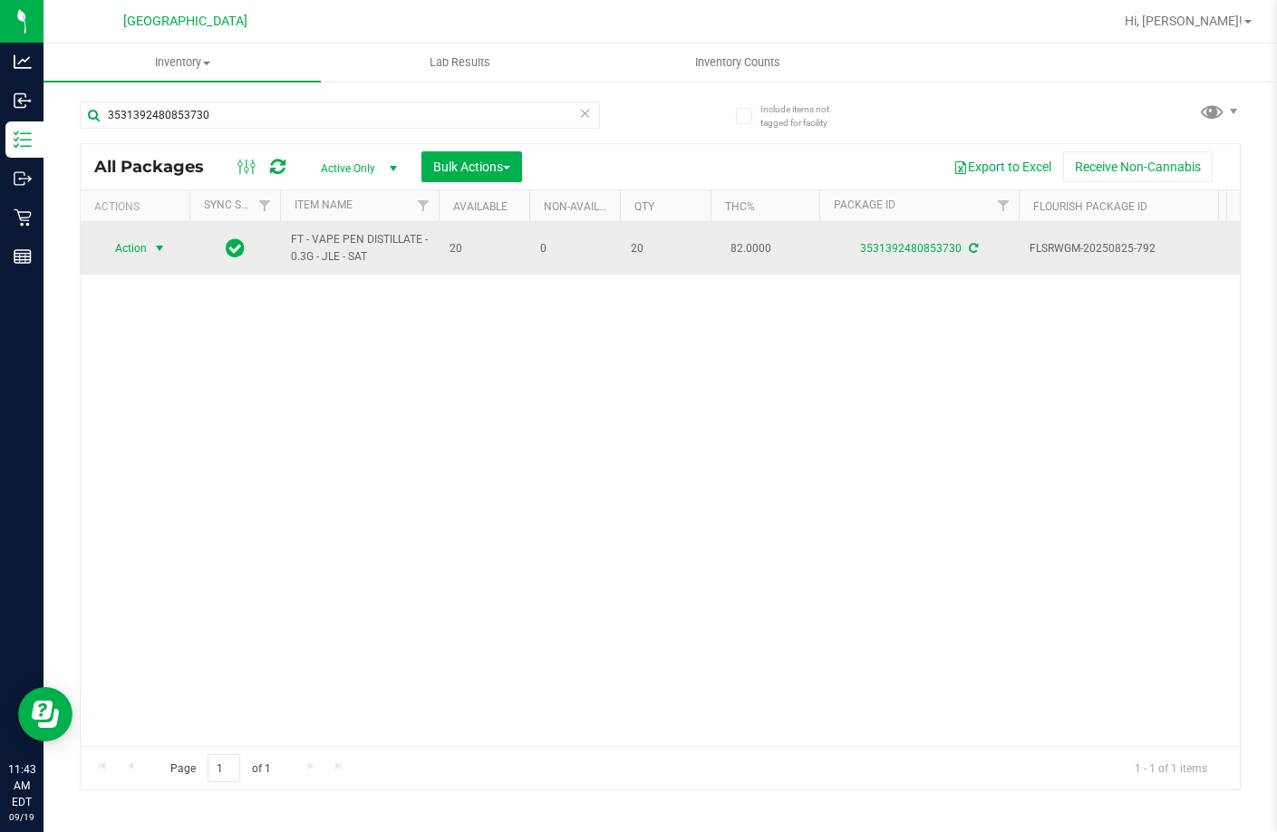
click at [145, 245] on span "Action" at bounding box center [123, 248] width 49 height 25
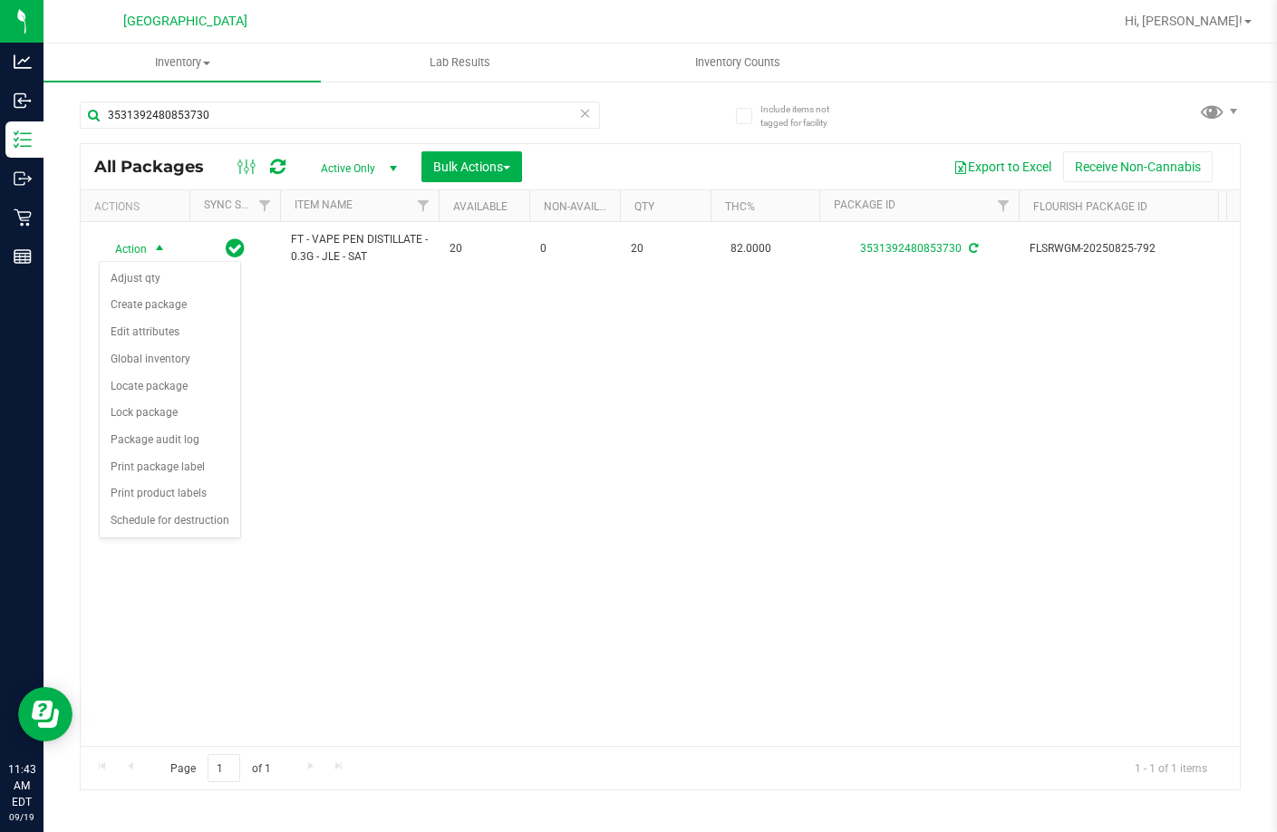
click at [401, 498] on div "Action Action Adjust qty Create package Edit attributes Global inventory Locate…" at bounding box center [660, 484] width 1159 height 524
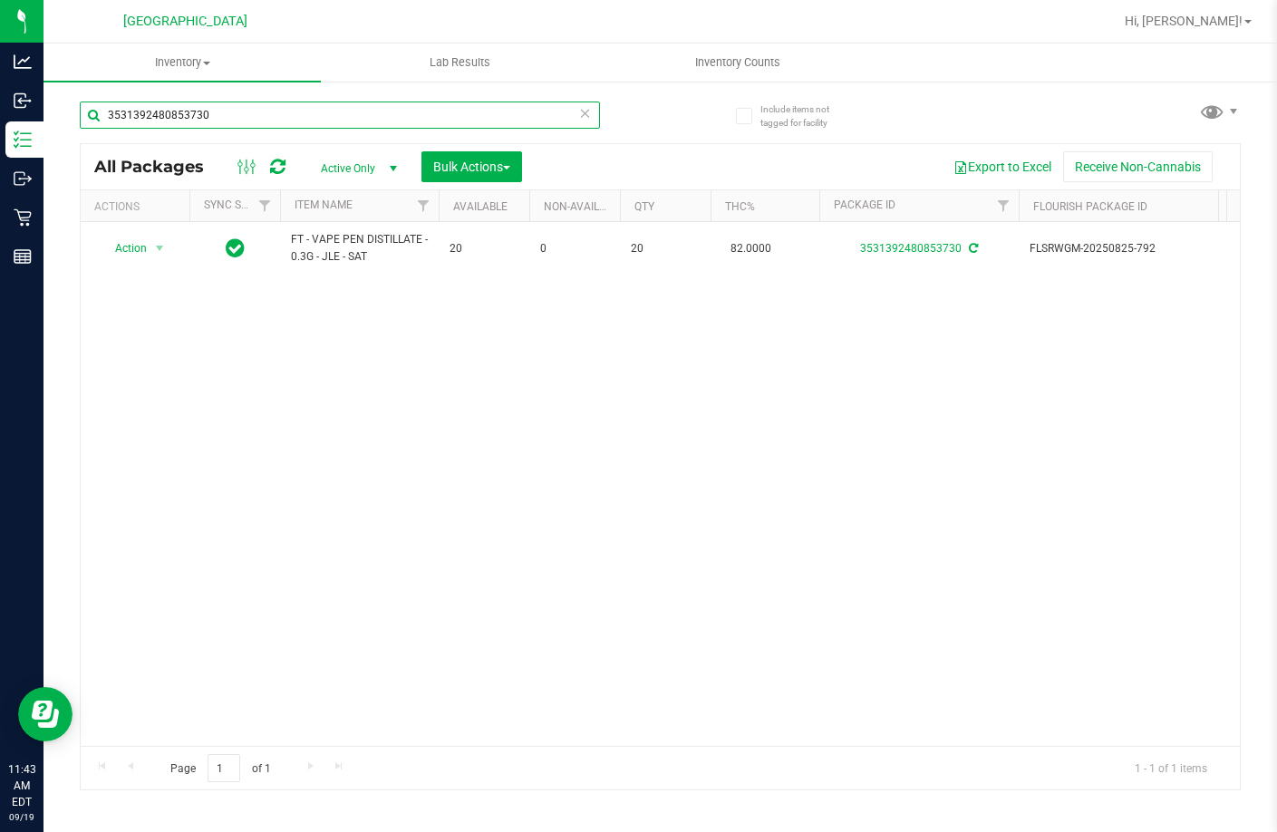
click at [344, 116] on input "3531392480853730" at bounding box center [340, 115] width 520 height 27
click at [165, 110] on input "3531392480853730" at bounding box center [340, 115] width 520 height 27
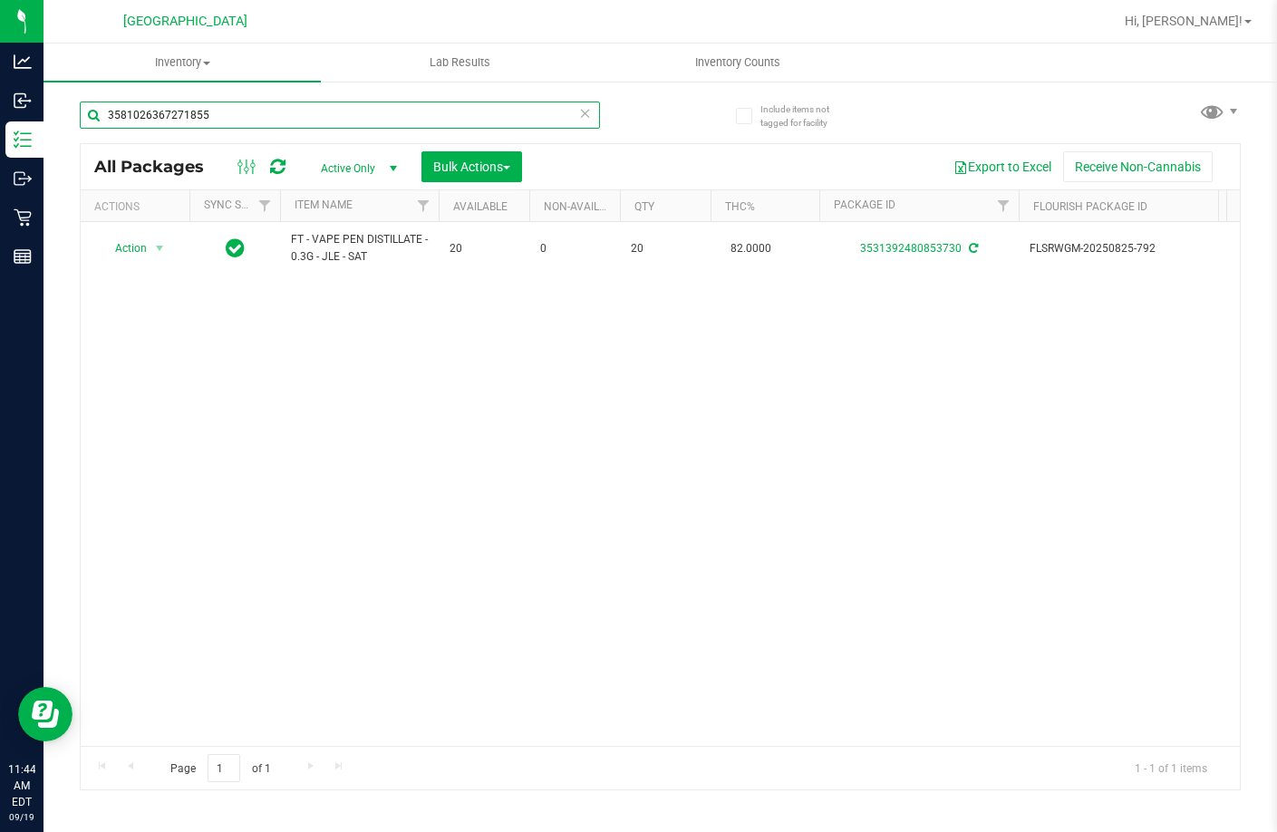
type input "3581026367271855"
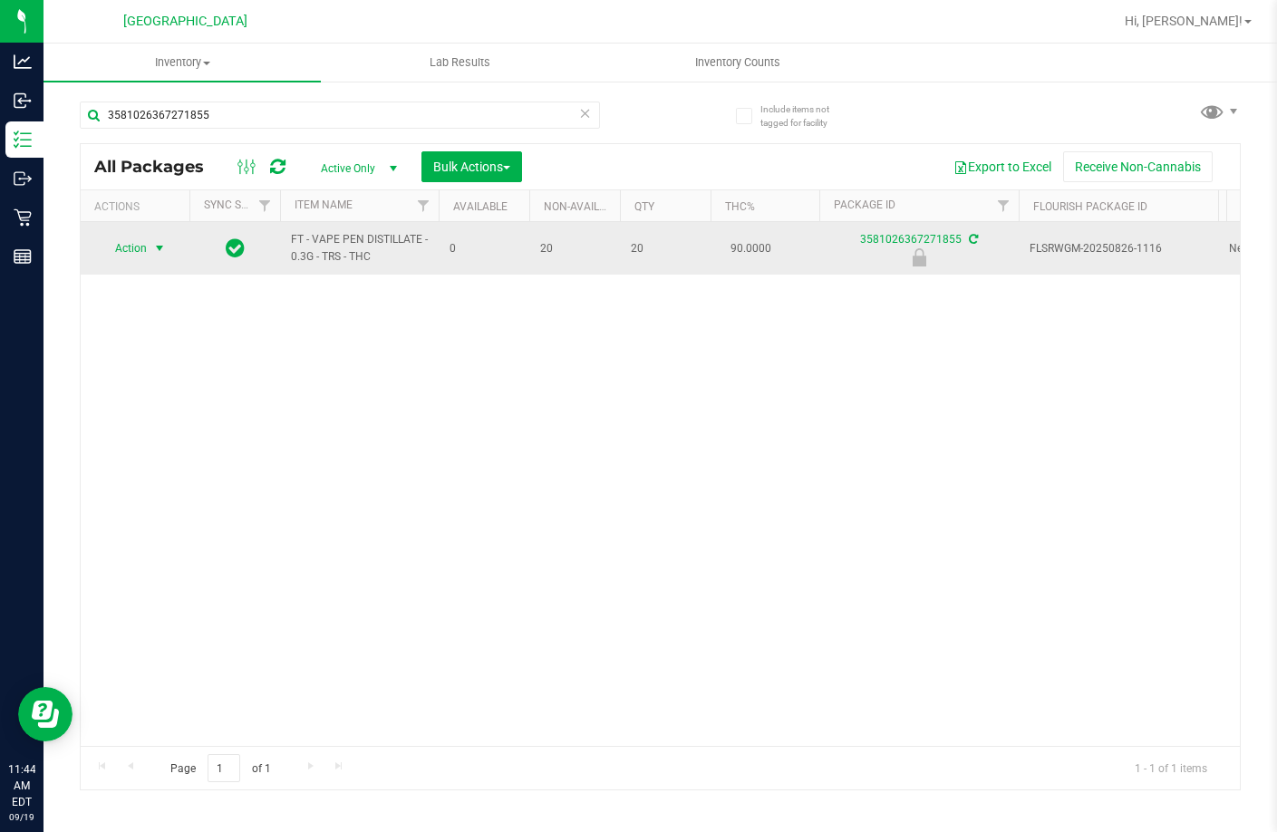
click at [164, 247] on span "select" at bounding box center [159, 248] width 15 height 15
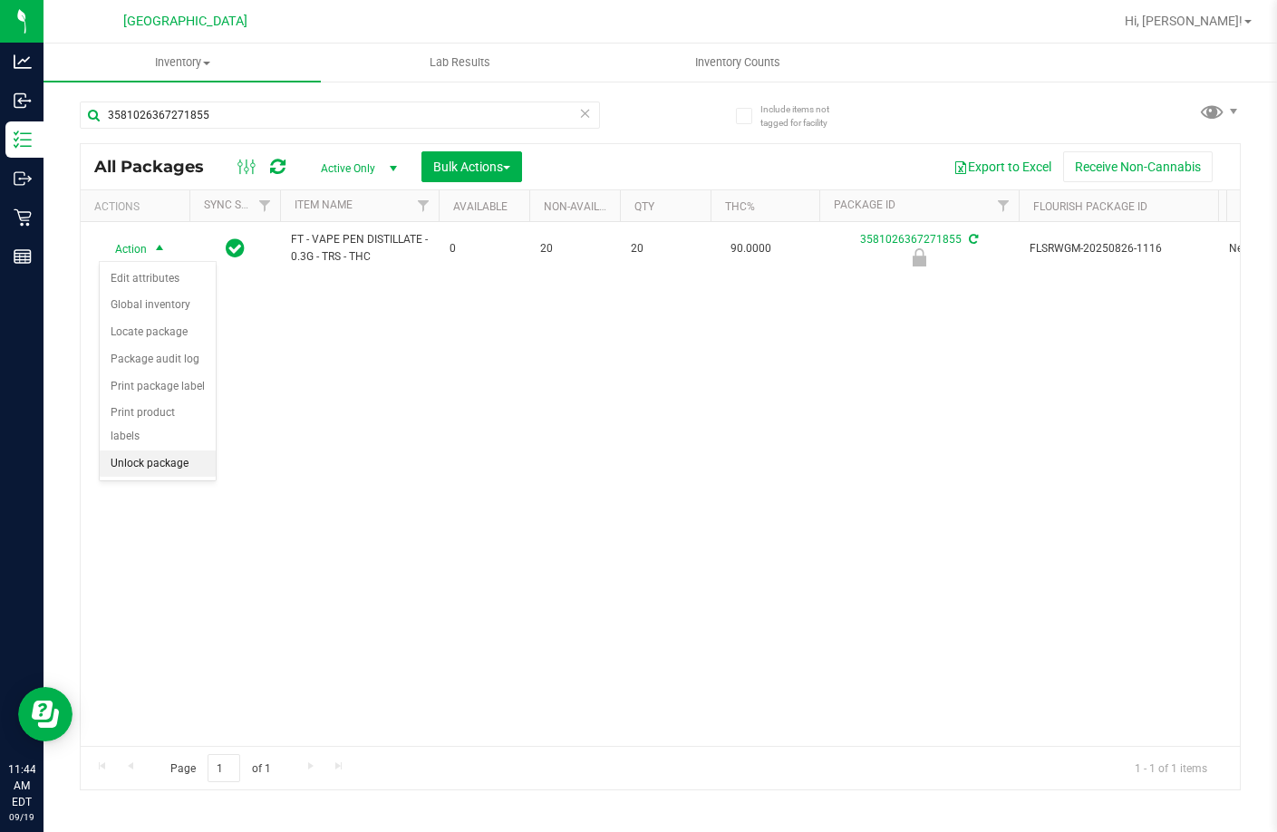
click at [139, 451] on li "Unlock package" at bounding box center [158, 464] width 116 height 27
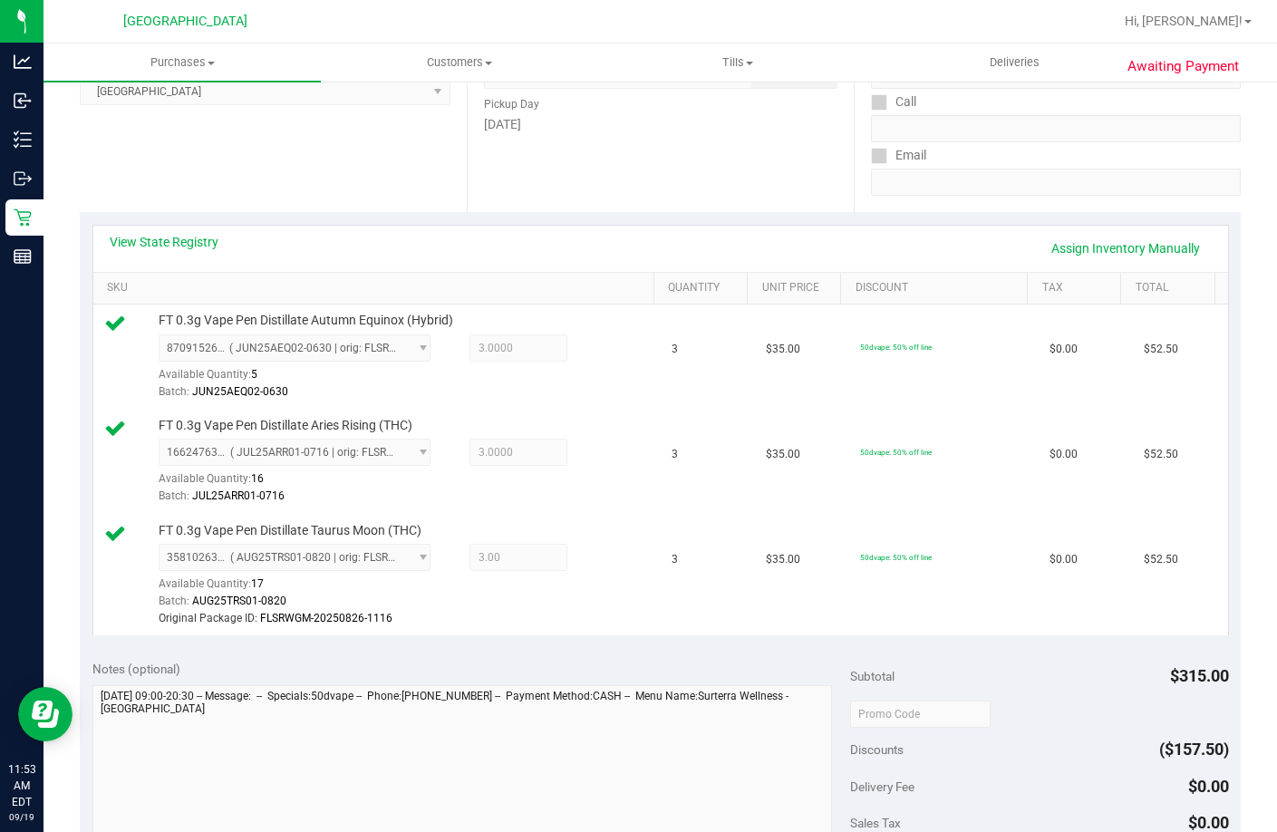
scroll to position [544, 0]
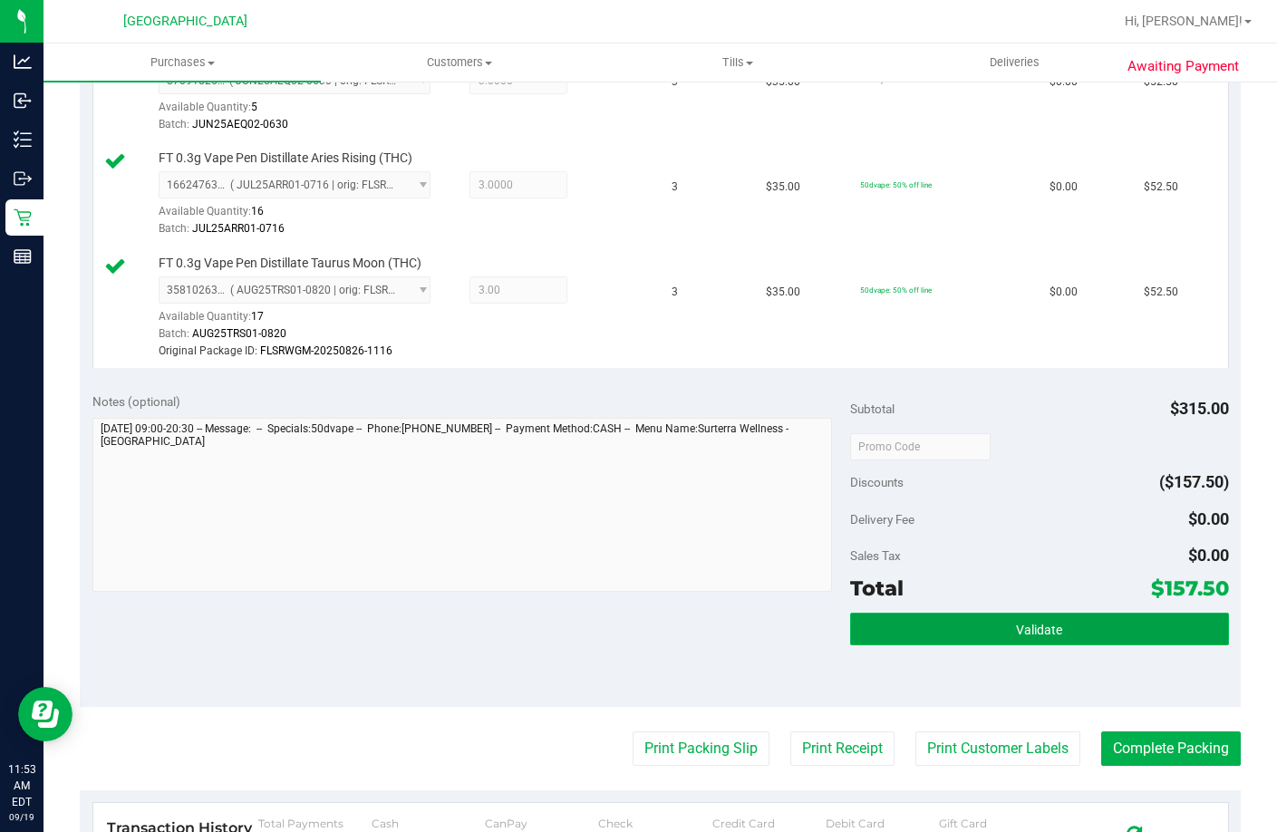
click at [1016, 645] on button "Validate" at bounding box center [1039, 629] width 379 height 33
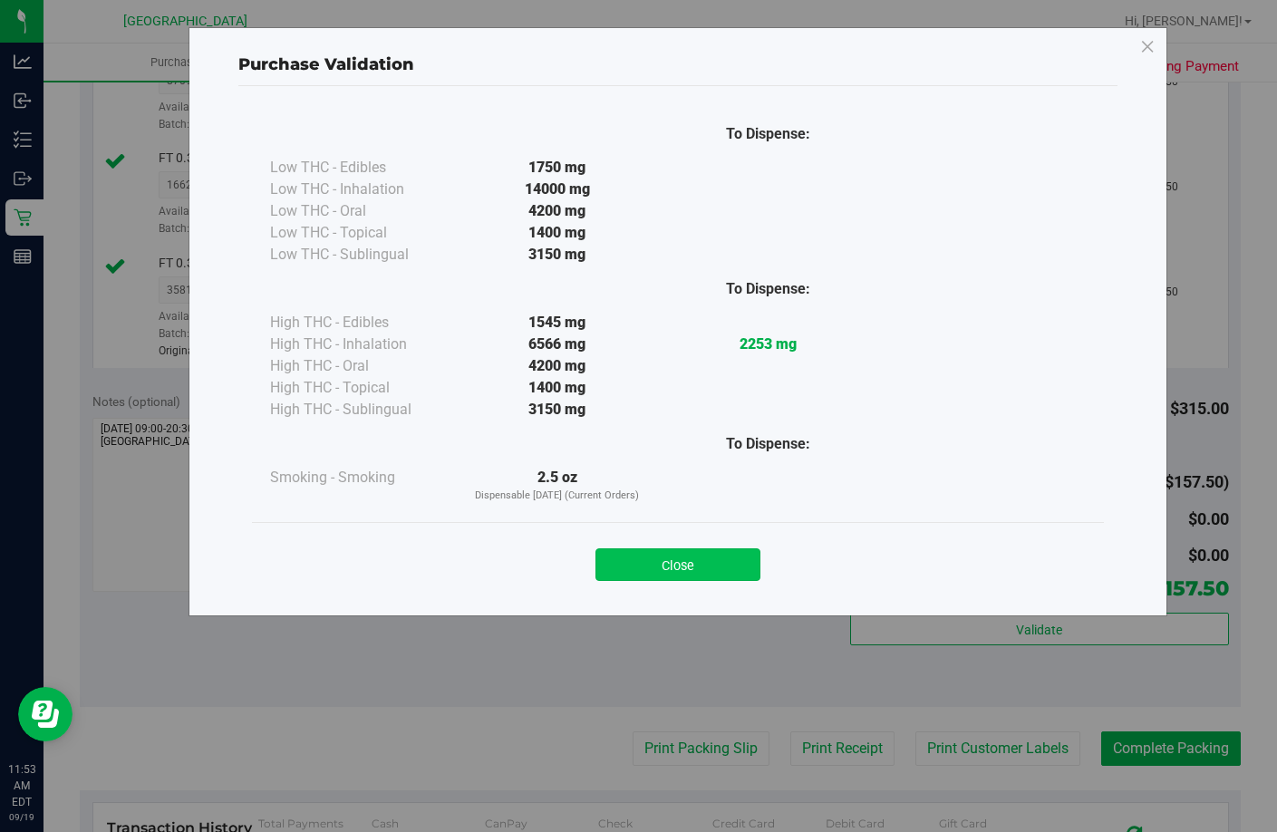
click at [674, 557] on button "Close" at bounding box center [678, 564] width 165 height 33
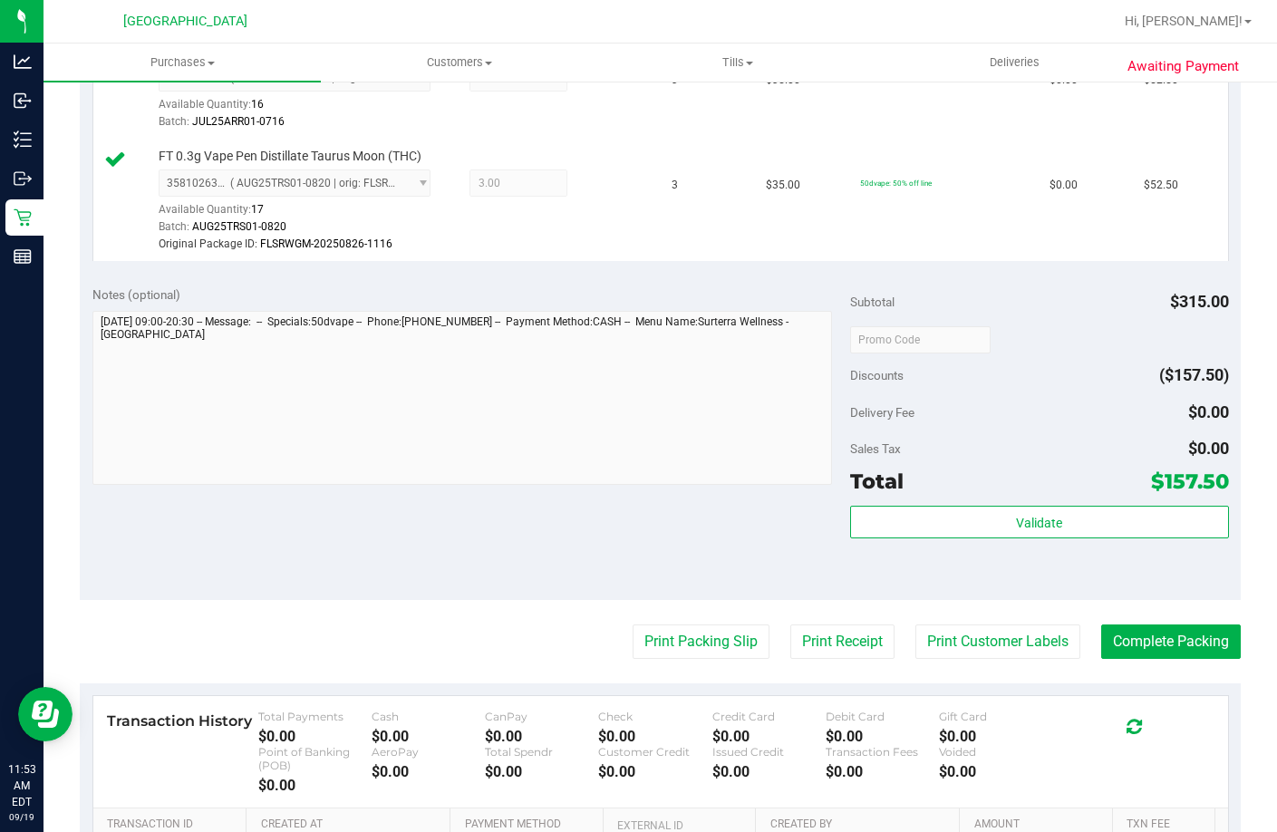
scroll to position [816, 0]
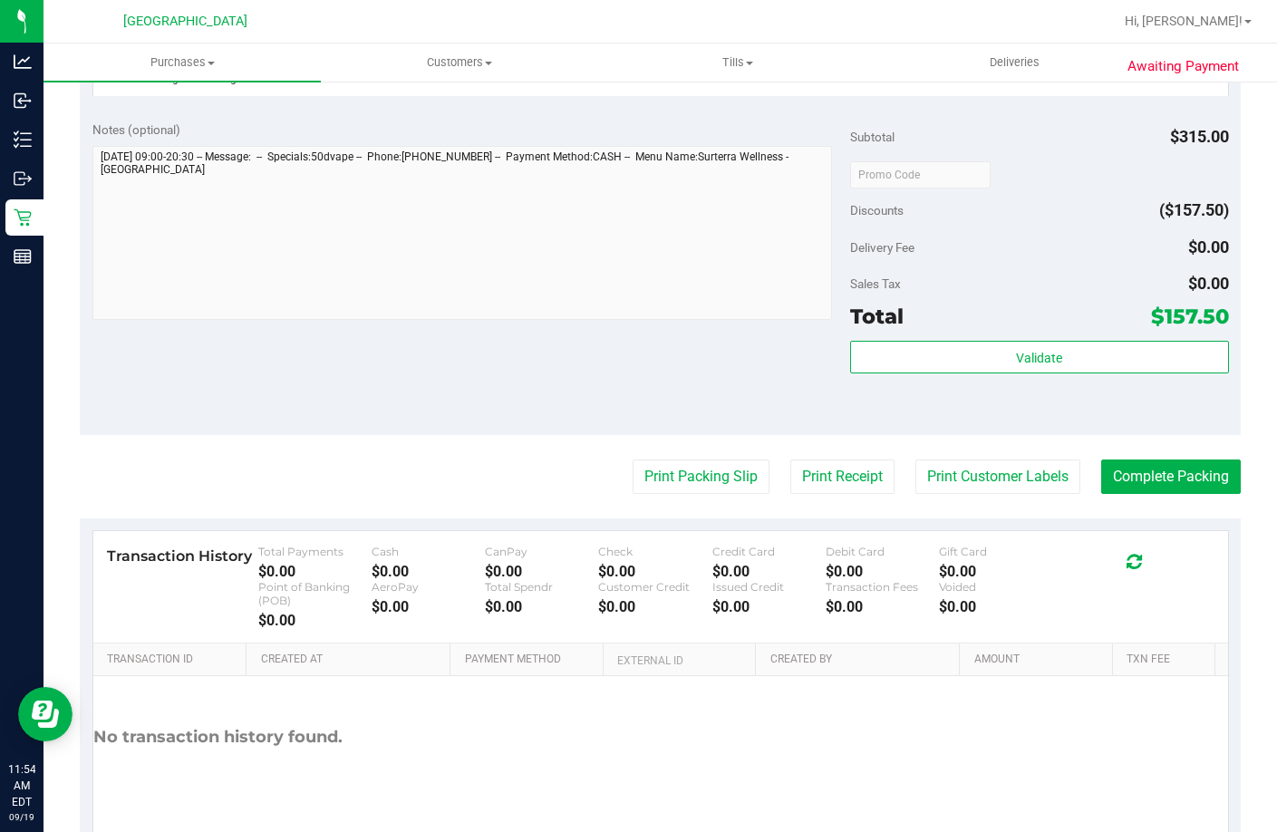
click at [718, 530] on purchase-details "Back Edit Purchase Cancel Purchase View Profile # 11973285 BioTrack ID: - Submi…" at bounding box center [660, 76] width 1161 height 1589
click at [708, 494] on button "Print Packing Slip" at bounding box center [701, 477] width 137 height 34
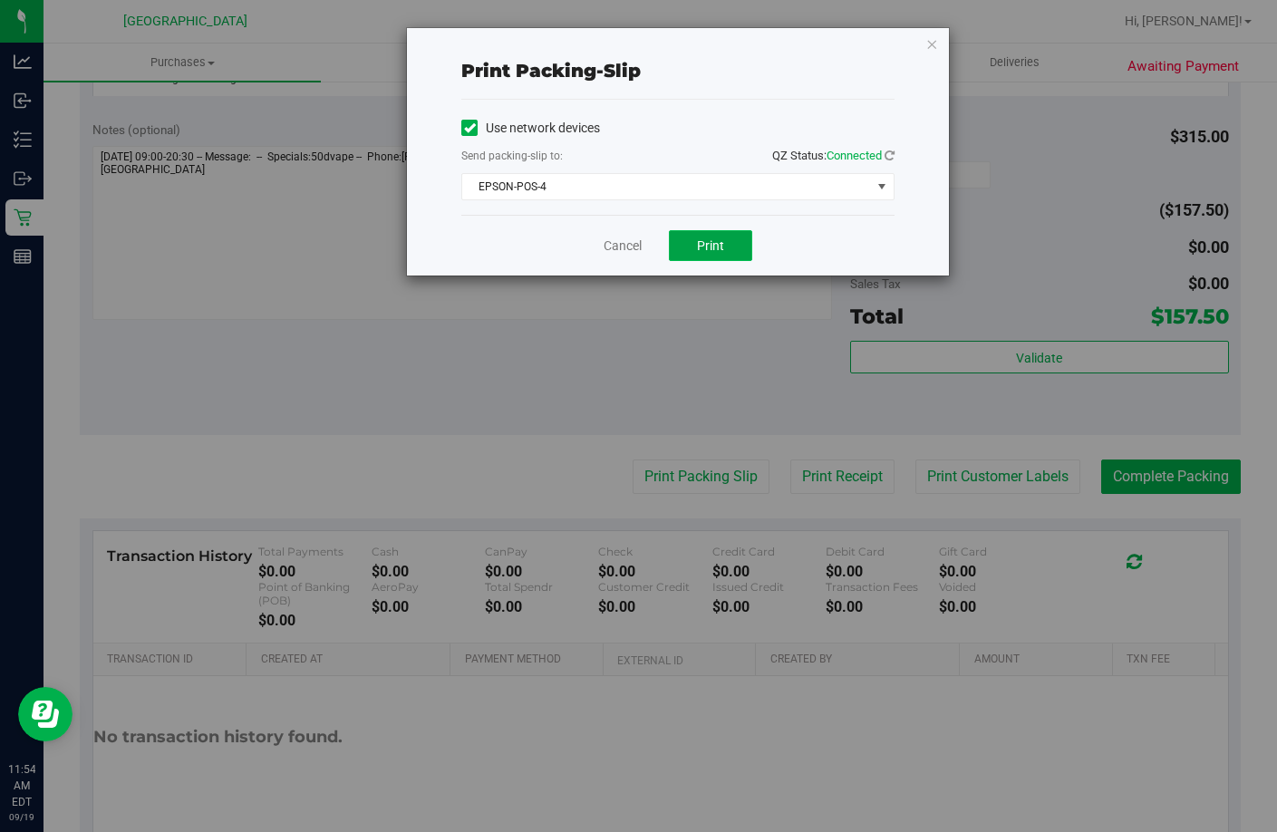
click at [696, 232] on button "Print" at bounding box center [710, 245] width 83 height 31
click at [631, 244] on link "Cancel" at bounding box center [623, 246] width 38 height 19
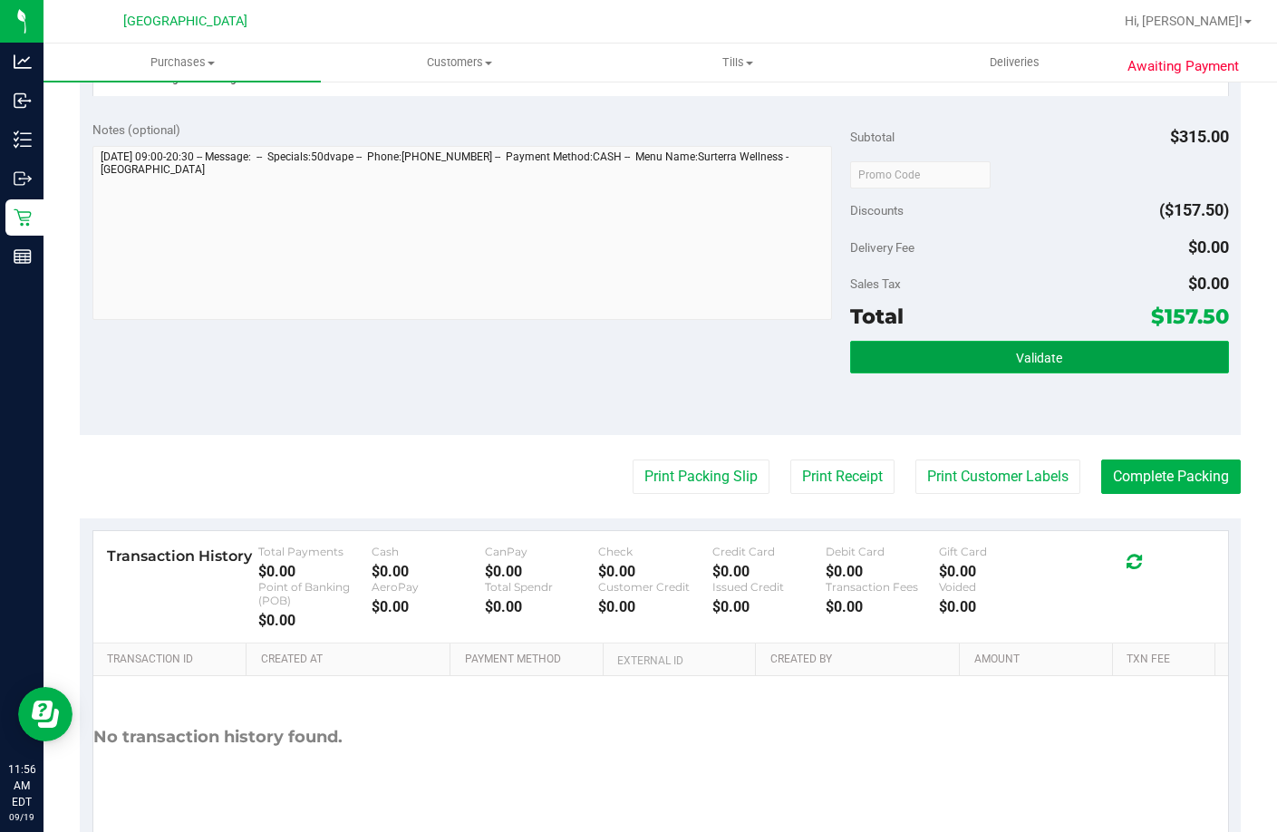
click at [1073, 374] on button "Validate" at bounding box center [1039, 357] width 379 height 33
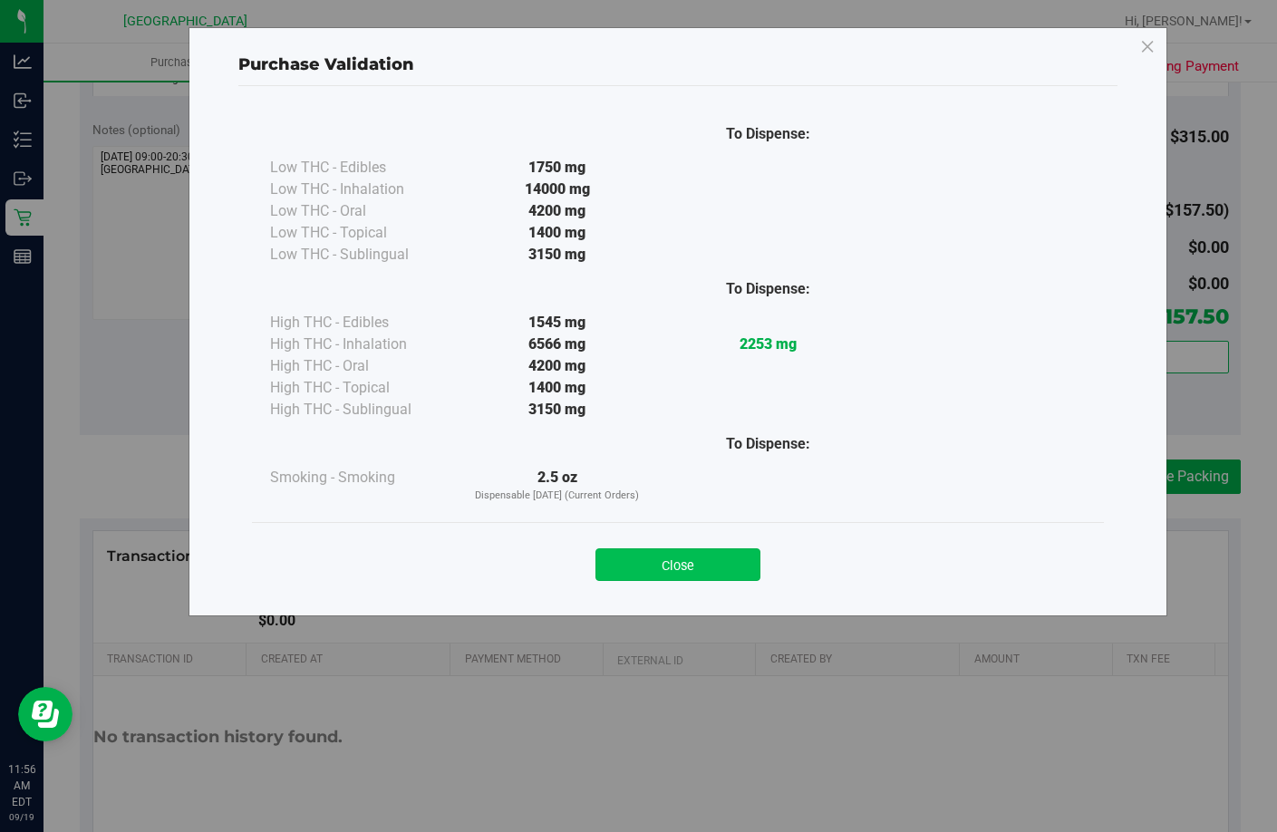
click at [685, 556] on button "Close" at bounding box center [678, 564] width 165 height 33
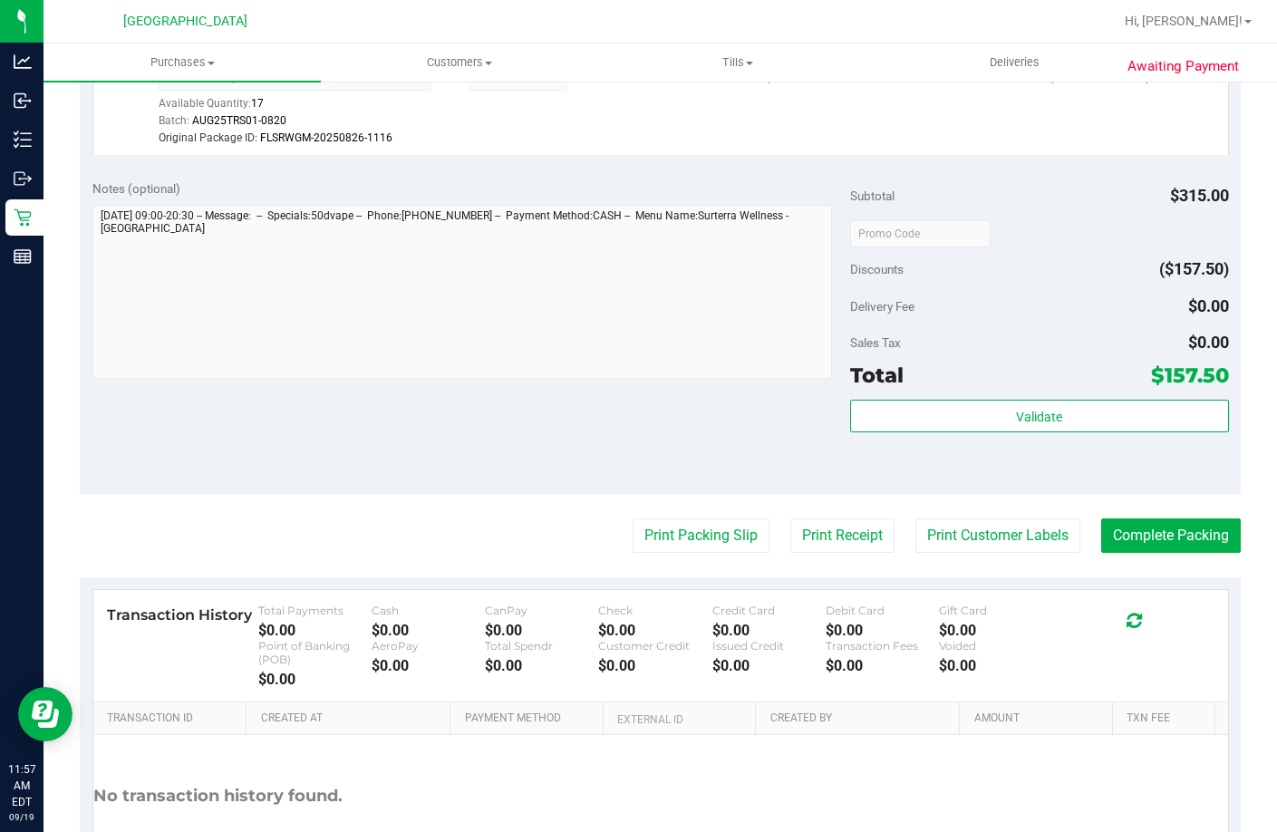
scroll to position [511, 0]
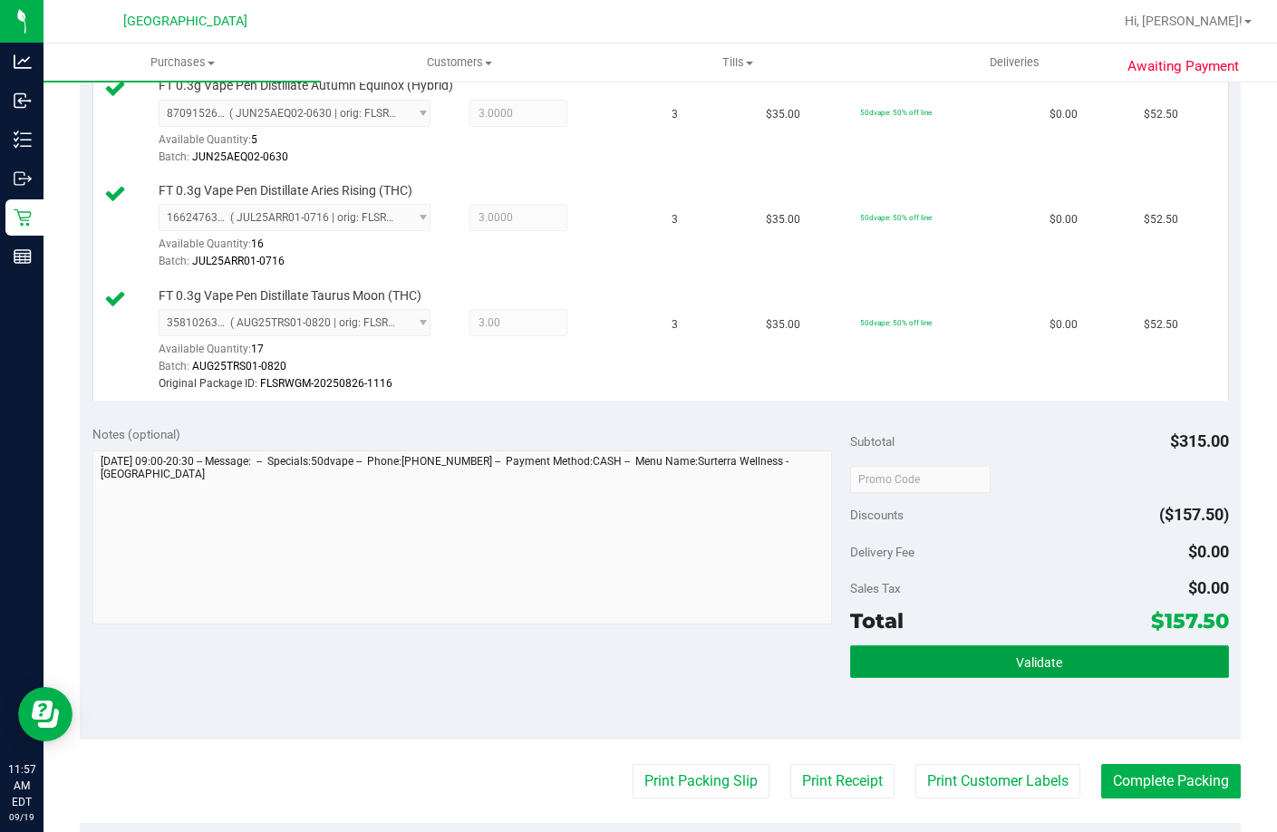
click at [919, 678] on button "Validate" at bounding box center [1039, 661] width 379 height 33
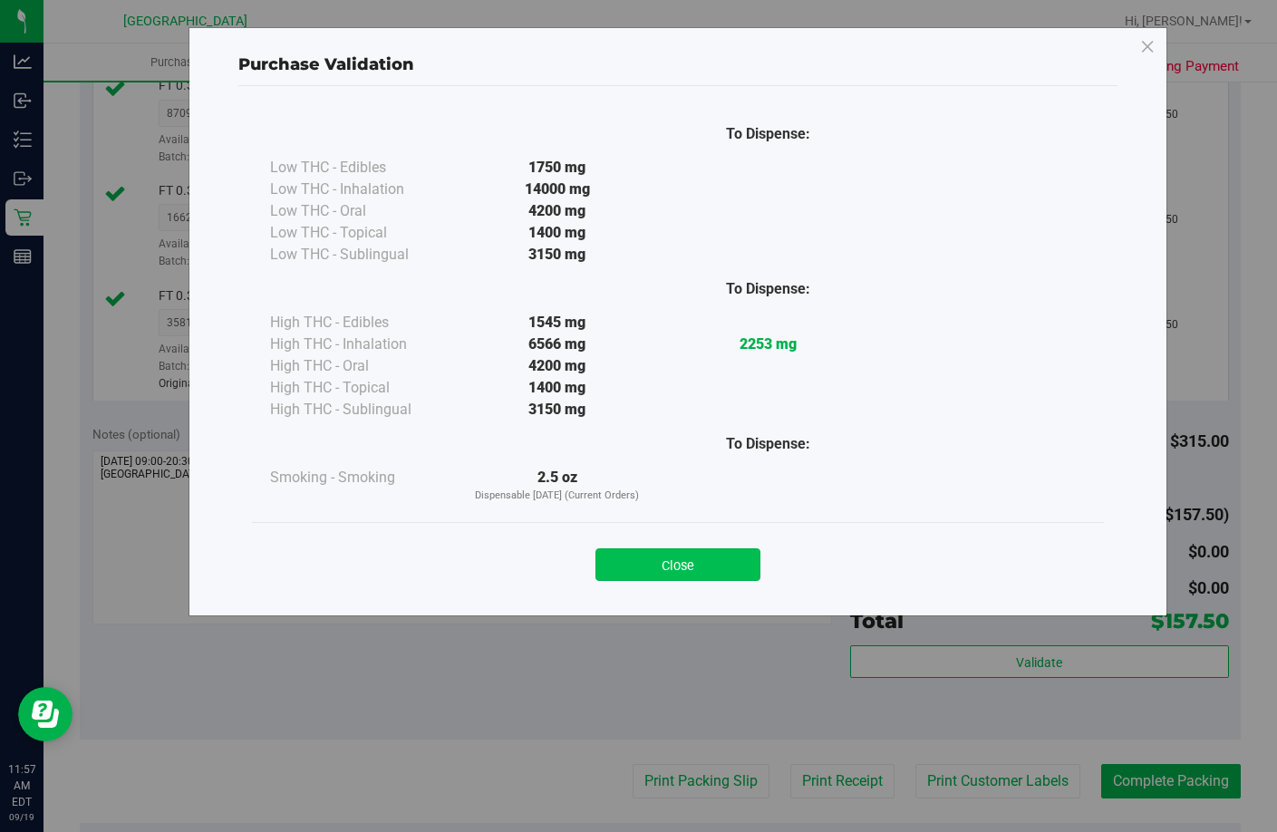
click at [674, 563] on button "Close" at bounding box center [678, 564] width 165 height 33
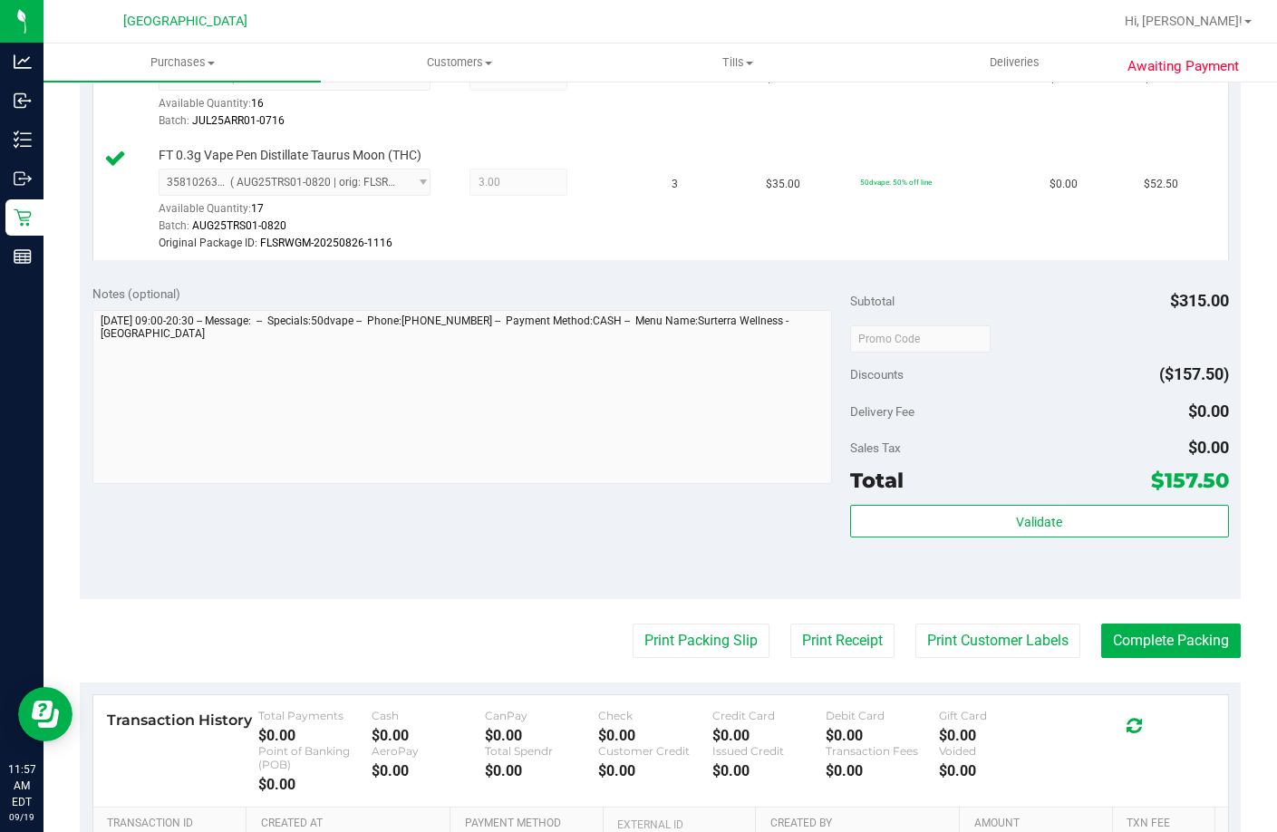
scroll to position [693, 0]
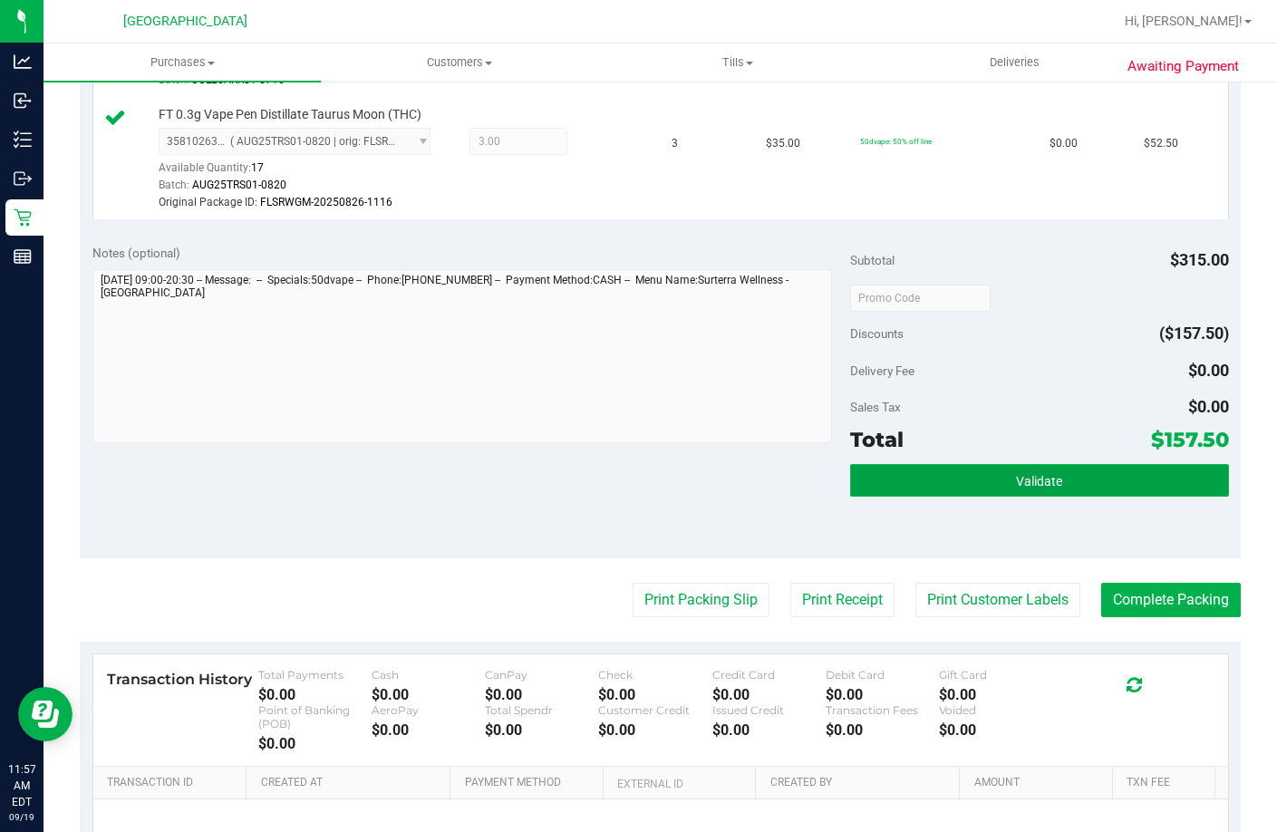
click at [868, 497] on button "Validate" at bounding box center [1039, 480] width 379 height 33
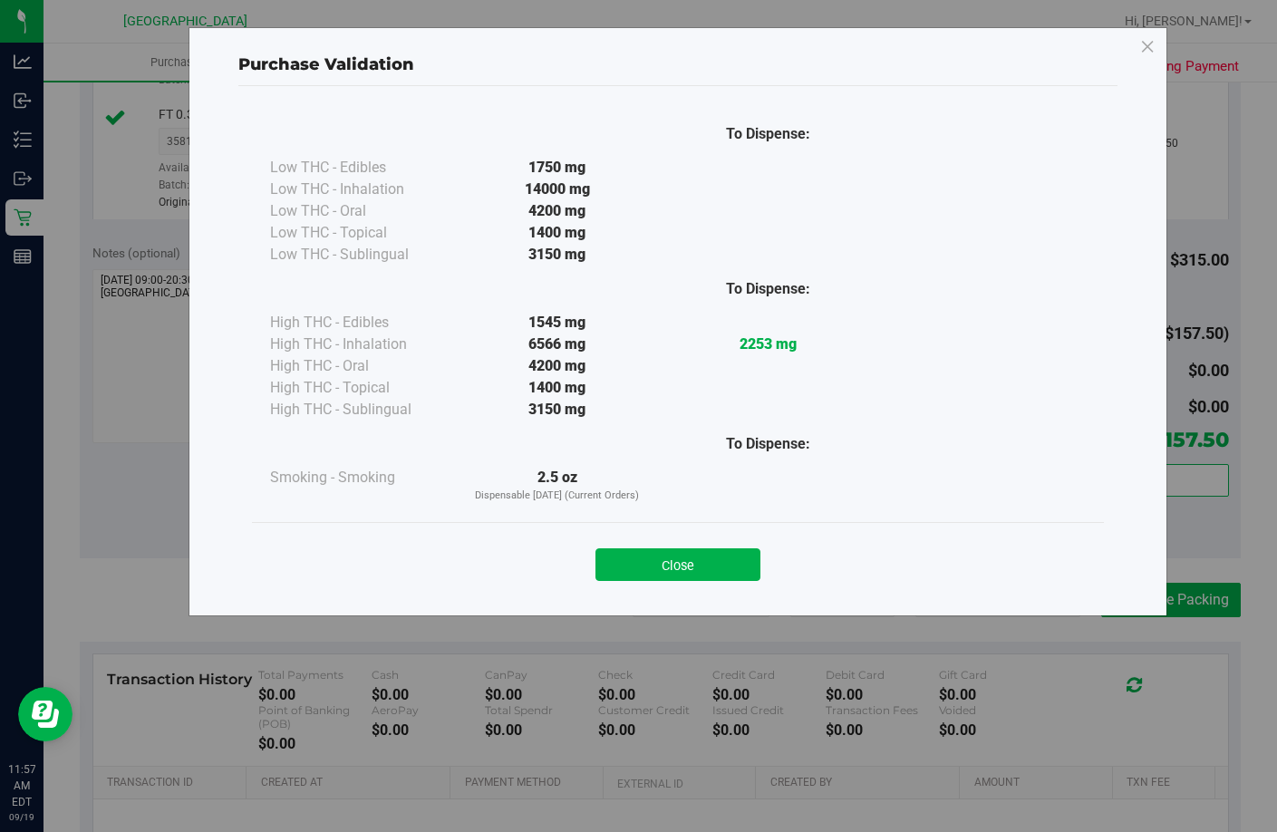
click at [683, 583] on div "Close" at bounding box center [678, 558] width 852 height 73
drag, startPoint x: 684, startPoint y: 570, endPoint x: 744, endPoint y: 591, distance: 64.2
click at [684, 570] on button "Close" at bounding box center [678, 564] width 165 height 33
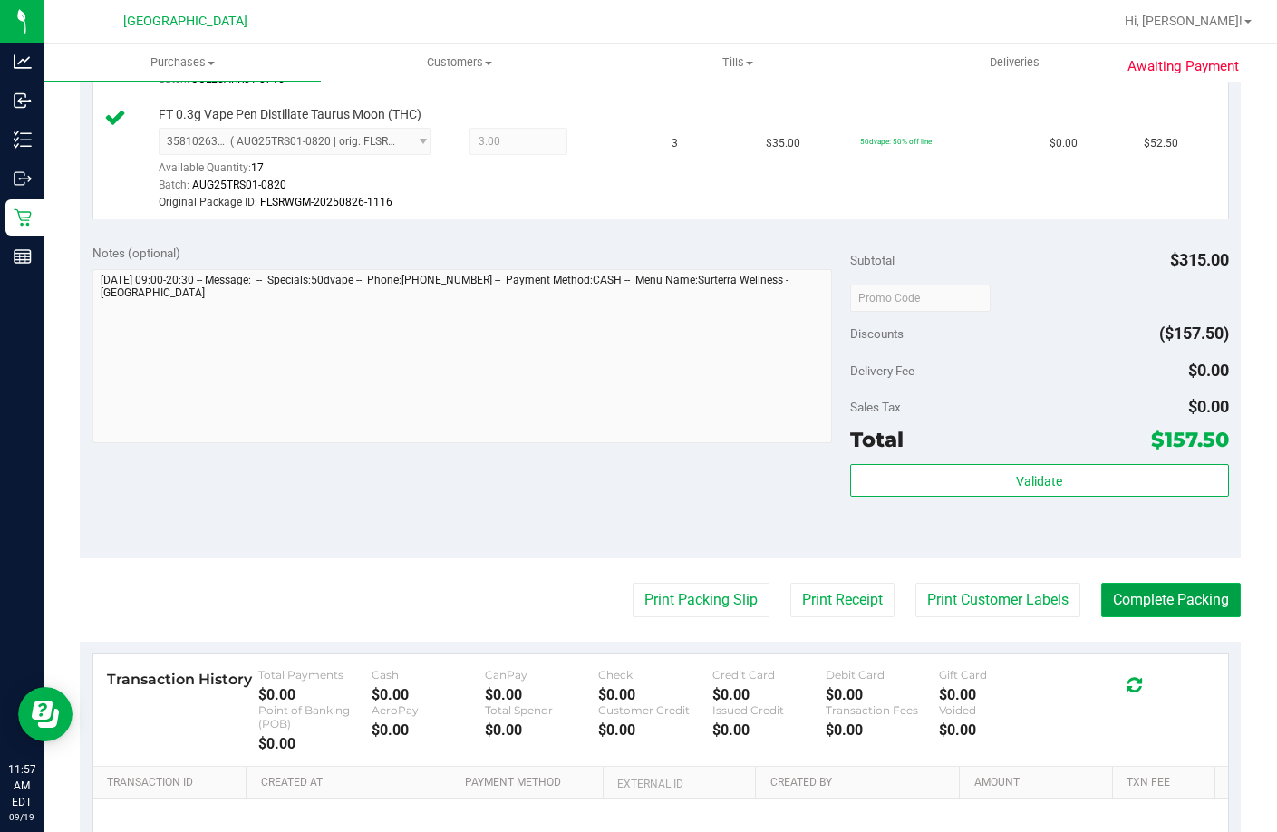
click at [1120, 617] on button "Complete Packing" at bounding box center [1171, 600] width 140 height 34
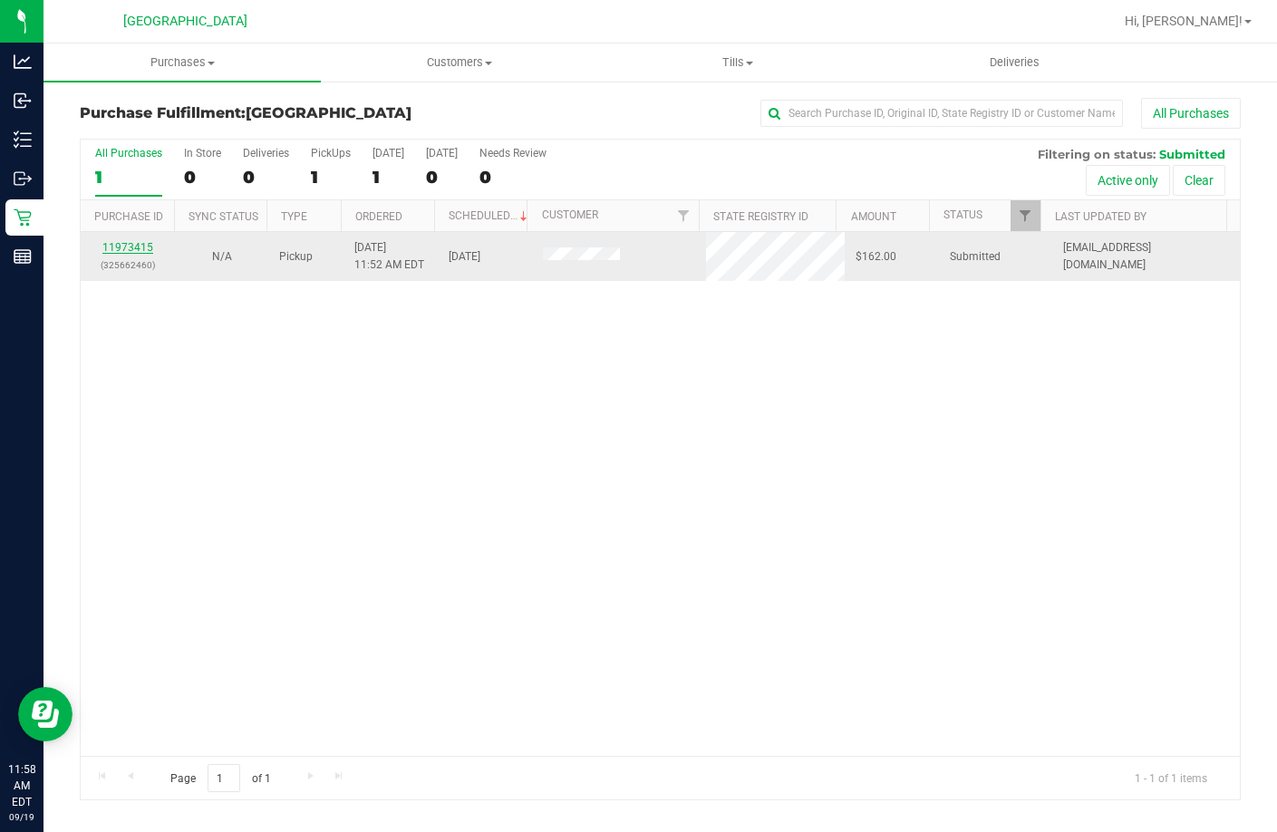
click at [119, 244] on link "11973415" at bounding box center [127, 247] width 51 height 13
